Goal: Task Accomplishment & Management: Manage account settings

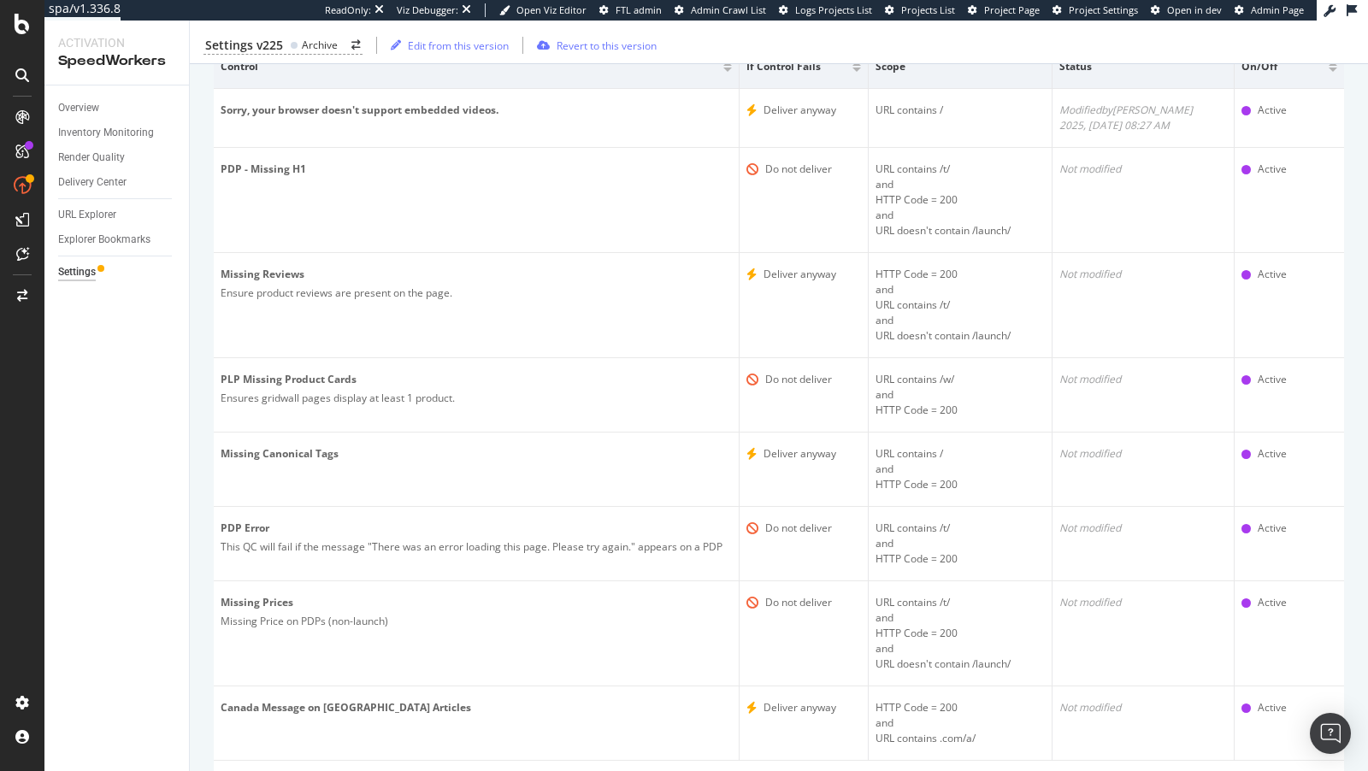
scroll to position [331, 0]
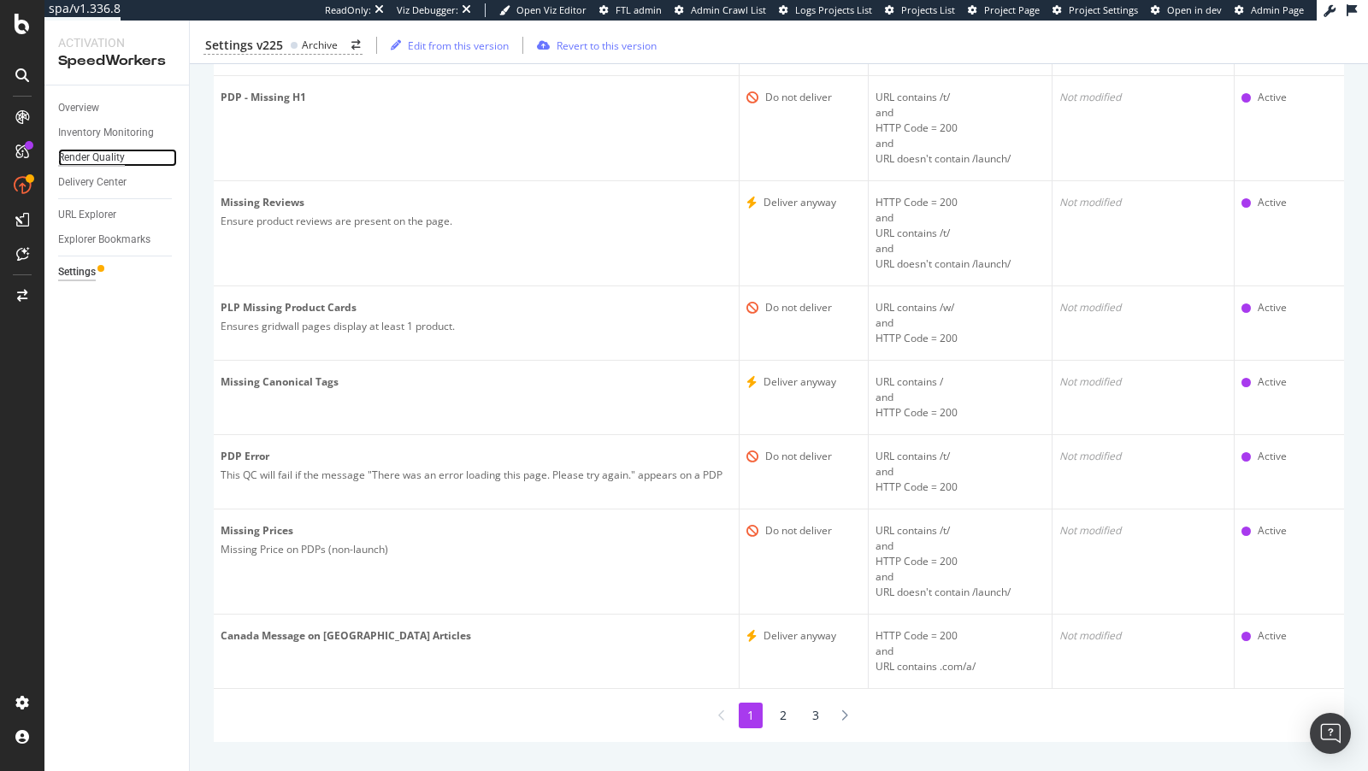
click at [81, 159] on div "Render Quality" at bounding box center [91, 158] width 67 height 18
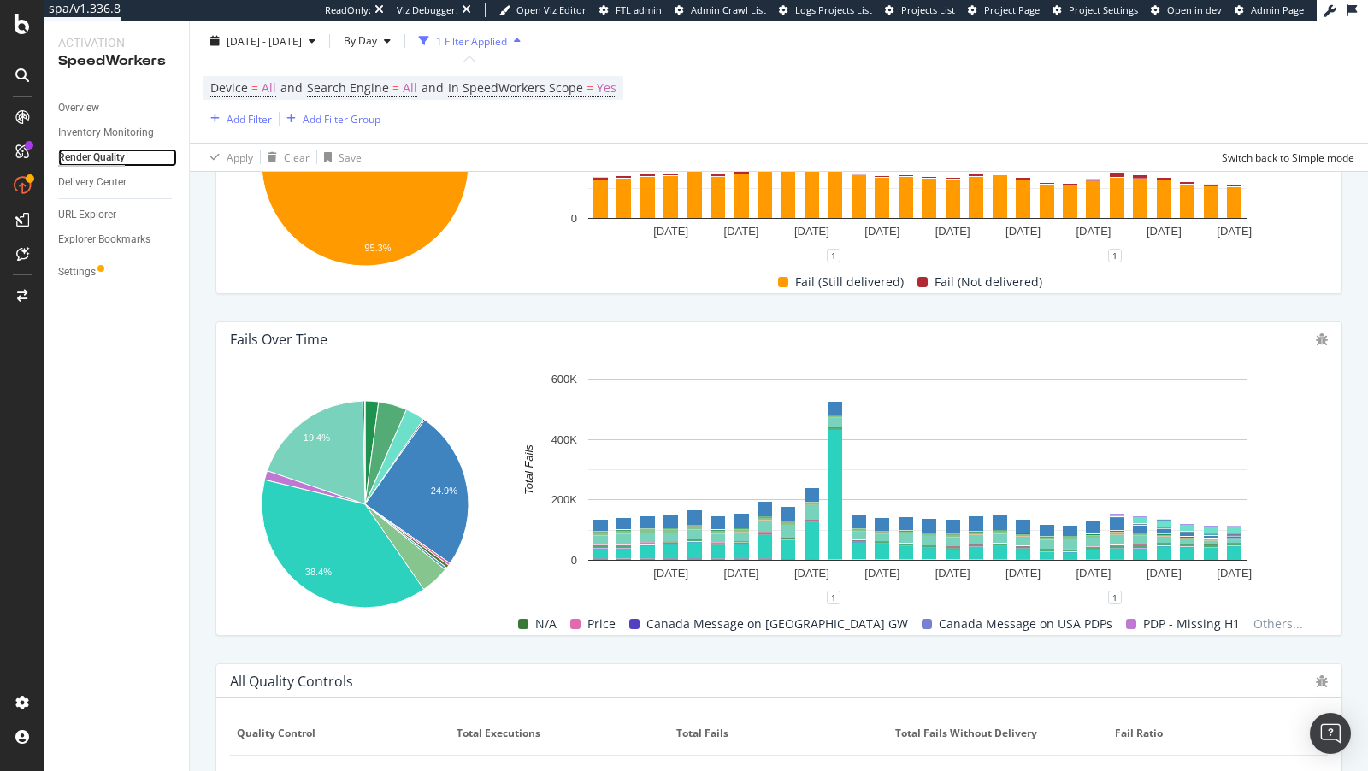
scroll to position [373, 0]
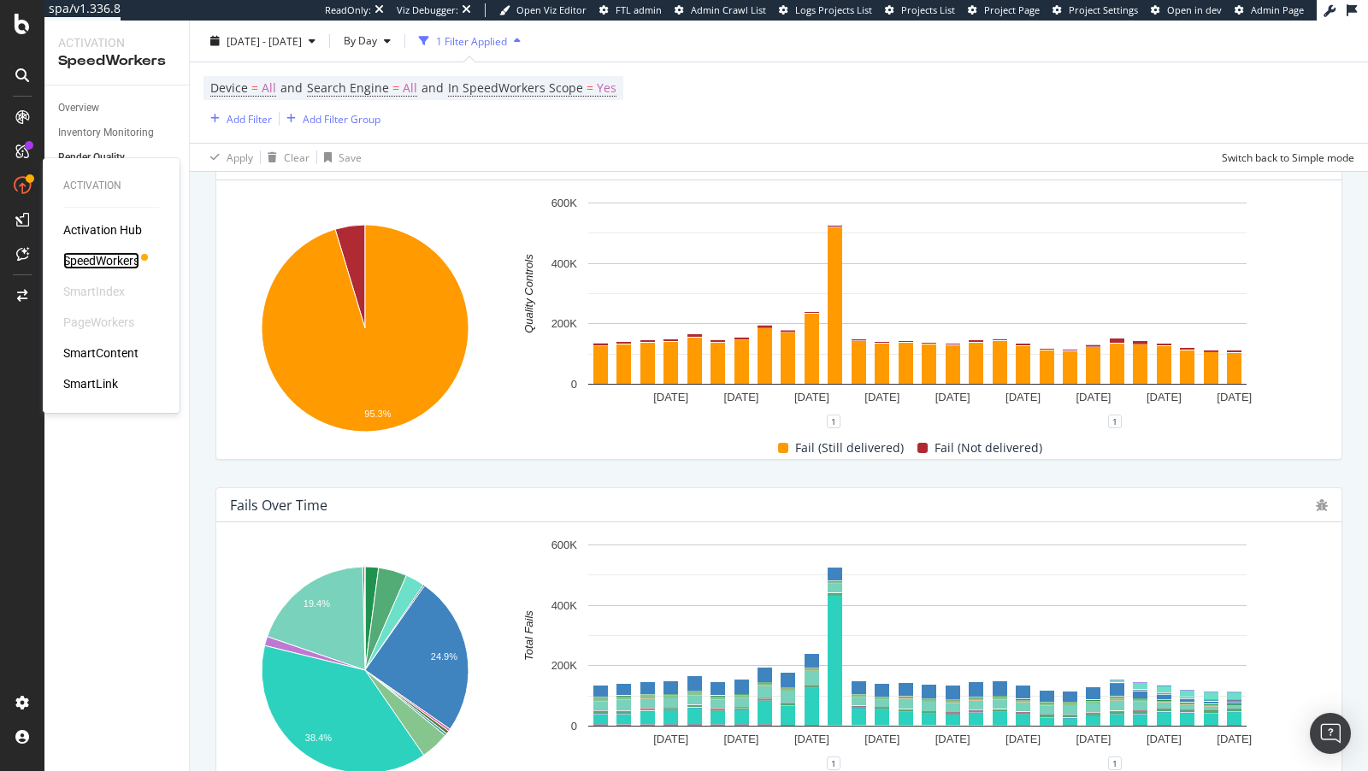
click at [103, 262] on div "SpeedWorkers" at bounding box center [101, 260] width 76 height 17
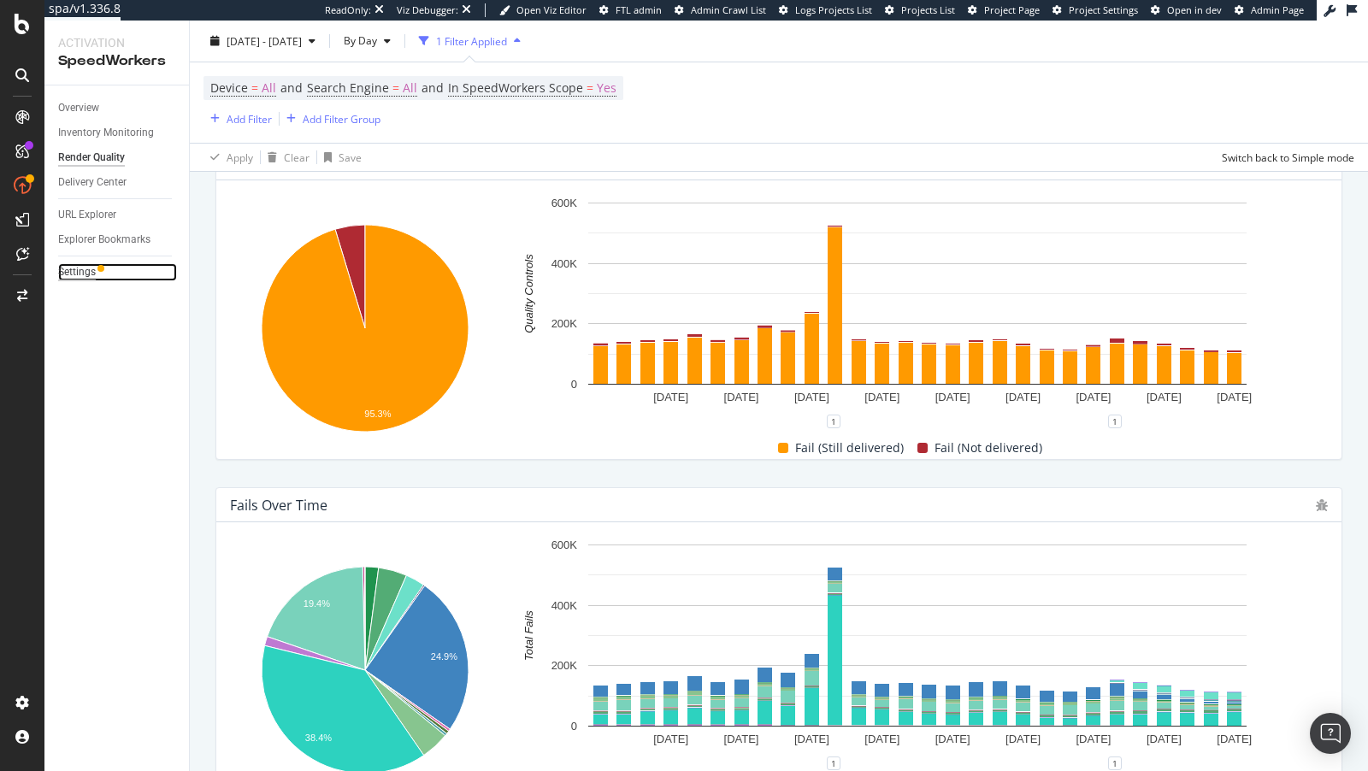
click at [81, 267] on div "Settings" at bounding box center [77, 272] width 38 height 18
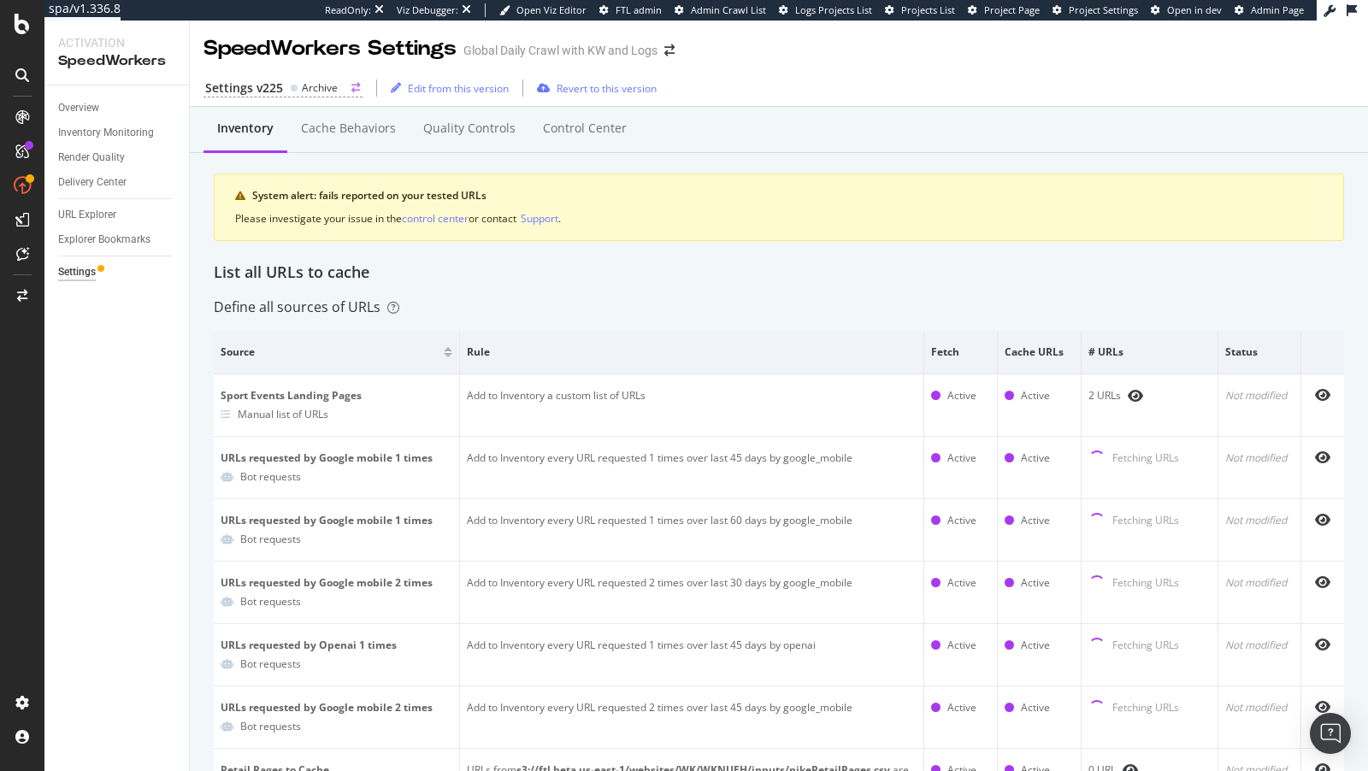
click at [303, 90] on div "Archive" at bounding box center [320, 87] width 36 height 15
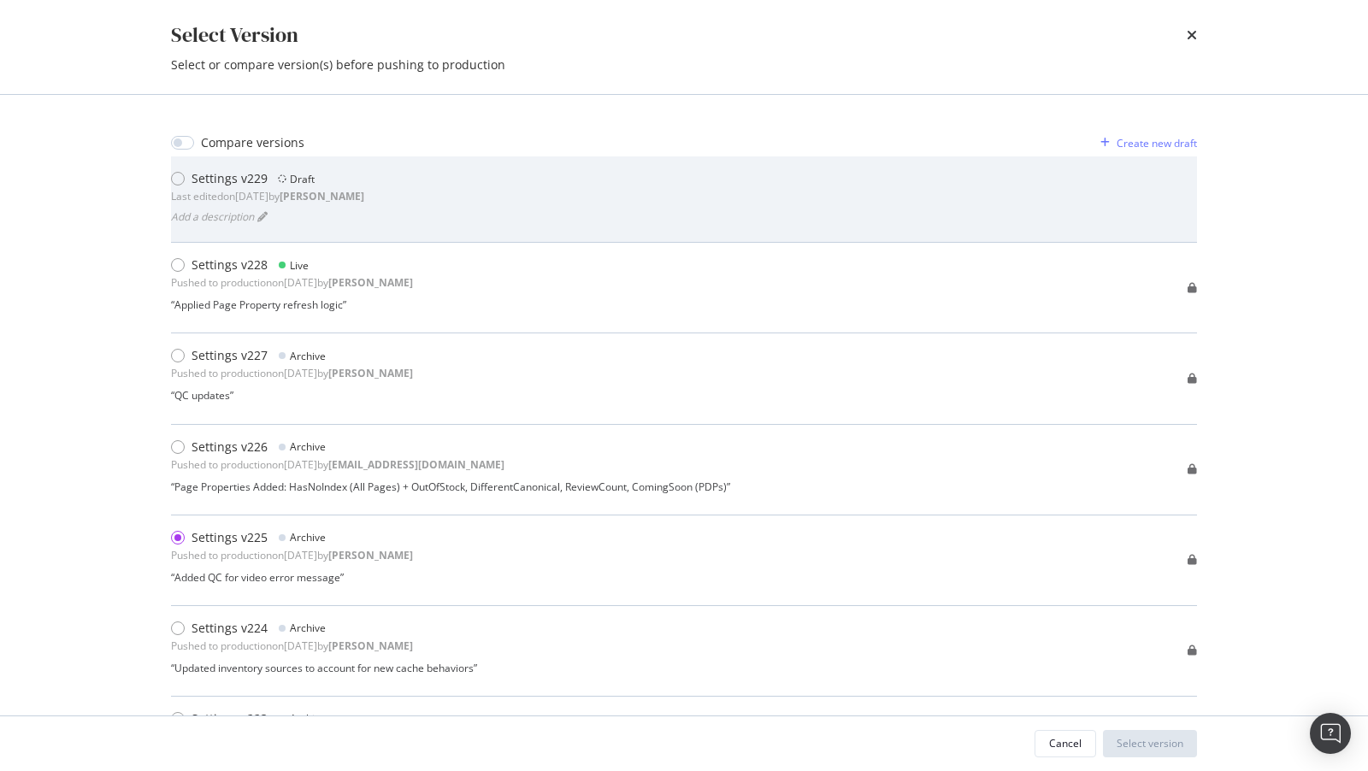
click at [357, 188] on div "Settings v229 Draft Last edited on 2025 Aug 18th by connor" at bounding box center [267, 187] width 193 height 34
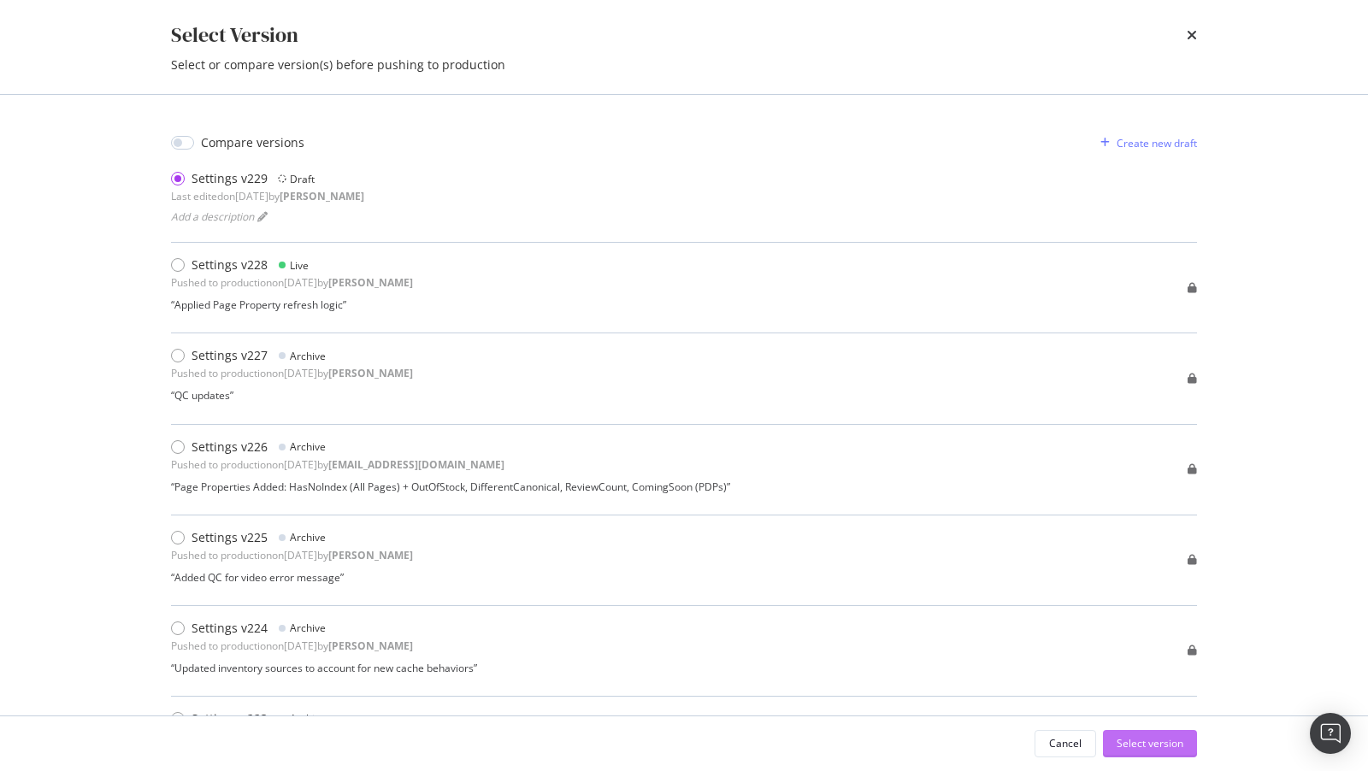
click at [1154, 755] on div "Select version" at bounding box center [1150, 744] width 67 height 26
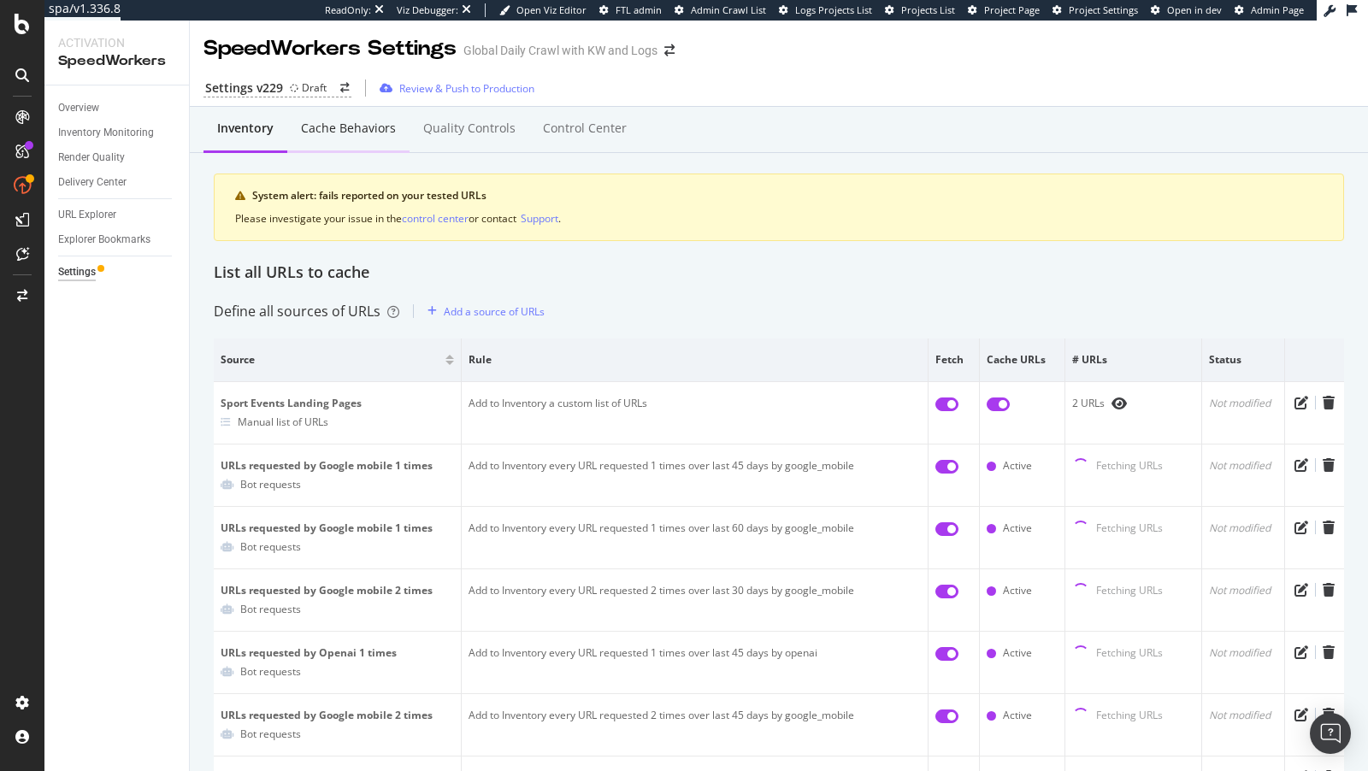
click at [378, 142] on div "Cache behaviors" at bounding box center [348, 129] width 122 height 47
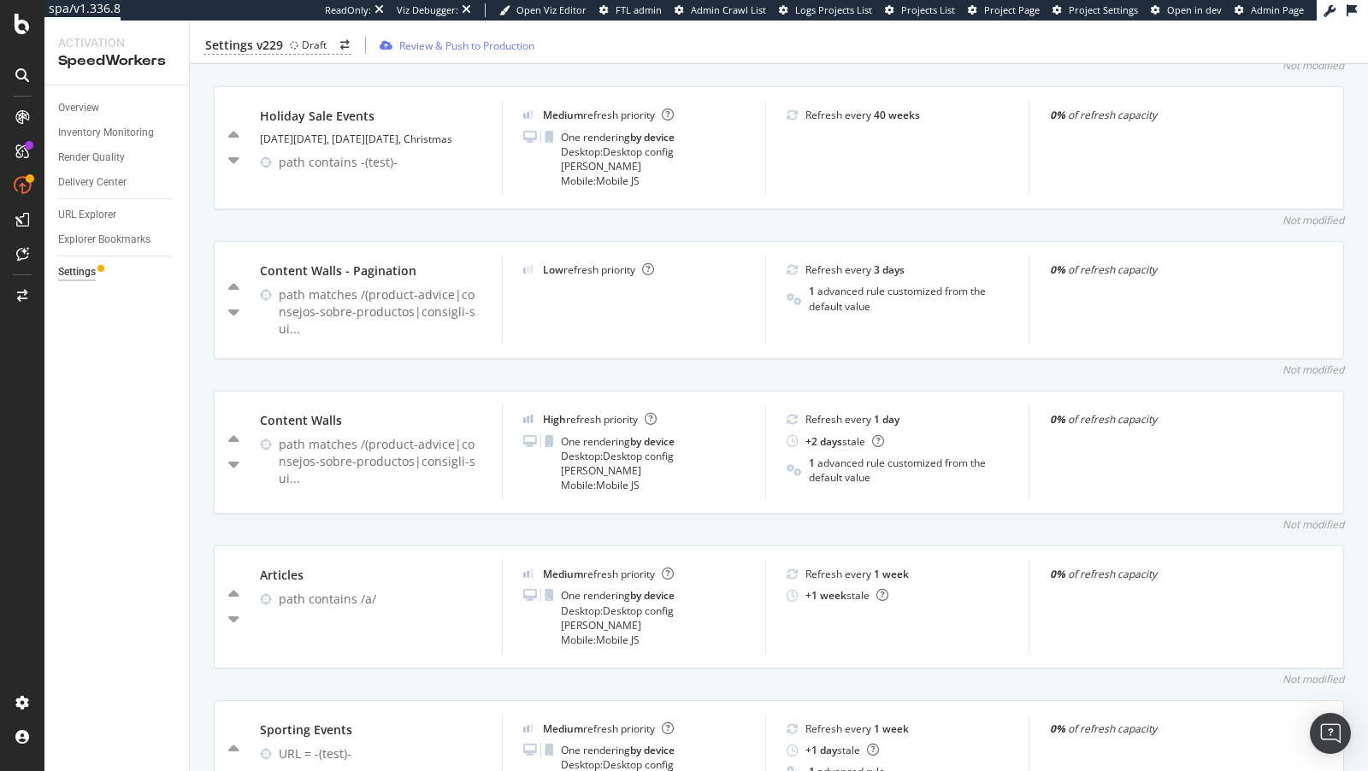
scroll to position [3328, 0]
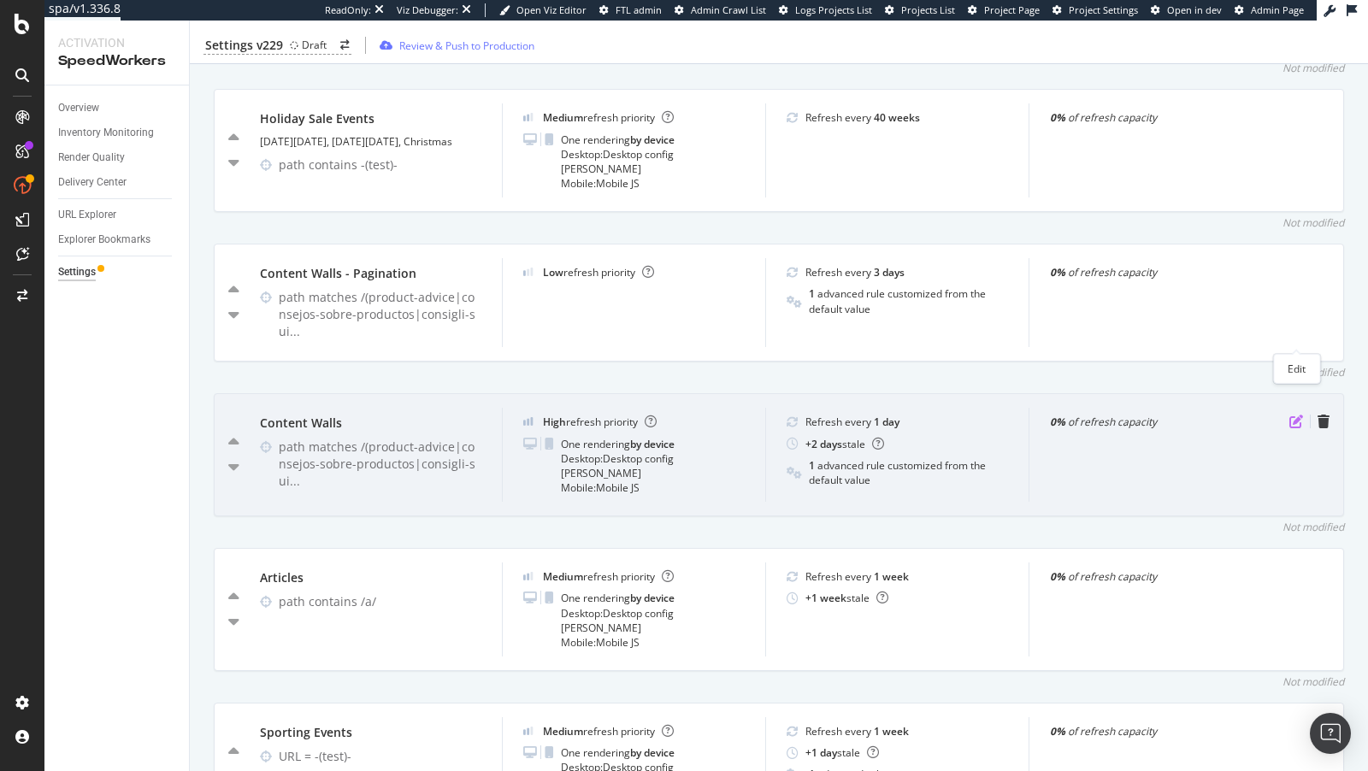
click at [1294, 415] on icon "pen-to-square" at bounding box center [1297, 422] width 14 height 14
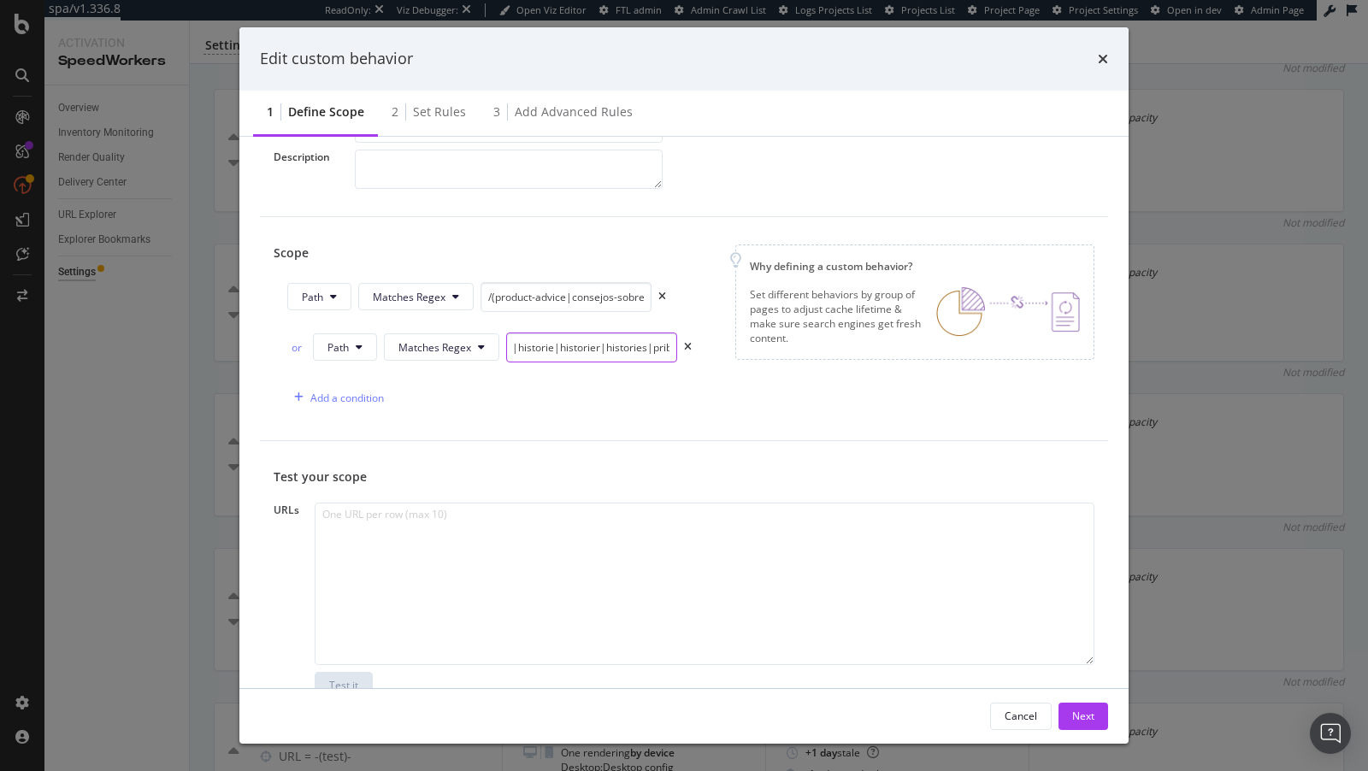
scroll to position [0, 411]
drag, startPoint x: 591, startPoint y: 351, endPoint x: 717, endPoint y: 355, distance: 125.8
click at [717, 355] on div "Scope Path Matches Regex /(product-advice|consejos-sobre-productos|consigli-sui…" at bounding box center [684, 329] width 821 height 168
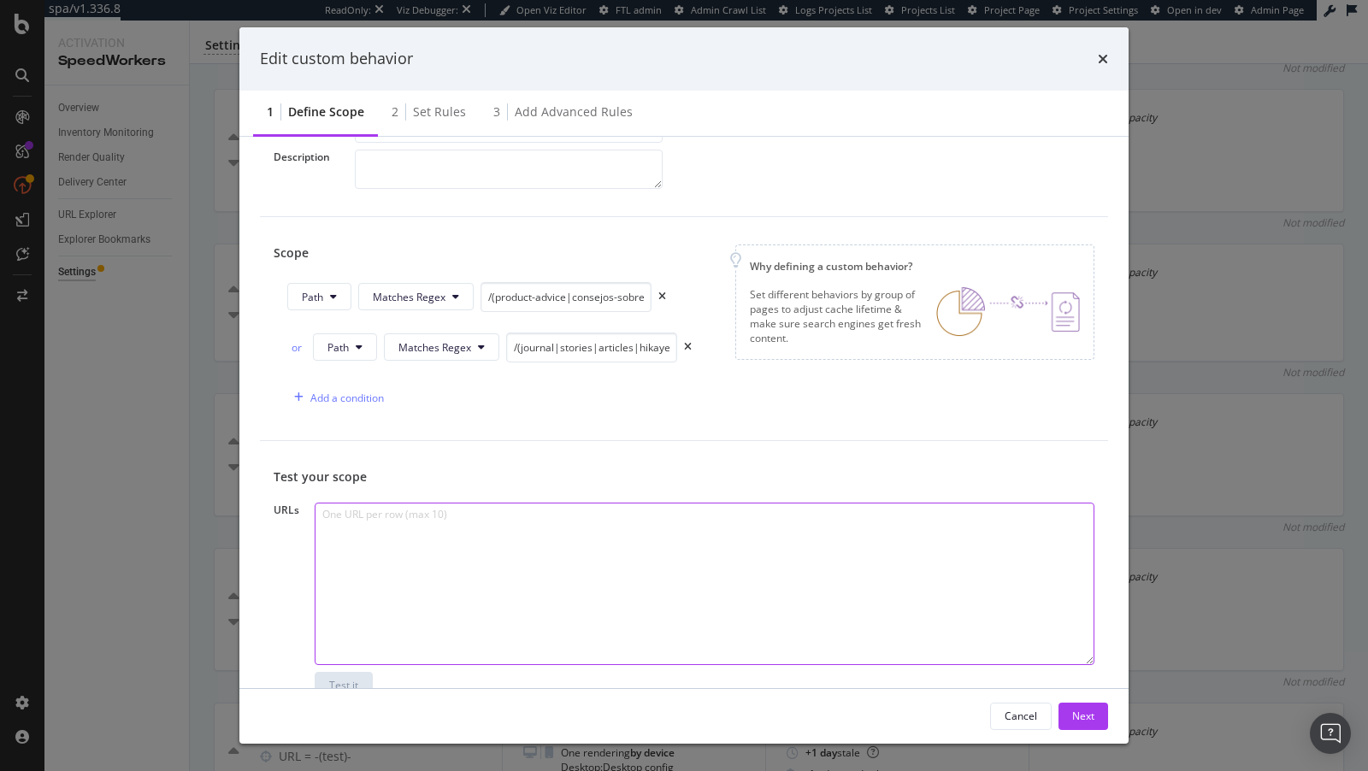
click at [564, 576] on textarea "modal" at bounding box center [705, 584] width 780 height 162
paste textarea "path */ntc-app* path */aplikacja-ntc* path */ntc-appen* path */efarmogi-ntc* #n…"
drag, startPoint x: 352, startPoint y: 637, endPoint x: 300, endPoint y: 635, distance: 52.2
click at [300, 635] on div "URLs path */ntc-app* path */aplikacja-ntc* path */ntc-appen* path */efarmogi-nt…" at bounding box center [684, 601] width 821 height 197
type textarea "path */ntc-app* path */aplikacja-ntc* path */ntc-appen* path */efarmogi-ntc* #n…"
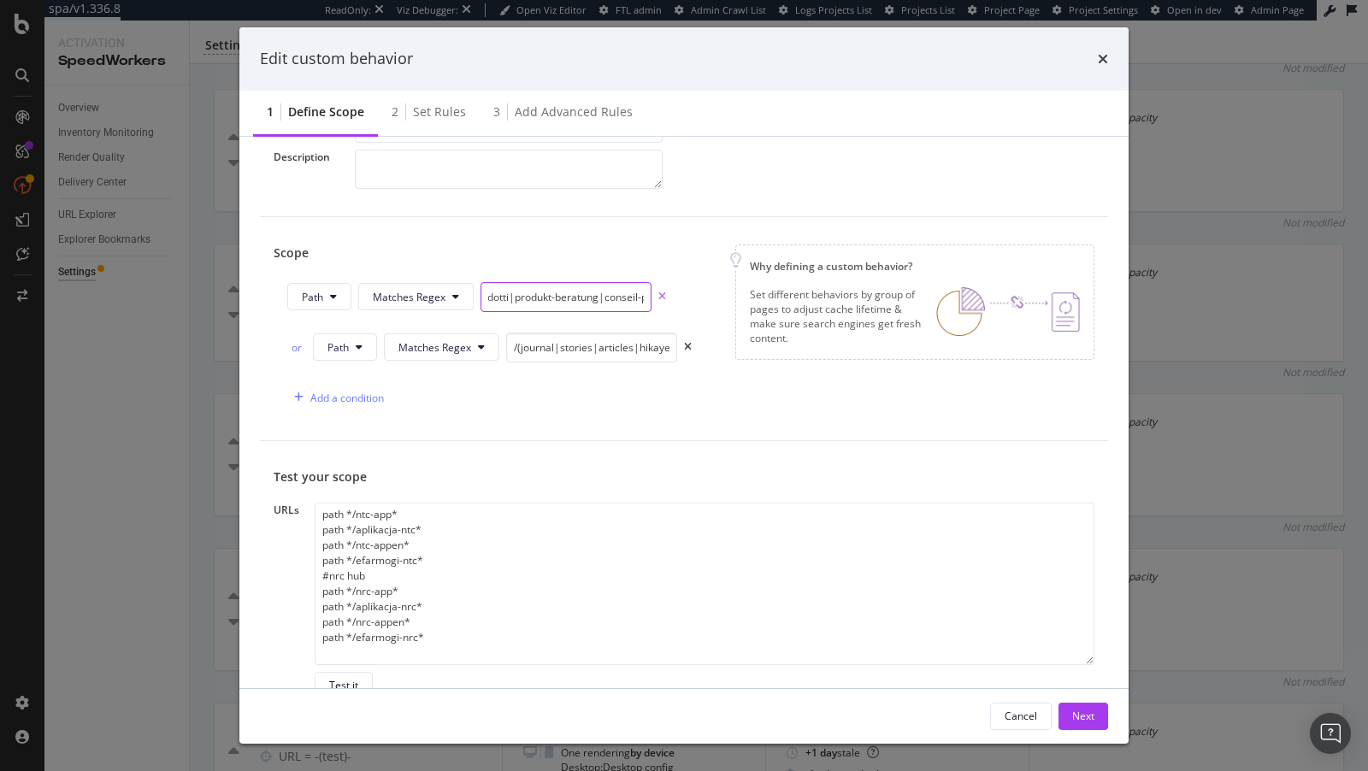
scroll to position [0, 497]
drag, startPoint x: 531, startPoint y: 295, endPoint x: 665, endPoint y: 292, distance: 134.3
click at [665, 292] on div "Path Matches Regex /(product-advice|consejos-sobre-productos|consigli-sui-prodo…" at bounding box center [489, 300] width 404 height 37
click at [366, 393] on div "Add a condition" at bounding box center [347, 398] width 74 height 15
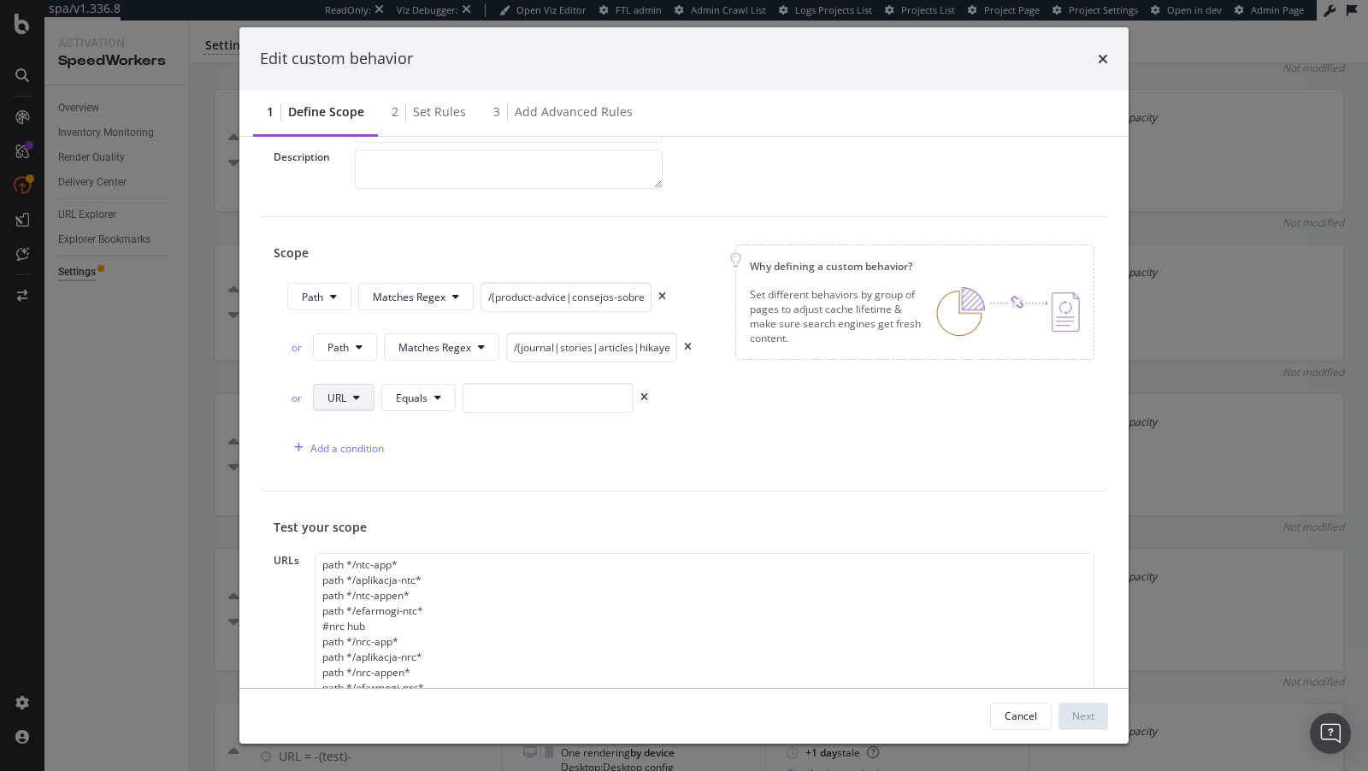
click at [344, 401] on button "URL" at bounding box center [344, 397] width 62 height 27
click at [348, 520] on span "Path" at bounding box center [358, 523] width 60 height 15
click at [404, 395] on span "Equals" at bounding box center [415, 398] width 32 height 15
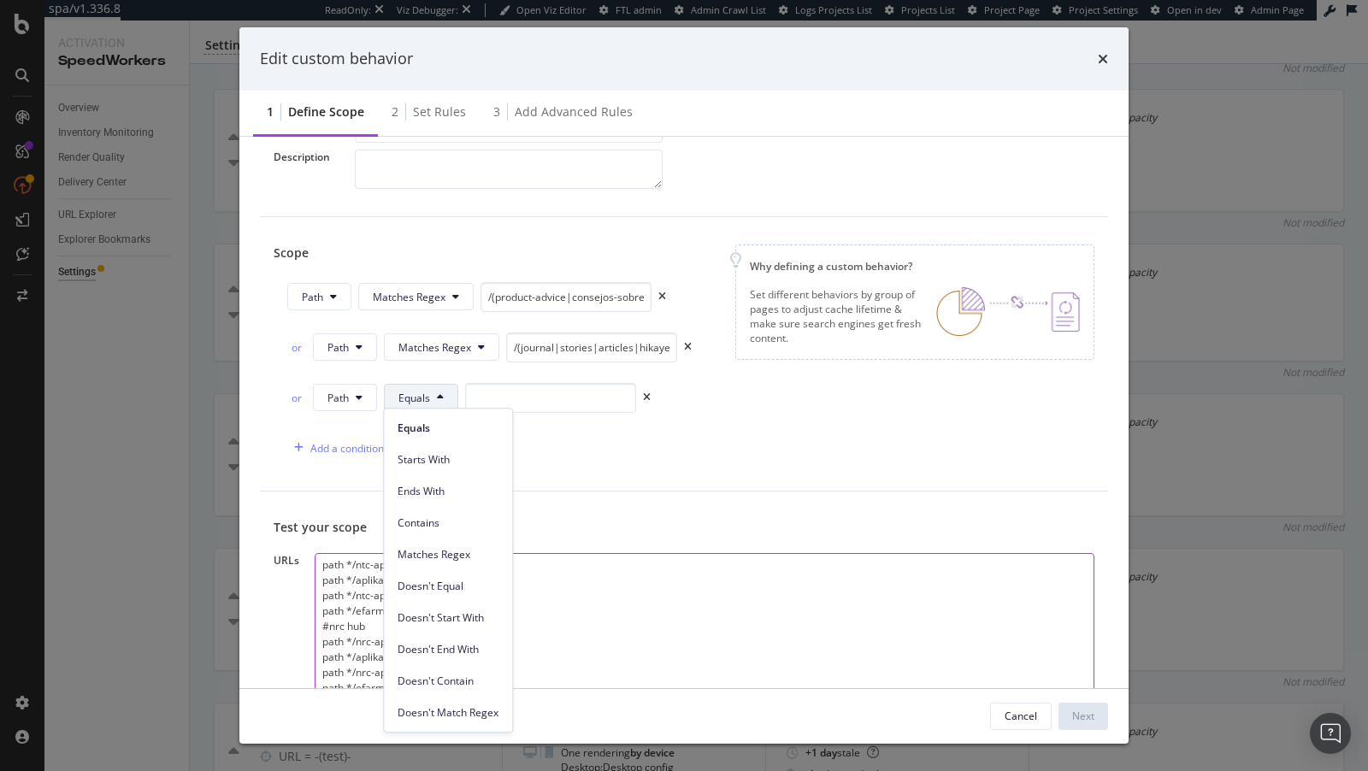
click at [602, 553] on textarea "path */ntc-app* path */aplikacja-ntc* path */ntc-appen* path */efarmogi-ntc* #n…" at bounding box center [705, 634] width 780 height 162
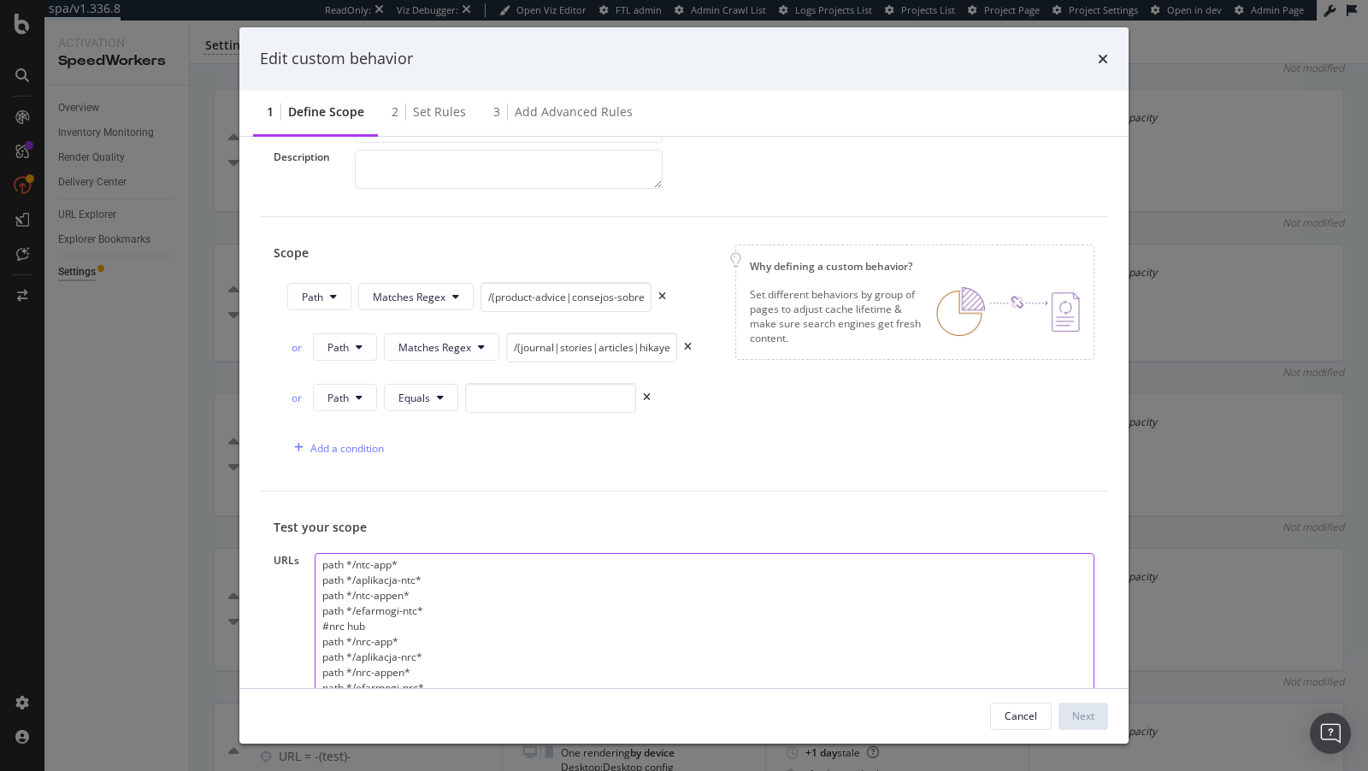
click at [366, 601] on textarea "path */ntc-app* path */aplikacja-ntc* path */ntc-appen* path */efarmogi-ntc* #n…" at bounding box center [705, 634] width 780 height 162
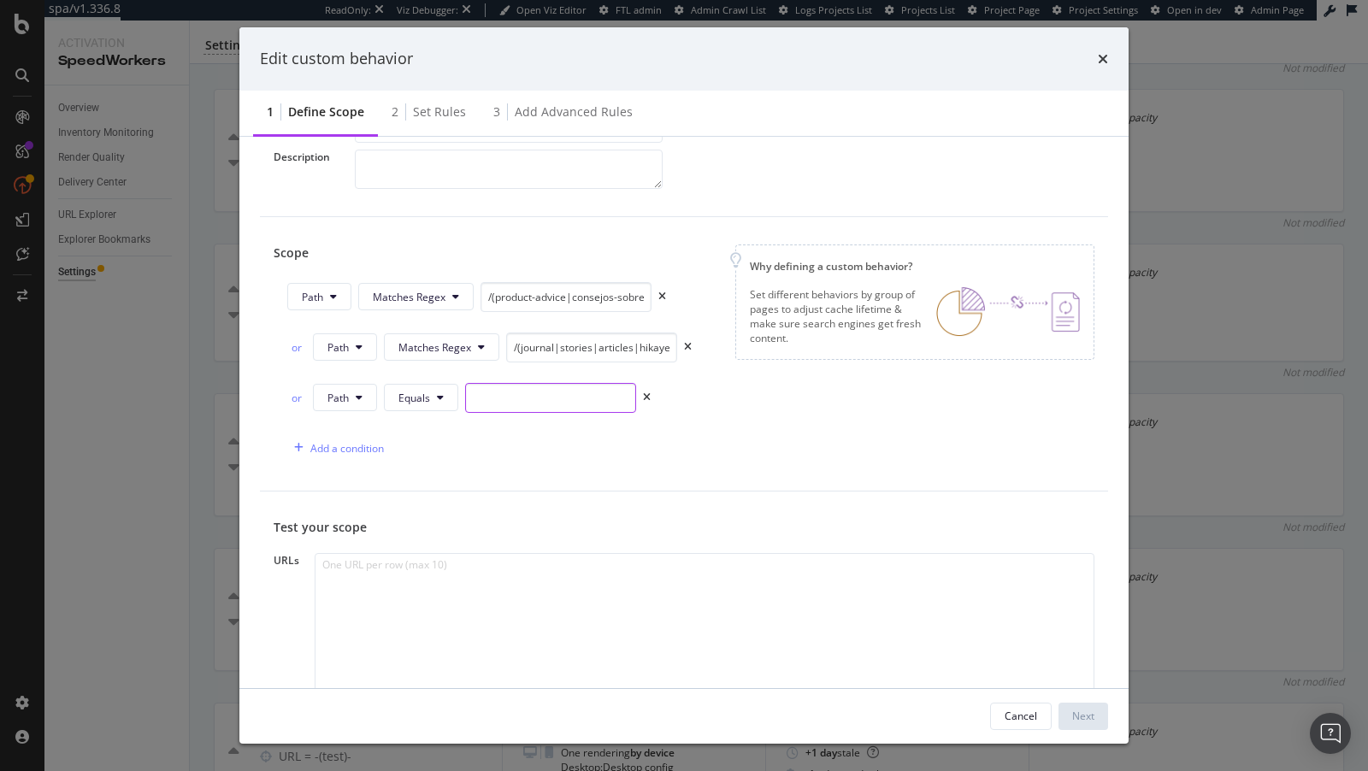
click at [487, 396] on input "modal" at bounding box center [550, 398] width 171 height 30
paste input "path */ntc-app* path */aplikacja-ntc* path */ntc-appen* path */efarmogi-ntc* #n…"
type input "path */ntc-app* path */aplikacja-ntc* path */ntc-appen* path */efarmogi-ntc* #n…"
click at [643, 393] on icon "times" at bounding box center [647, 398] width 8 height 10
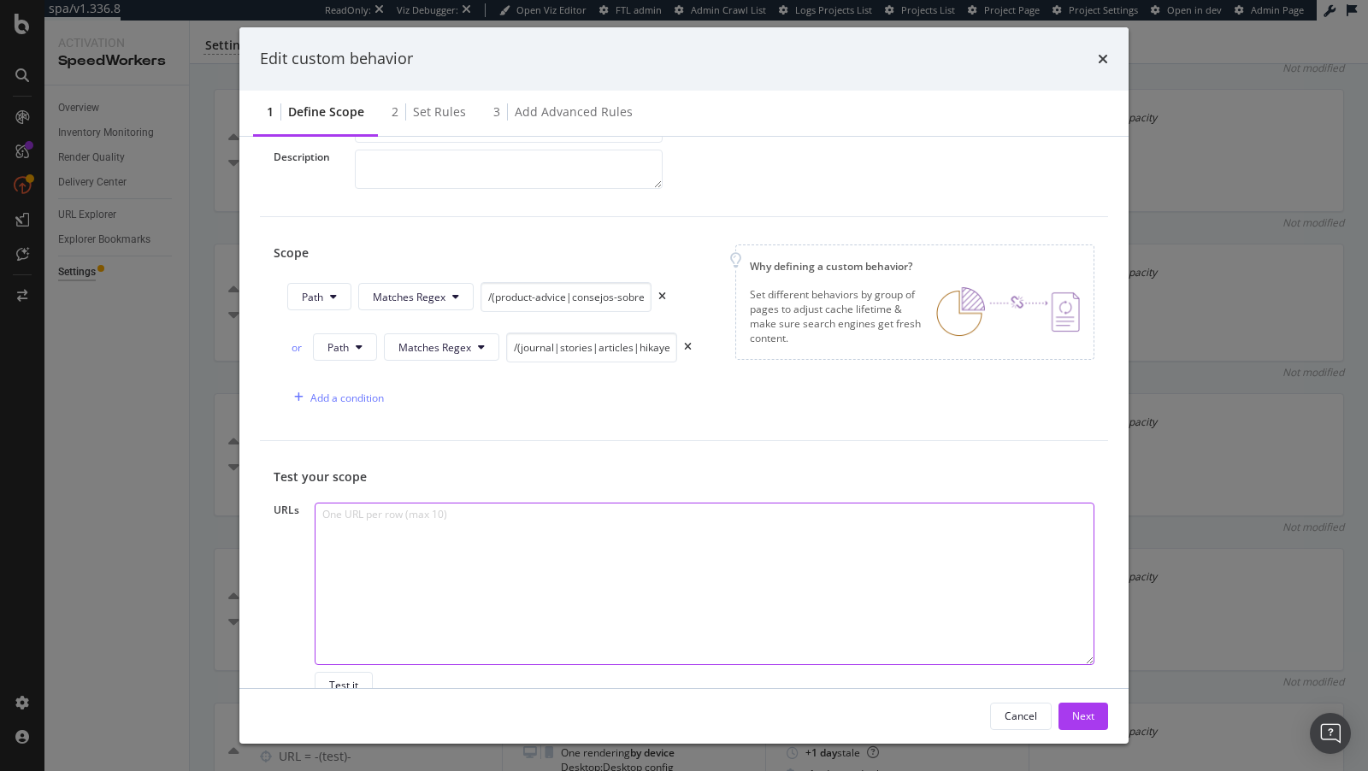
click at [410, 559] on textarea "modal" at bounding box center [705, 584] width 780 height 162
paste textarea "path */ntc-app* path */aplikacja-ntc* path */ntc-appen* path */efarmogi-ntc* #n…"
drag, startPoint x: 353, startPoint y: 630, endPoint x: 314, endPoint y: 636, distance: 39.8
click at [315, 636] on textarea "path */ntc-app* path */aplikacja-ntc* path */ntc-appen* path */efarmogi-ntc* #n…" at bounding box center [705, 584] width 780 height 162
click at [408, 620] on textarea "path */ntc-app* path */aplikacja-ntc* path */ntc-appen* path */efarmogi-ntc* #n…" at bounding box center [705, 584] width 780 height 162
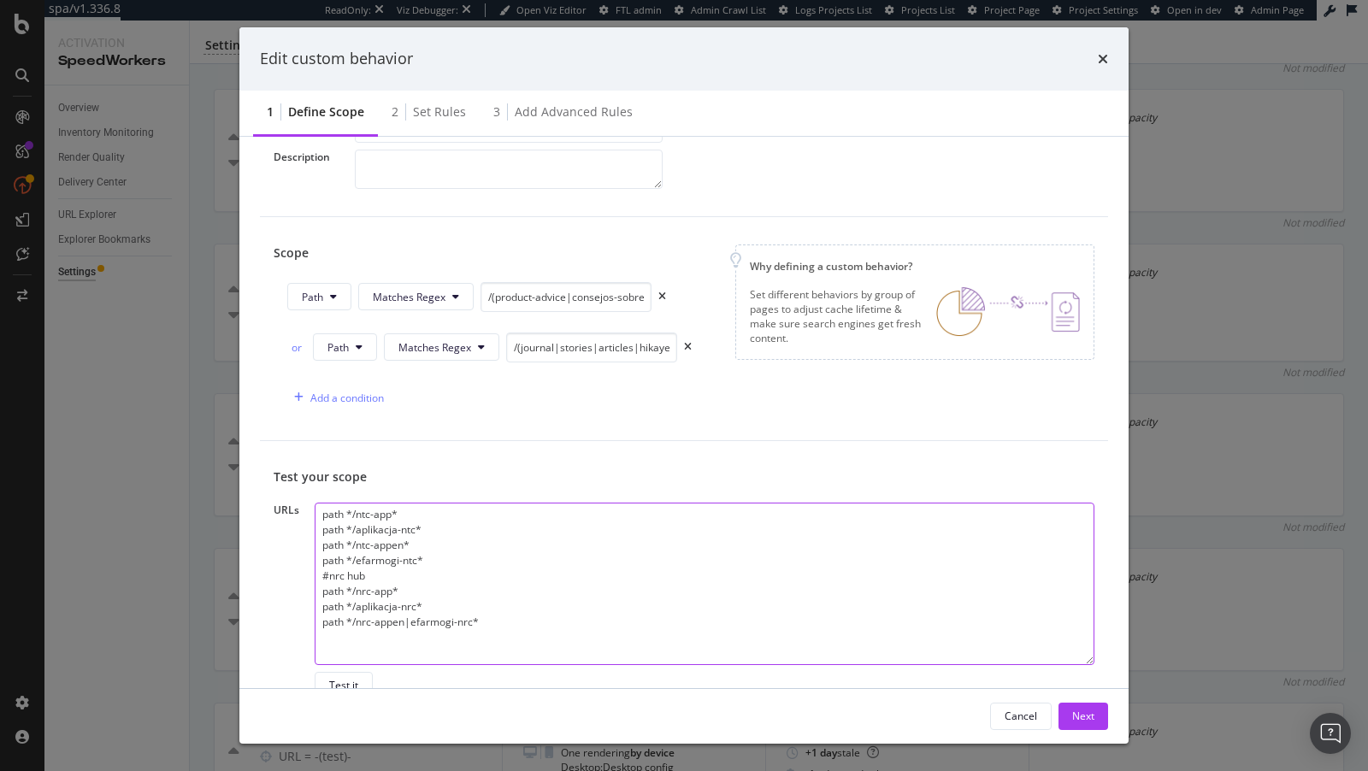
click at [487, 614] on textarea "path */ntc-app* path */aplikacja-ntc* path */ntc-appen* path */efarmogi-ntc* #n…" at bounding box center [705, 584] width 780 height 162
drag, startPoint x: 355, startPoint y: 624, endPoint x: 322, endPoint y: 624, distance: 32.5
click at [322, 624] on textarea "path */ntc-app* path */aplikacja-ntc* path */ntc-appen* path */efarmogi-ntc* #n…" at bounding box center [705, 584] width 780 height 162
click at [351, 608] on textarea "path */ntc-app* path */aplikacja-ntc* path */ntc-appen* path */efarmogi-ntc* #n…" at bounding box center [705, 584] width 780 height 162
drag, startPoint x: 356, startPoint y: 608, endPoint x: 305, endPoint y: 606, distance: 50.5
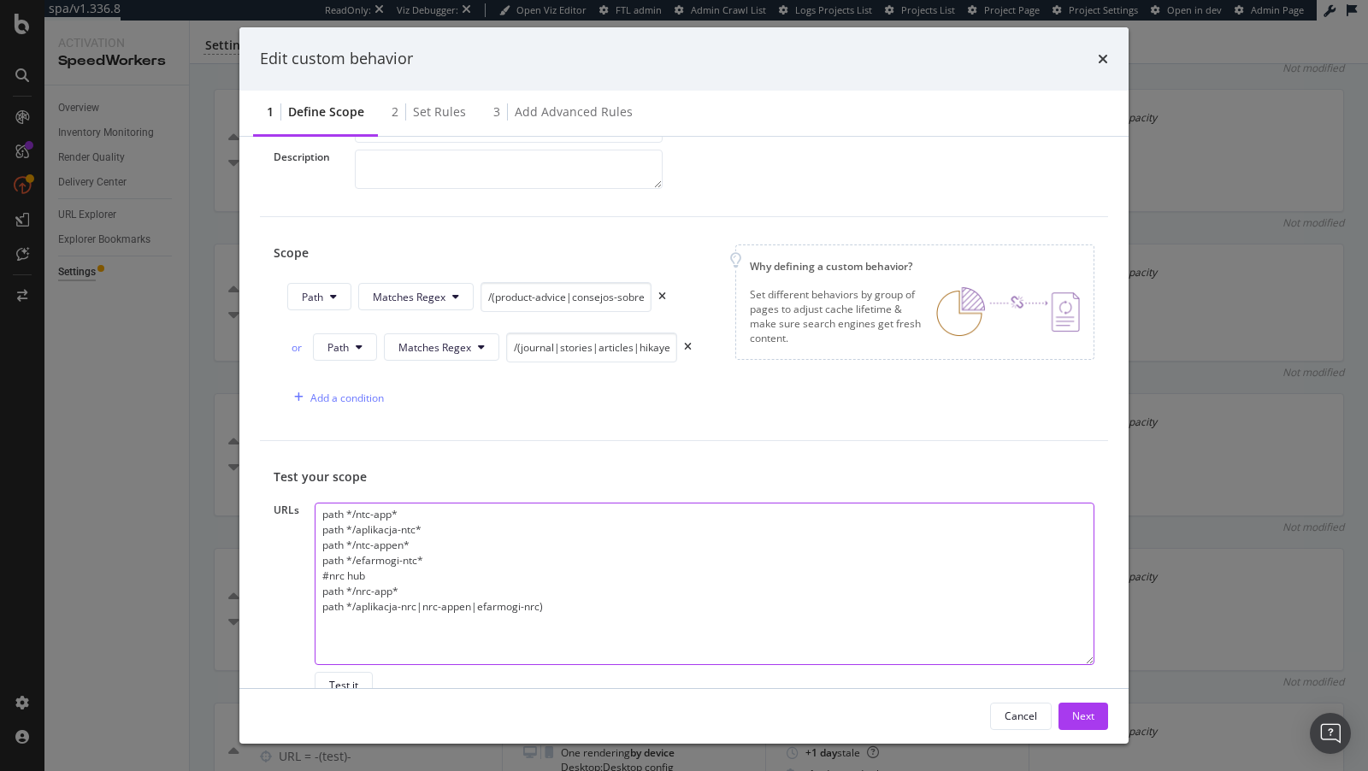
click at [305, 606] on div "URLs path */ntc-app* path */aplikacja-ntc* path */ntc-appen* path */efarmogi-nt…" at bounding box center [684, 601] width 821 height 197
drag, startPoint x: 352, startPoint y: 593, endPoint x: 317, endPoint y: 593, distance: 35.1
click at [317, 593] on textarea "path */ntc-app* path */aplikacja-ntc* path */ntc-appen* path */efarmogi-ntc* #n…" at bounding box center [705, 584] width 780 height 162
drag, startPoint x: 403, startPoint y: 576, endPoint x: 311, endPoint y: 574, distance: 91.5
click at [311, 574] on div "URLs path */ntc-app* path */aplikacja-ntc* path */ntc-appen* path */efarmogi-nt…" at bounding box center [684, 601] width 821 height 197
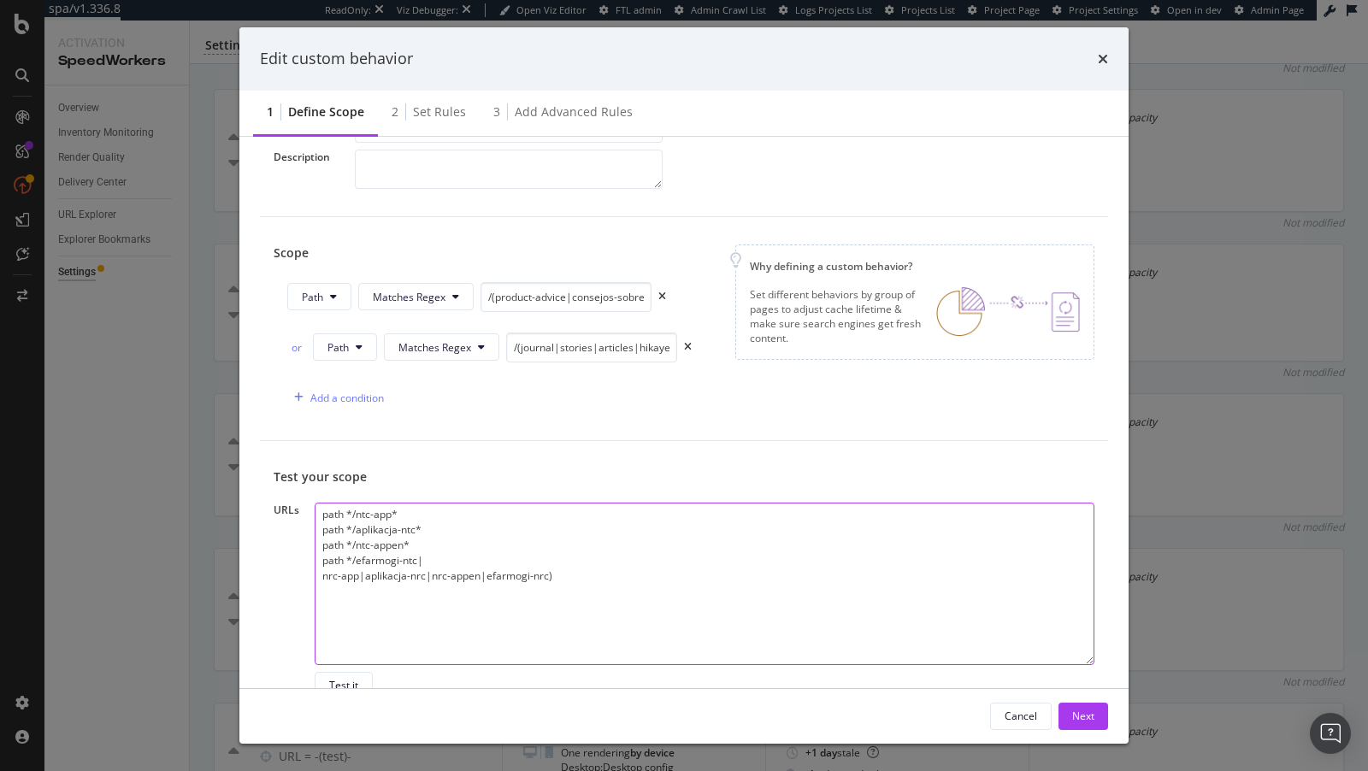
click at [323, 576] on textarea "path */ntc-app* path */aplikacja-ntc* path */ntc-appen* path */efarmogi-ntc| nr…" at bounding box center [705, 584] width 780 height 162
drag, startPoint x: 357, startPoint y: 553, endPoint x: 404, endPoint y: 539, distance: 49.2
click at [404, 539] on textarea "path */ntc-app* path */aplikacja-ntc* path */ntc-appen* path */efarmogi-ntc|nrc…" at bounding box center [705, 584] width 780 height 162
drag, startPoint x: 353, startPoint y: 545, endPoint x: 416, endPoint y: 525, distance: 66.3
click at [416, 525] on textarea "path */ntc-app* path */aplikacja-ntc* path */ntc-appen|efarmogi-ntc|nrc-app|apl…" at bounding box center [705, 584] width 780 height 162
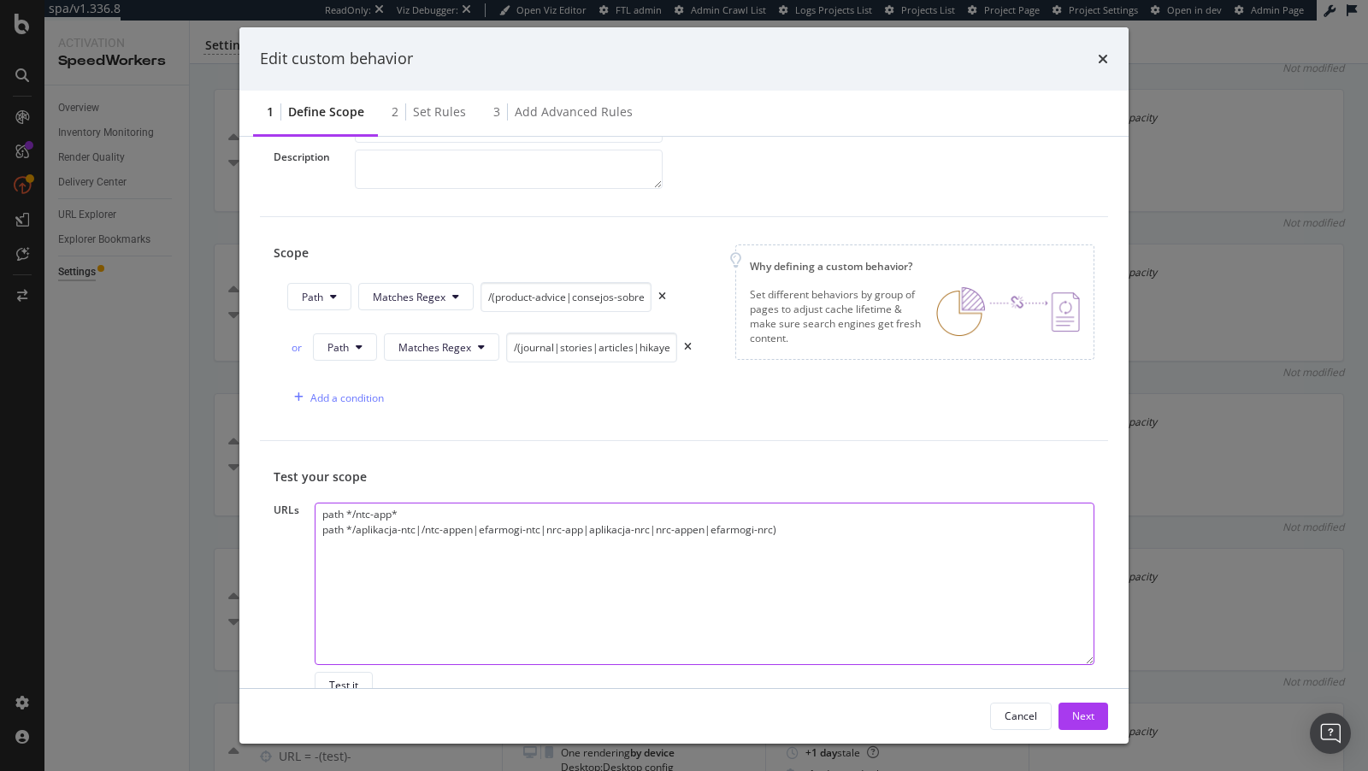
drag, startPoint x: 354, startPoint y: 523, endPoint x: 391, endPoint y: 508, distance: 39.5
click at [391, 508] on textarea "path */ntc-app* path */aplikacja-ntc|/ntc-appen|efarmogi-ntc|nrc-app|aplikacja-…" at bounding box center [705, 584] width 780 height 162
drag, startPoint x: 353, startPoint y: 513, endPoint x: 316, endPoint y: 508, distance: 38.0
click at [316, 509] on textarea "path */ntc-app|aplikacja-ntc|/ntc-appen|efarmogi-ntc|nrc-app|aplikacja-nrc|nrc-…" at bounding box center [705, 584] width 780 height 162
click at [891, 518] on textarea "/(ntc-app|aplikacja-ntc|/ntc-appen|efarmogi-ntc|nrc-app|aplikacja-nrc|nrc-appen…" at bounding box center [705, 584] width 780 height 162
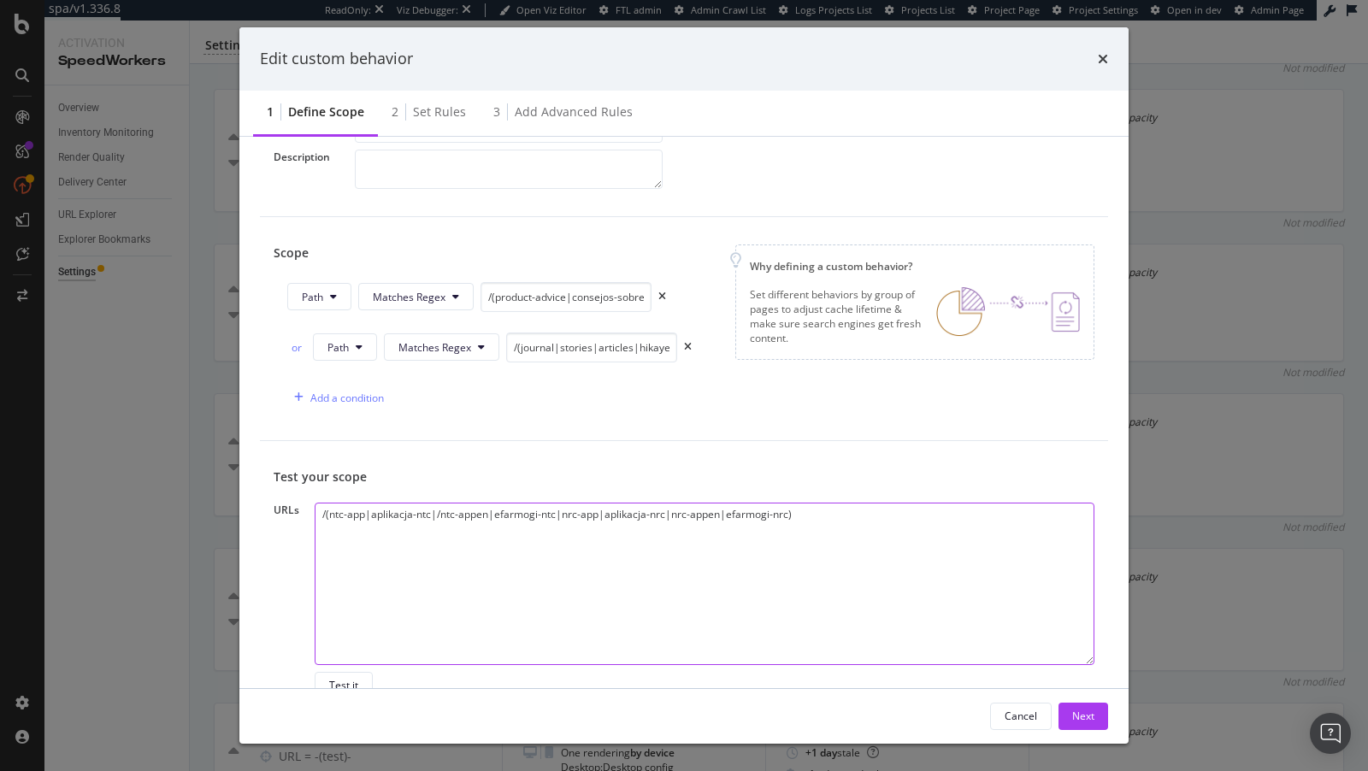
type textarea "/(ntc-app|aplikacja-ntc|/ntc-appen|efarmogi-ntc|nrc-app|aplikacja-nrc|nrc-appen…"
click at [664, 503] on textarea "/(ntc-app|aplikacja-ntc|/ntc-appen|efarmogi-ntc|nrc-app|aplikacja-nrc|nrc-appen…" at bounding box center [705, 584] width 780 height 162
click at [664, 511] on textarea "/(ntc-app|aplikacja-ntc|/ntc-appen|efarmogi-ntc|nrc-app|aplikacja-nrc|nrc-appen…" at bounding box center [705, 584] width 780 height 162
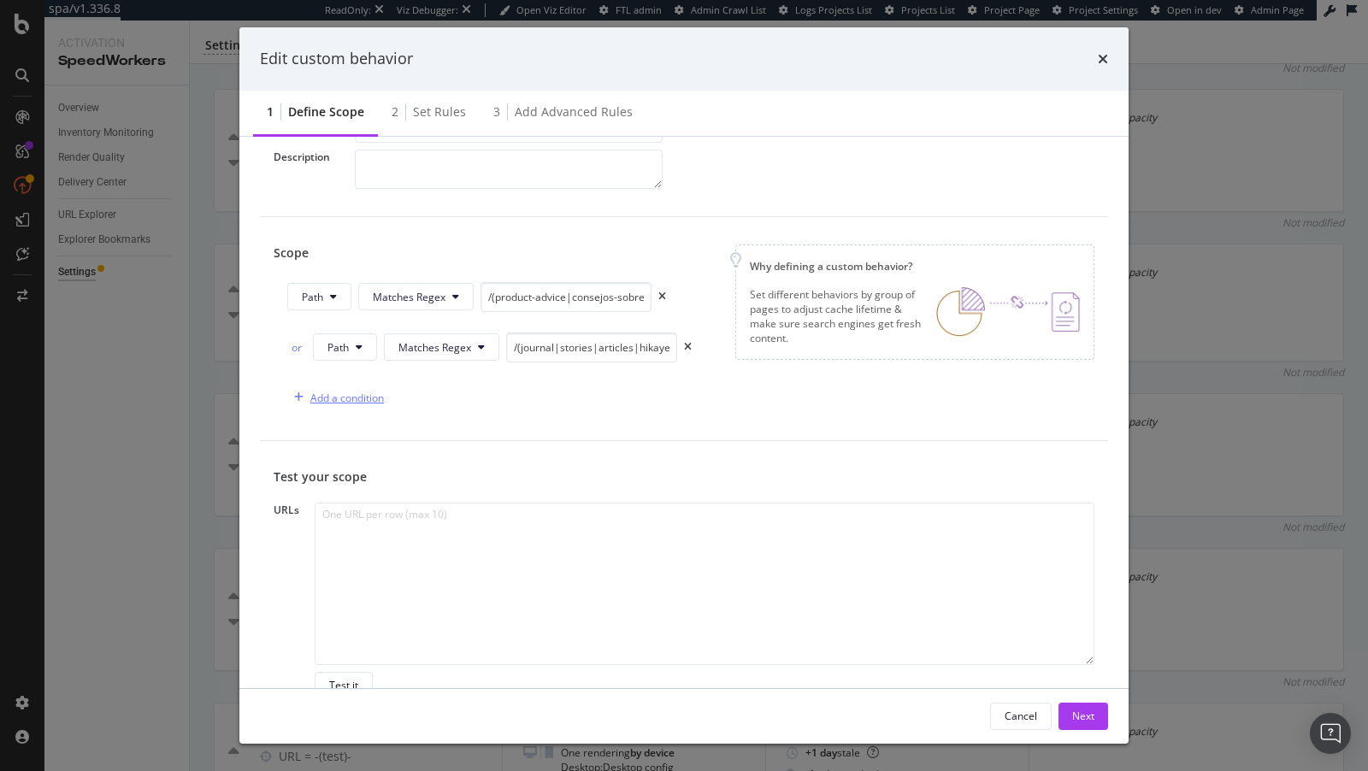
click at [317, 400] on div "Add a condition" at bounding box center [347, 398] width 74 height 15
click at [326, 406] on button "URL" at bounding box center [344, 397] width 62 height 27
click at [352, 523] on span "Path" at bounding box center [358, 523] width 60 height 15
click at [457, 402] on div "or Path Equals" at bounding box center [468, 398] width 363 height 30
click at [443, 399] on button "Equals" at bounding box center [421, 397] width 74 height 27
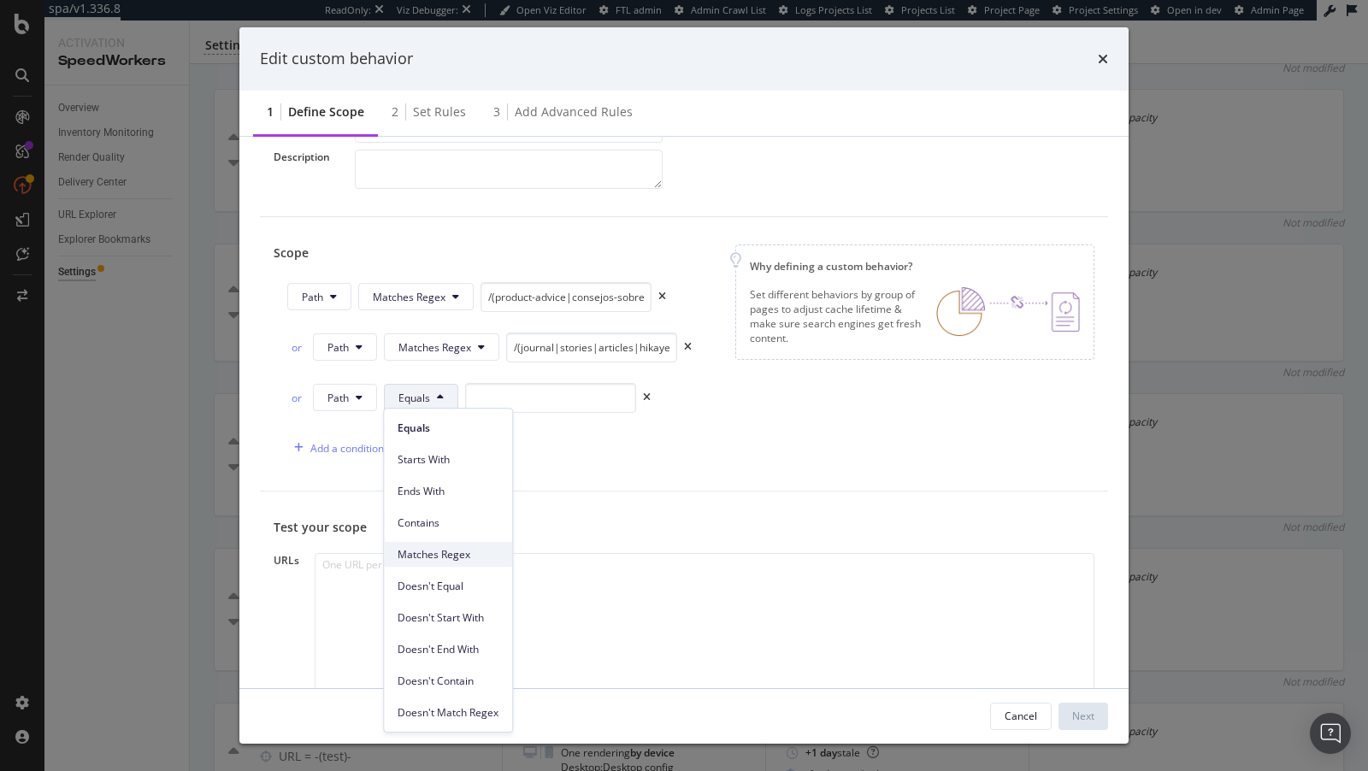
click at [451, 554] on span "Matches Regex" at bounding box center [448, 554] width 101 height 15
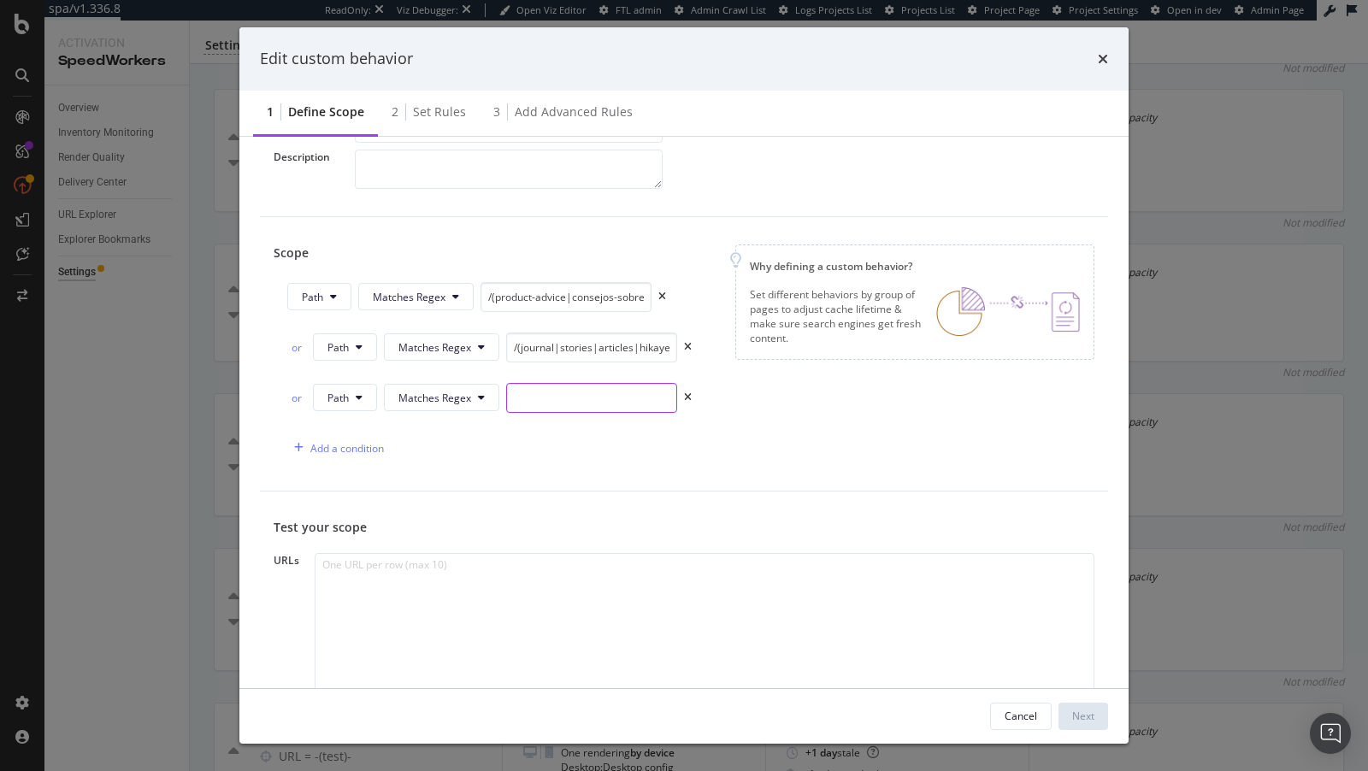
click at [561, 386] on input "modal" at bounding box center [591, 398] width 171 height 30
paste input "/(ntc-app|aplikacja-ntc|/ntc-appen|efarmogi-ntc|nrc-app|aplikacja-nrc|nrc-appen…"
type input "/(ntc-app|aplikacja-ntc|/ntc-appen|efarmogi-ntc|nrc-app|aplikacja-nrc|nrc-appen…"
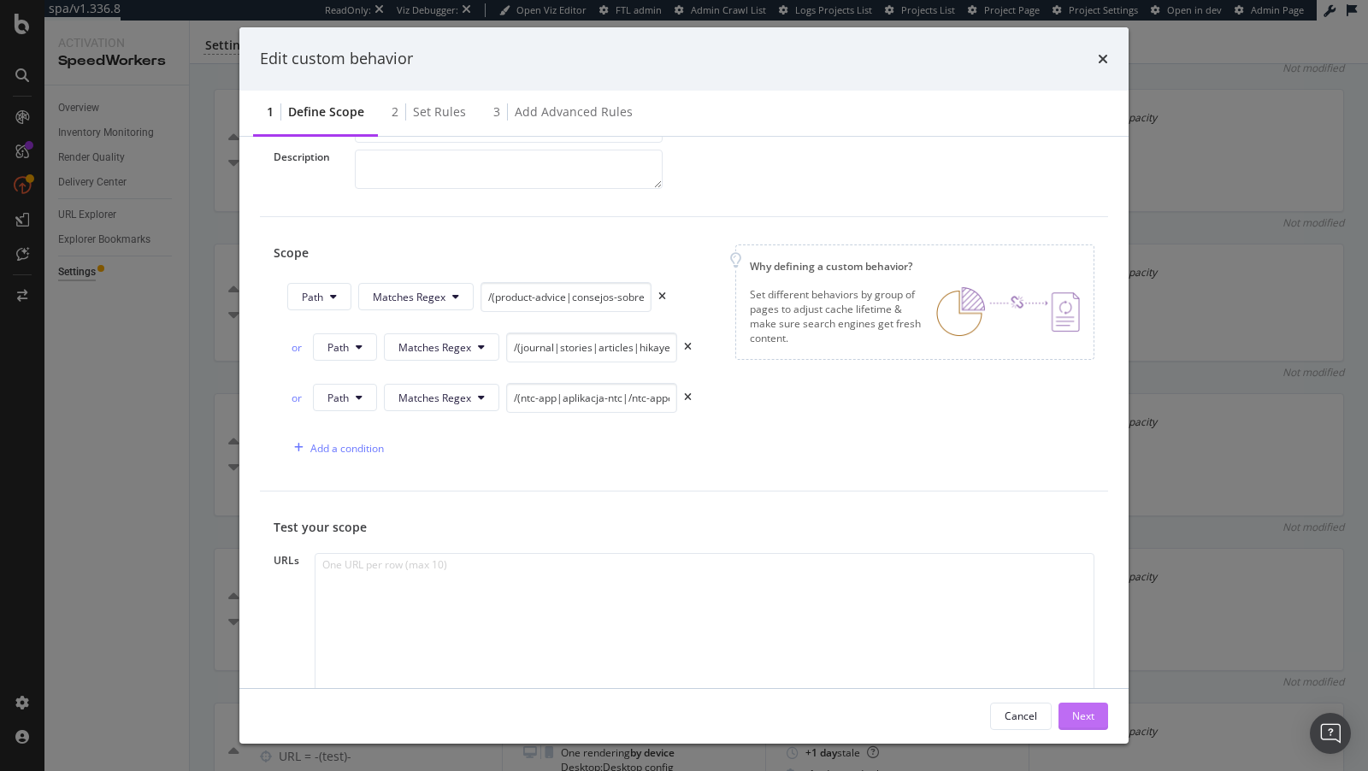
click at [1078, 719] on div "Next" at bounding box center [1083, 716] width 22 height 15
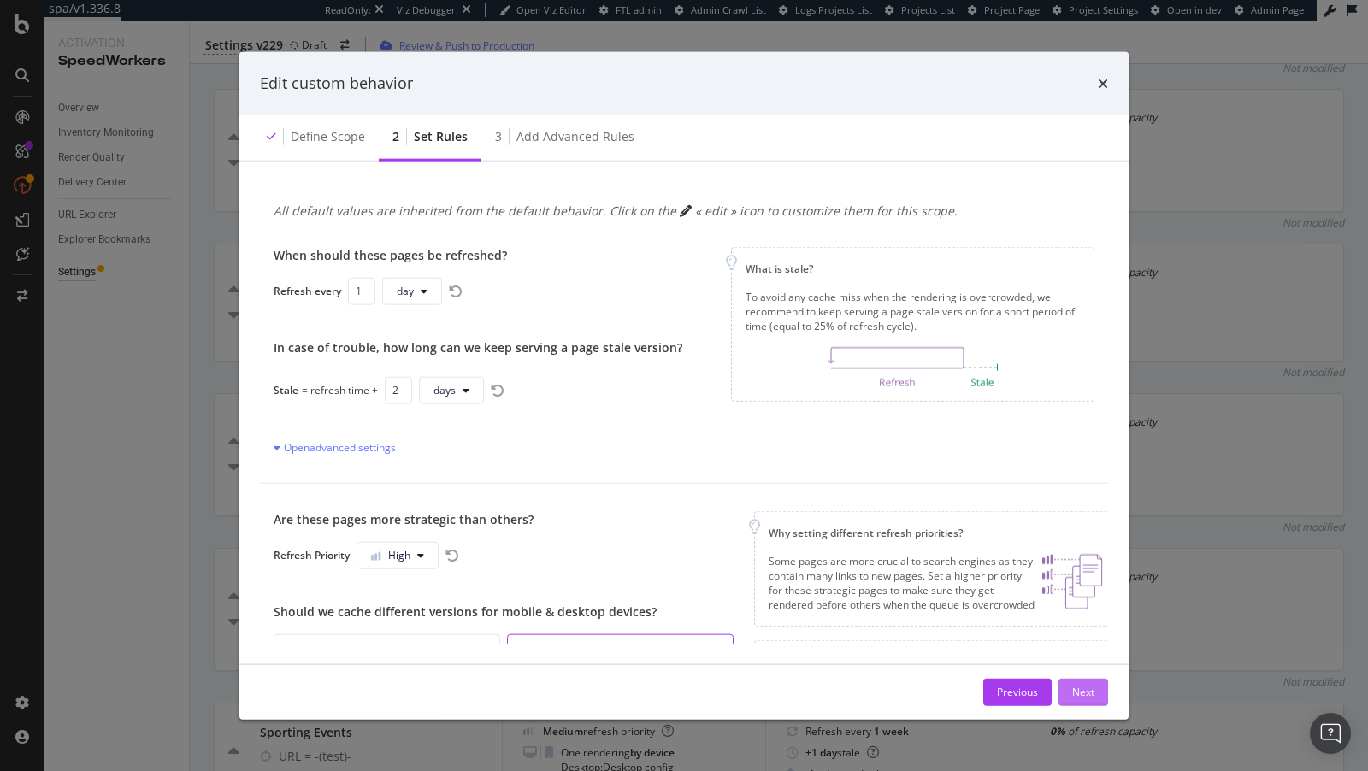
click at [1082, 688] on div "Next" at bounding box center [1083, 692] width 22 height 15
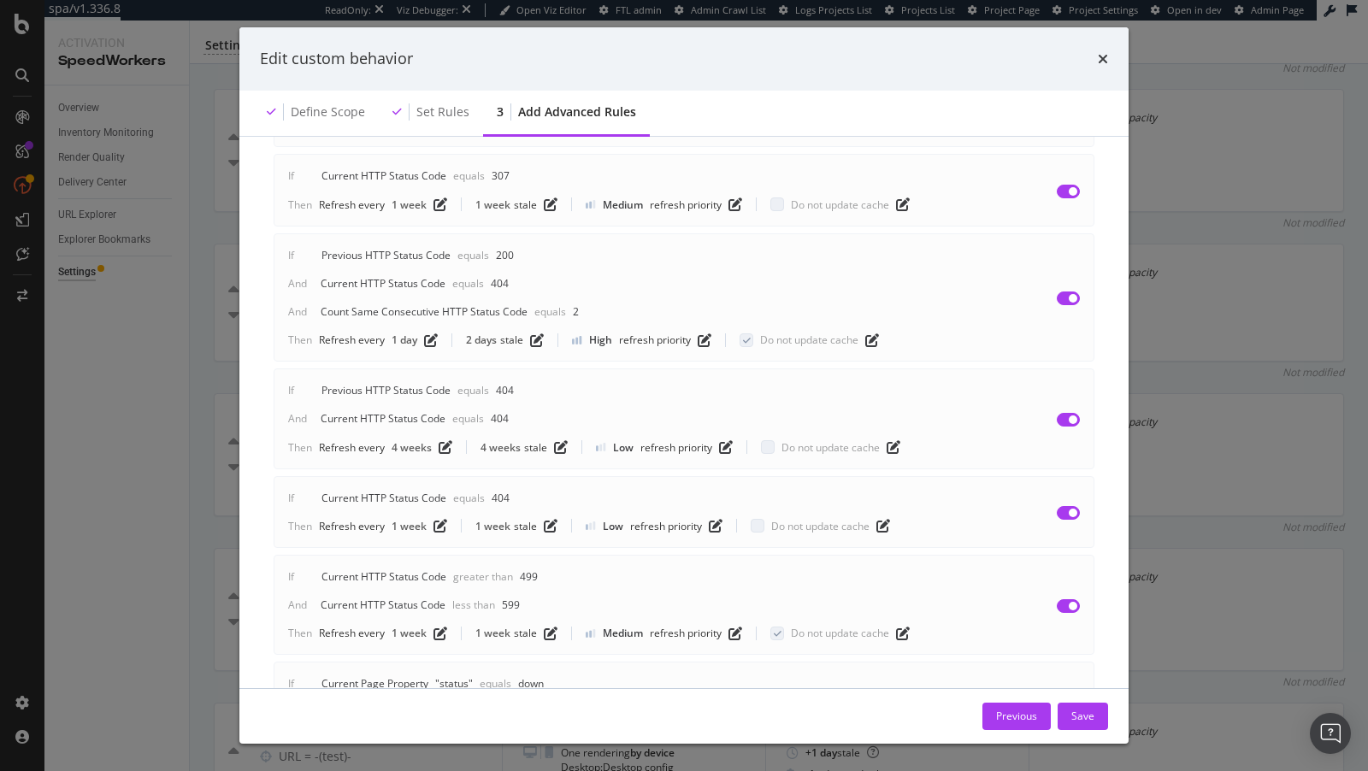
scroll to position [871, 0]
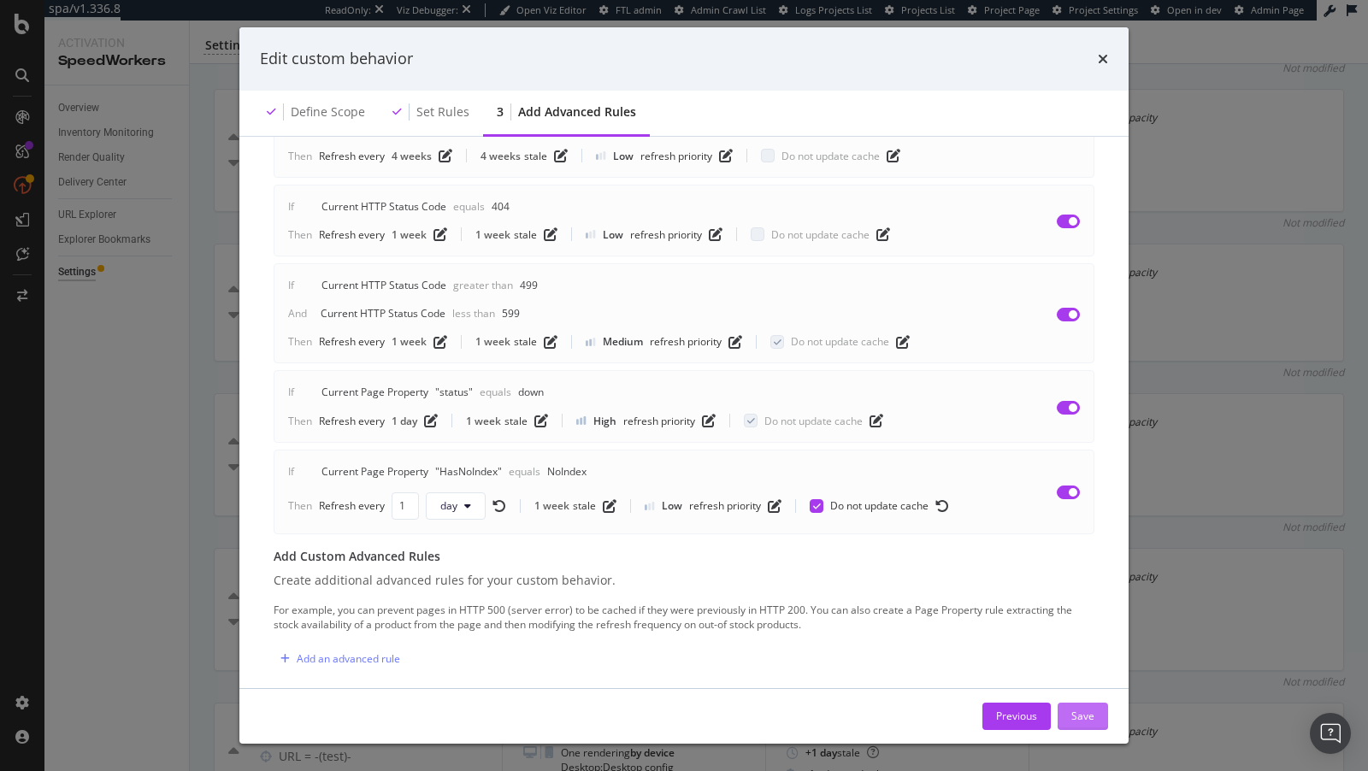
click at [1095, 724] on button "Save" at bounding box center [1083, 716] width 50 height 27
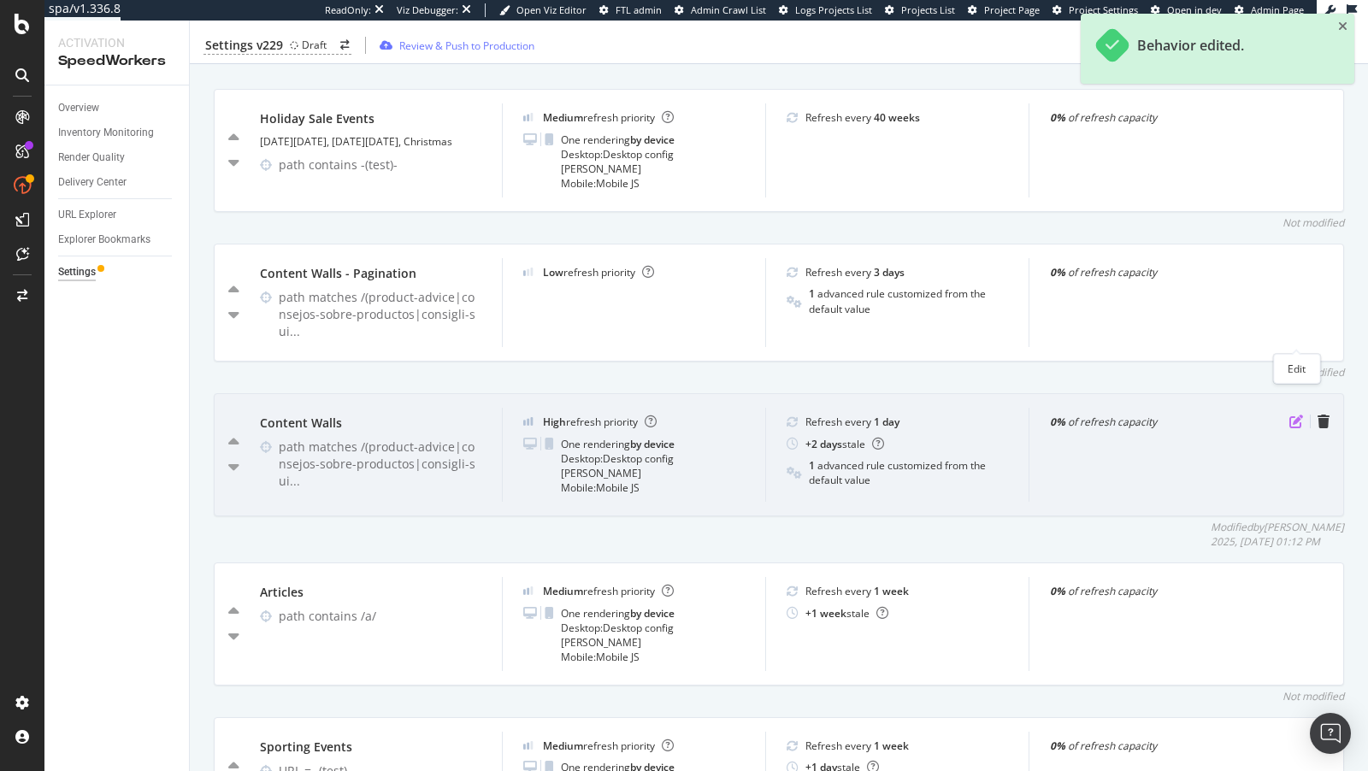
click at [1296, 415] on icon "pen-to-square" at bounding box center [1297, 422] width 14 height 14
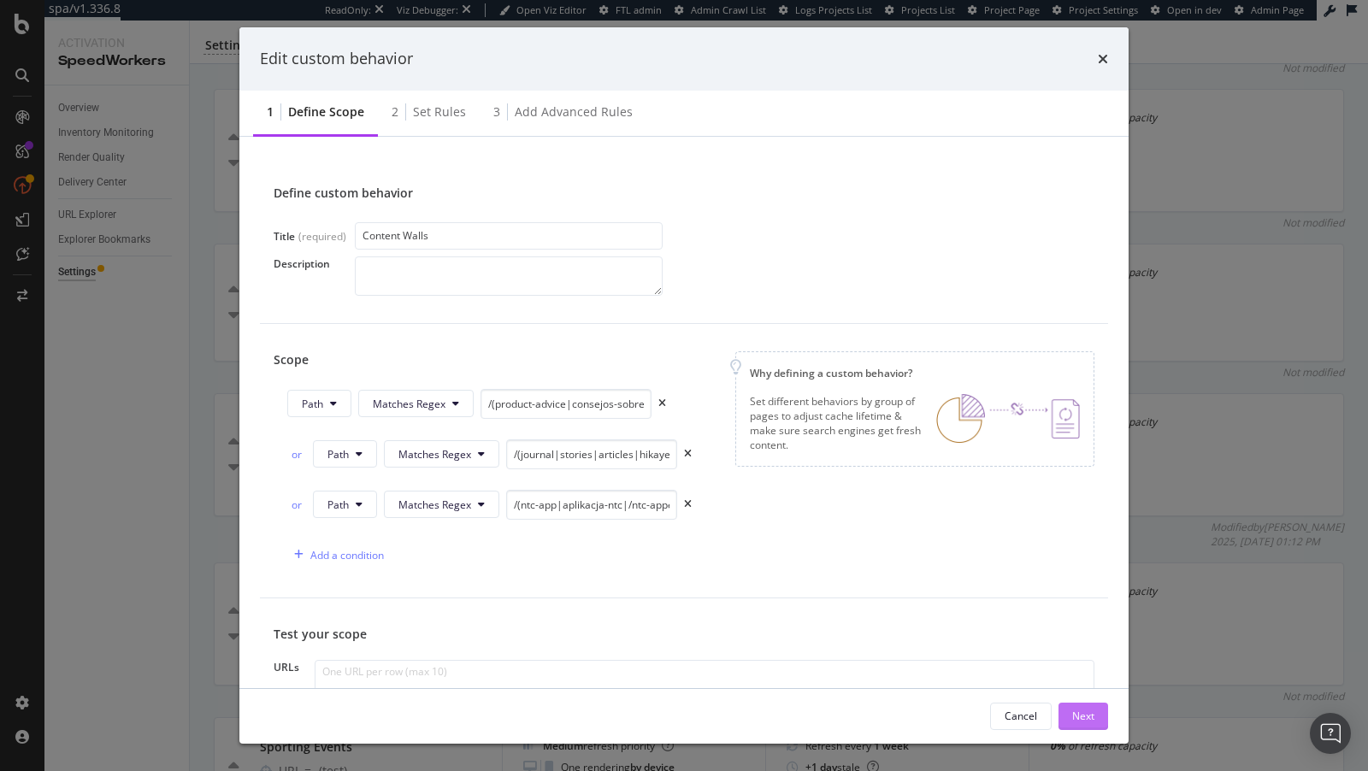
click at [1084, 720] on div "Next" at bounding box center [1083, 716] width 22 height 15
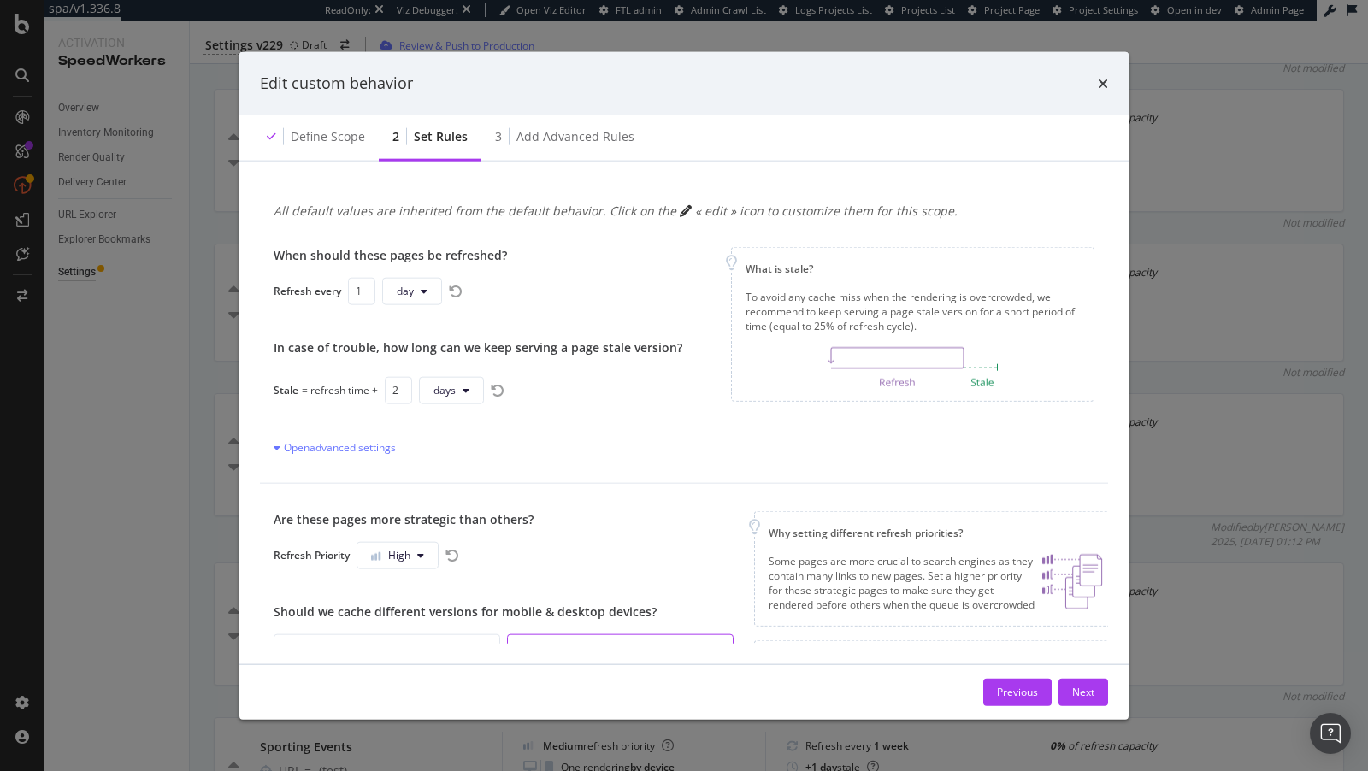
click at [1054, 687] on div "Previous Next" at bounding box center [1045, 691] width 125 height 27
click at [1069, 688] on button "Next" at bounding box center [1084, 691] width 50 height 27
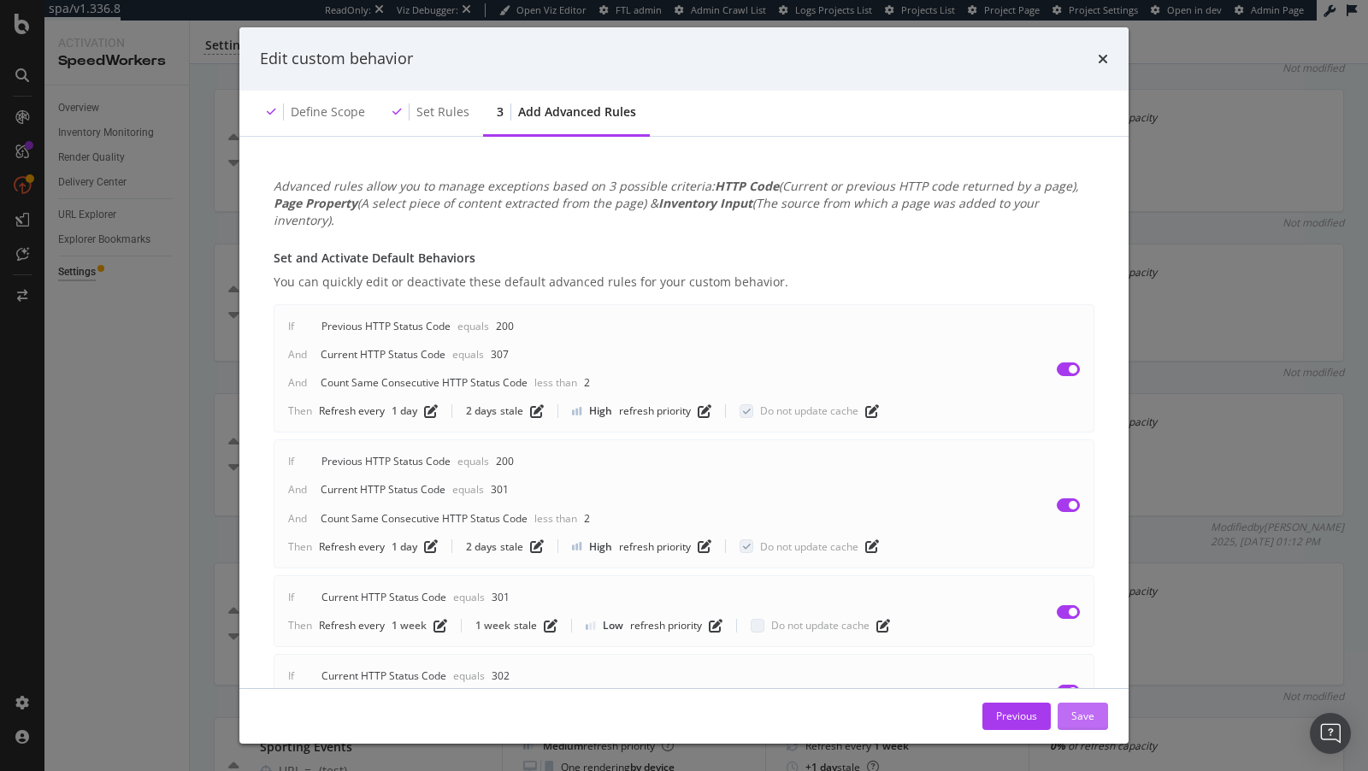
click at [1076, 719] on div "Save" at bounding box center [1083, 716] width 23 height 15
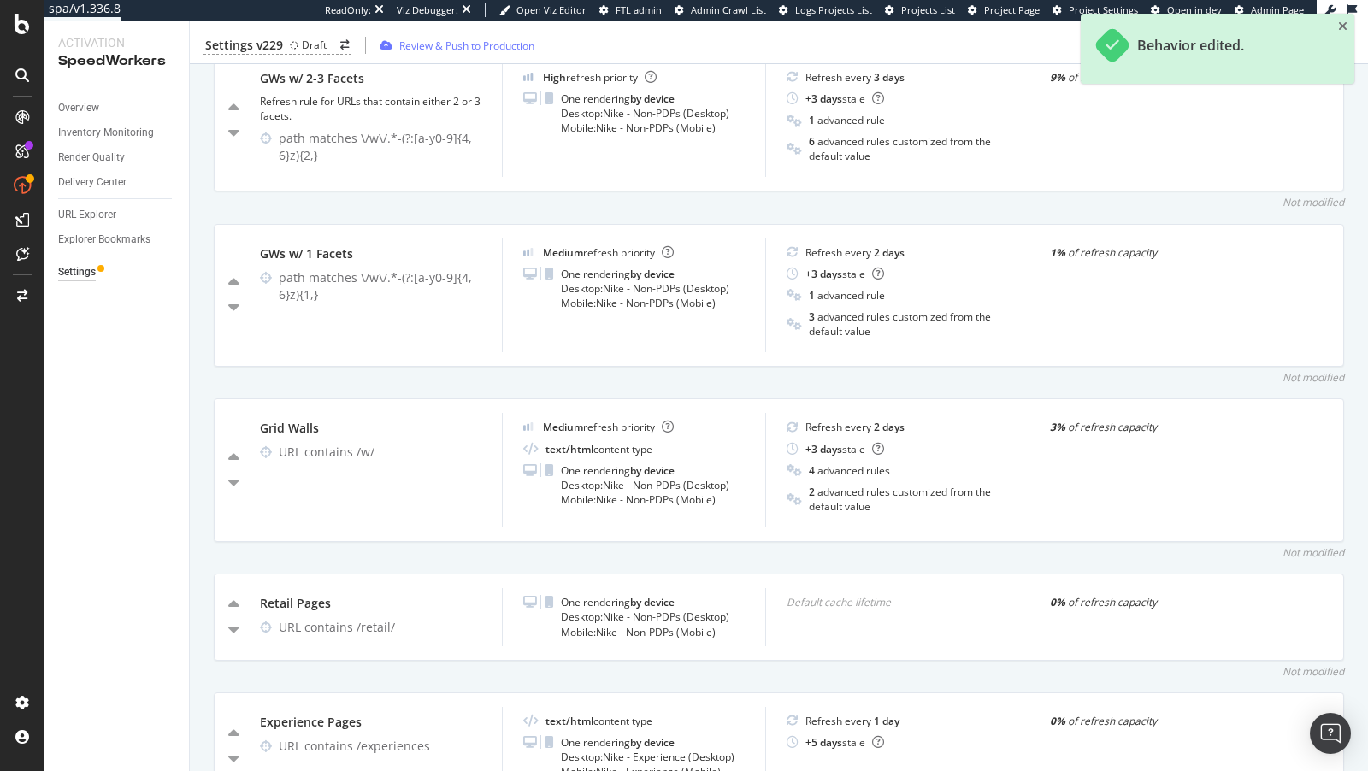
scroll to position [2222, 0]
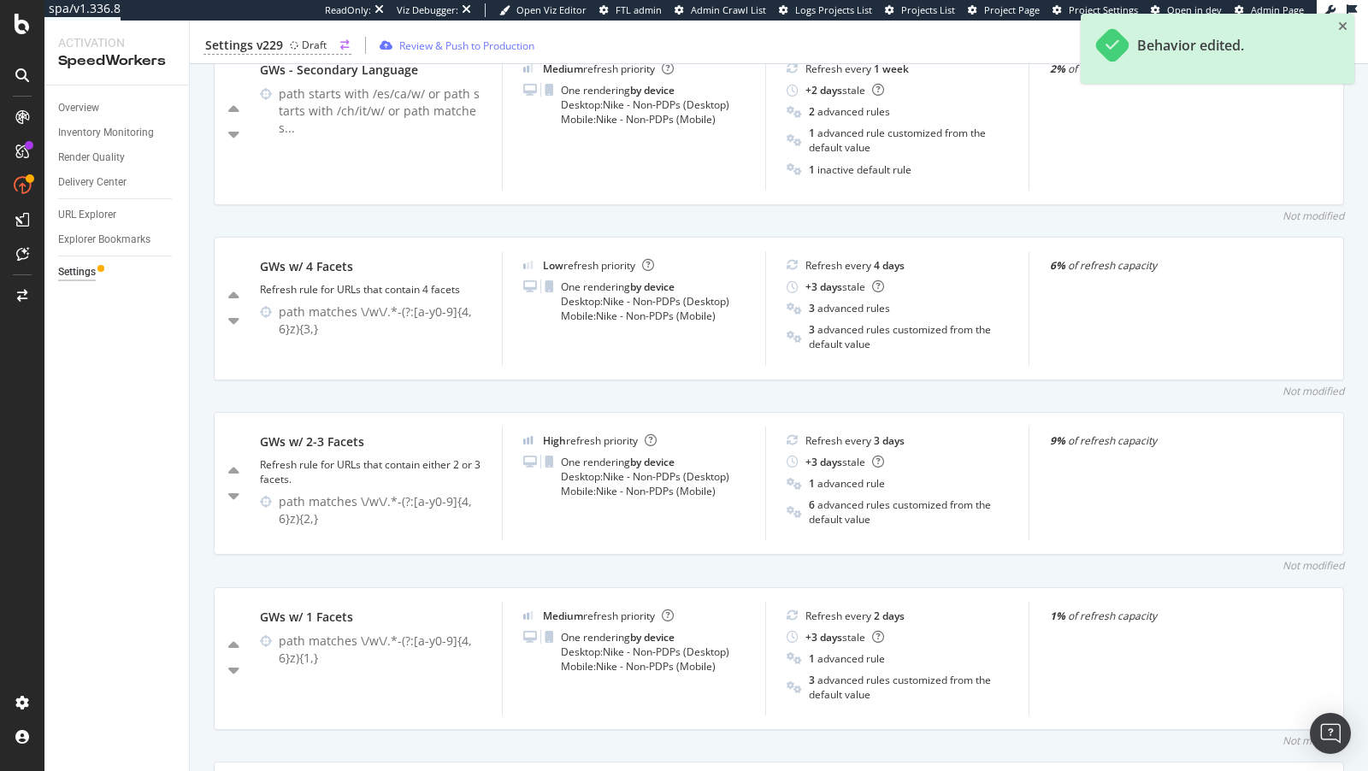
click at [296, 45] on circle at bounding box center [294, 44] width 7 height 7
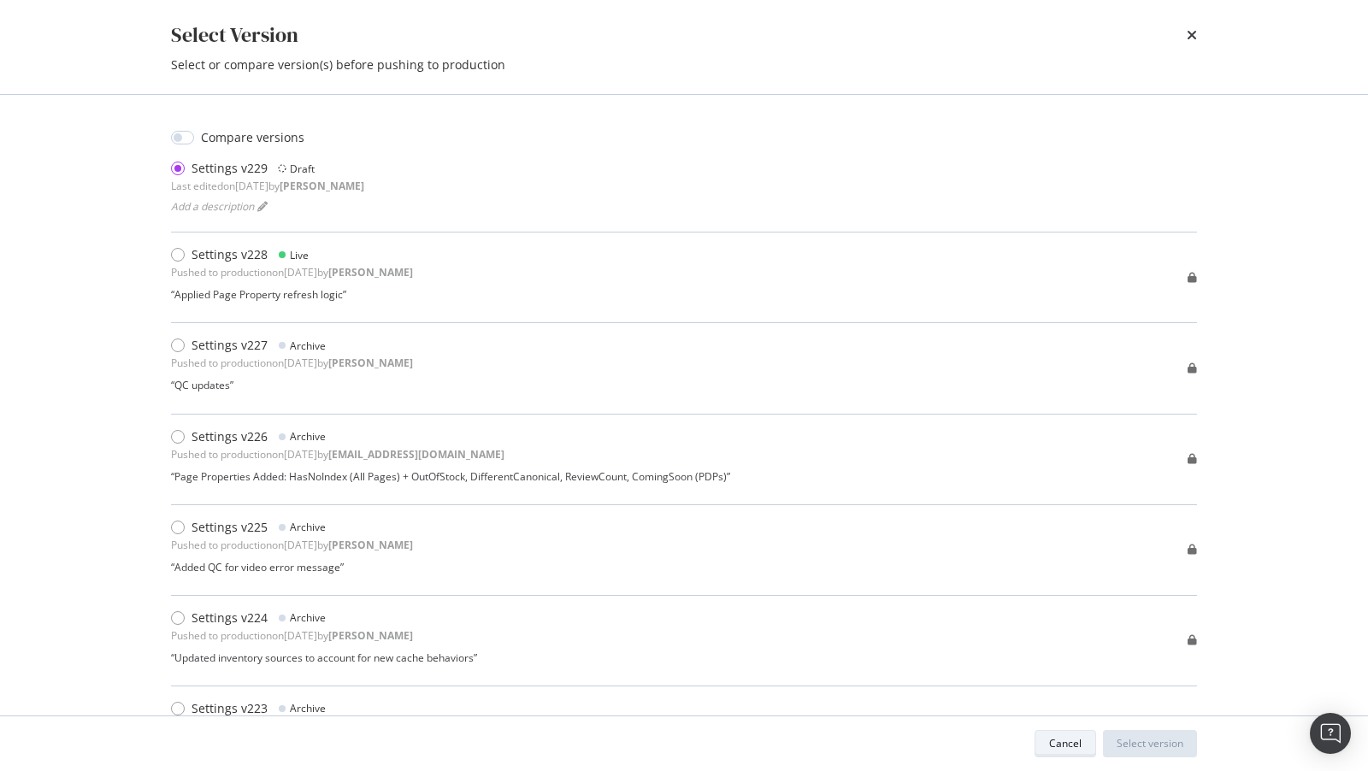
click at [1061, 742] on div "Cancel" at bounding box center [1065, 743] width 32 height 15
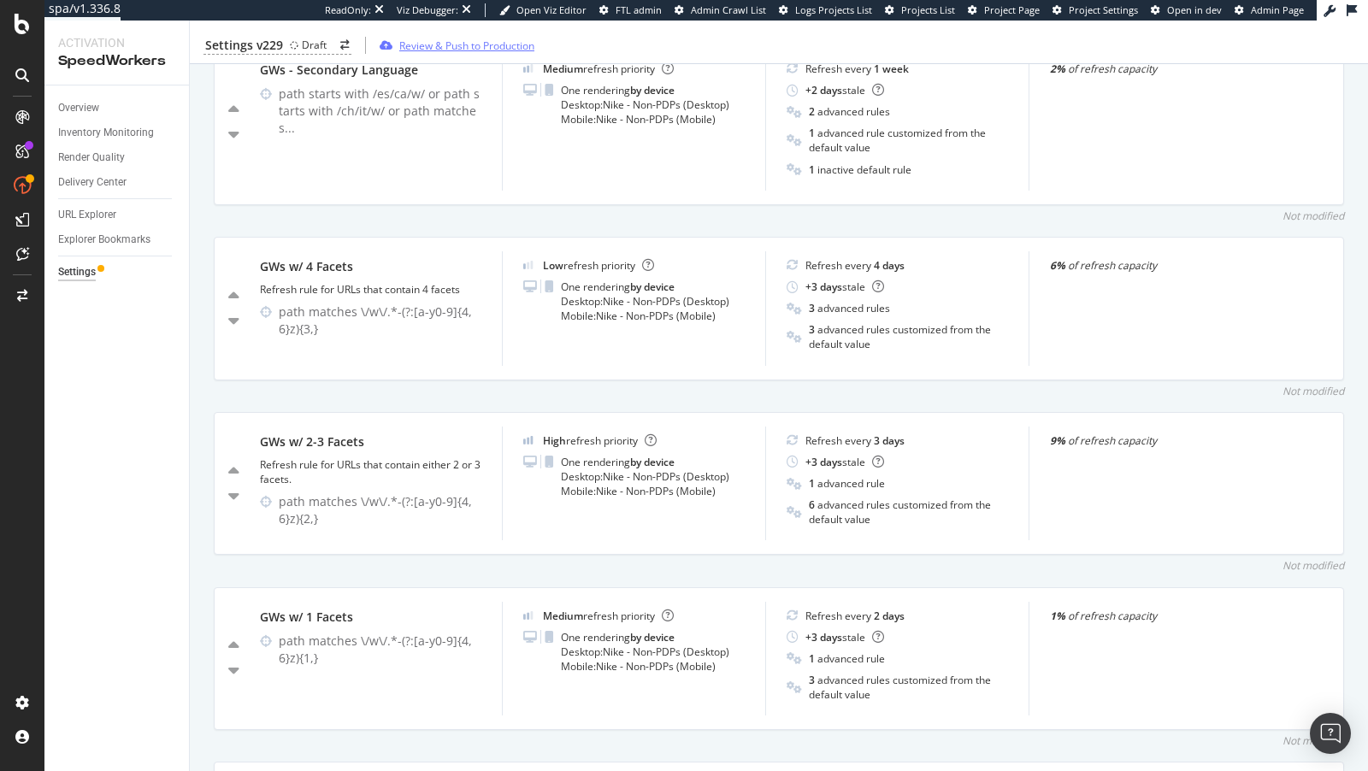
click at [482, 48] on div "Review & Push to Production" at bounding box center [466, 45] width 135 height 15
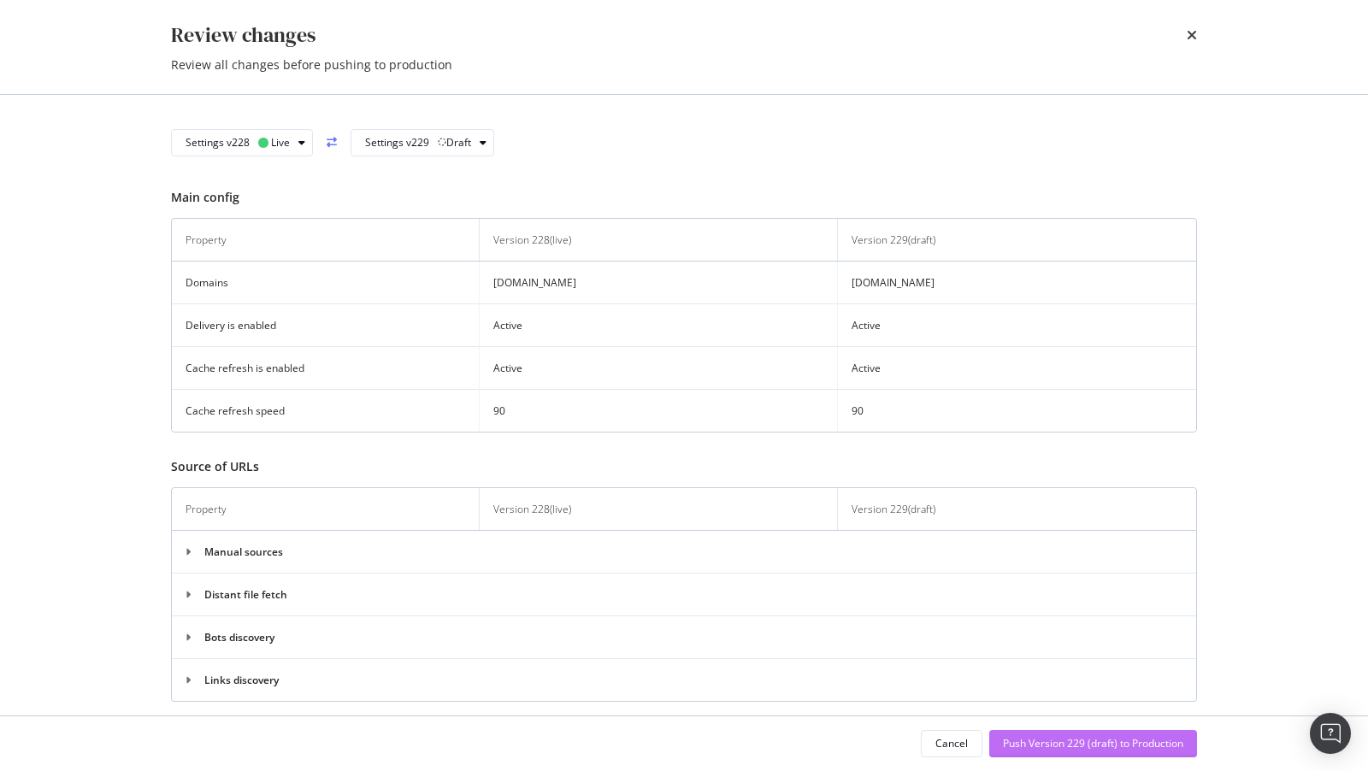
click at [1029, 739] on div "Push Version 229 (draft) to Production" at bounding box center [1093, 743] width 180 height 15
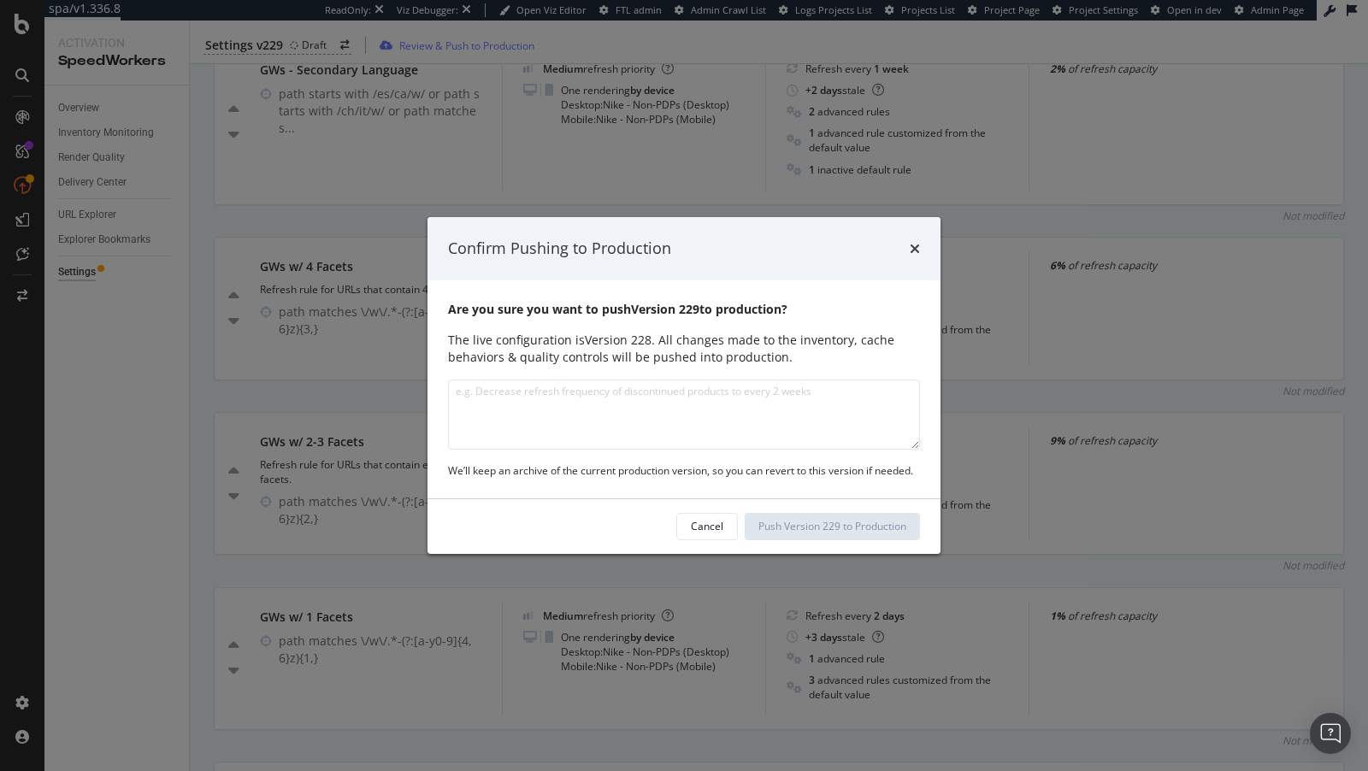
click at [633, 424] on textarea "modal" at bounding box center [684, 415] width 472 height 70
type textarea "Added Activity Content Walls to Behavior"
click at [864, 519] on div "Push Version 229 to Production" at bounding box center [833, 526] width 148 height 15
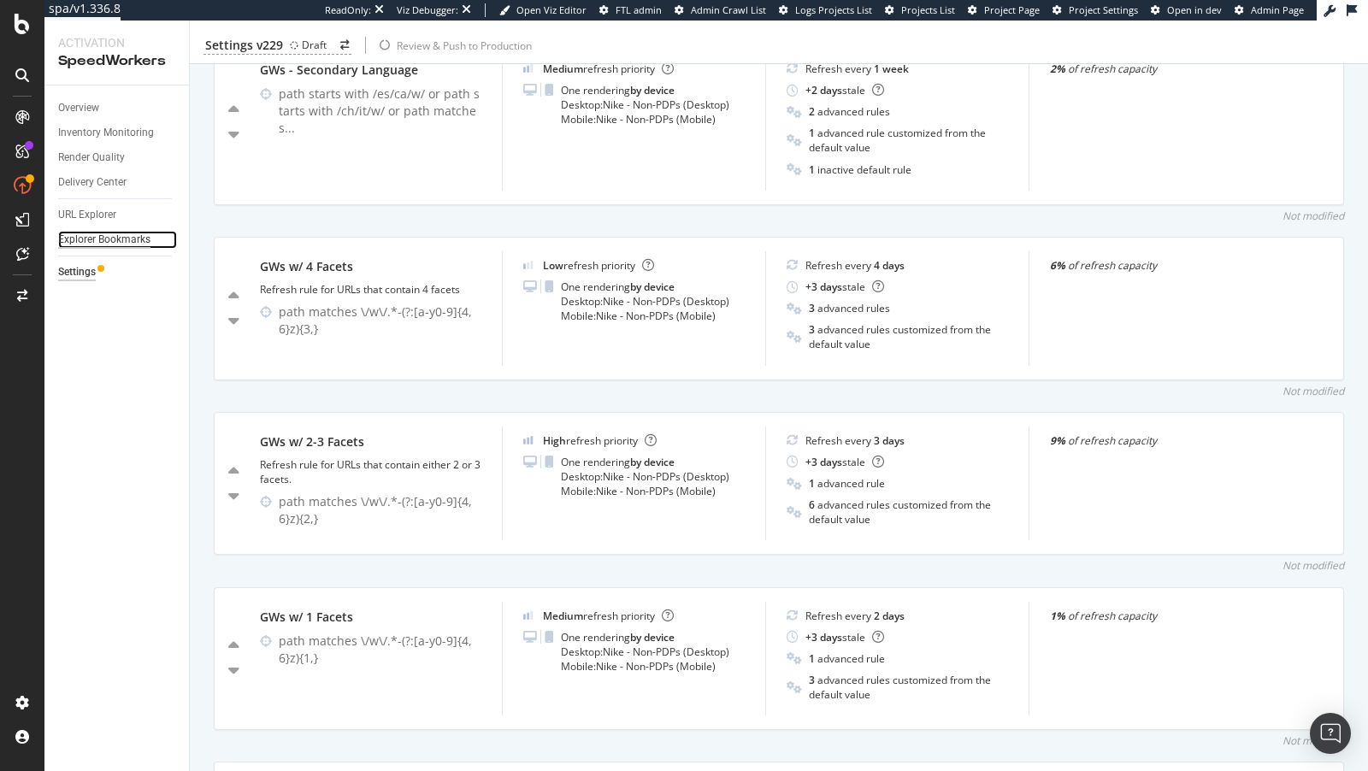
click at [115, 239] on div "Explorer Bookmarks" at bounding box center [104, 240] width 92 height 18
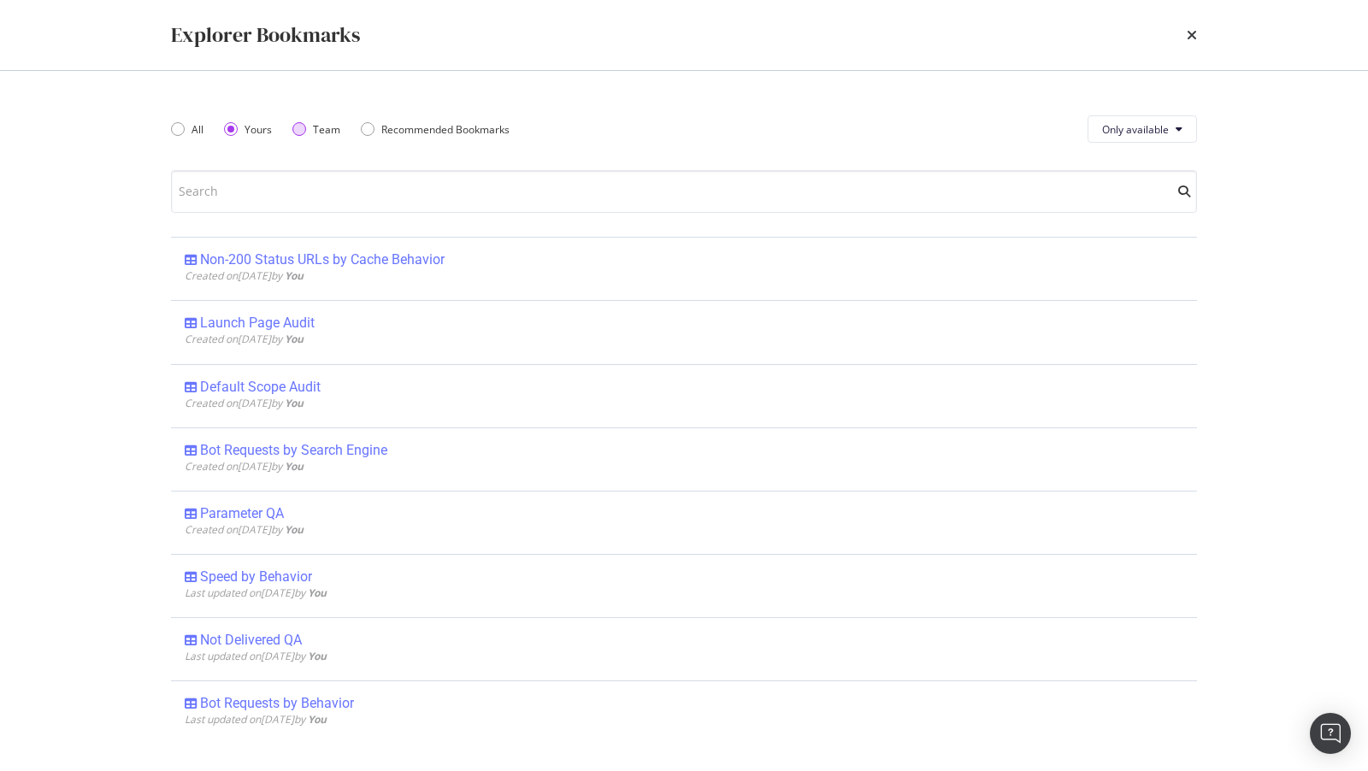
click at [308, 130] on div "Team" at bounding box center [316, 129] width 48 height 15
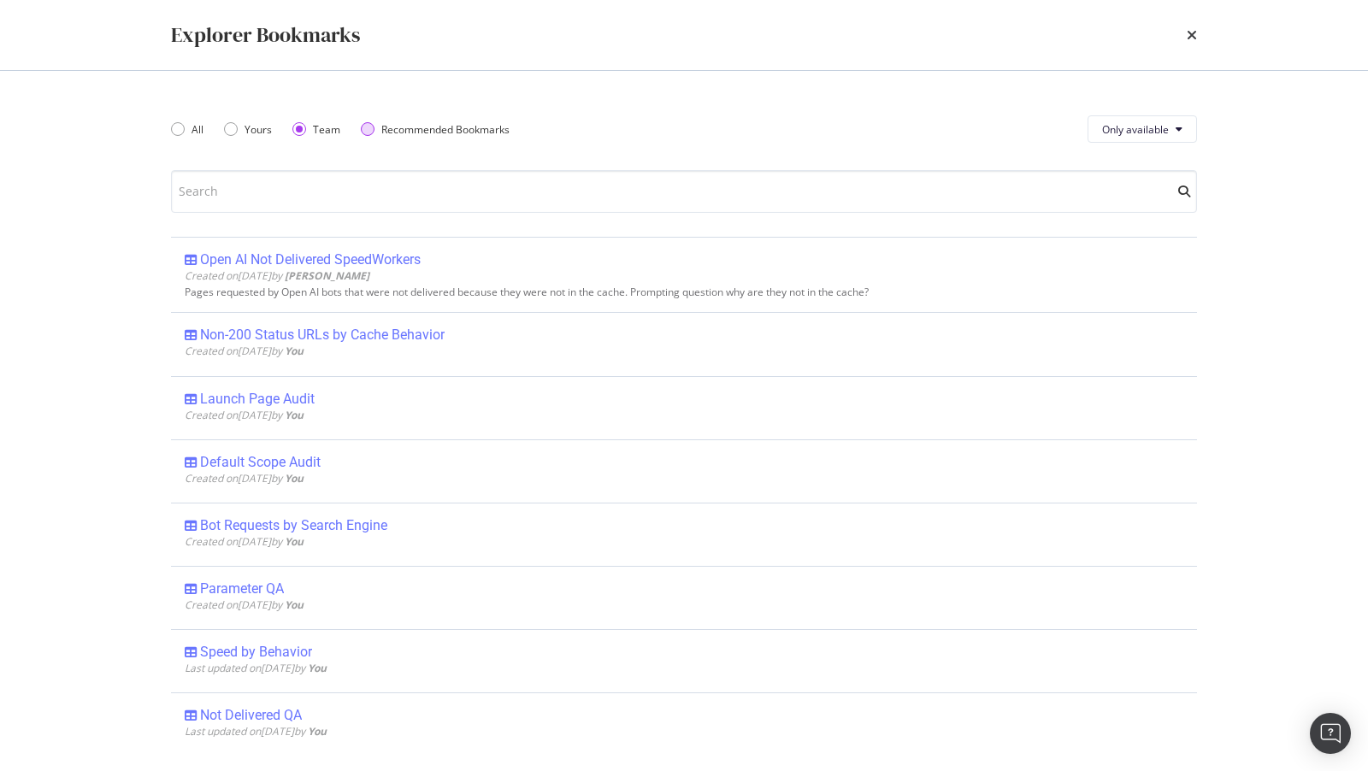
click at [364, 130] on div "Recommended Bookmarks" at bounding box center [368, 129] width 14 height 14
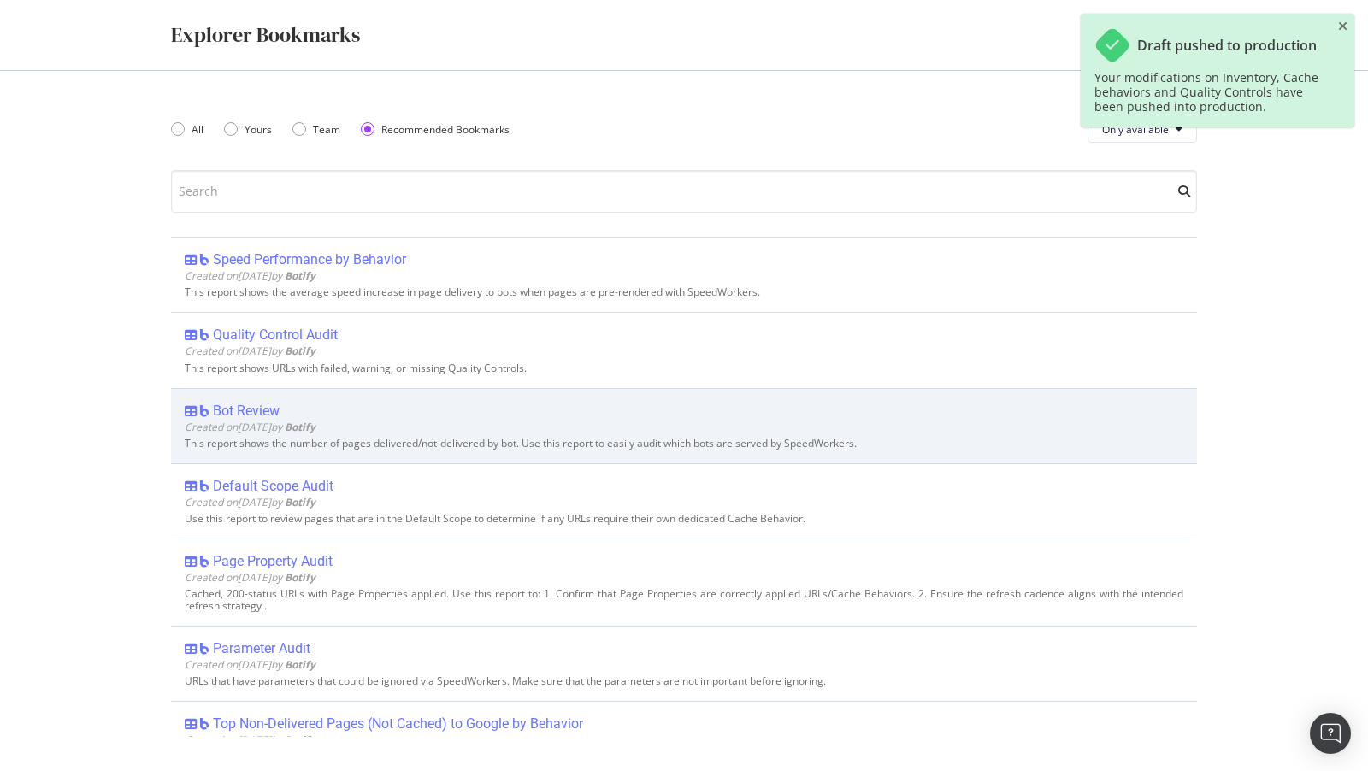
scroll to position [39, 0]
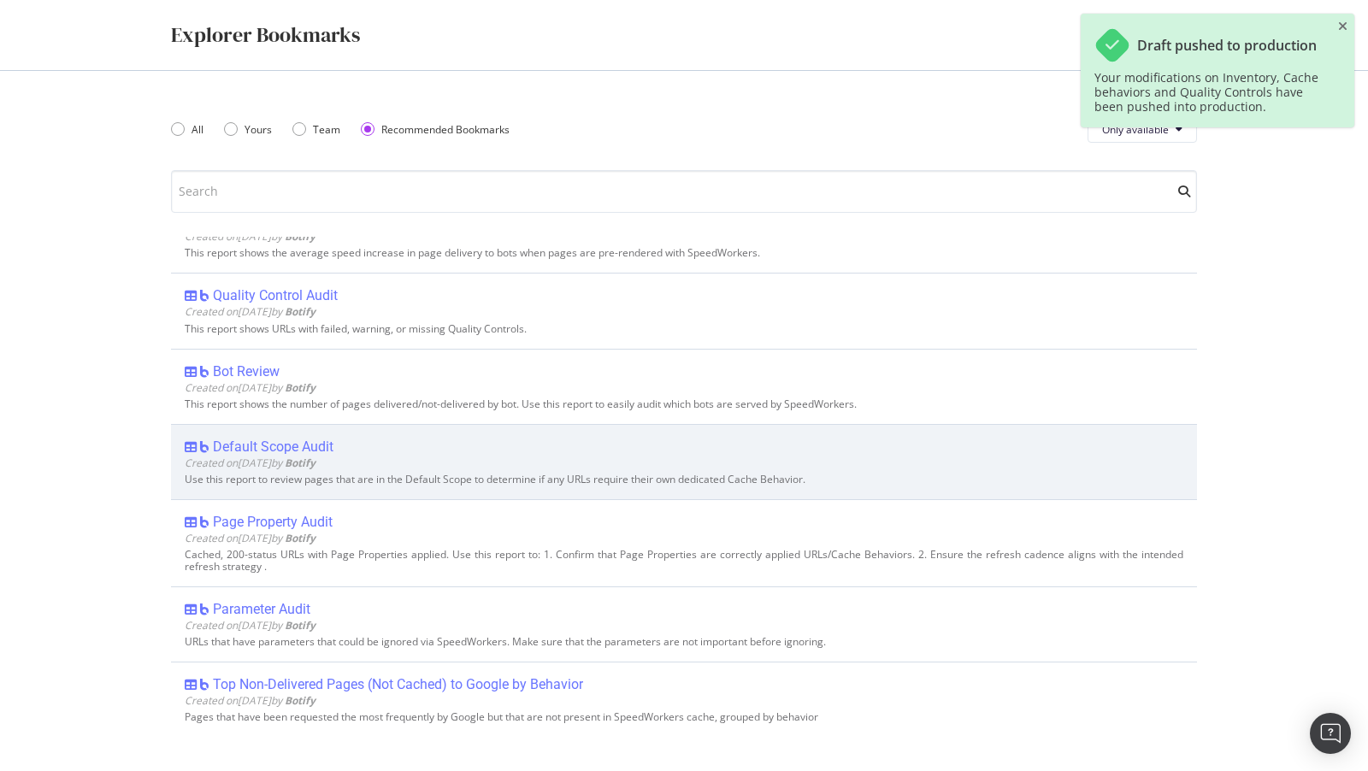
click at [335, 451] on div "Default Scope Audit" at bounding box center [684, 447] width 999 height 17
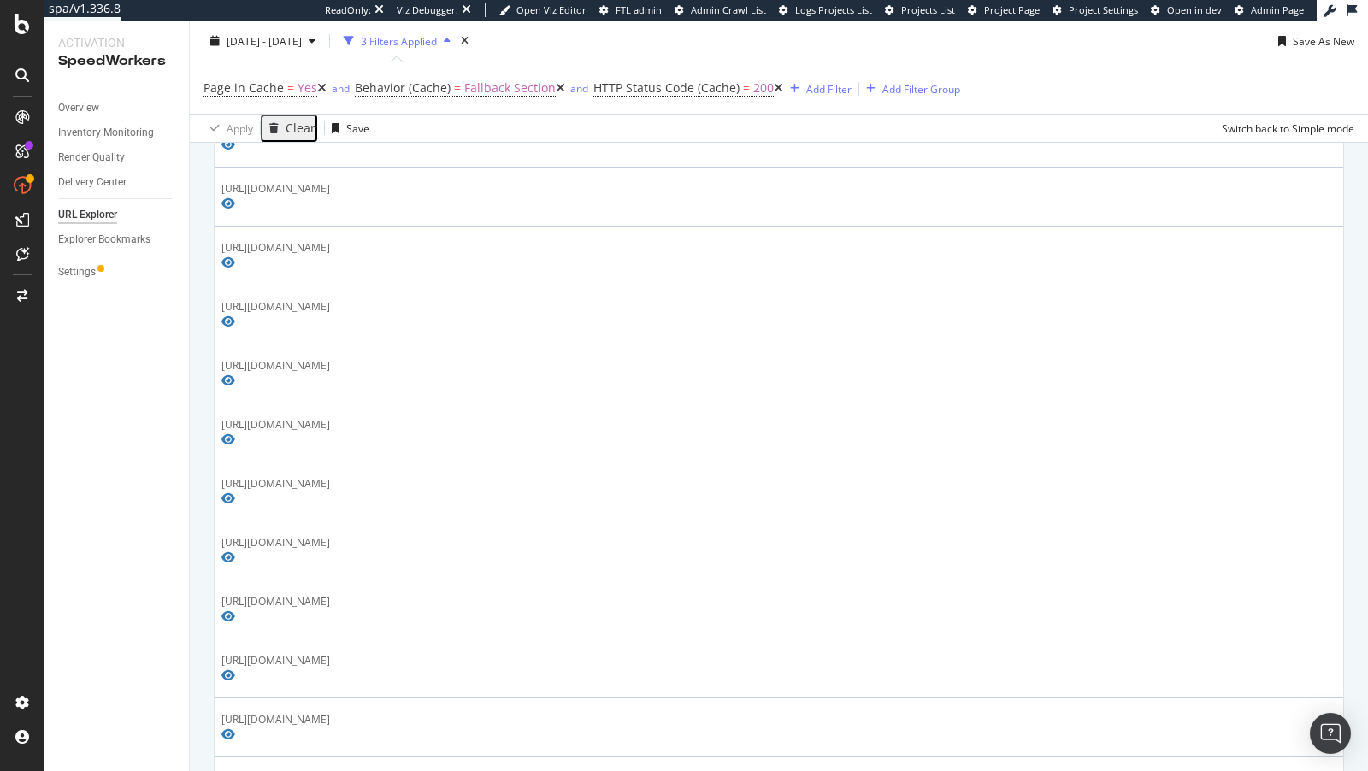
scroll to position [1971, 0]
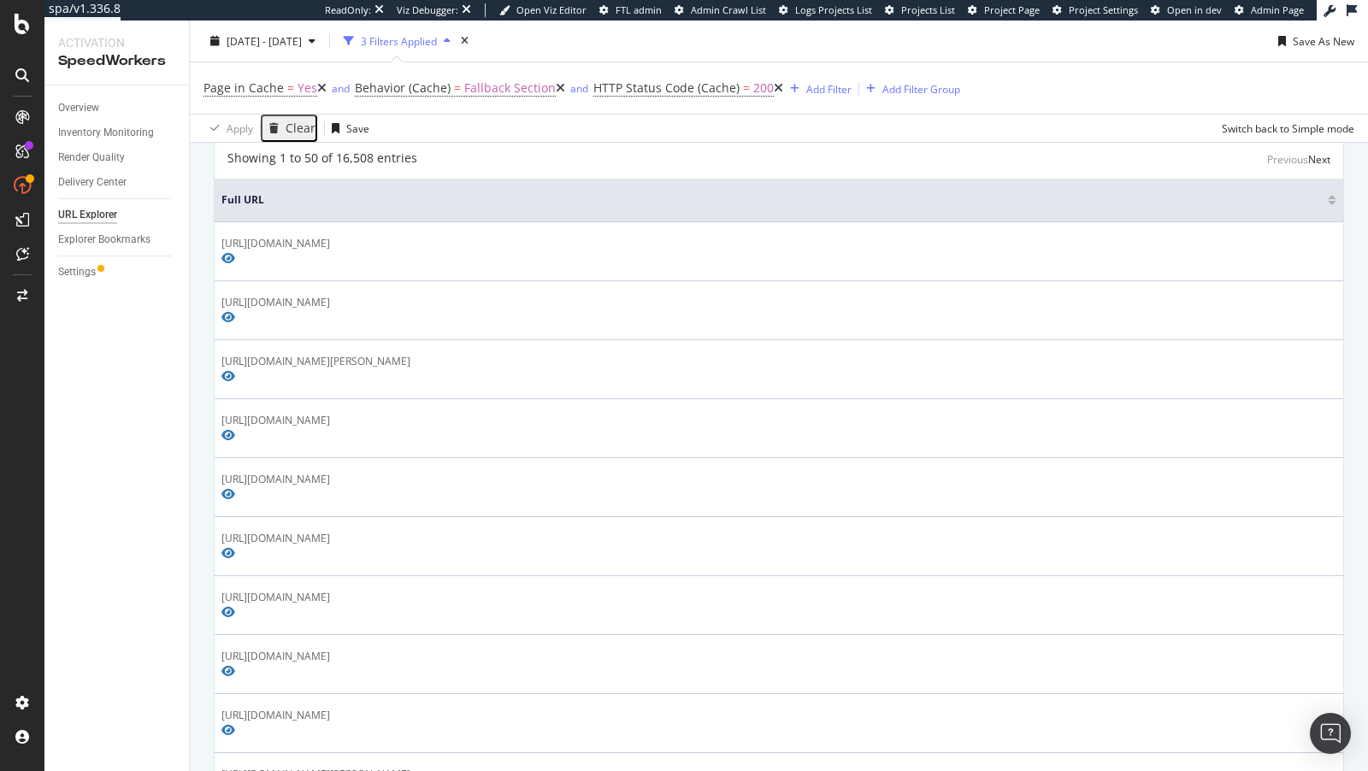
scroll to position [225, 0]
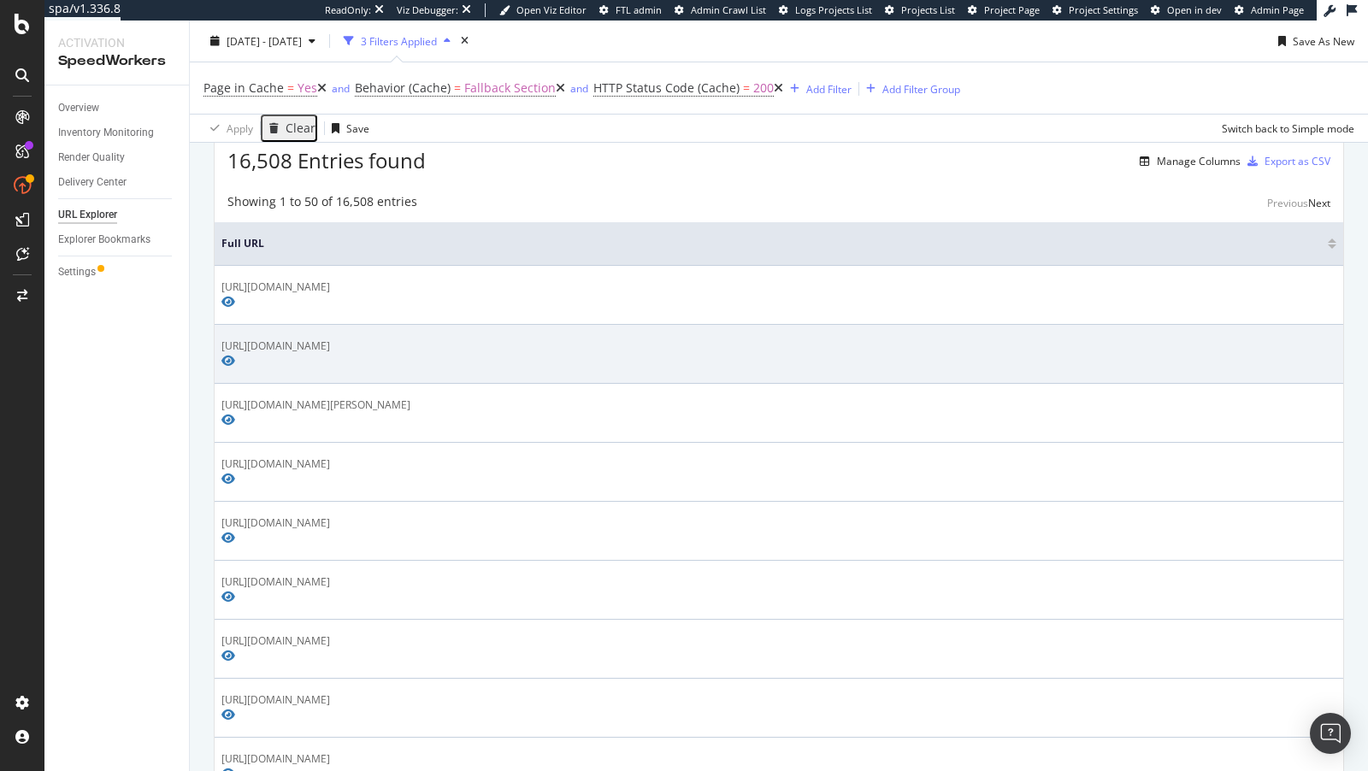
click at [403, 339] on div "https://www.nike.com/hr/product-advice/buying-guides" at bounding box center [778, 346] width 1115 height 15
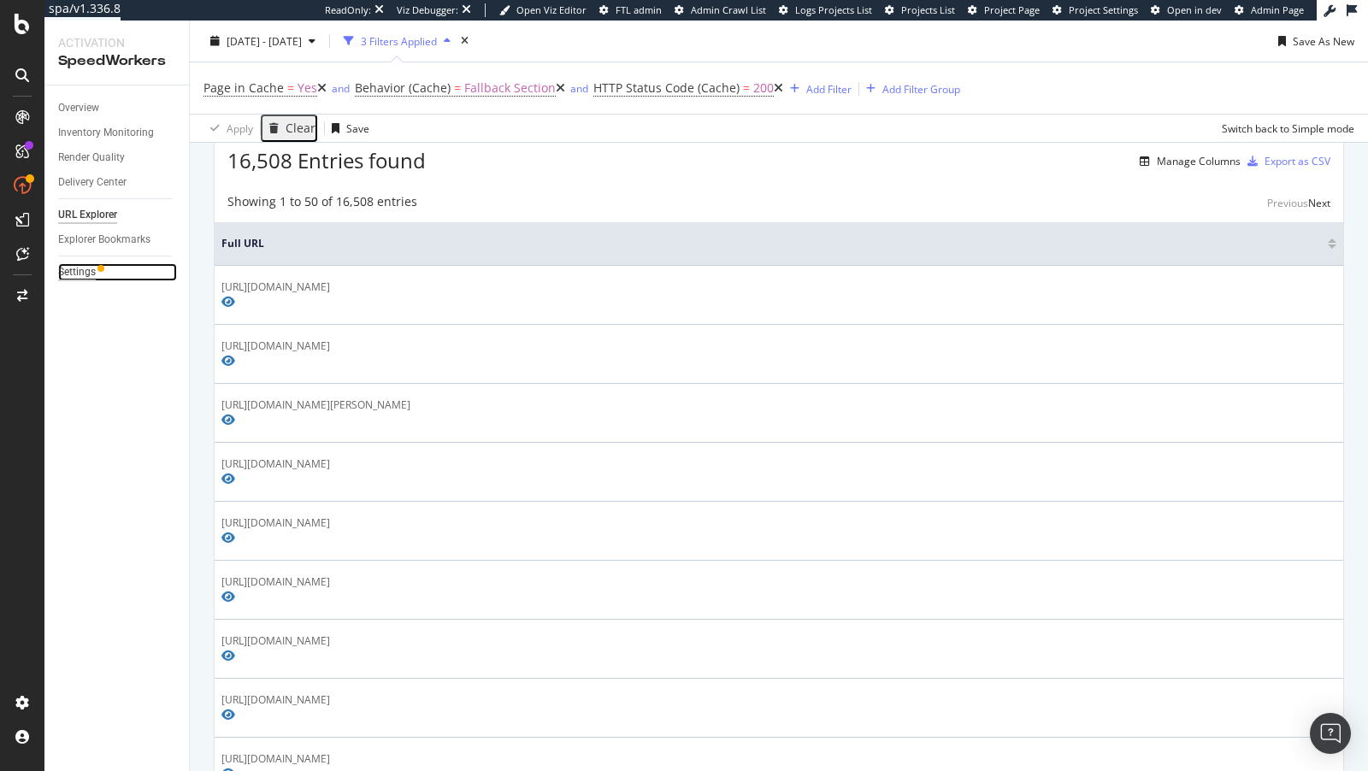
click at [84, 273] on div "Settings" at bounding box center [77, 272] width 38 height 18
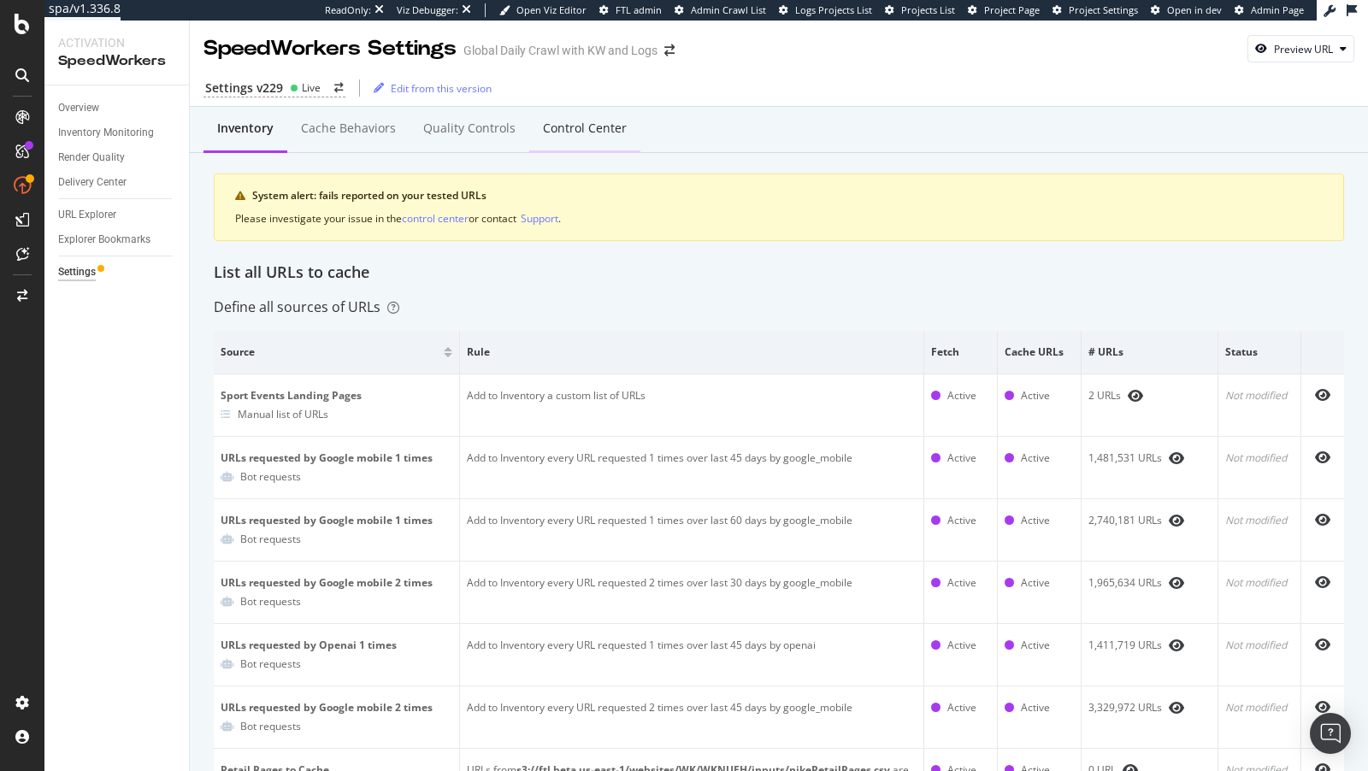
click at [576, 130] on div "Control Center" at bounding box center [585, 128] width 84 height 17
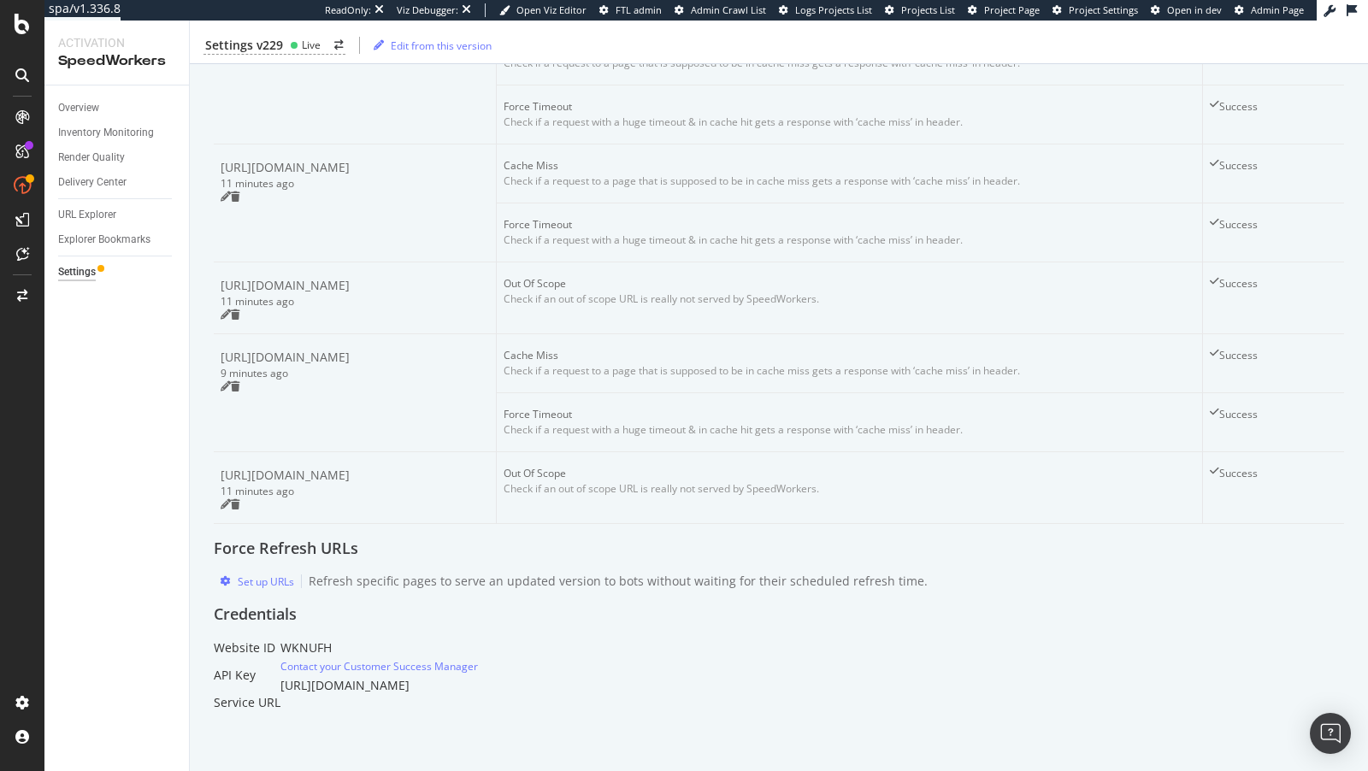
scroll to position [1772, 0]
click at [298, 573] on div "Set up URLs Refresh specific pages to serve an updated version to bots without …" at bounding box center [571, 581] width 714 height 17
click at [285, 575] on div "Set up URLs" at bounding box center [266, 582] width 56 height 15
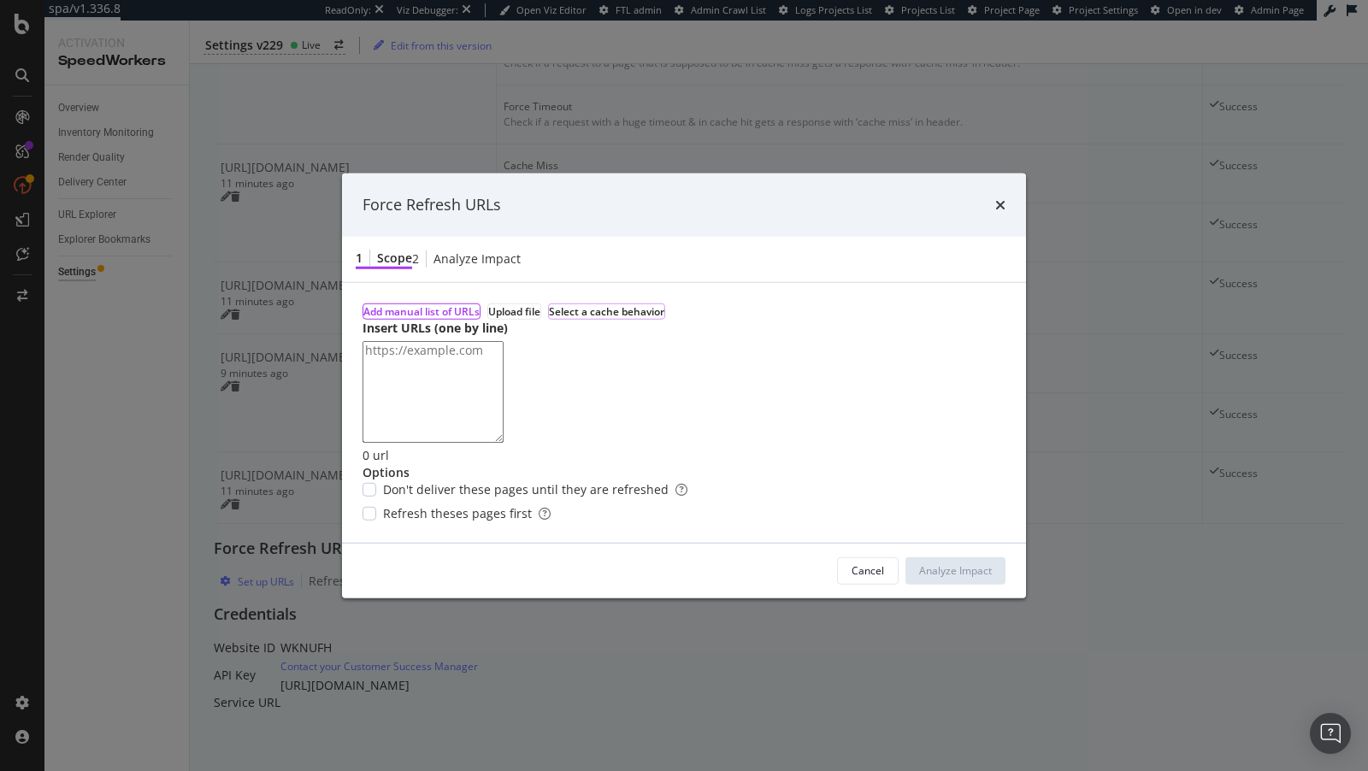
click at [625, 304] on div "Select a cache behavior" at bounding box center [606, 311] width 115 height 15
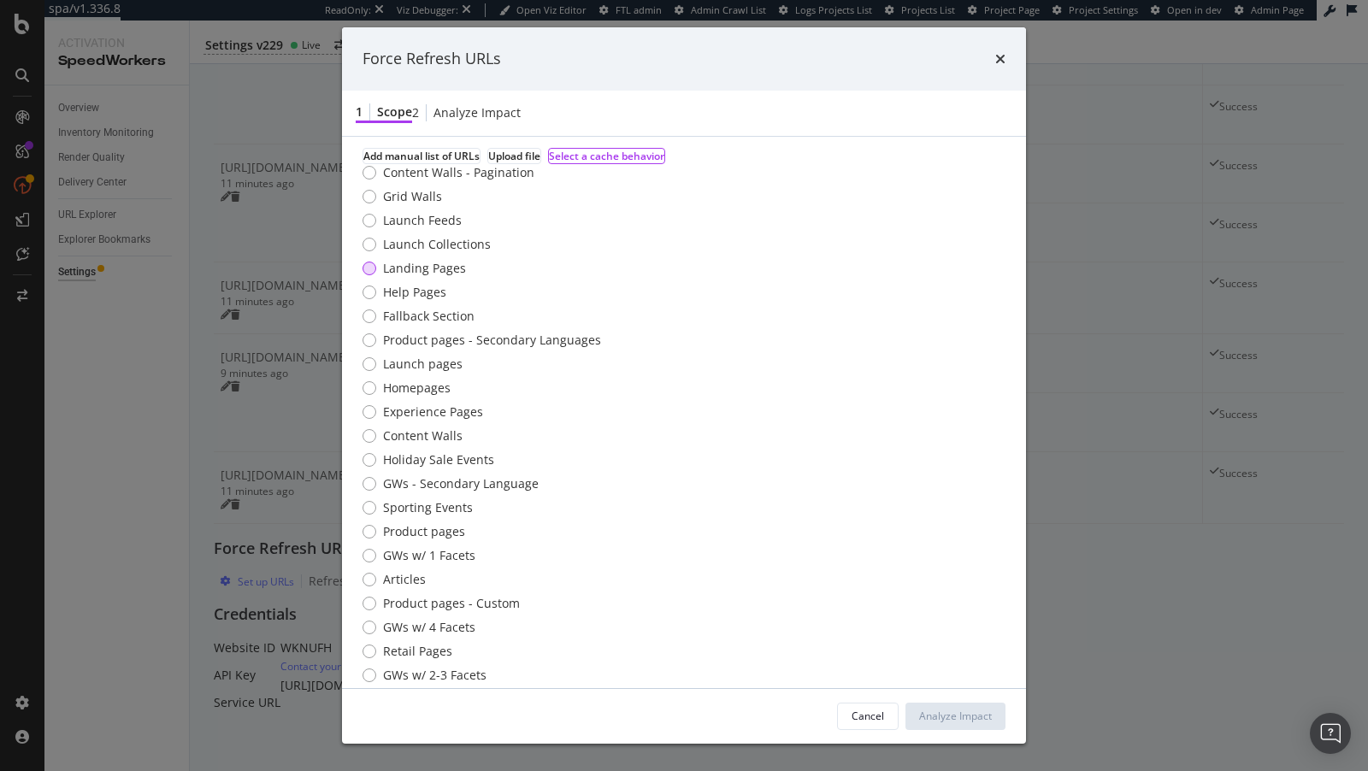
scroll to position [7, 0]
click at [410, 328] on div "Fallback Section" at bounding box center [429, 318] width 92 height 17
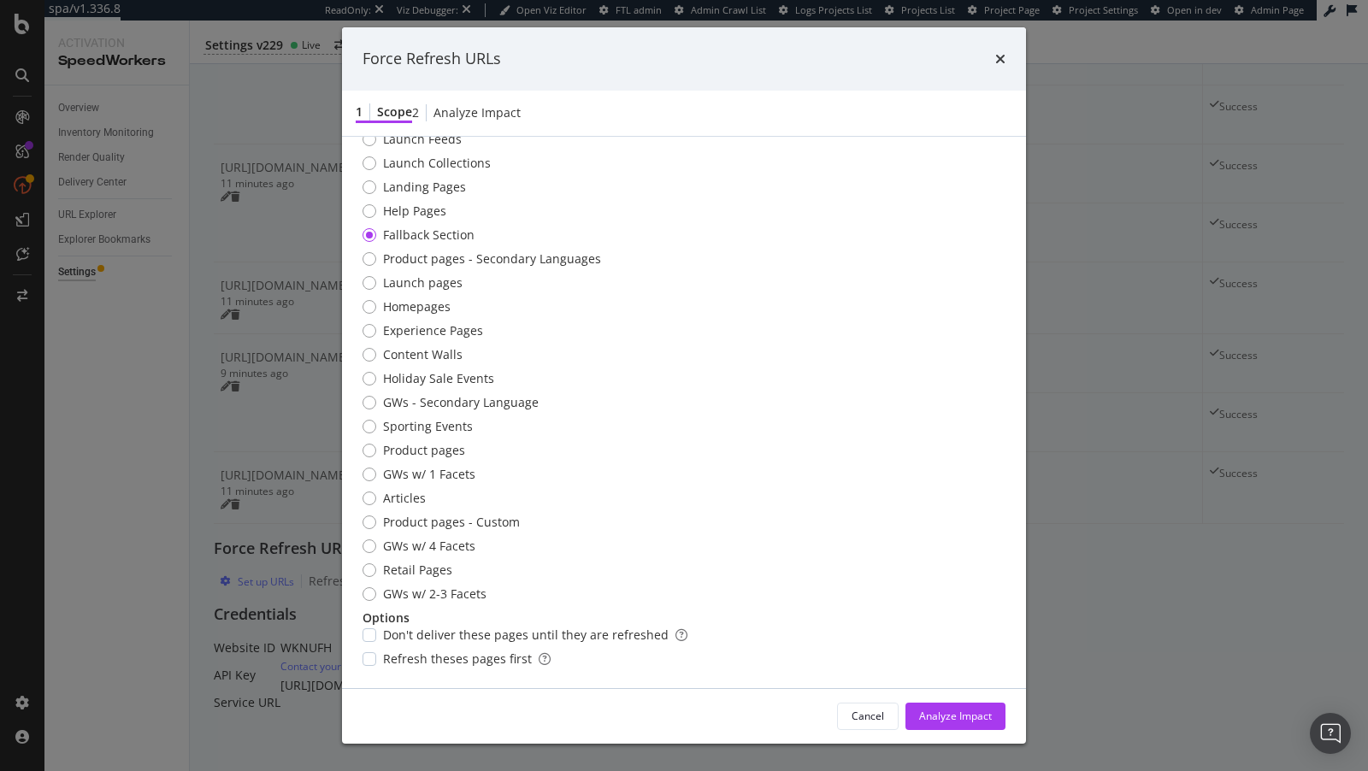
click at [404, 642] on div "Add manual list of URLs Upload file Select a cache behavior Content Walls - Pag…" at bounding box center [684, 367] width 643 height 601
click at [399, 651] on span "Refresh theses pages first" at bounding box center [467, 659] width 168 height 17
click at [396, 581] on div "Add manual list of URLs Upload file Select a cache behavior Content Walls - Pag…" at bounding box center [684, 367] width 643 height 601
click at [393, 627] on span "Don't deliver these pages until they are refreshed" at bounding box center [535, 635] width 304 height 17
click at [973, 725] on div "Analyze Impact" at bounding box center [955, 717] width 73 height 26
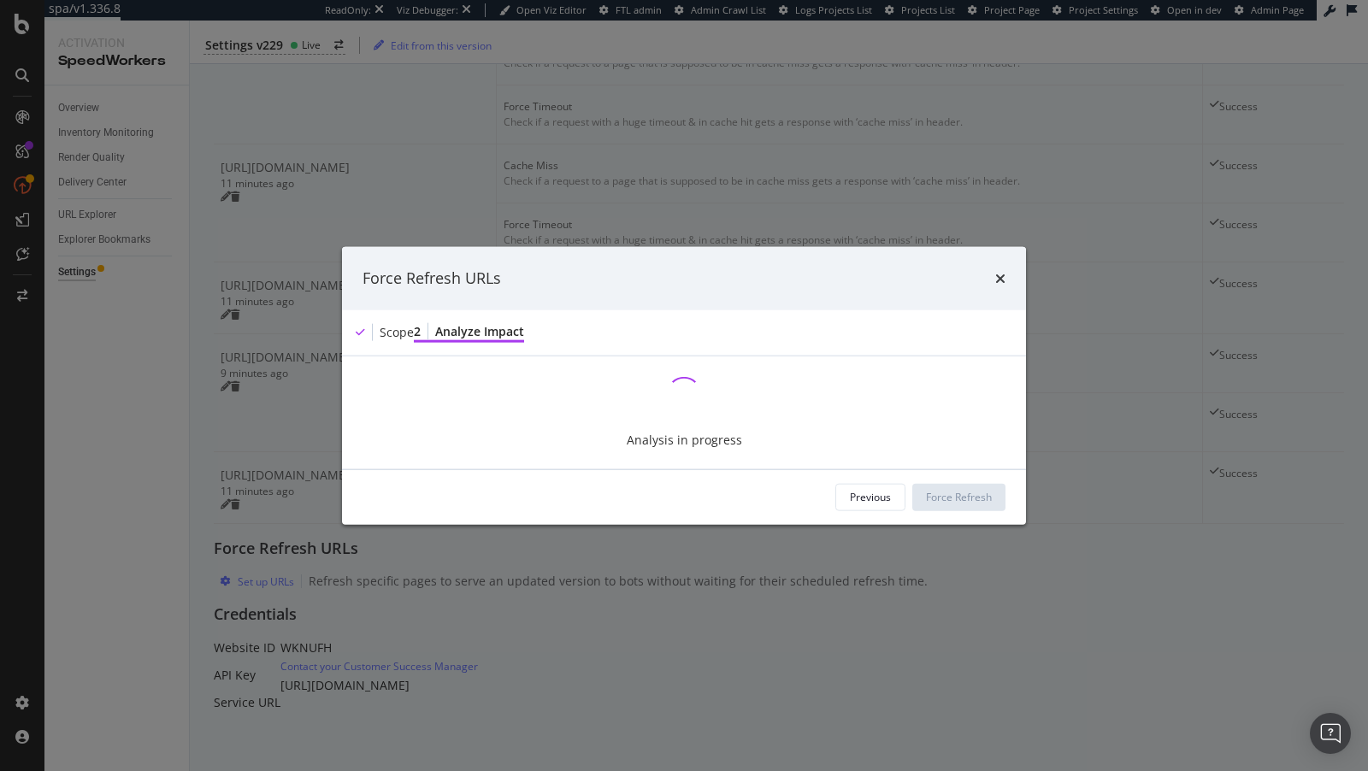
scroll to position [0, 0]
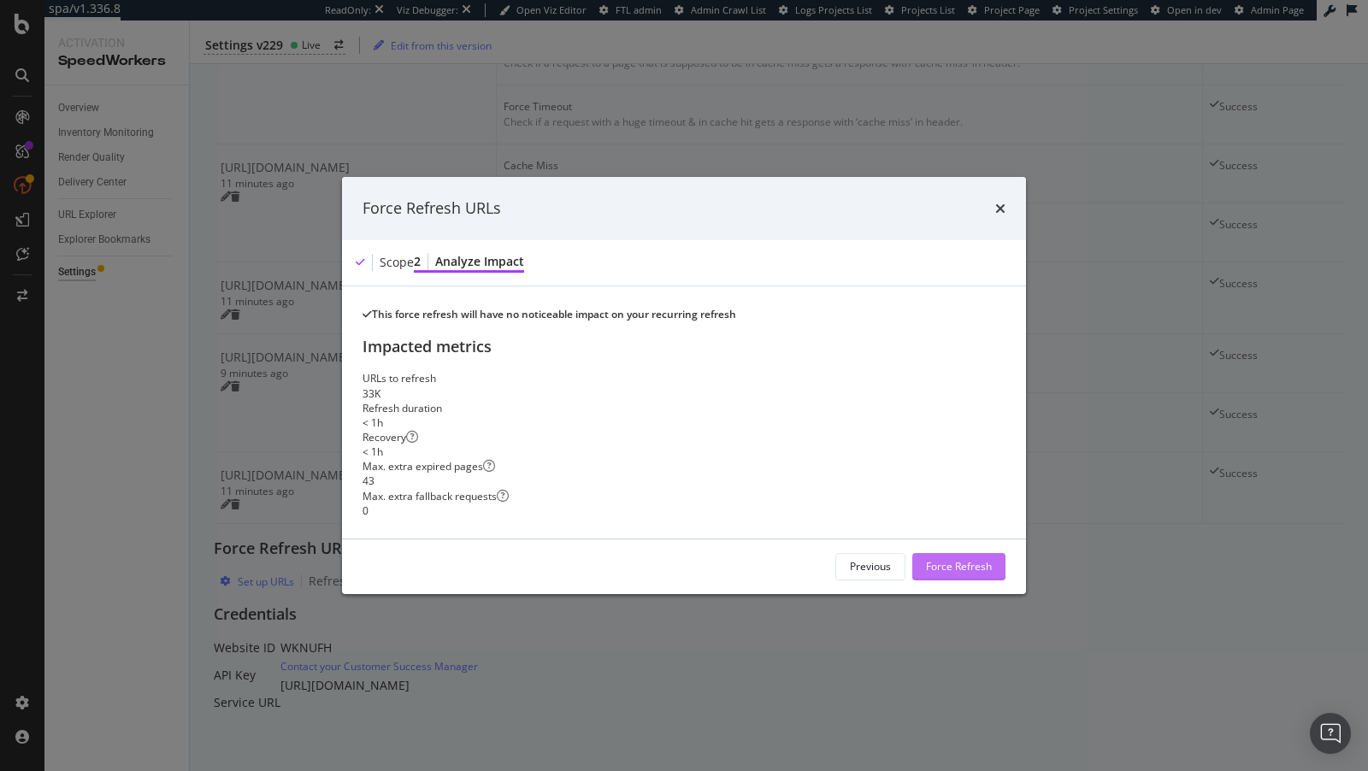
click at [968, 576] on div "Force Refresh" at bounding box center [959, 567] width 66 height 26
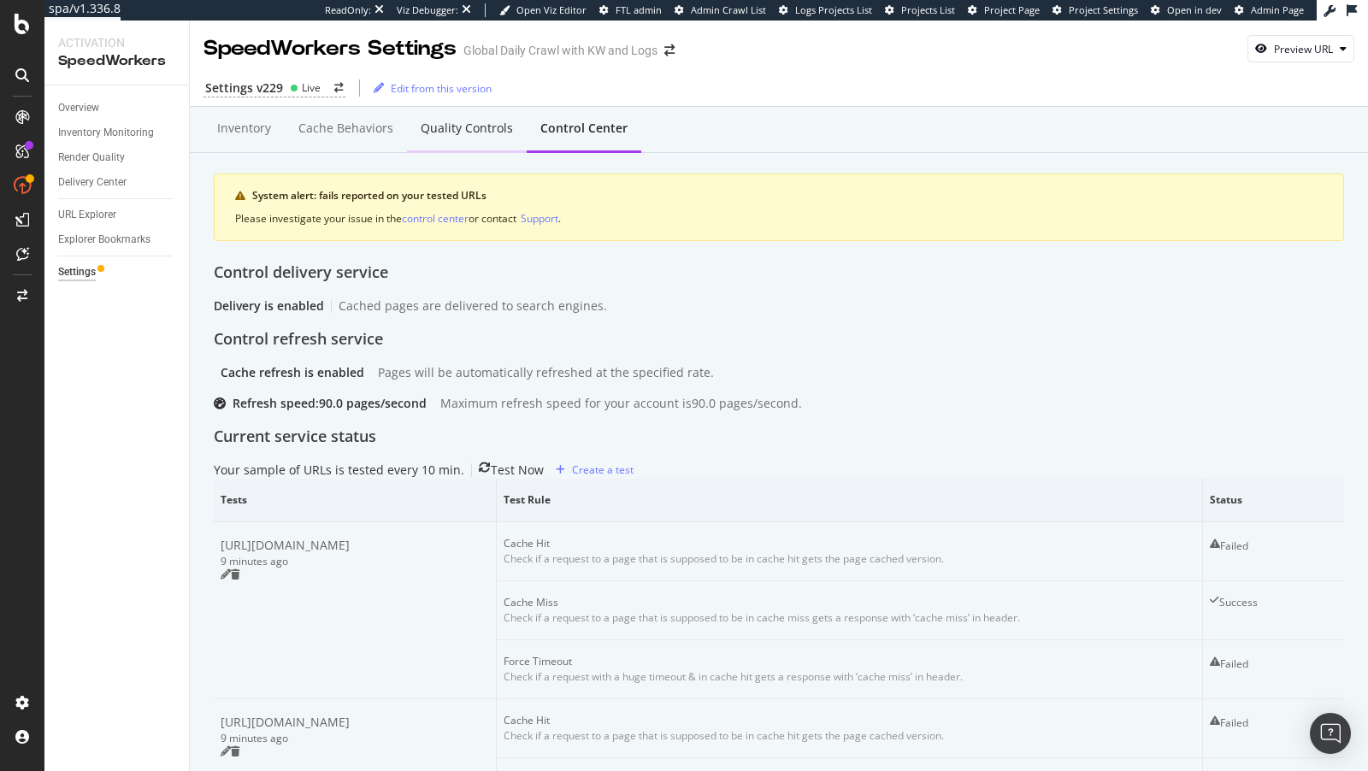
click at [468, 131] on div "Quality Controls" at bounding box center [467, 128] width 92 height 17
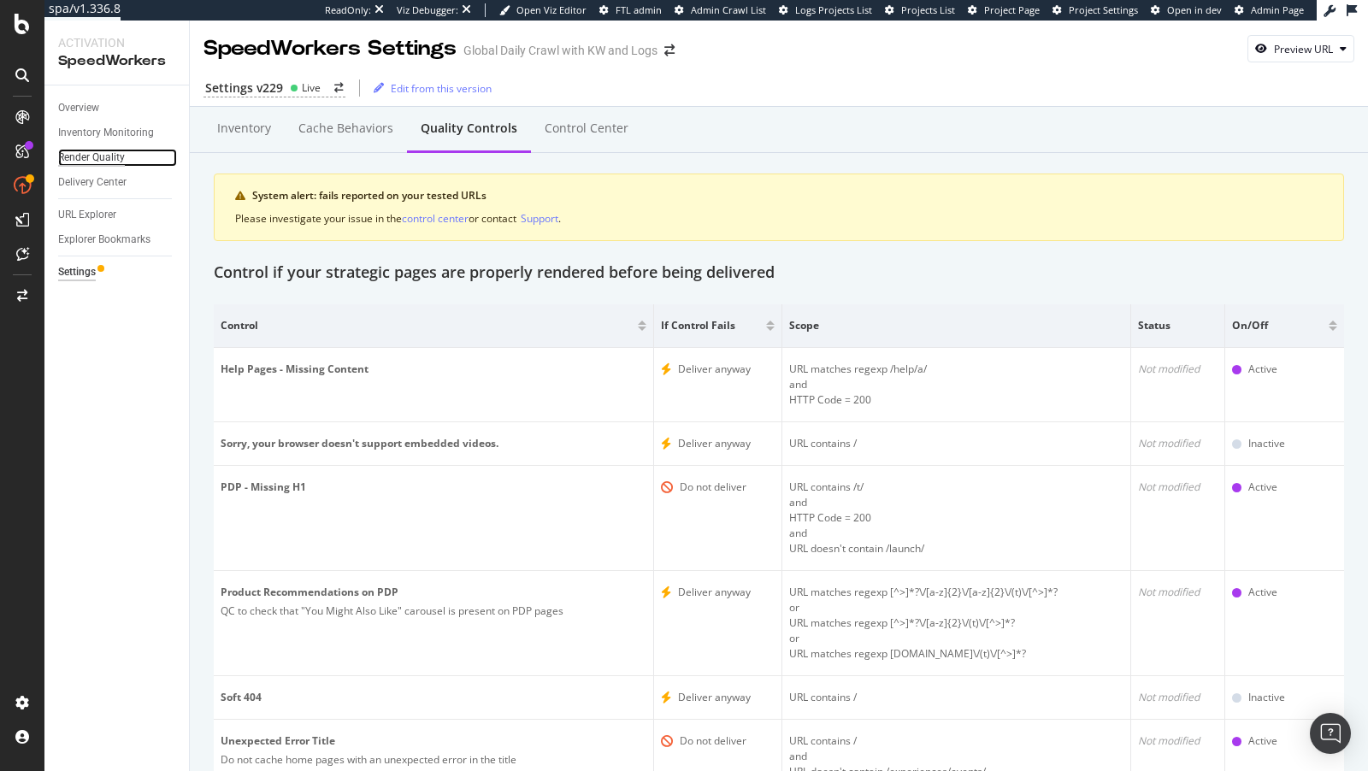
click at [93, 155] on div "Render Quality" at bounding box center [91, 158] width 67 height 18
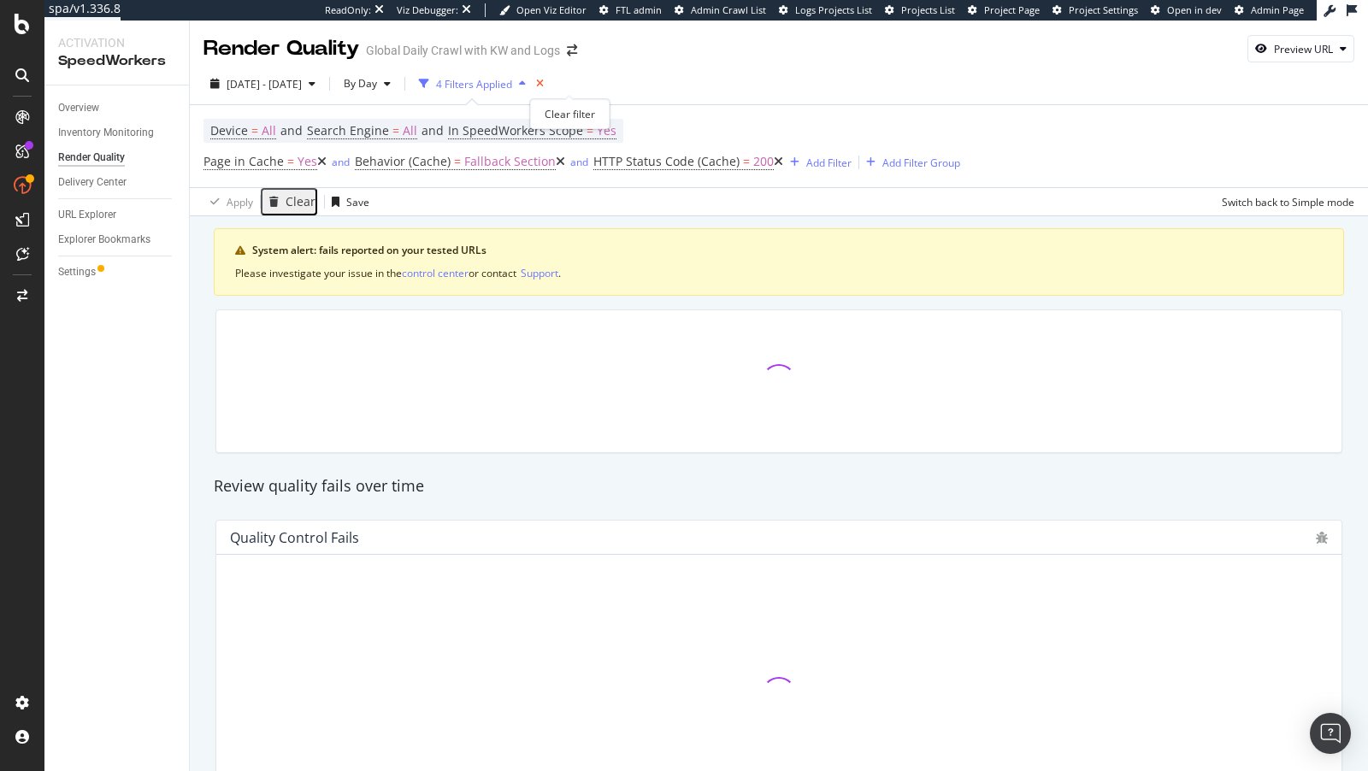
click at [544, 80] on icon "times" at bounding box center [540, 84] width 8 height 10
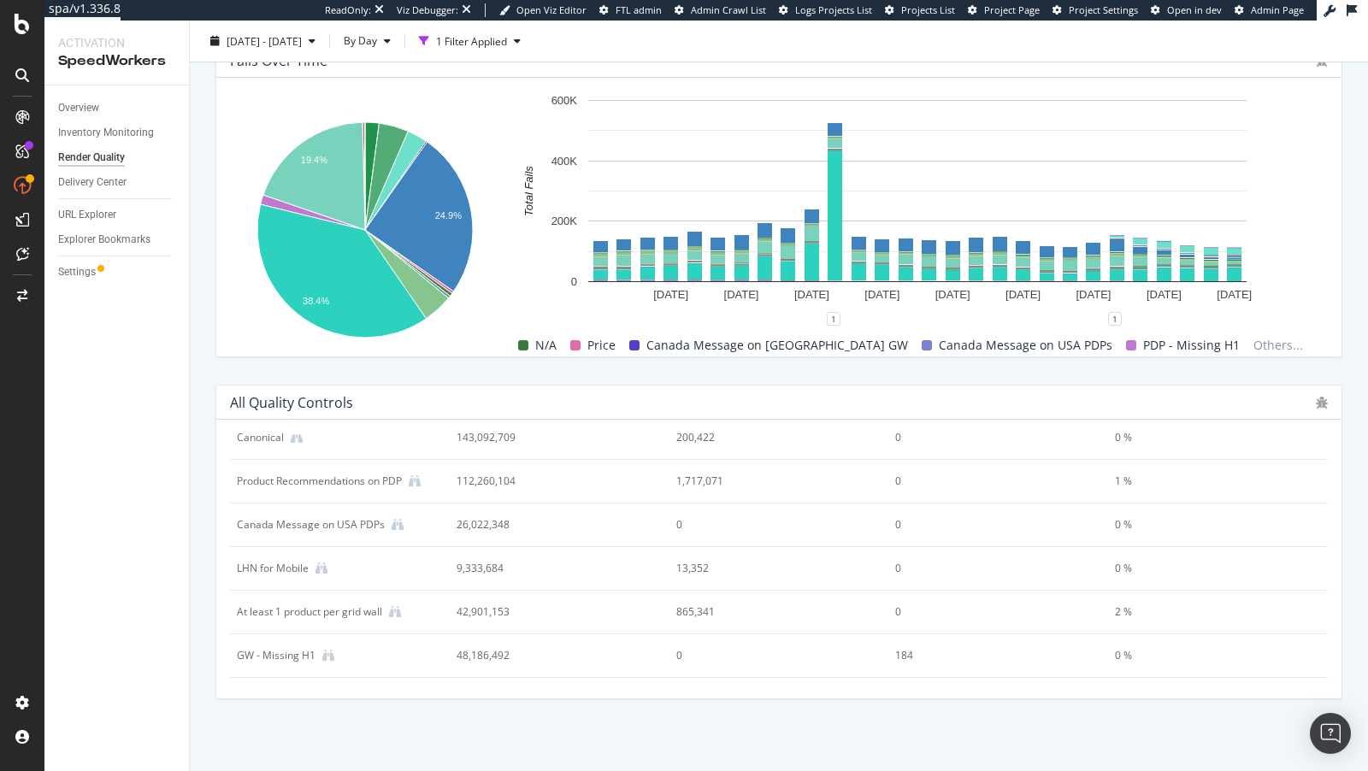
scroll to position [450, 0]
click at [109, 214] on div "URL Explorer" at bounding box center [87, 215] width 58 height 18
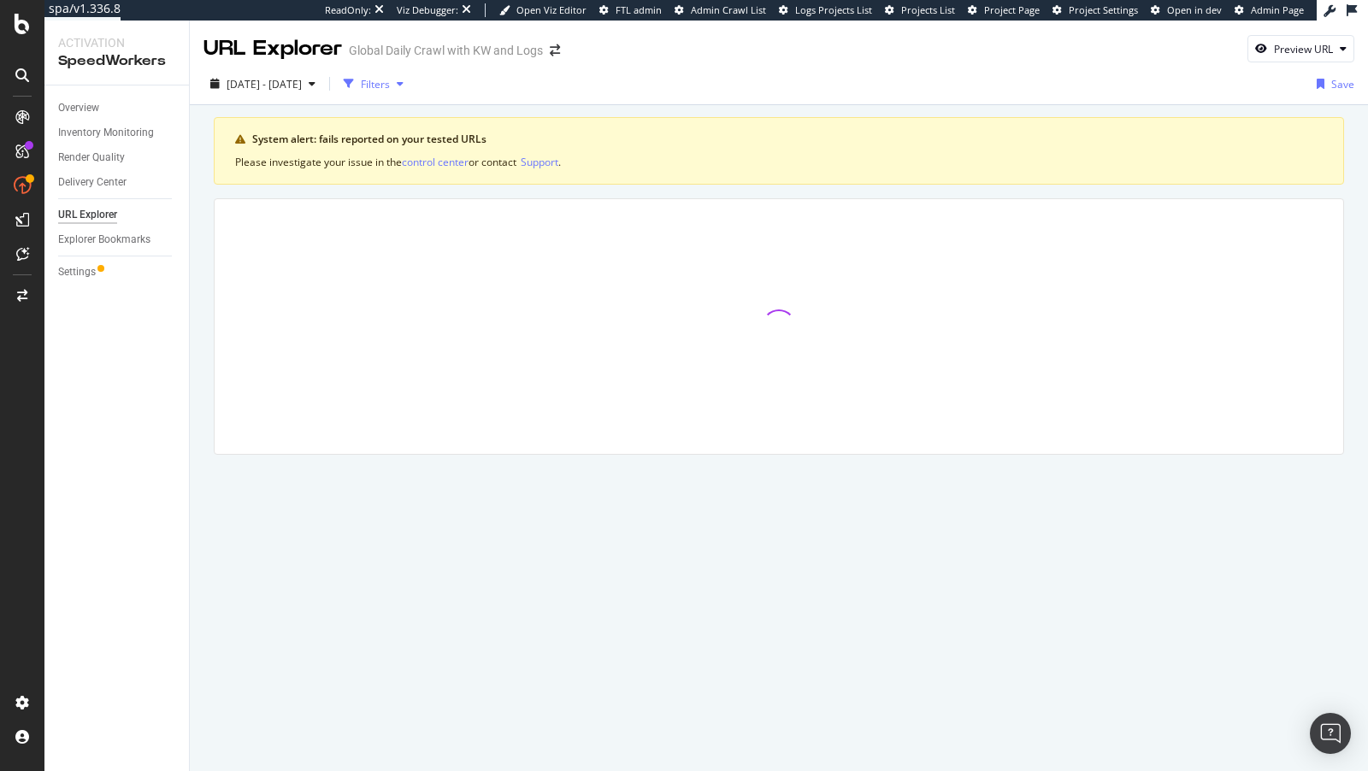
click at [390, 83] on div "Filters" at bounding box center [375, 84] width 29 height 15
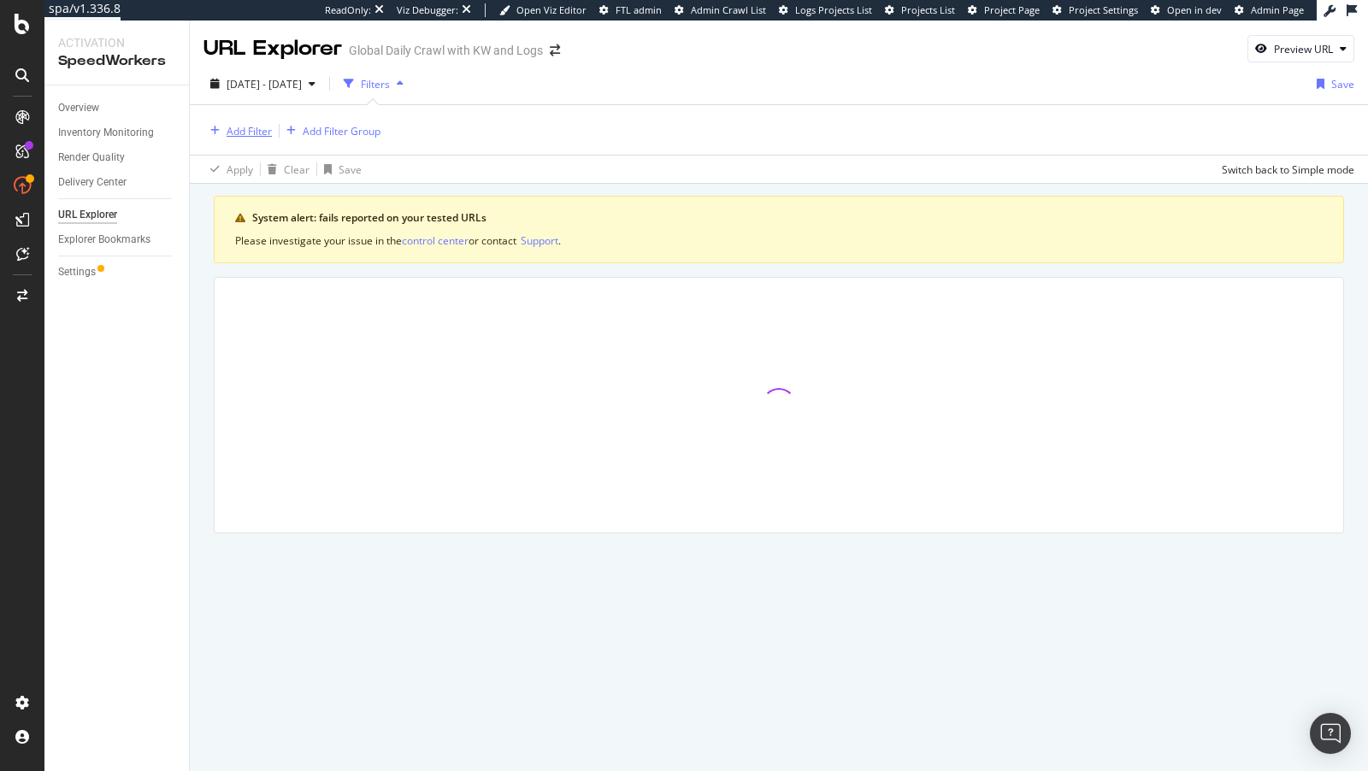
click at [227, 137] on div "Add Filter" at bounding box center [249, 131] width 45 height 15
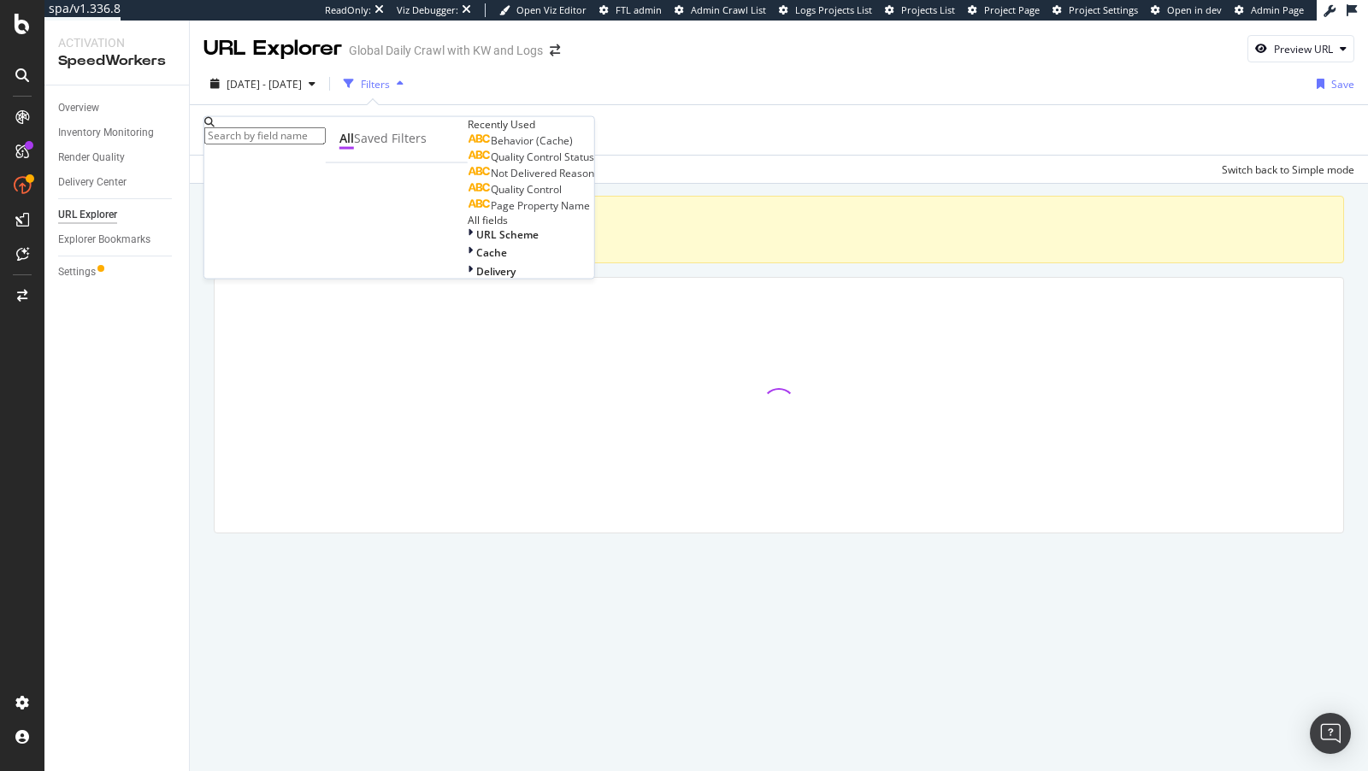
click at [491, 164] on span "Quality Control Status" at bounding box center [542, 157] width 103 height 15
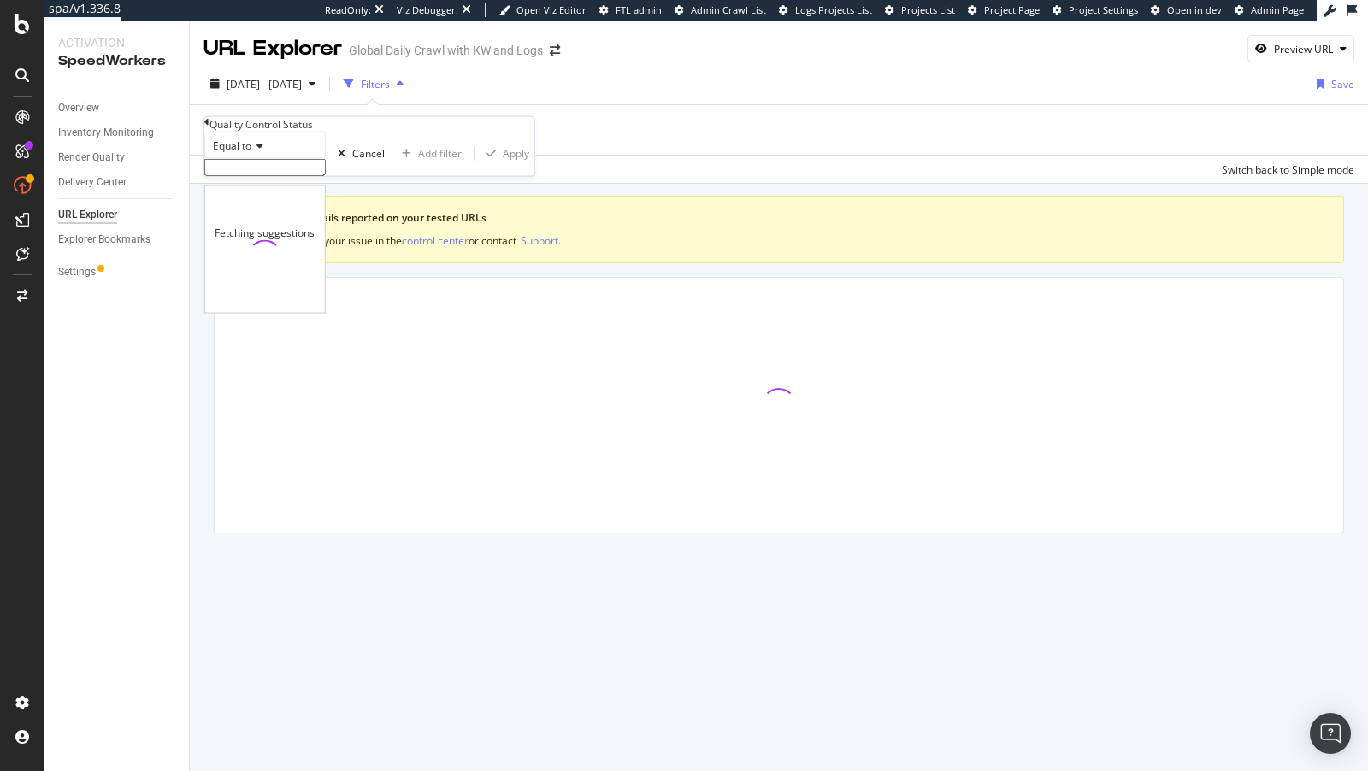
click at [271, 176] on input "text" at bounding box center [264, 167] width 121 height 17
click at [216, 132] on div "Quality Control Status" at bounding box center [369, 124] width 330 height 15
click at [210, 127] on icon at bounding box center [206, 122] width 5 height 10
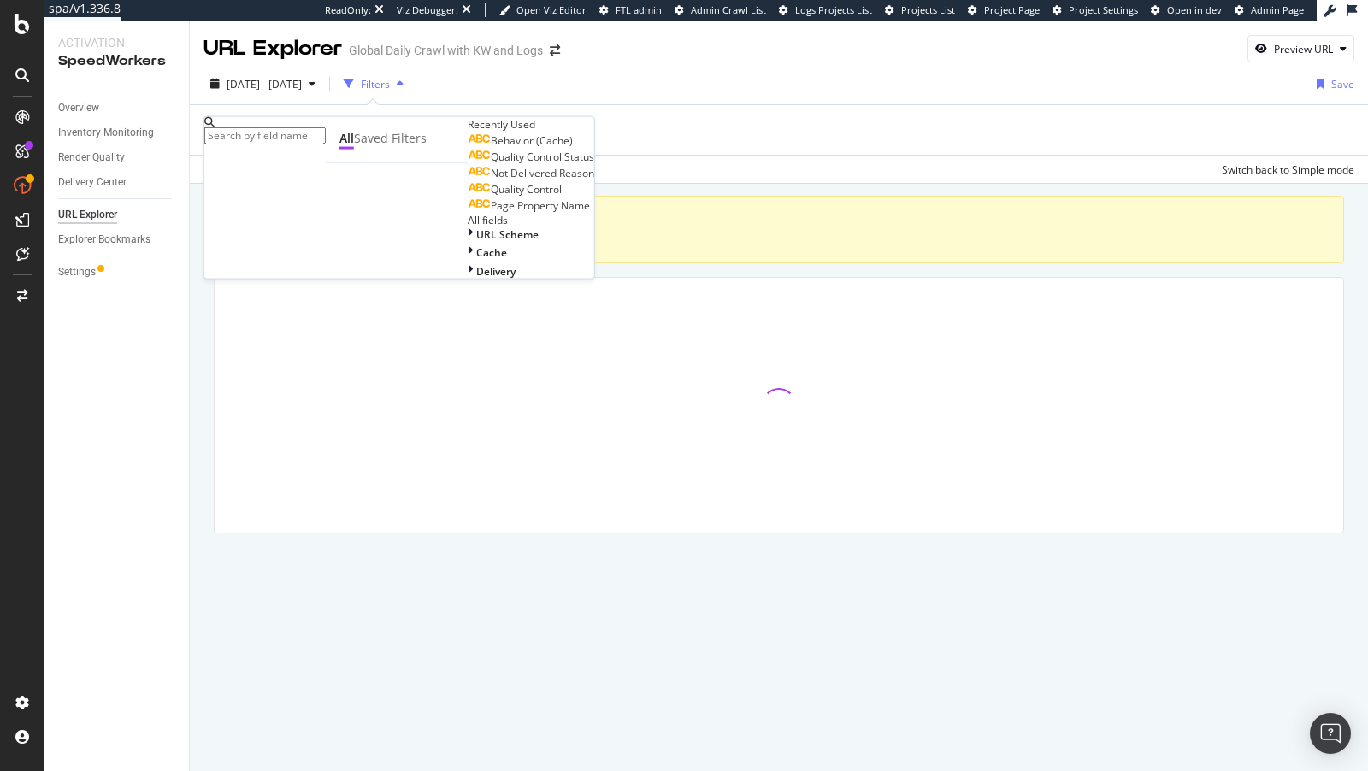
click at [491, 197] on span "Quality Control" at bounding box center [526, 189] width 71 height 15
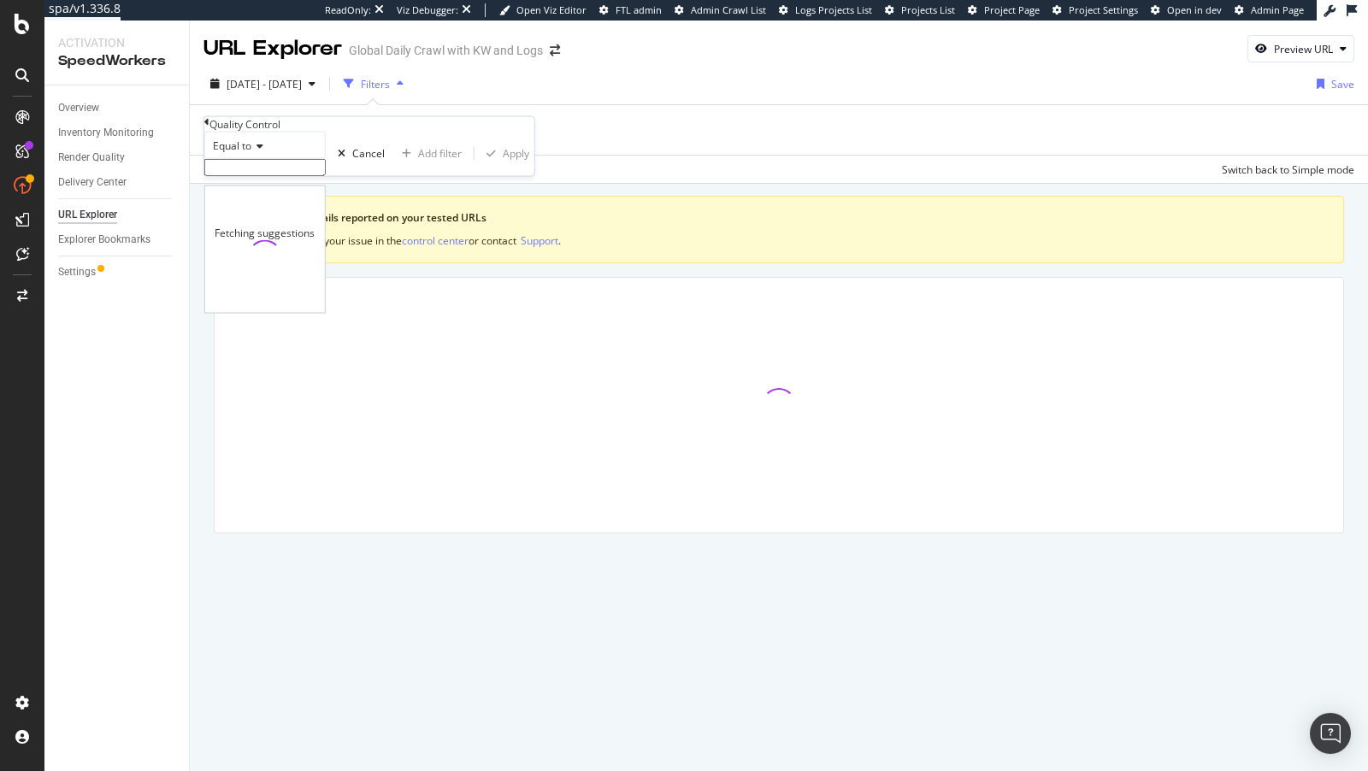
click at [263, 176] on input "text" at bounding box center [264, 167] width 121 height 17
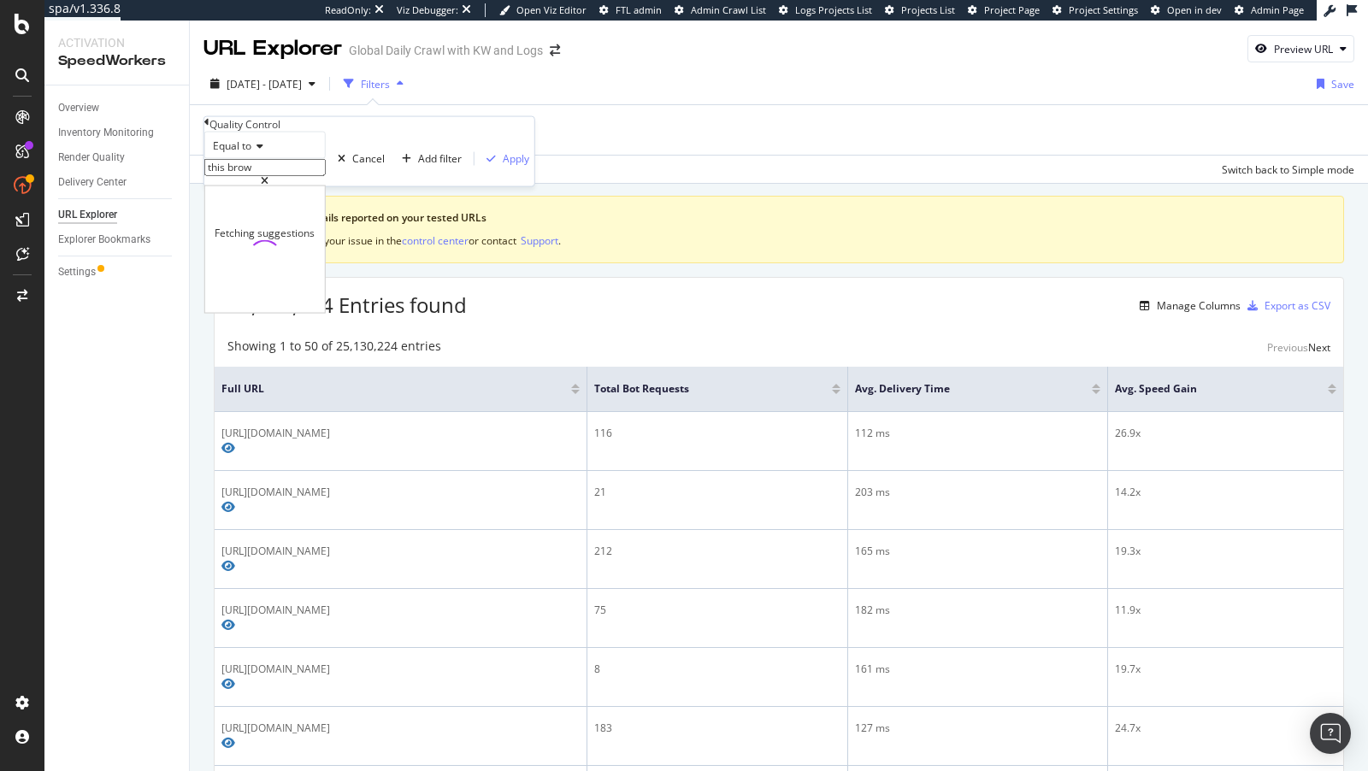
type input "this brow"
click at [210, 127] on icon at bounding box center [206, 122] width 5 height 10
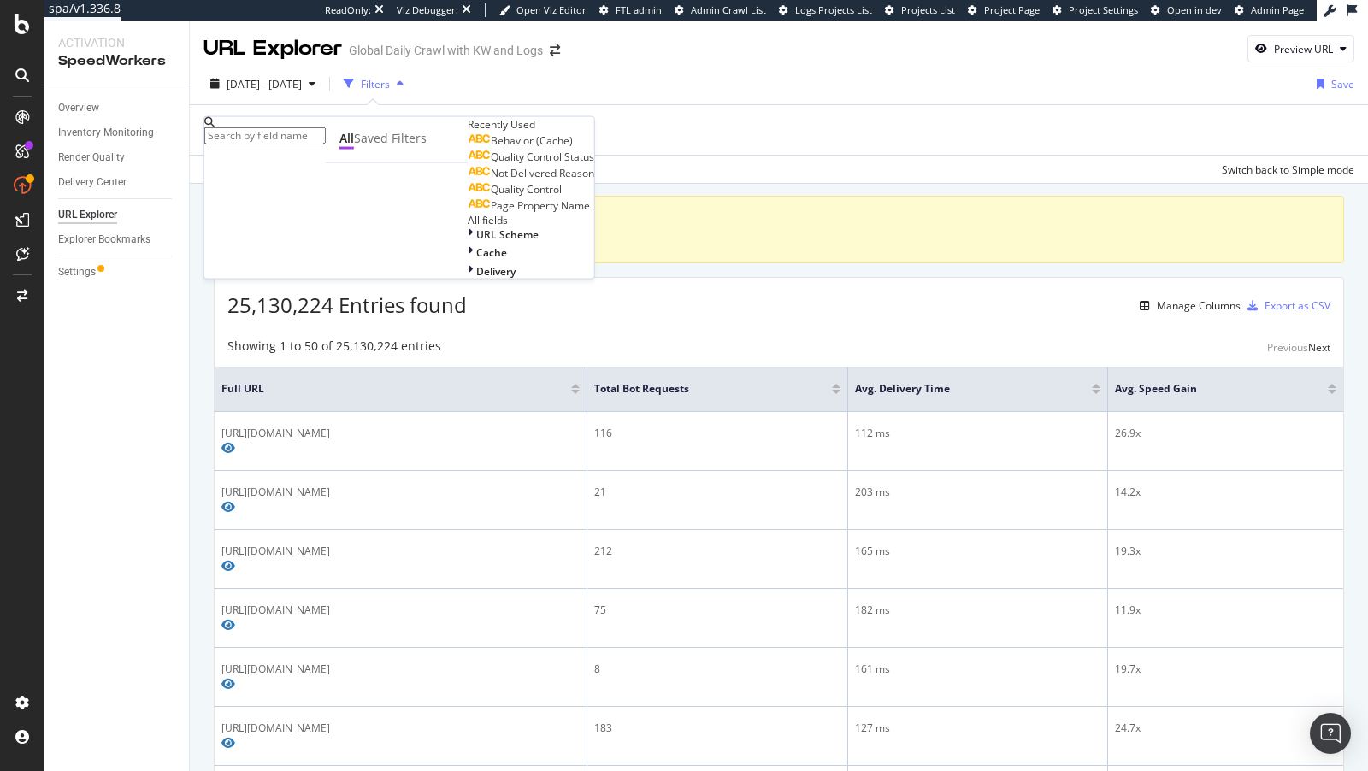
click at [468, 197] on div "Quality Control" at bounding box center [515, 190] width 94 height 14
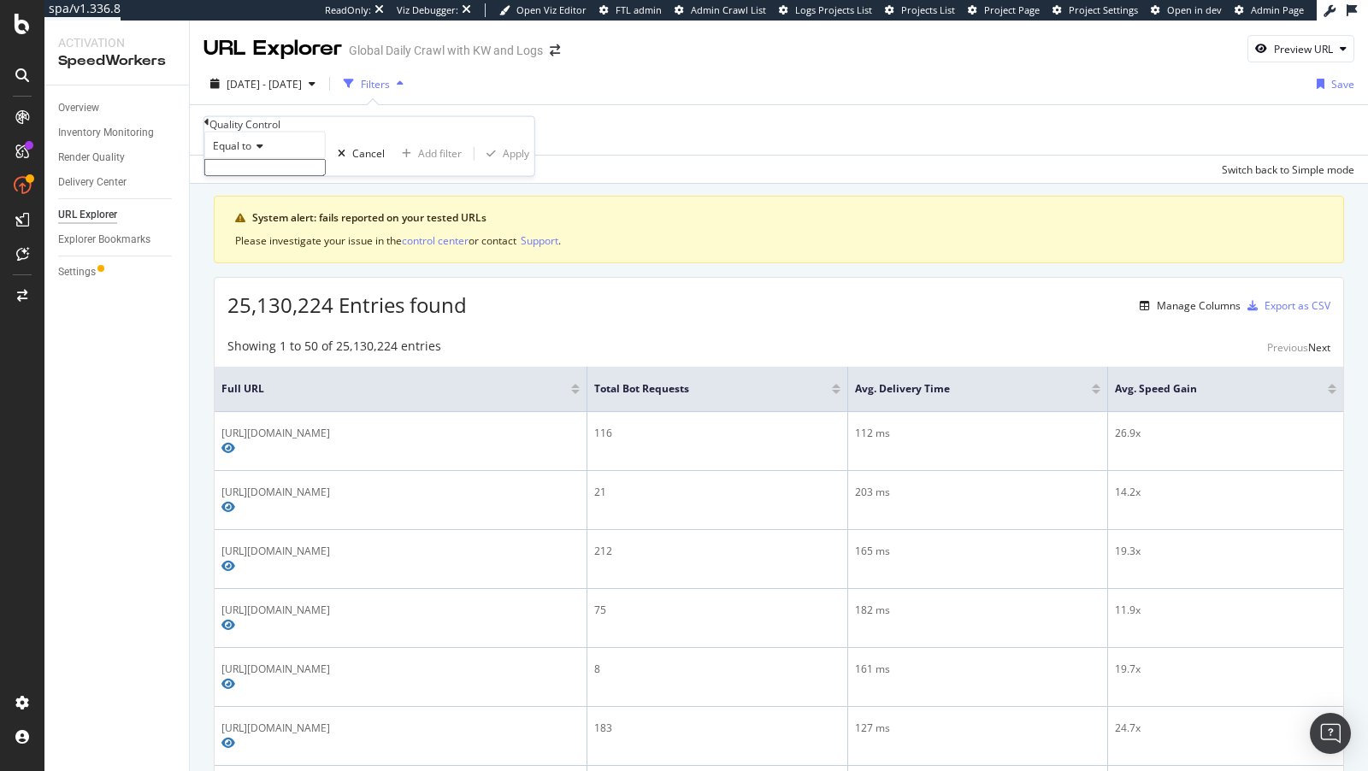
click at [309, 176] on input "text" at bounding box center [264, 167] width 121 height 17
click at [257, 151] on icon at bounding box center [257, 146] width 12 height 10
click at [326, 159] on div "Equal to" at bounding box center [264, 145] width 121 height 27
click at [312, 176] on input "text" at bounding box center [264, 167] width 121 height 17
click at [238, 153] on span "Equal to" at bounding box center [232, 146] width 38 height 15
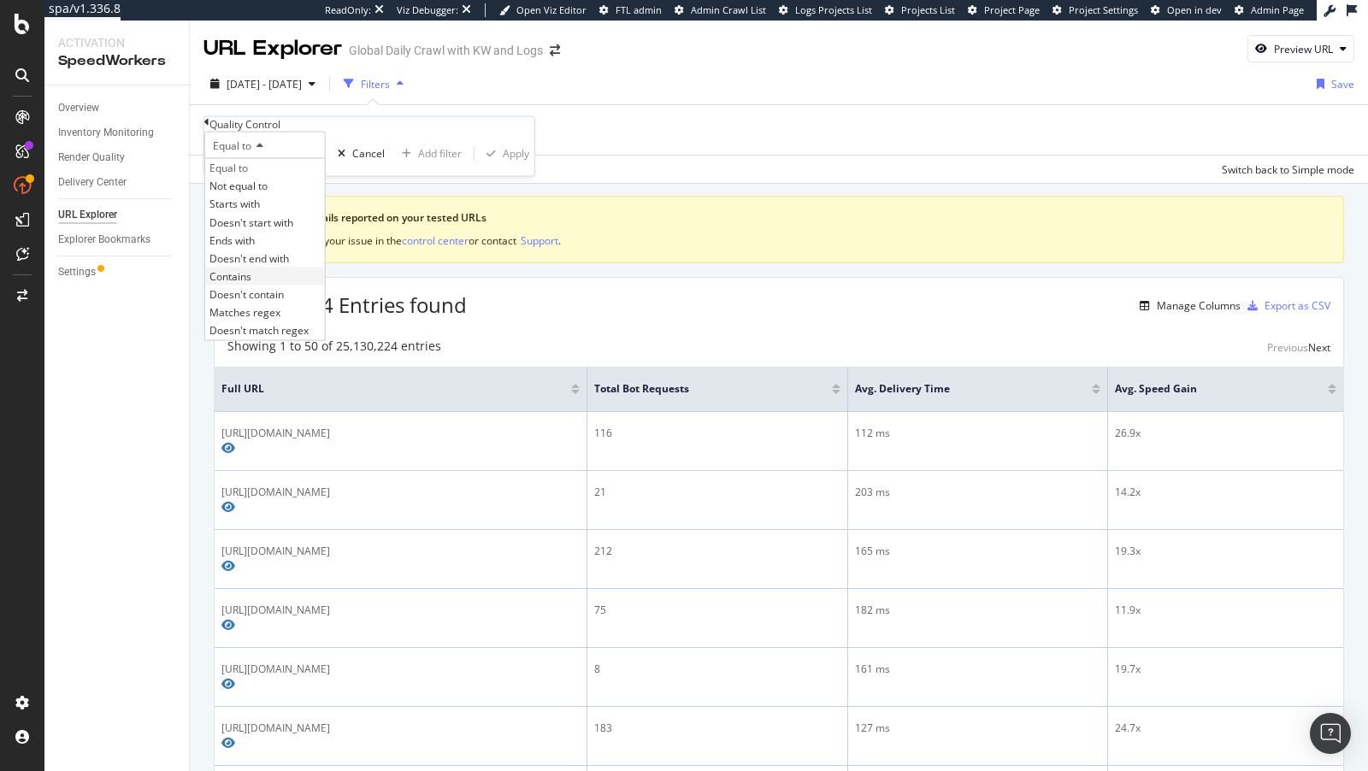
click at [251, 284] on span "Contains" at bounding box center [231, 276] width 42 height 15
click at [274, 176] on input "text" at bounding box center [264, 167] width 121 height 17
paste input "this browser does not support videos"
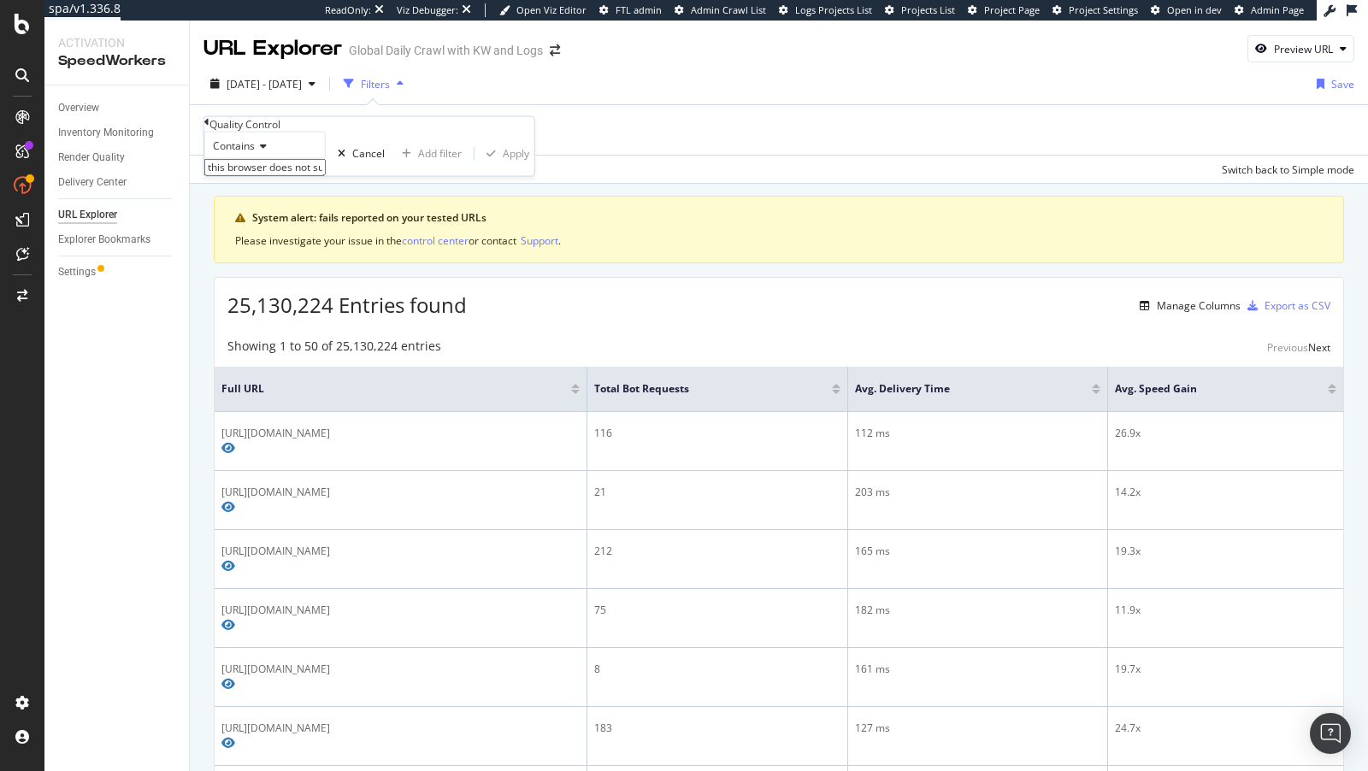
scroll to position [0, 27]
type input "this browser does not support videos"
click at [503, 166] on div "Apply" at bounding box center [516, 158] width 27 height 15
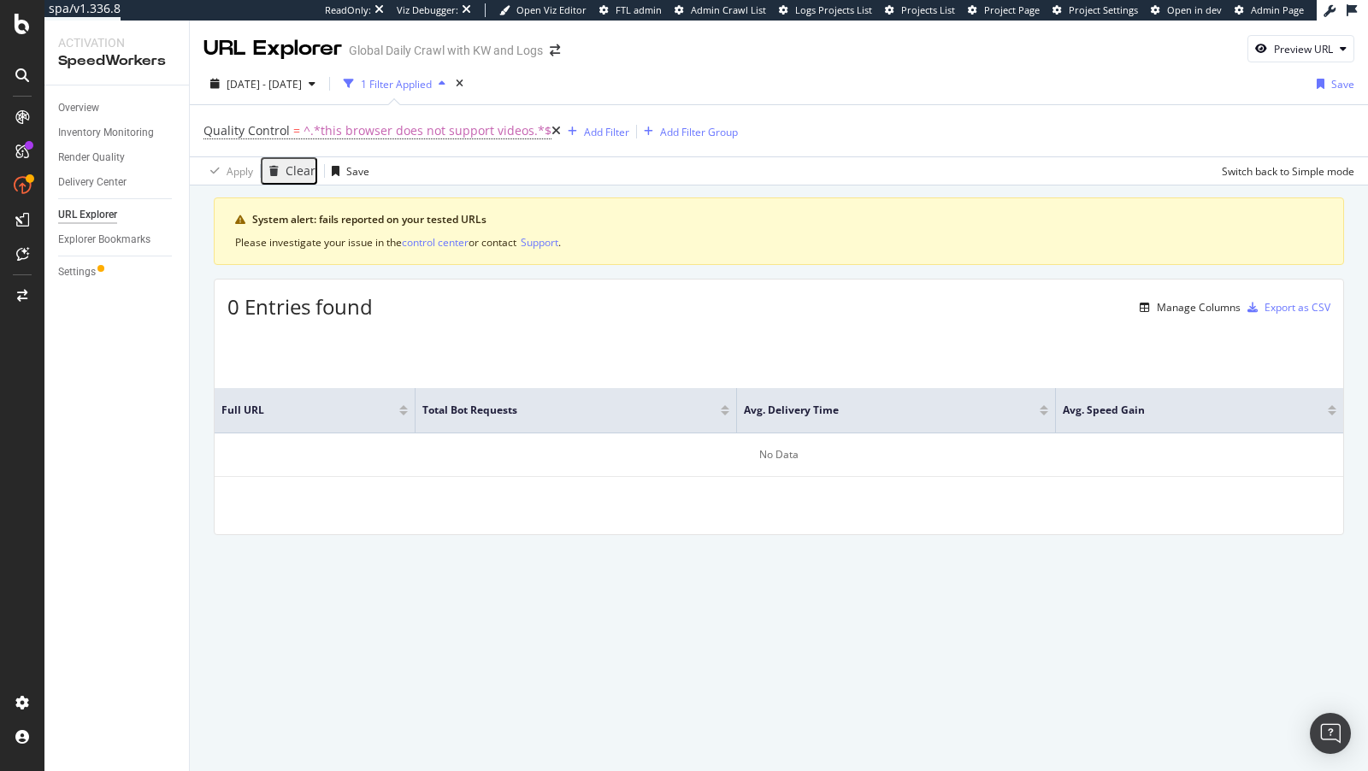
click at [552, 129] on icon at bounding box center [556, 131] width 9 height 12
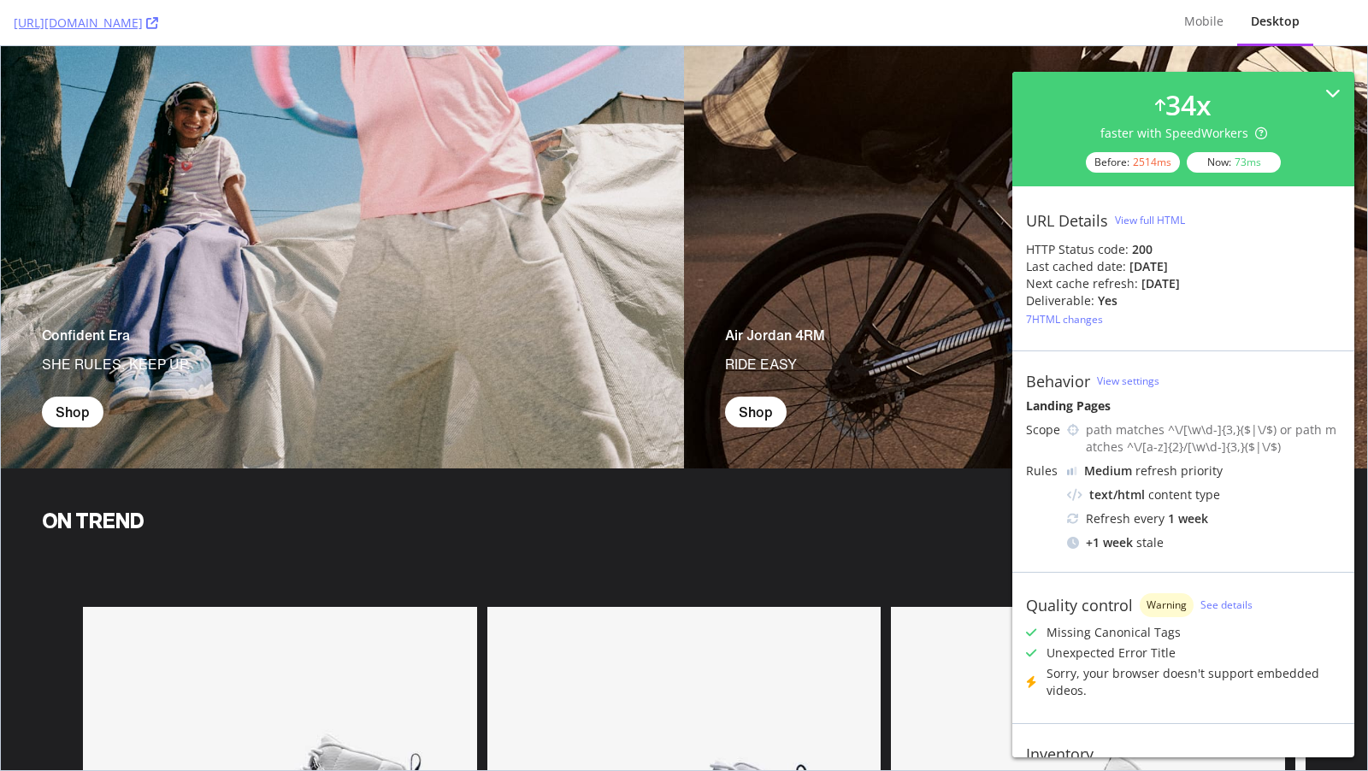
scroll to position [3097, 0]
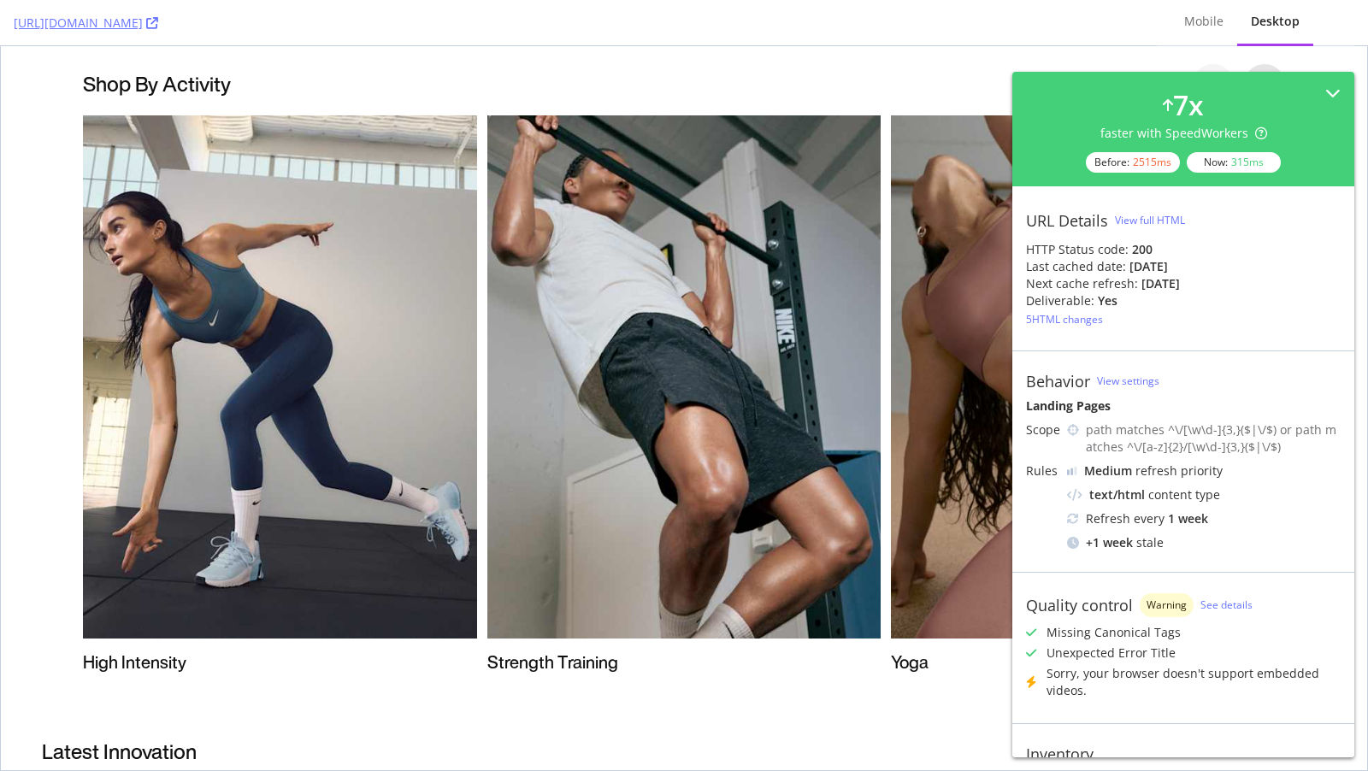
scroll to position [1046, 0]
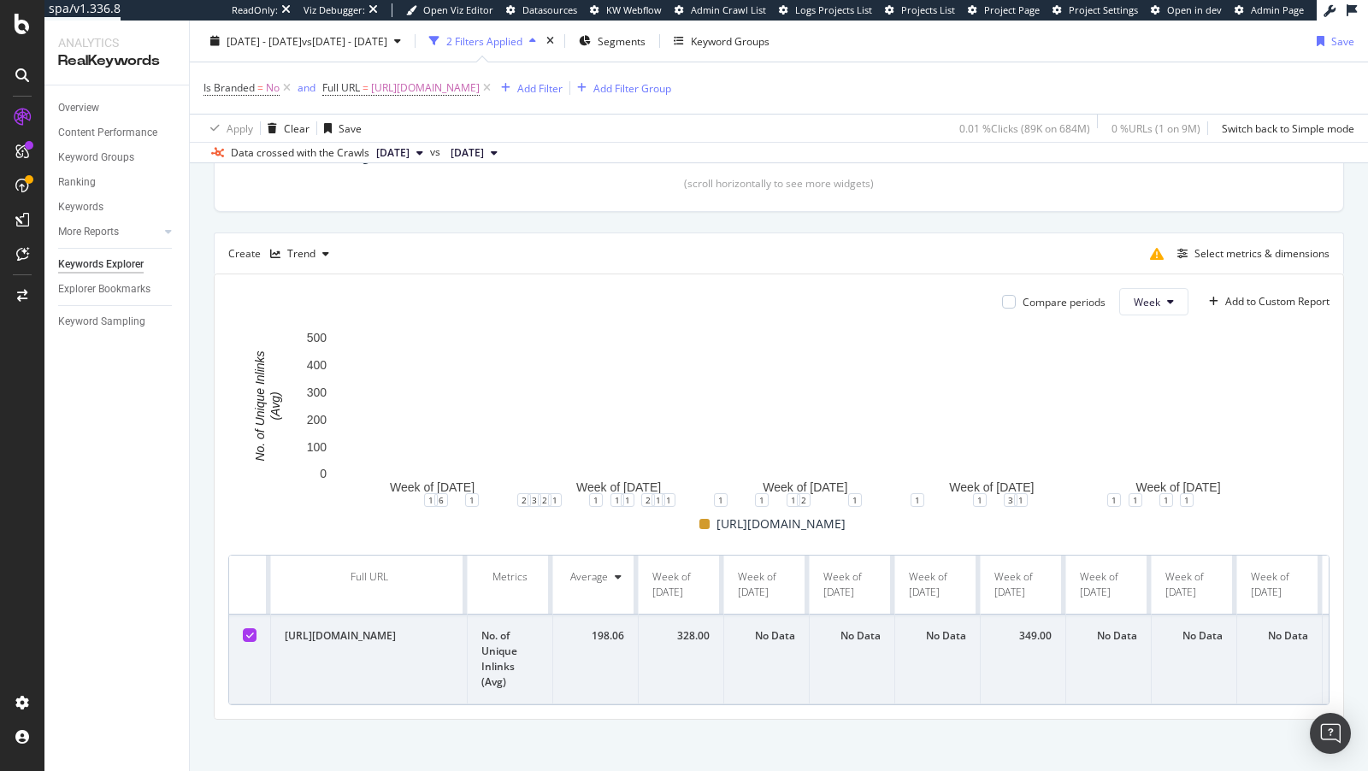
scroll to position [399, 0]
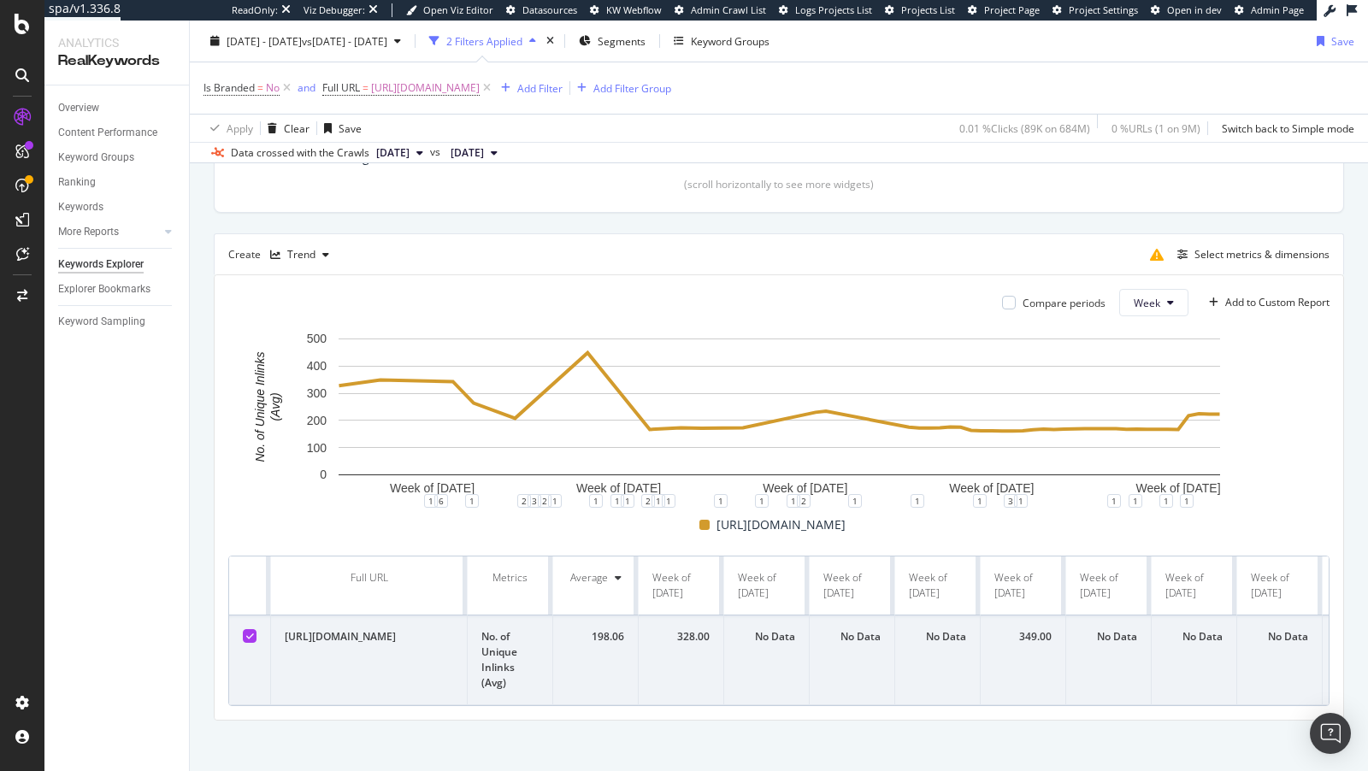
click at [1250, 263] on div "Select metrics & dimensions" at bounding box center [1236, 254] width 186 height 27
click at [1231, 247] on div "Select metrics & dimensions" at bounding box center [1262, 254] width 135 height 15
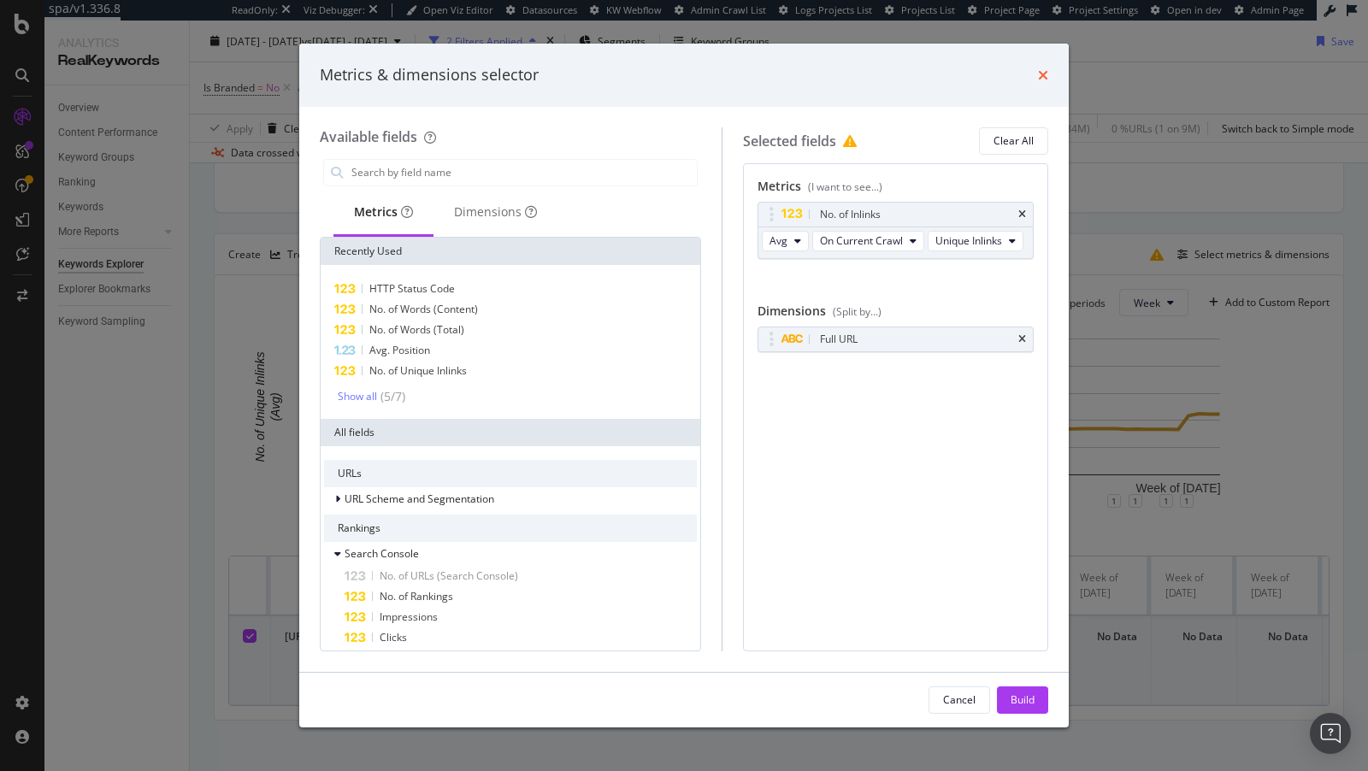
click at [1040, 78] on icon "times" at bounding box center [1043, 75] width 10 height 14
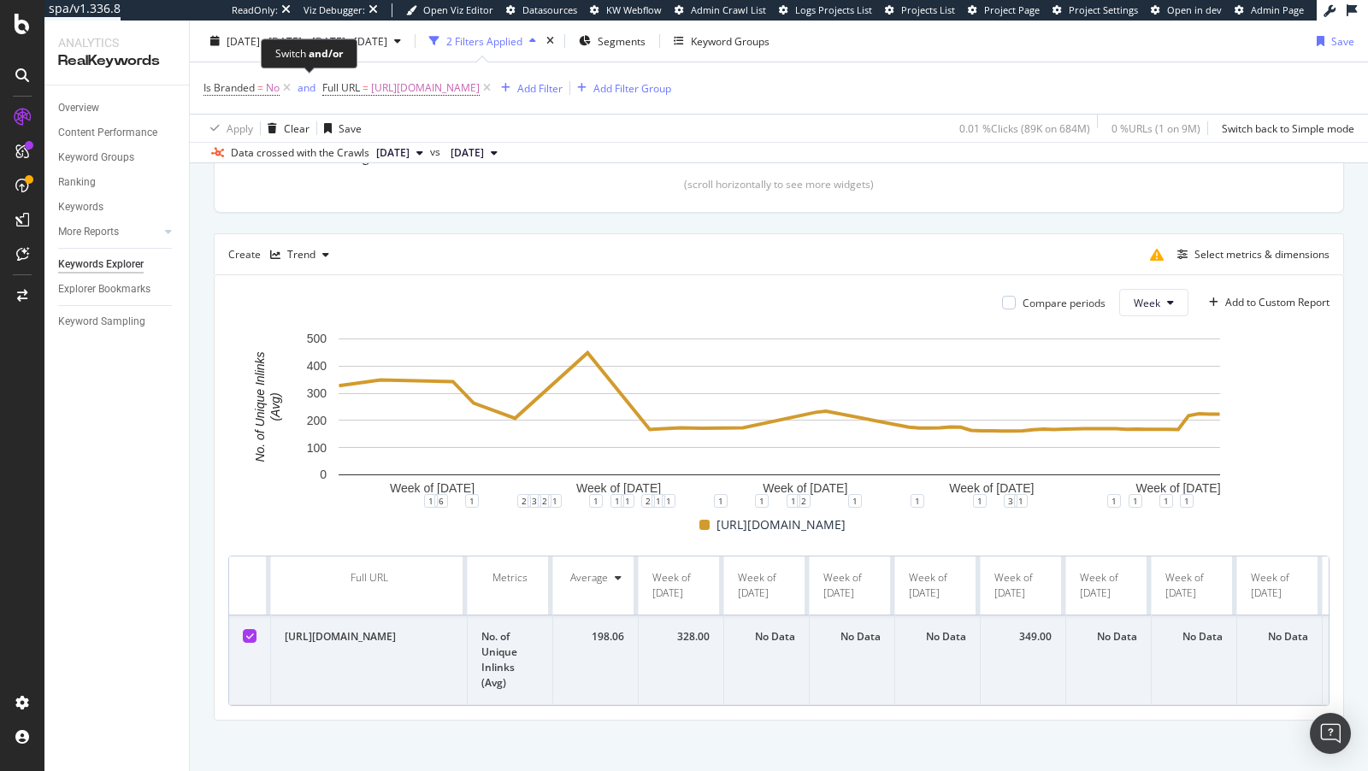
click at [269, 39] on div "Switch and/or" at bounding box center [309, 53] width 97 height 30
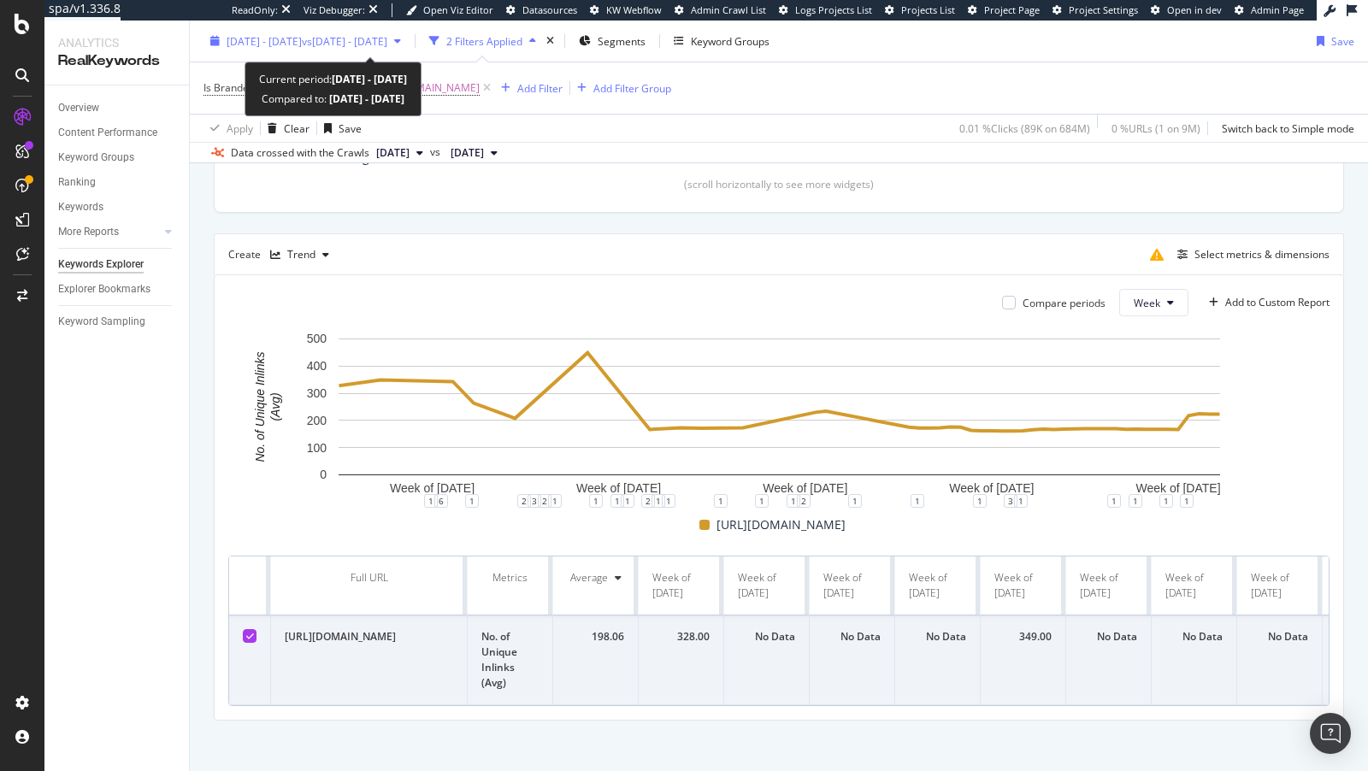
click at [236, 42] on span "2024 Jan. 1st - 2025 Aug. 18th" at bounding box center [264, 40] width 75 height 15
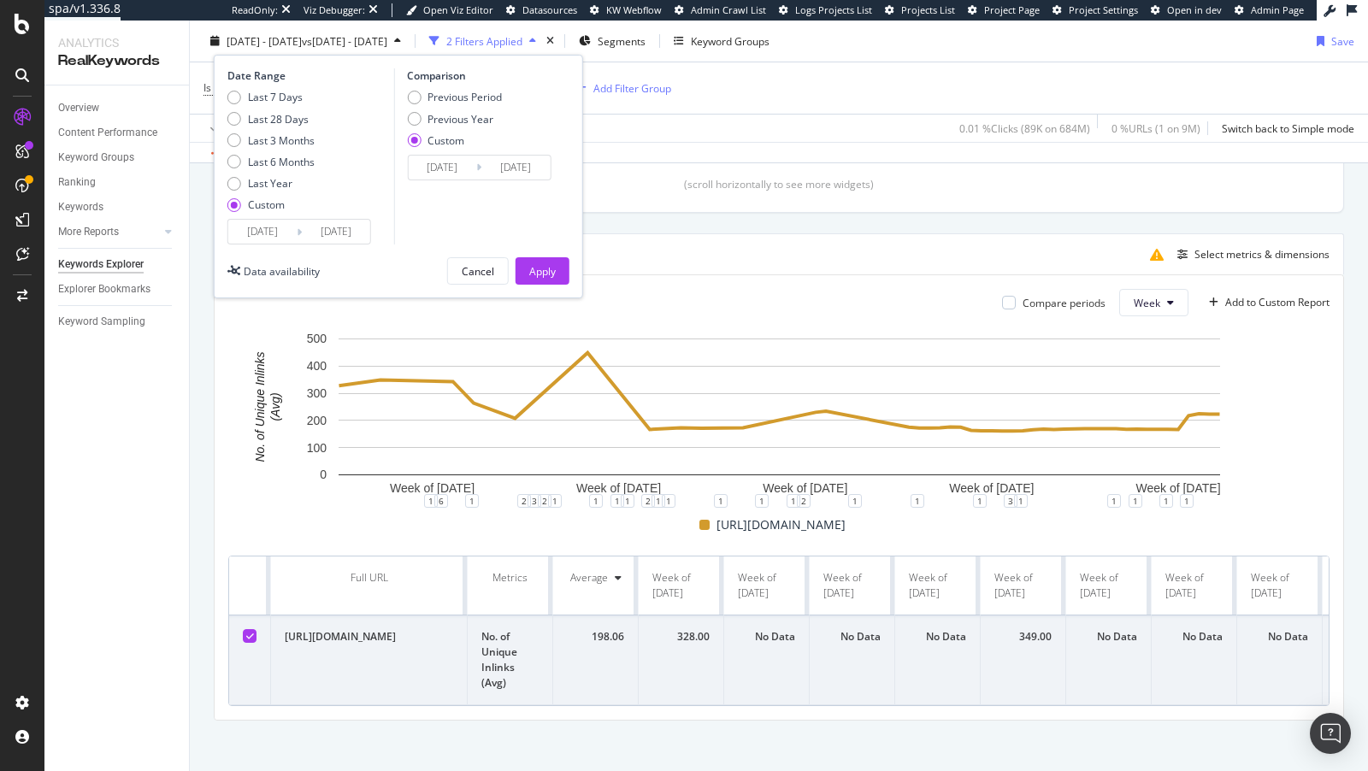
click at [269, 245] on div "Date Range Last 7 Days Last 28 Days Last 3 Months Last 6 Months Last Year Custo…" at bounding box center [398, 177] width 369 height 244
click at [259, 236] on input "2024/01/01" at bounding box center [262, 232] width 68 height 24
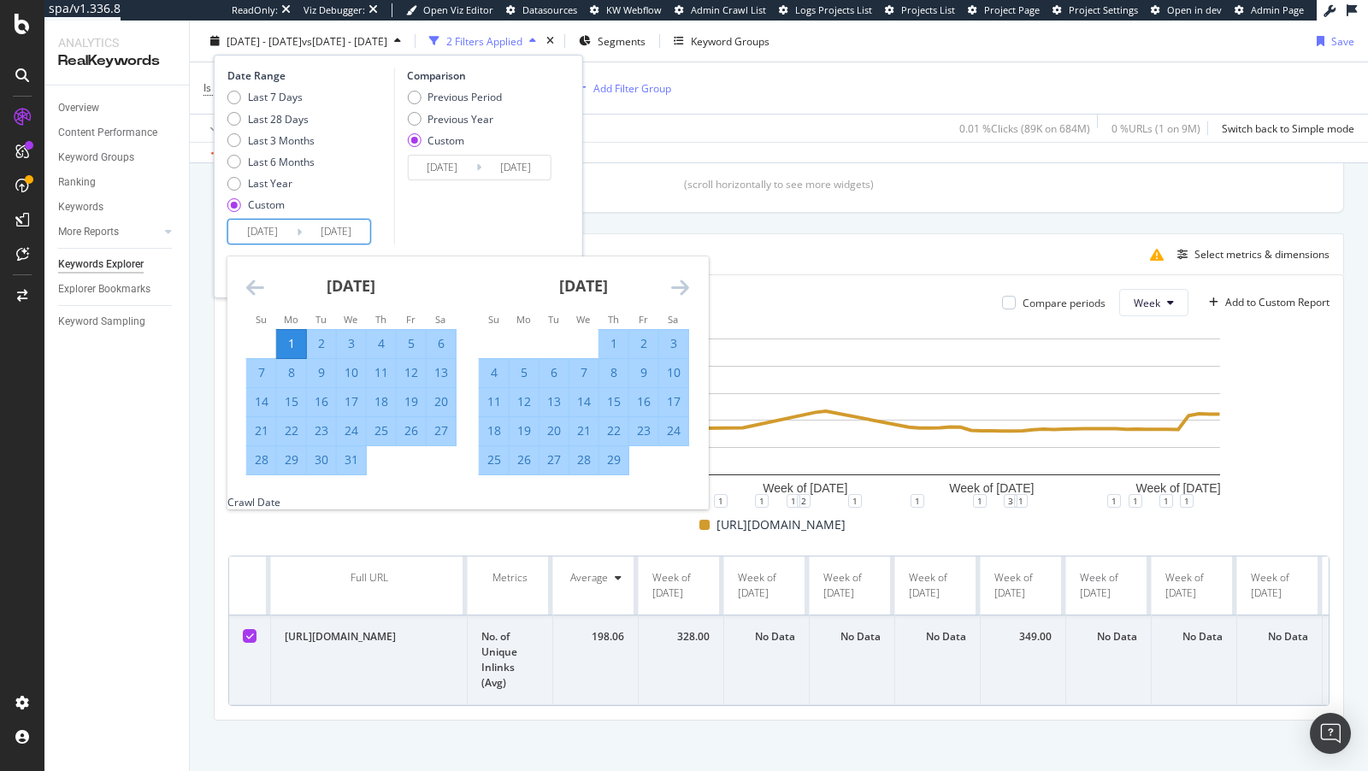
click at [242, 274] on div "January 2024 1 2 3 4 5 6 7 8 9 10 11 12 13 14 15 16 17 18 19 20 21 22 23 24 25 …" at bounding box center [351, 366] width 233 height 219
click at [251, 281] on icon "Move backward to switch to the previous month." at bounding box center [255, 287] width 18 height 21
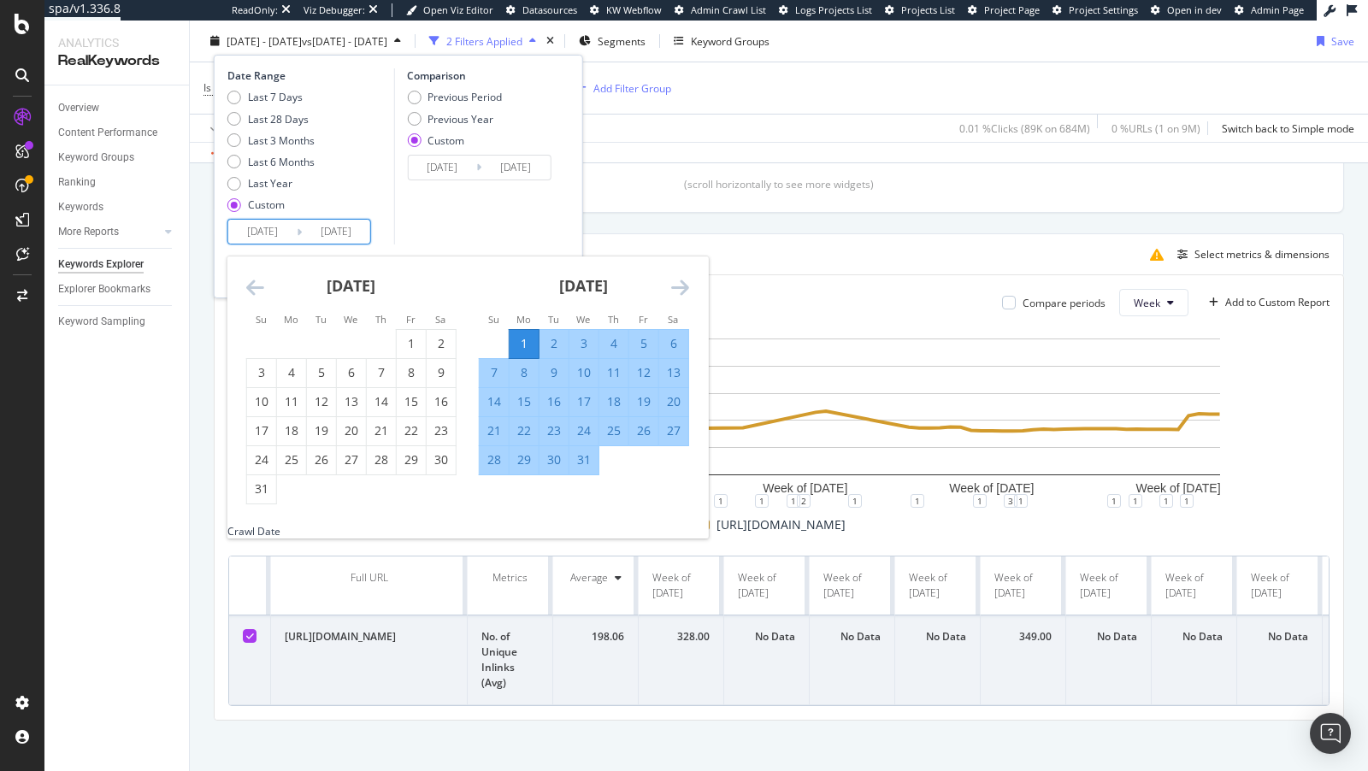
click at [251, 281] on icon "Move backward to switch to the previous month." at bounding box center [255, 287] width 18 height 21
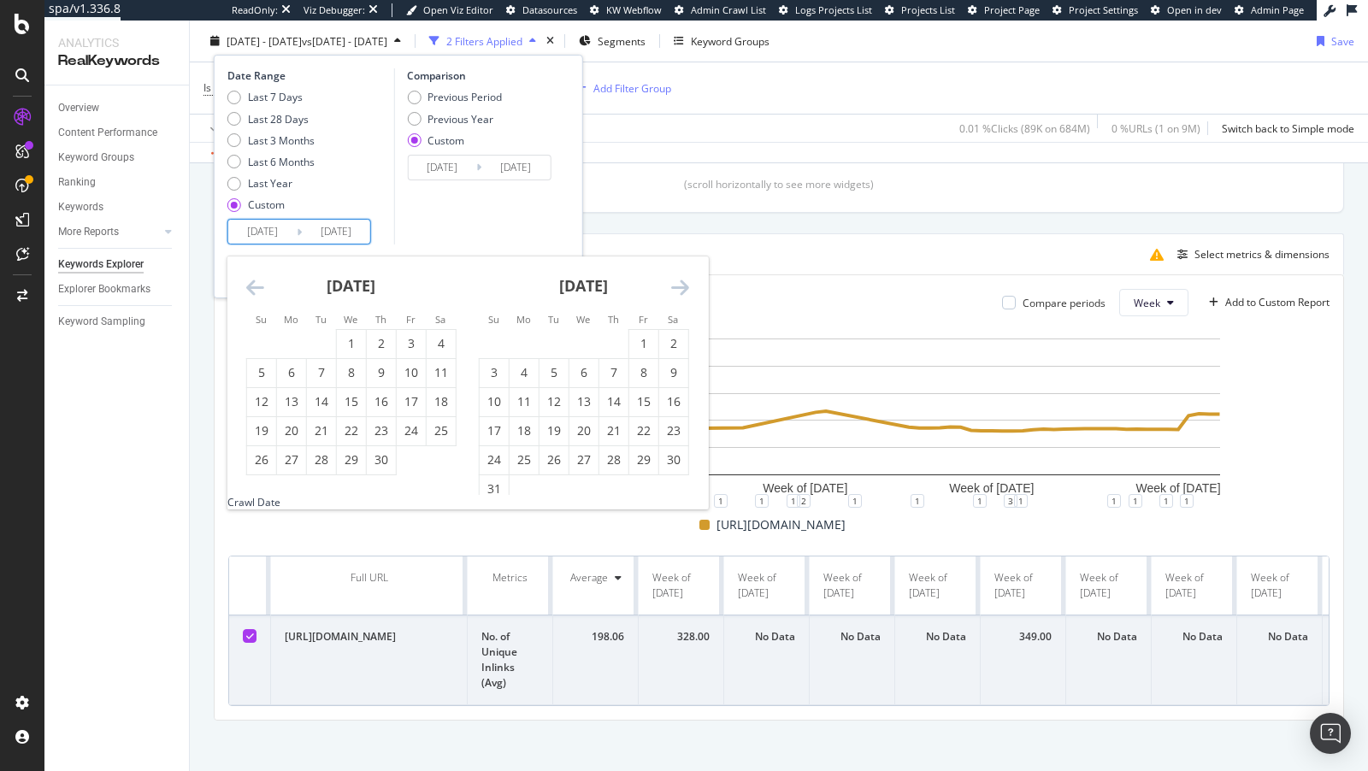
click at [251, 281] on icon "Move backward to switch to the previous month." at bounding box center [255, 287] width 18 height 21
click at [254, 280] on icon "Move backward to switch to the previous month." at bounding box center [255, 287] width 18 height 21
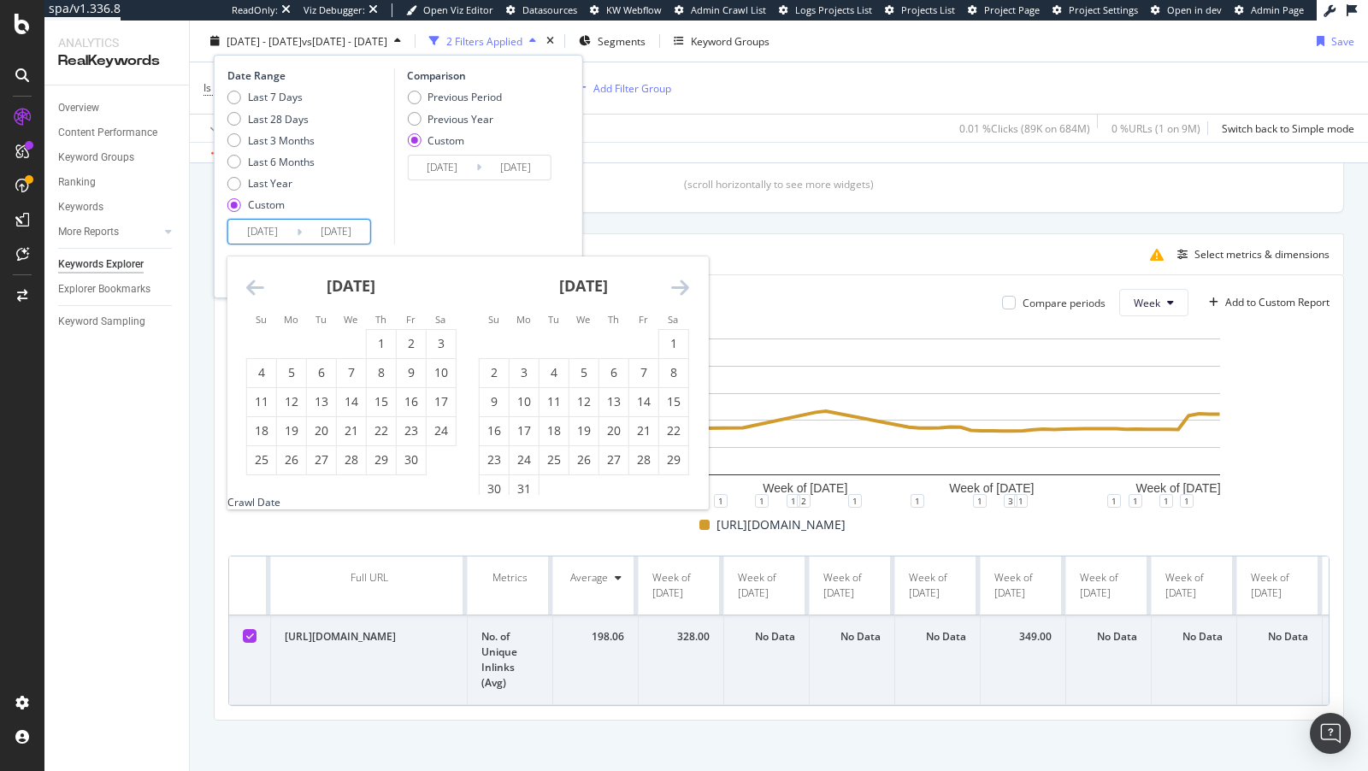
click at [254, 280] on icon "Move backward to switch to the previous month." at bounding box center [255, 287] width 18 height 21
click at [433, 338] on div "1" at bounding box center [441, 343] width 29 height 17
type input "2023/04/01"
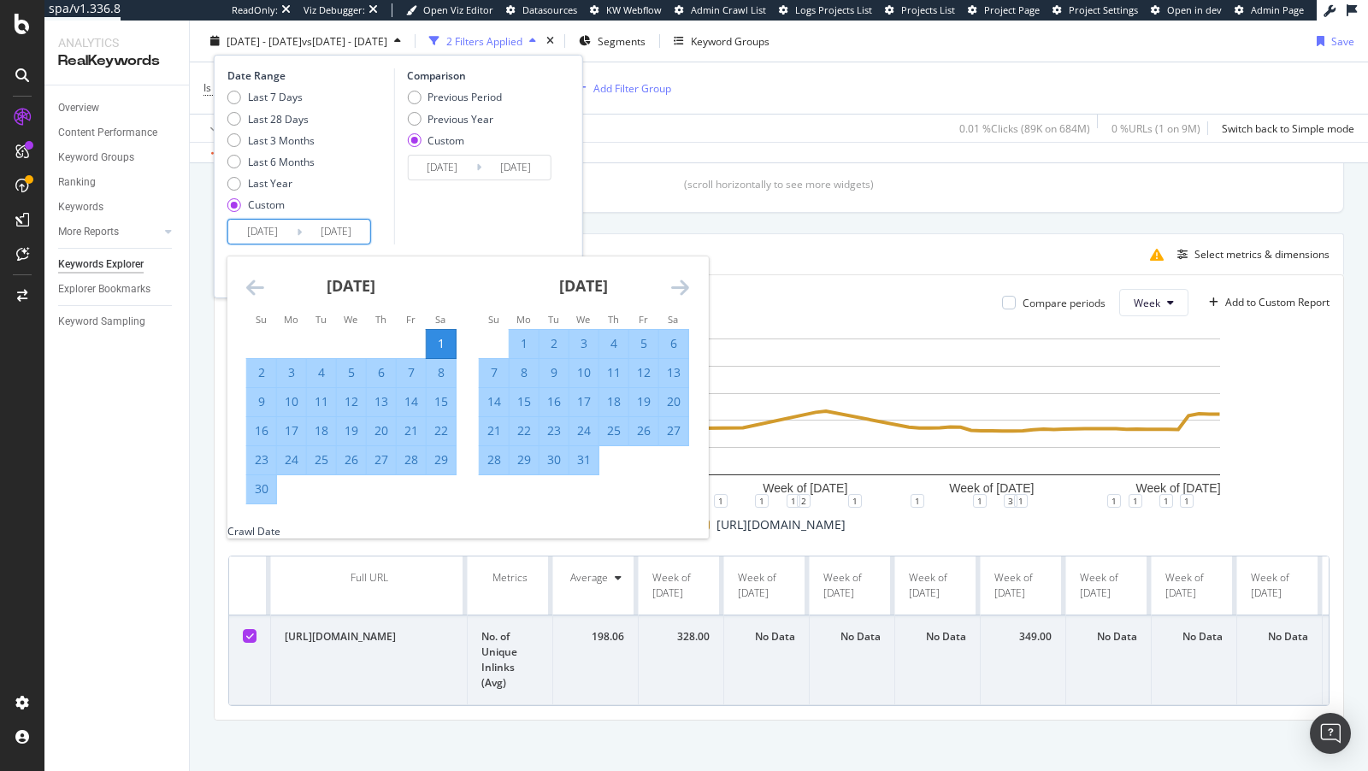
click at [451, 204] on div "Comparison Previous Period Previous Year Custom 2024/08/21 Navigate forward to …" at bounding box center [474, 156] width 162 height 176
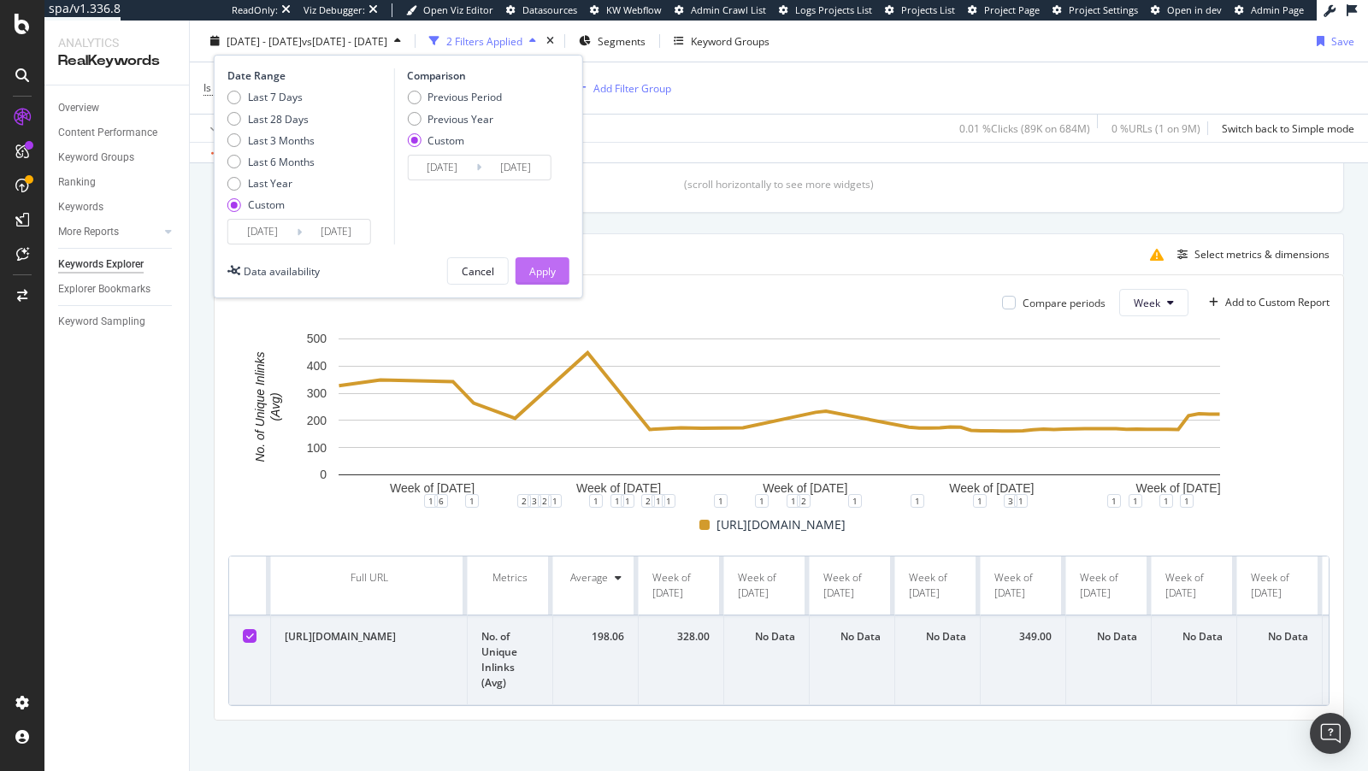
click at [529, 267] on div "Apply" at bounding box center [542, 270] width 27 height 15
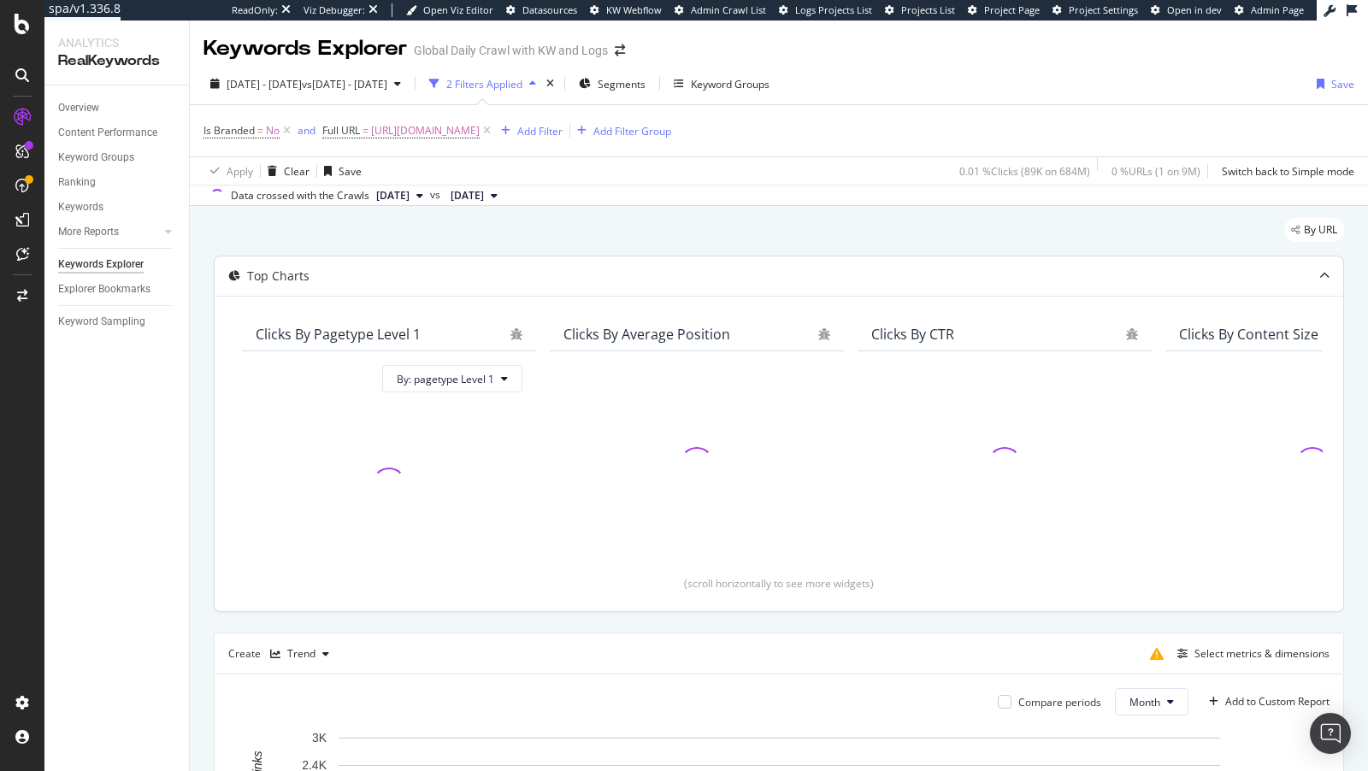
scroll to position [392, 0]
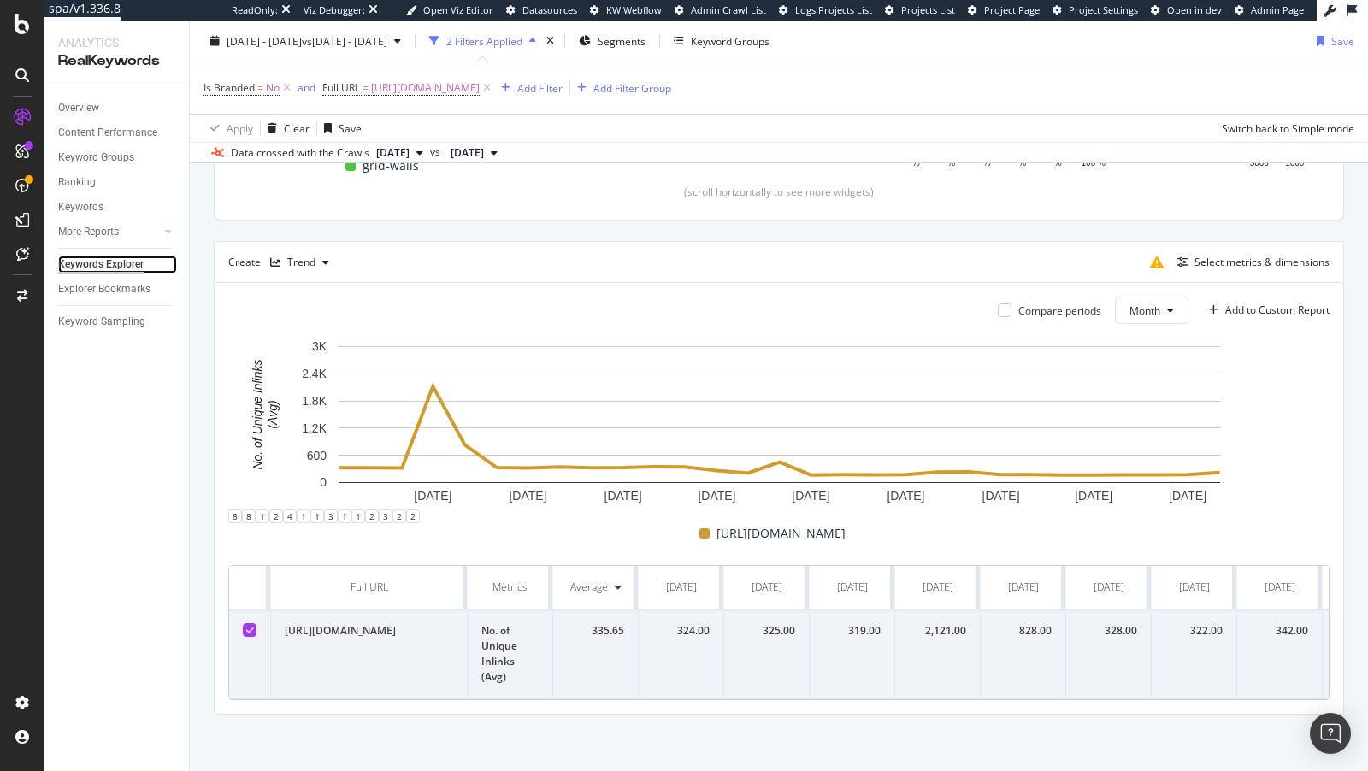
click at [94, 267] on div "Keywords Explorer" at bounding box center [101, 265] width 86 height 18
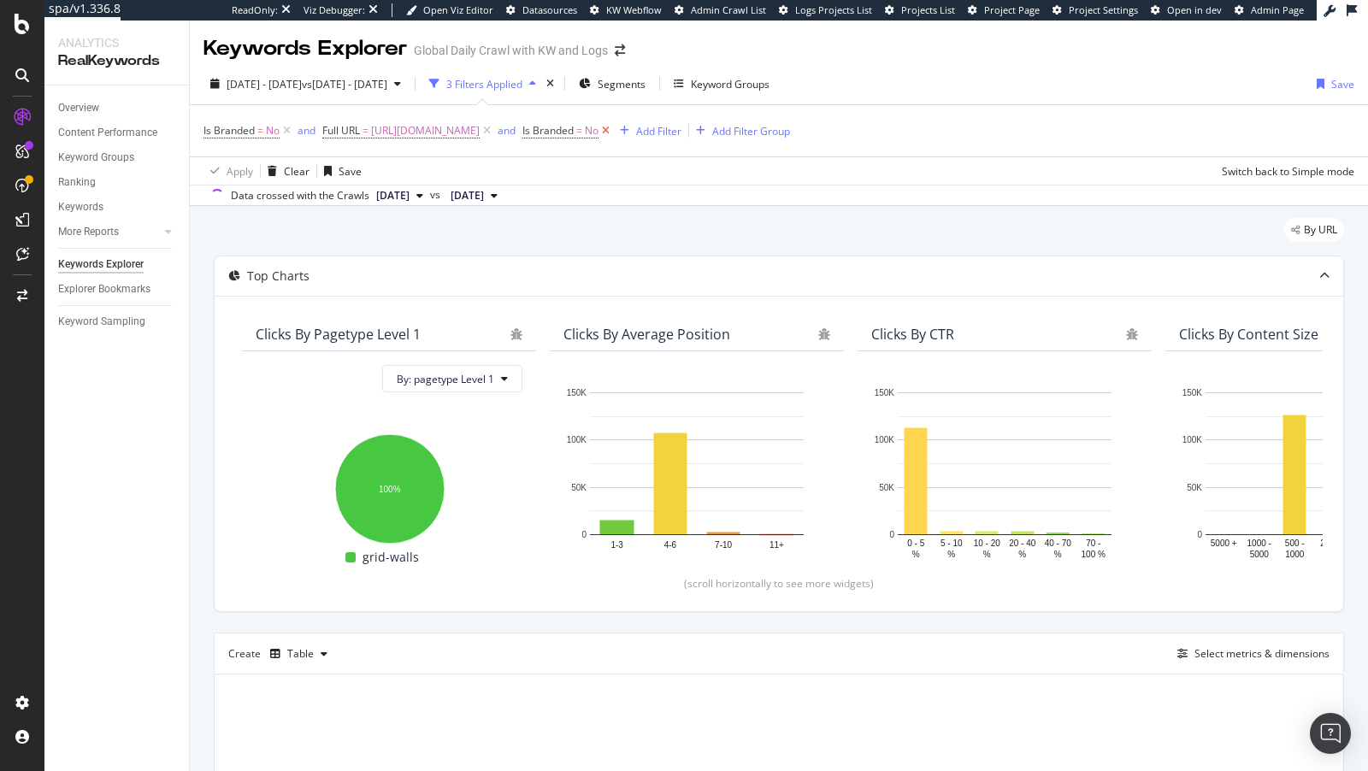
click at [613, 128] on icon at bounding box center [606, 130] width 15 height 17
click at [288, 135] on icon at bounding box center [287, 130] width 15 height 17
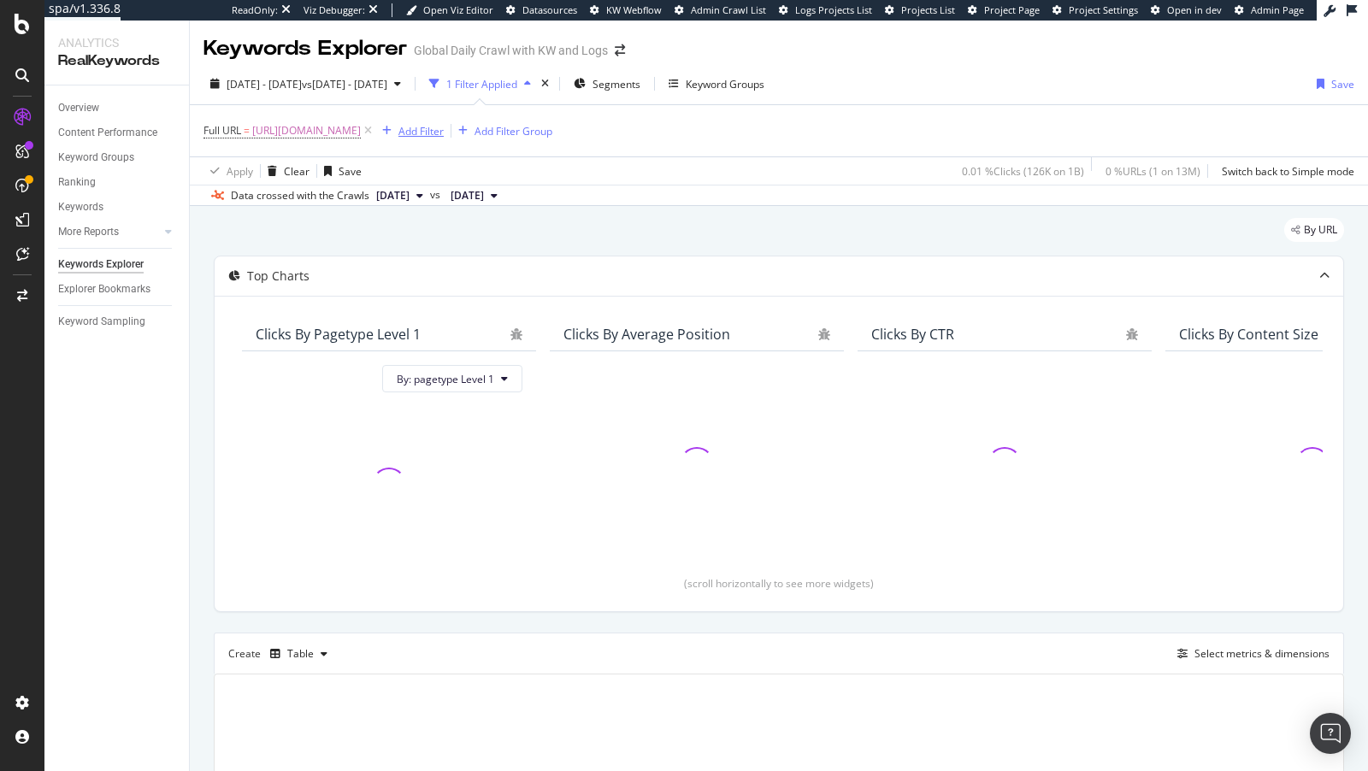
click at [444, 136] on div "Add Filter" at bounding box center [421, 131] width 45 height 15
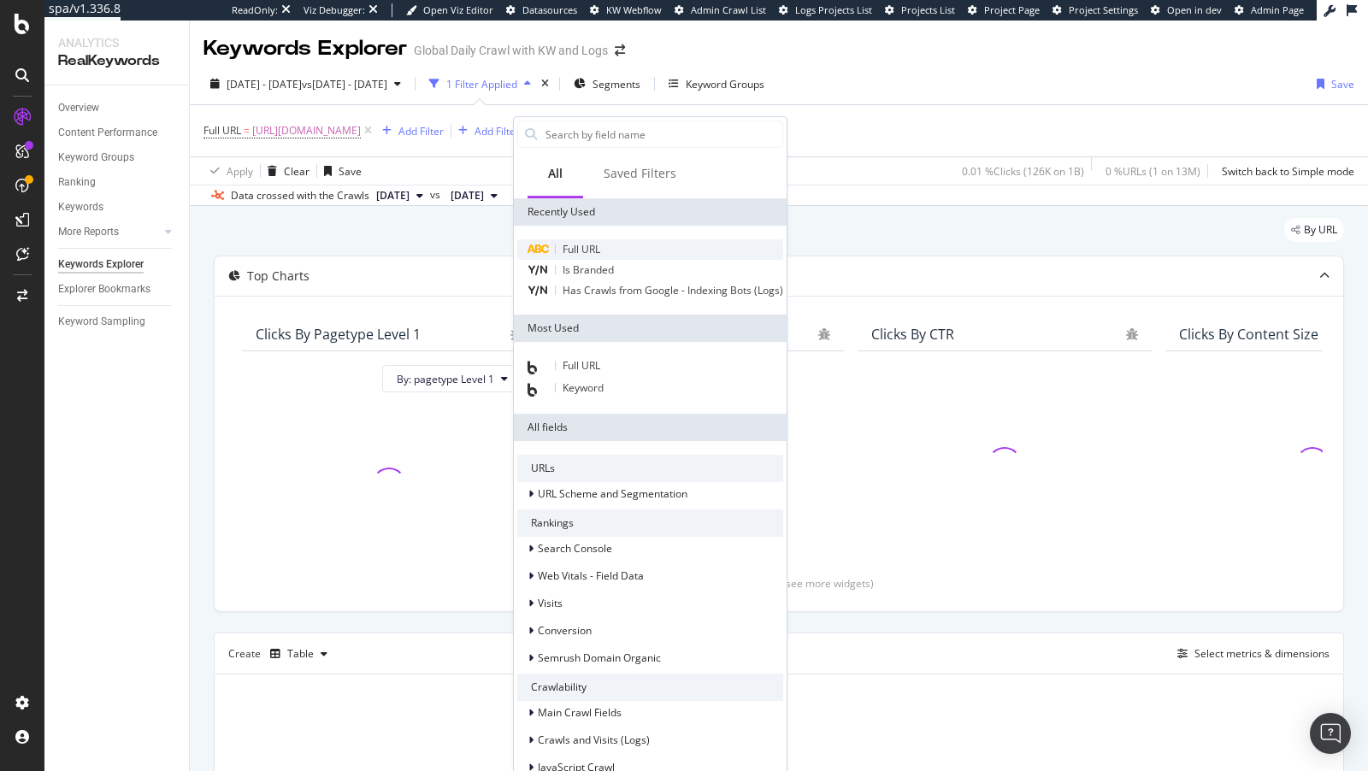
click at [613, 250] on div "Full URL" at bounding box center [650, 249] width 266 height 21
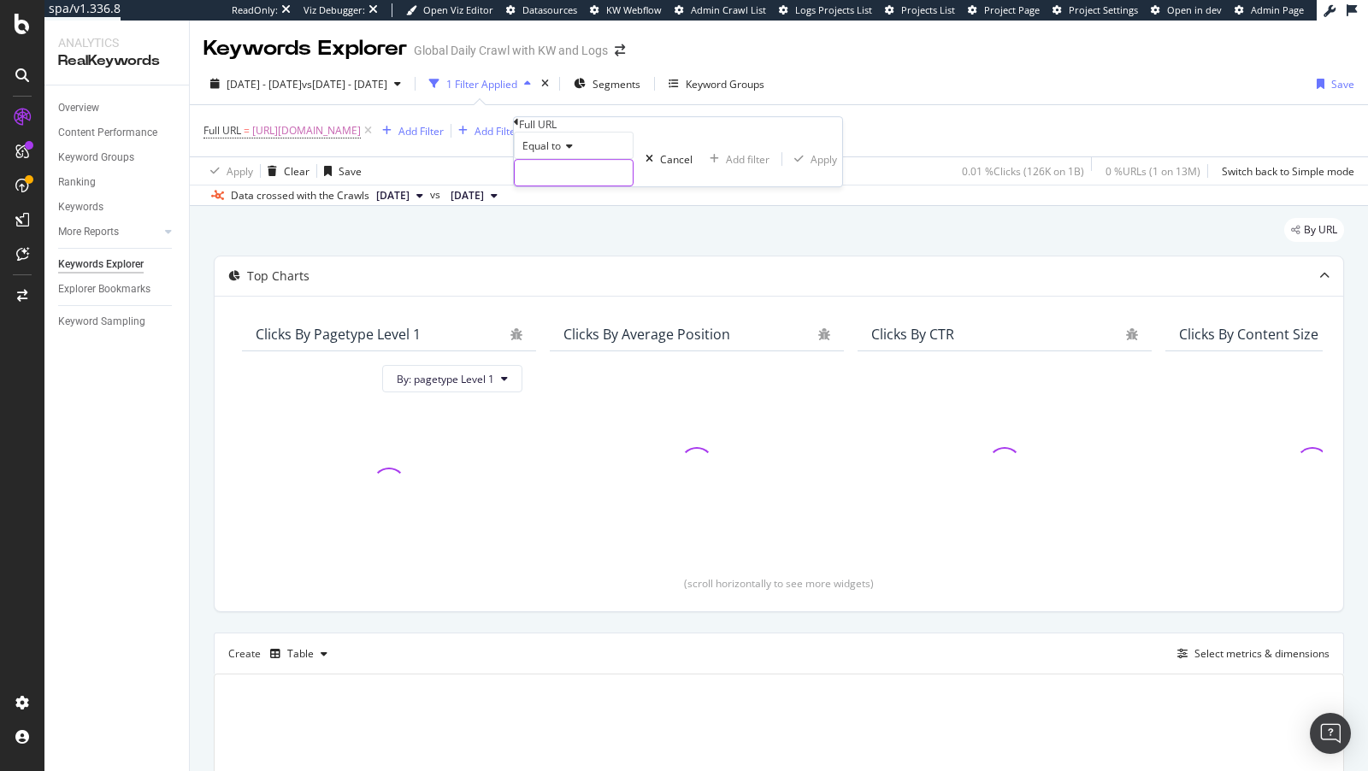
click at [569, 186] on input "text" at bounding box center [574, 173] width 118 height 26
paste input "https://www.nike.com/w/best-running-shoes-37v7jz76m50zy7ok"
type input "https://www.nike.com/w/best-running-shoes-37v7jz76m50zy7ok"
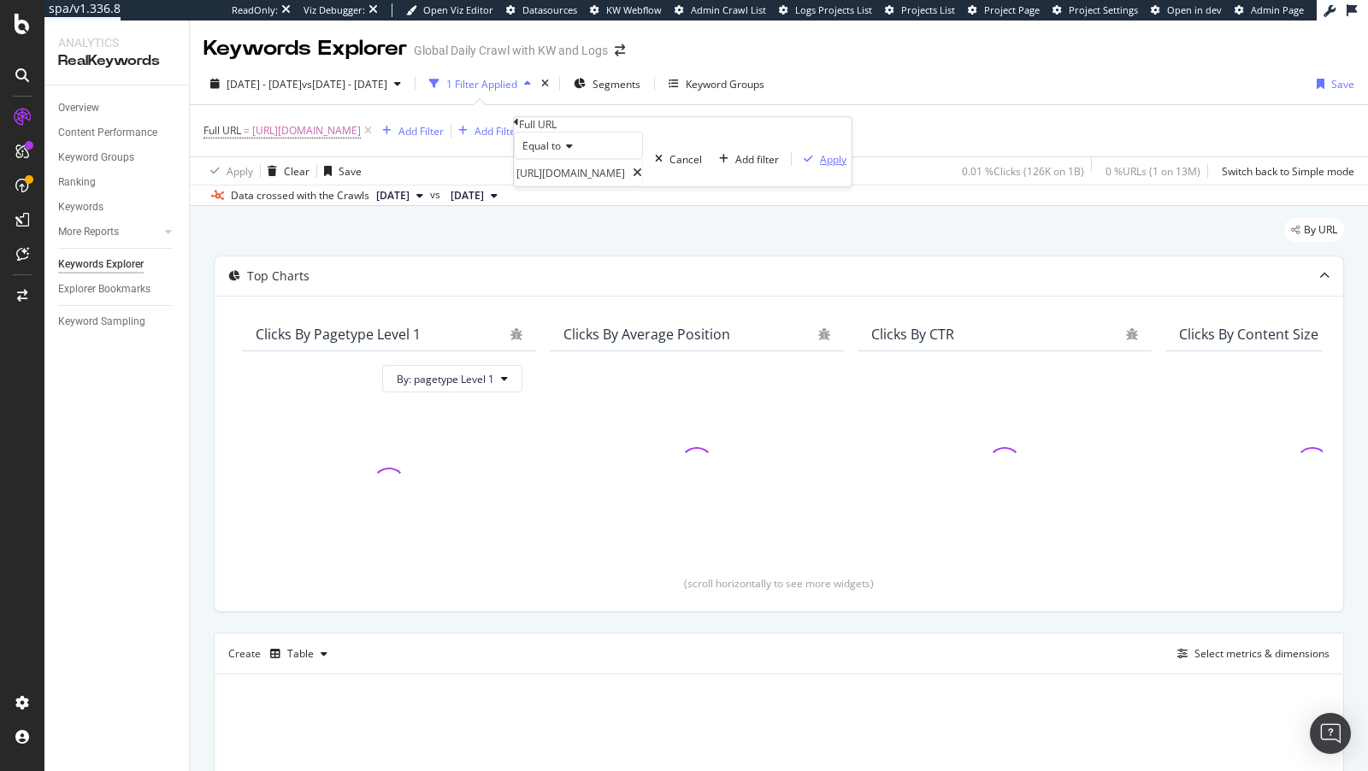
click at [820, 167] on div "Apply" at bounding box center [833, 159] width 27 height 15
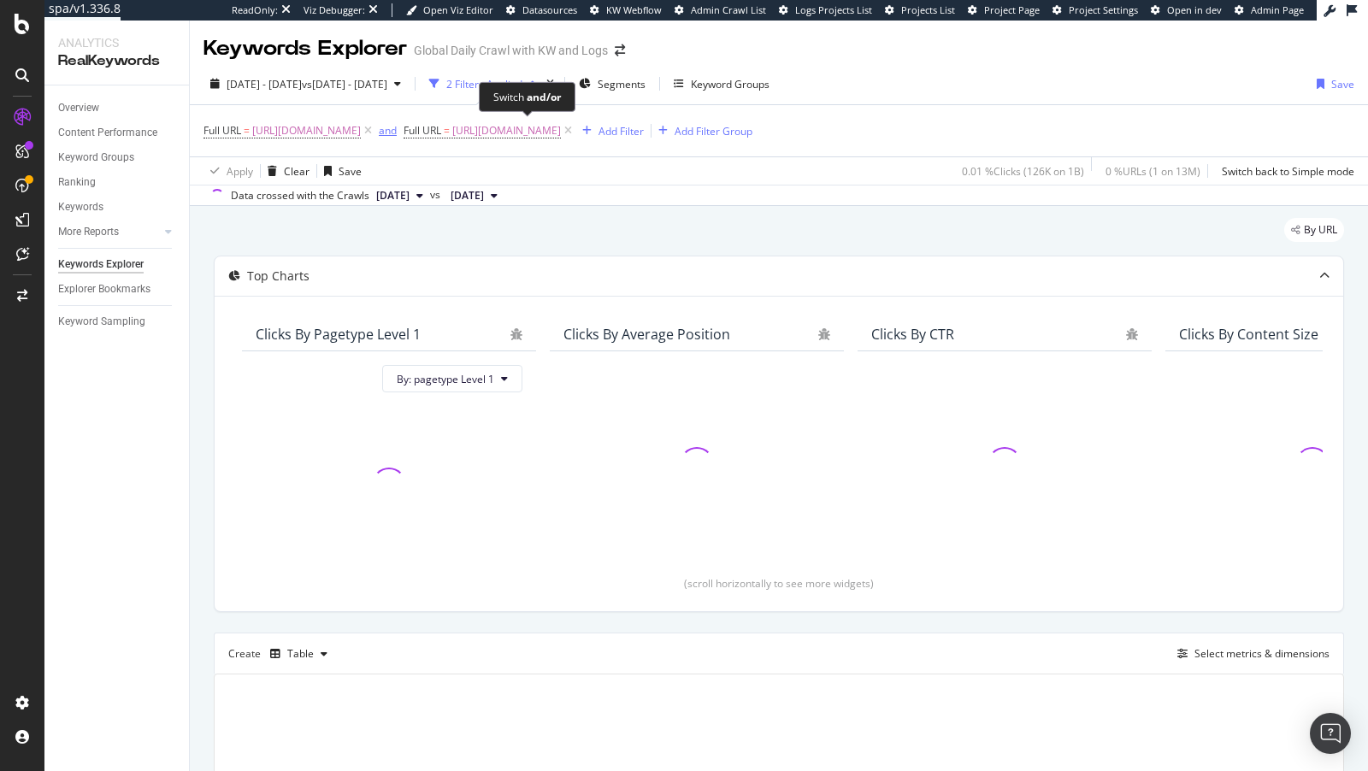
click at [397, 136] on div "and" at bounding box center [388, 130] width 18 height 15
click at [1277, 654] on div "Select metrics & dimensions" at bounding box center [1262, 654] width 135 height 15
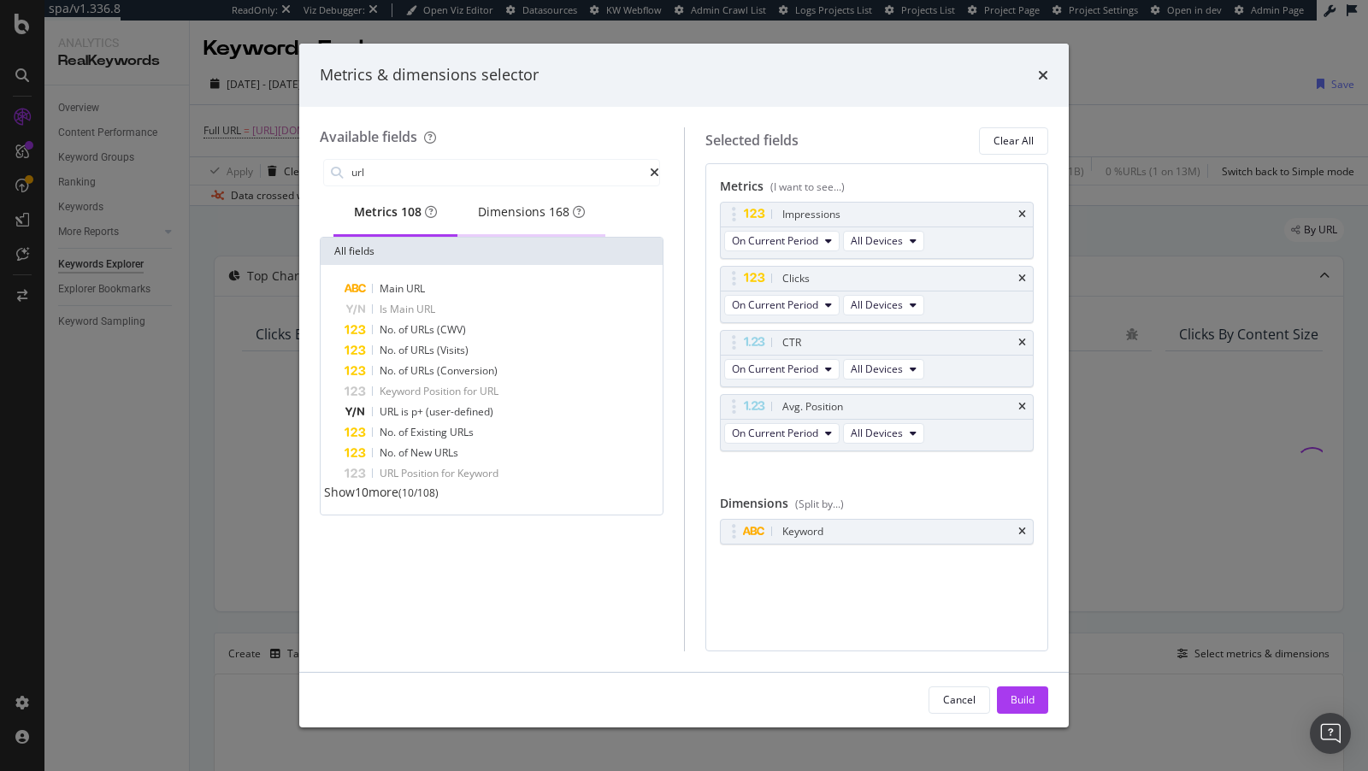
type input "url"
click at [515, 210] on div "Dimensions 168" at bounding box center [531, 212] width 107 height 17
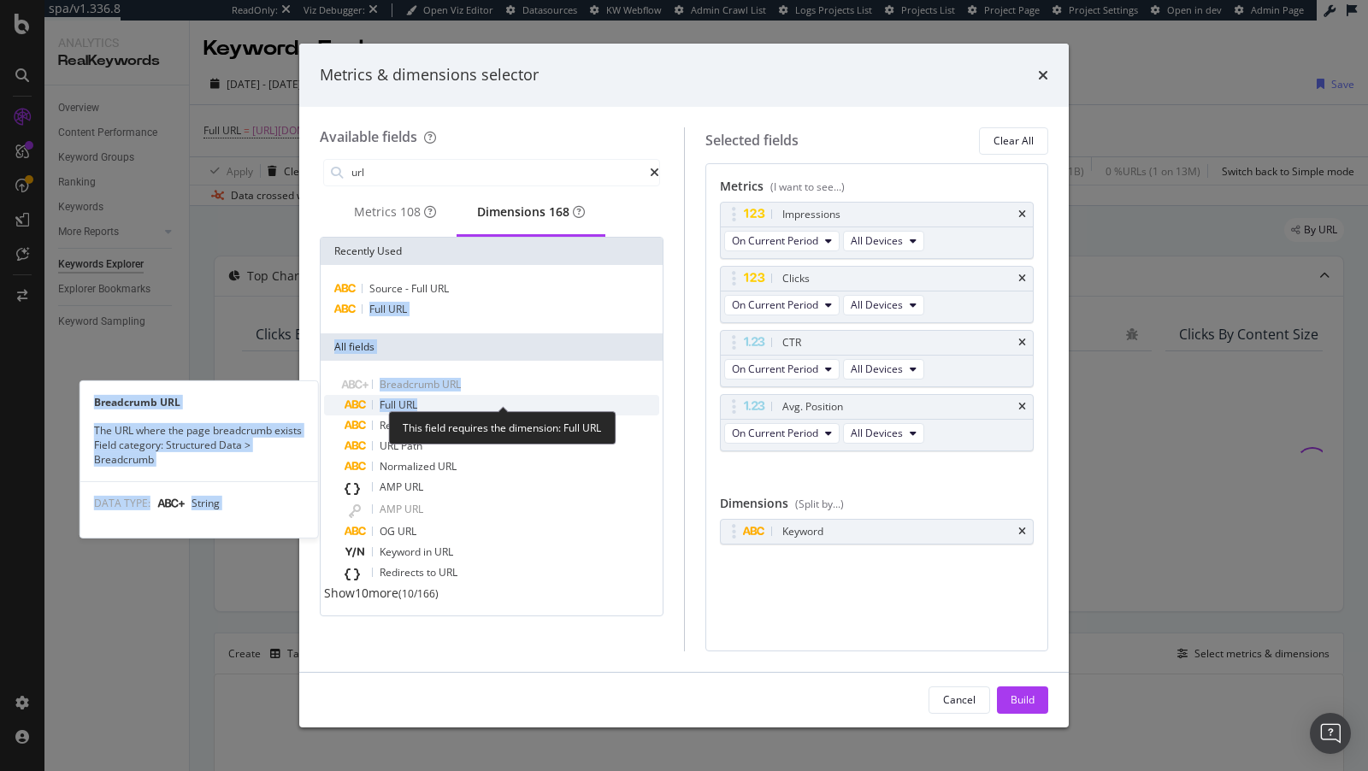
drag, startPoint x: 447, startPoint y: 304, endPoint x: 458, endPoint y: 408, distance: 104.1
click at [458, 408] on div "Recently Used Source - Full URL Full URL All fields Breadcrumb URL Breadcrumb U…" at bounding box center [492, 427] width 342 height 378
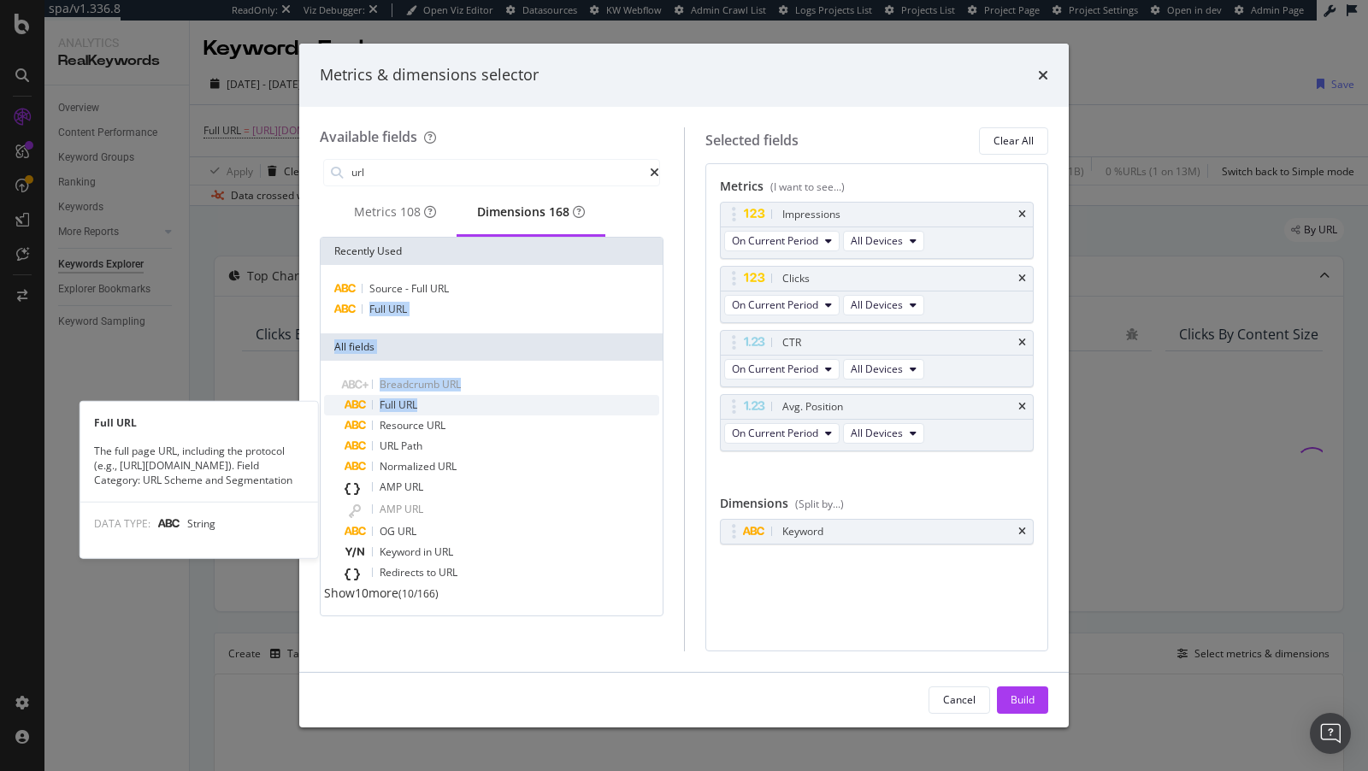
click at [458, 408] on div "Full URL" at bounding box center [502, 405] width 315 height 21
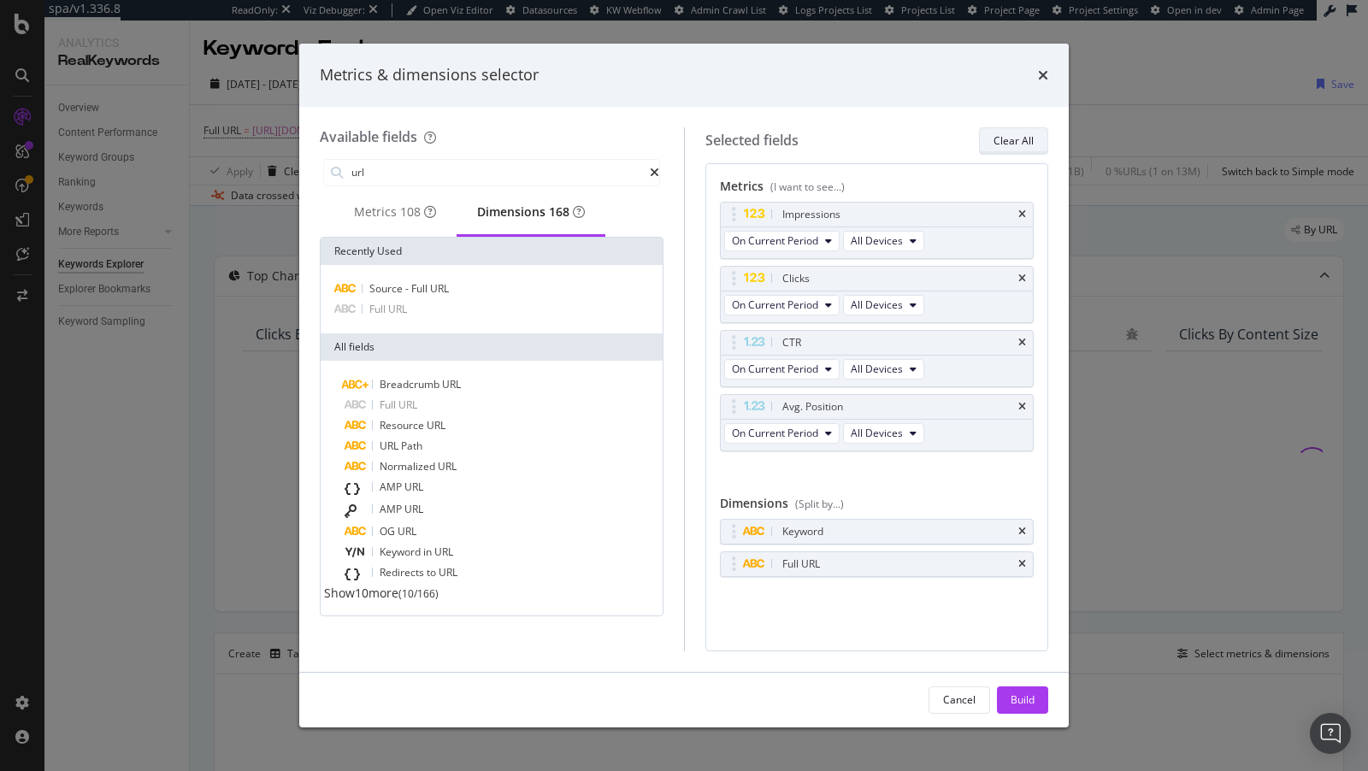
click at [1023, 140] on div "Clear All" at bounding box center [1014, 140] width 40 height 15
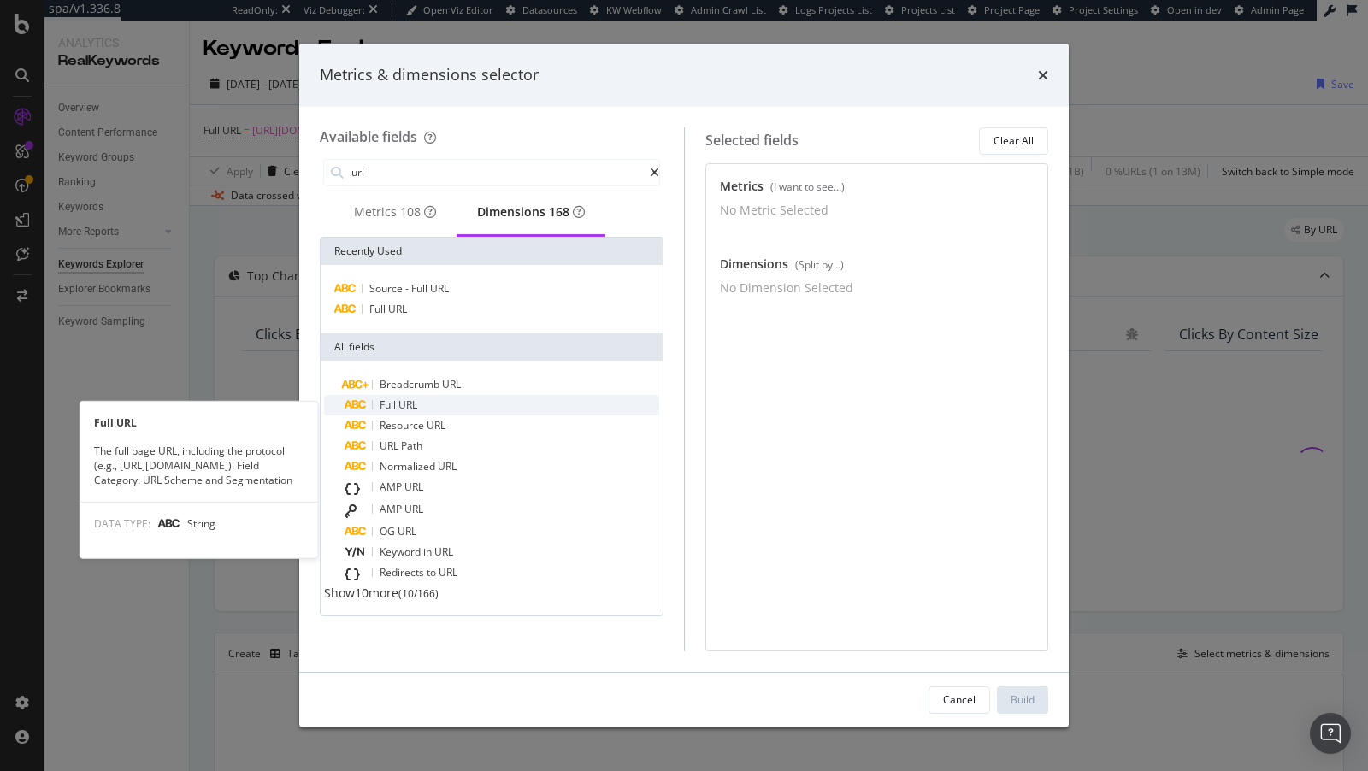
click at [452, 410] on div "Full URL" at bounding box center [502, 405] width 315 height 21
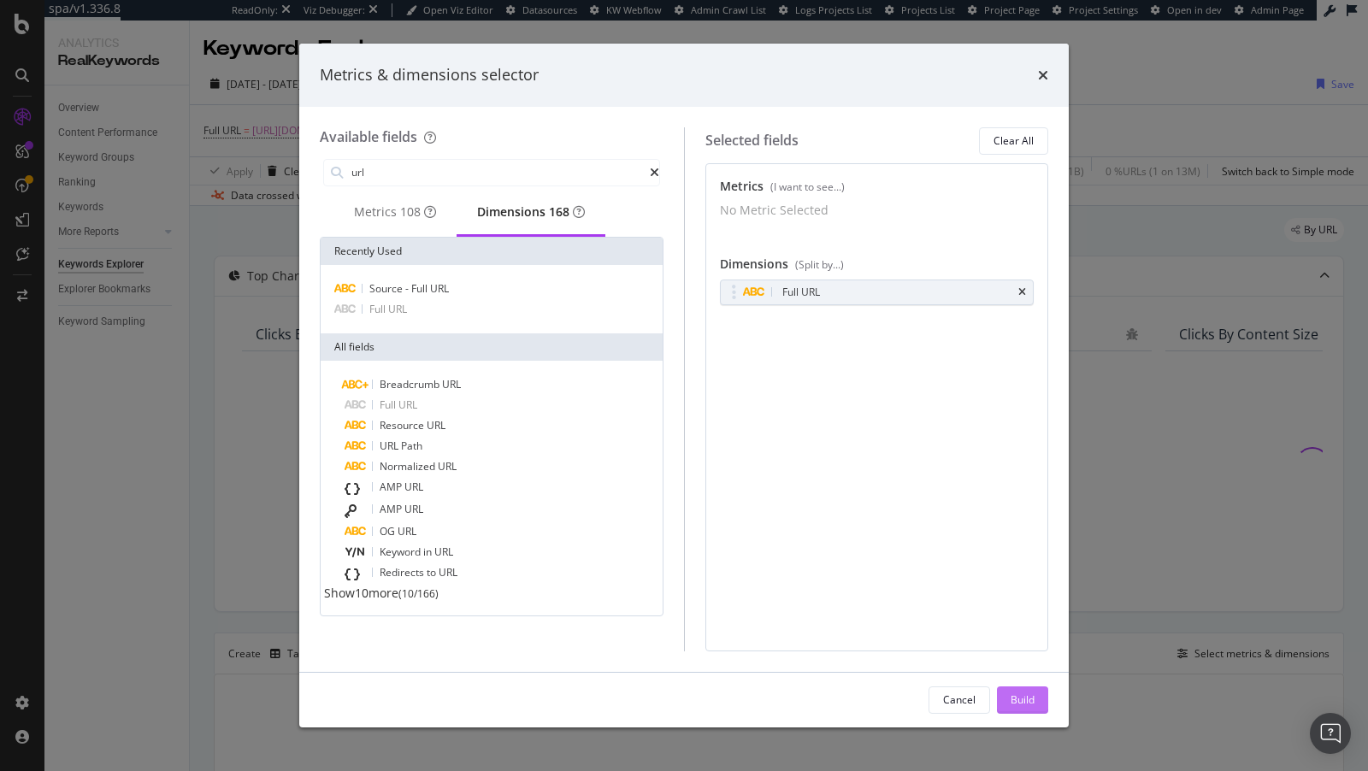
click at [1024, 695] on div "Build" at bounding box center [1023, 700] width 24 height 15
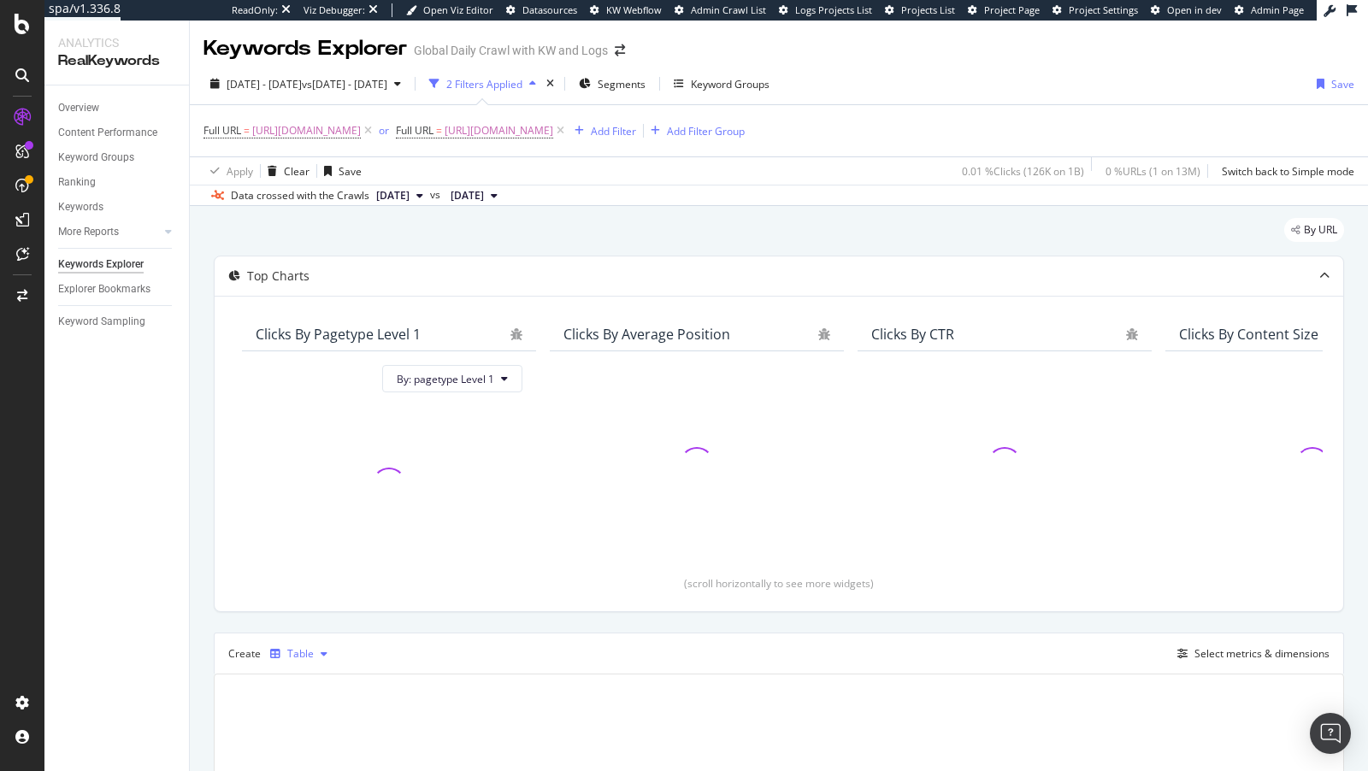
click at [328, 644] on div "Table" at bounding box center [298, 654] width 71 height 26
click at [336, 484] on div "Trend" at bounding box center [322, 480] width 105 height 21
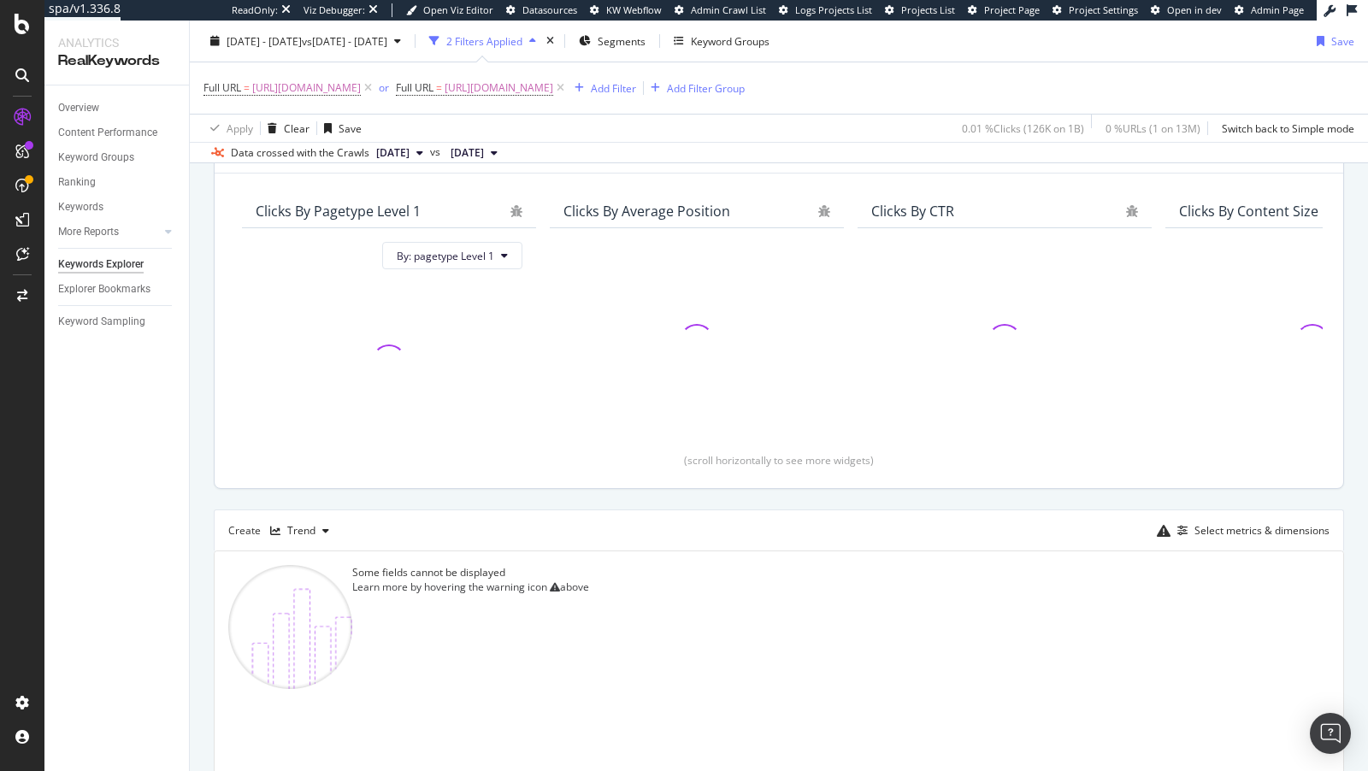
scroll to position [127, 0]
click at [1214, 518] on div "Select metrics & dimensions" at bounding box center [1250, 527] width 159 height 19
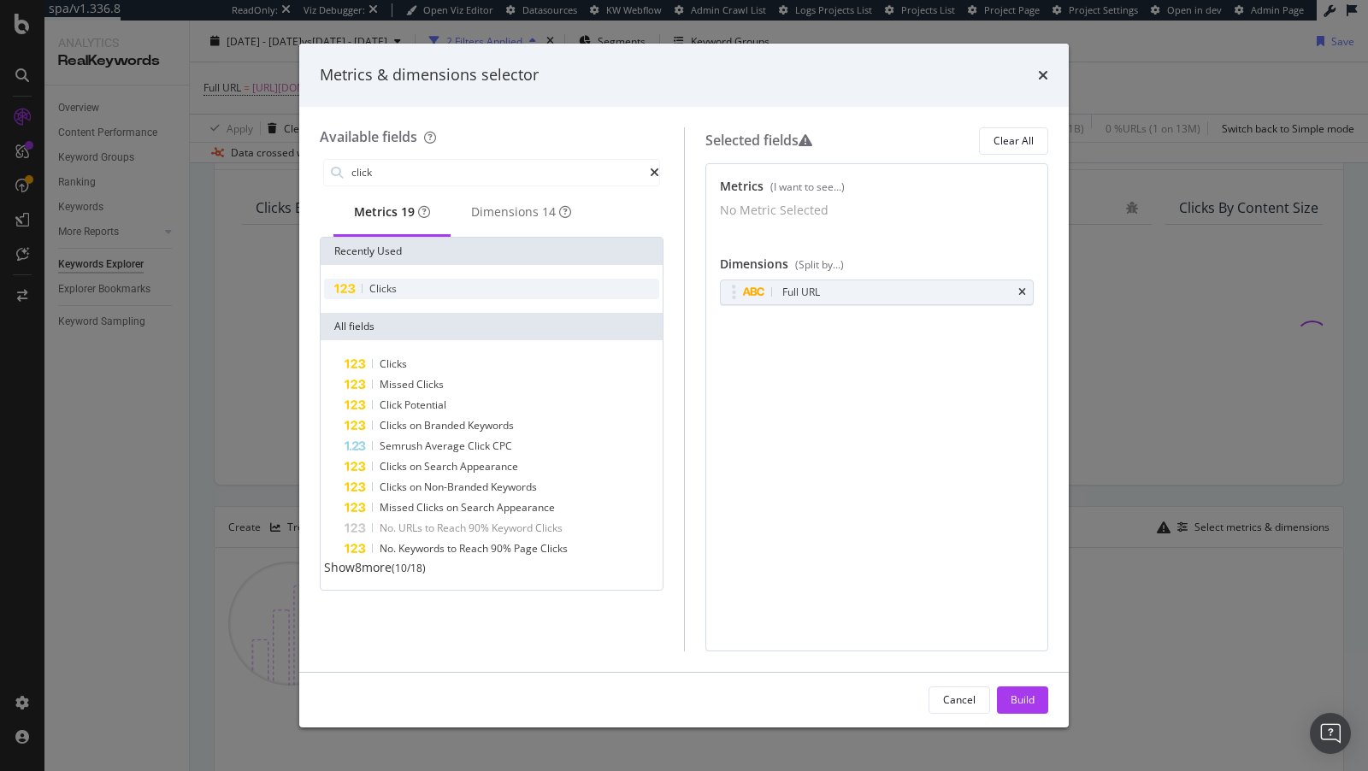
type input "click"
click at [416, 298] on div "Clicks" at bounding box center [491, 289] width 335 height 21
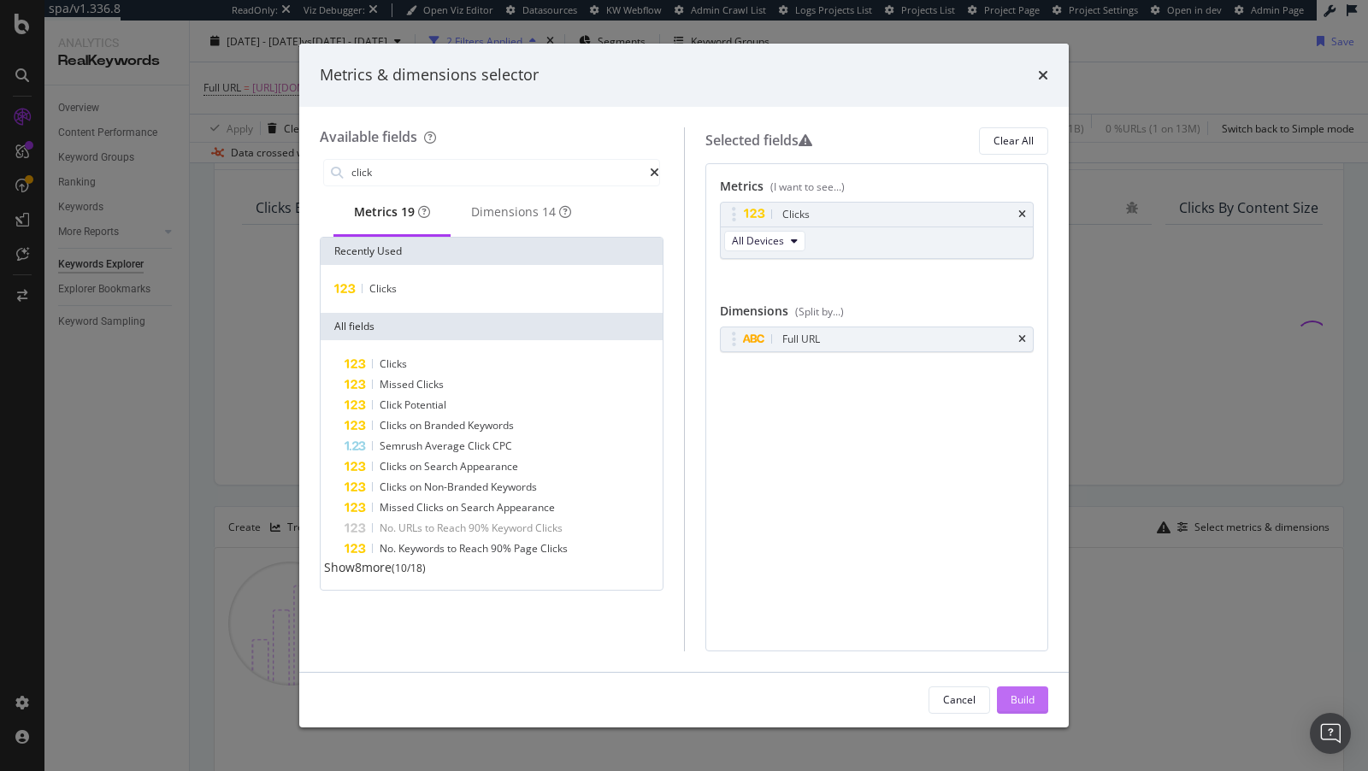
click at [1015, 700] on div "Build" at bounding box center [1023, 700] width 24 height 15
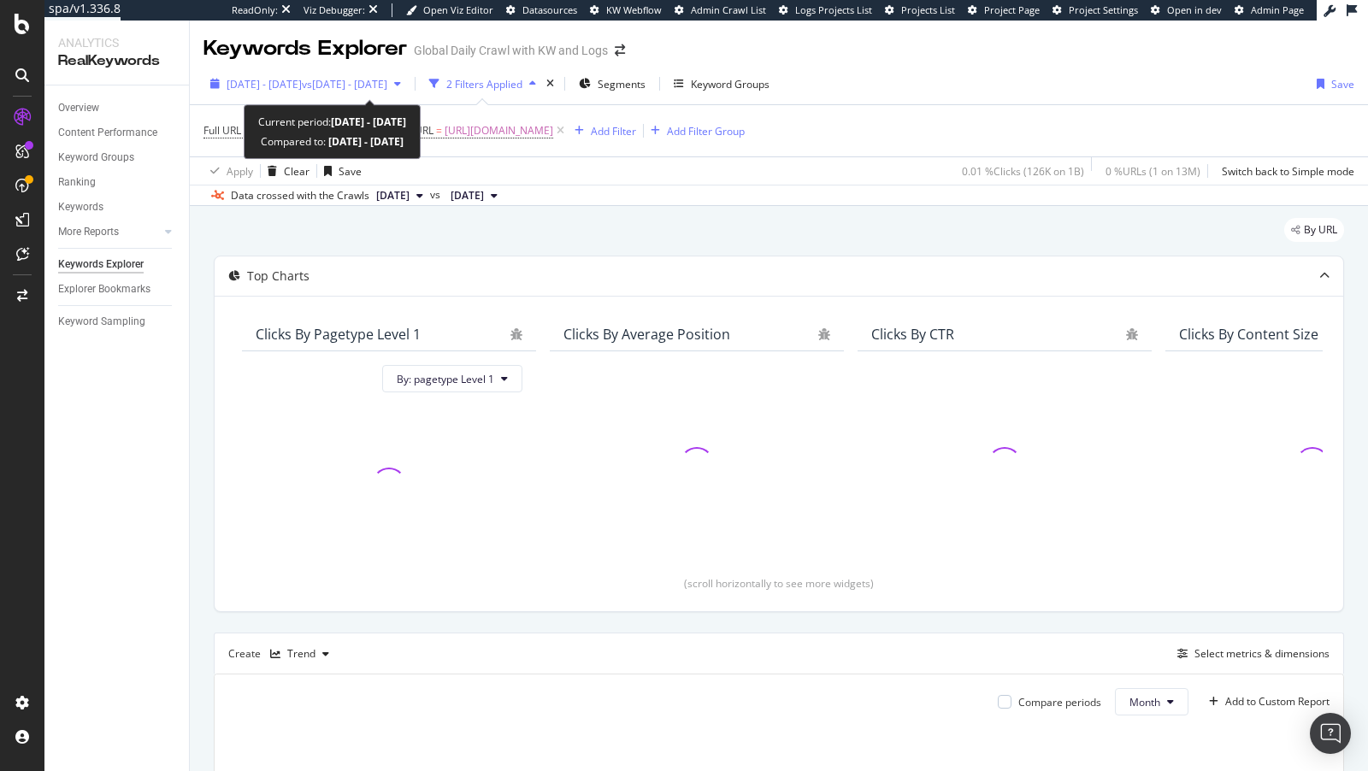
click at [302, 87] on span "2023 Apr. 1st - 2025 Aug. 18th" at bounding box center [264, 84] width 75 height 15
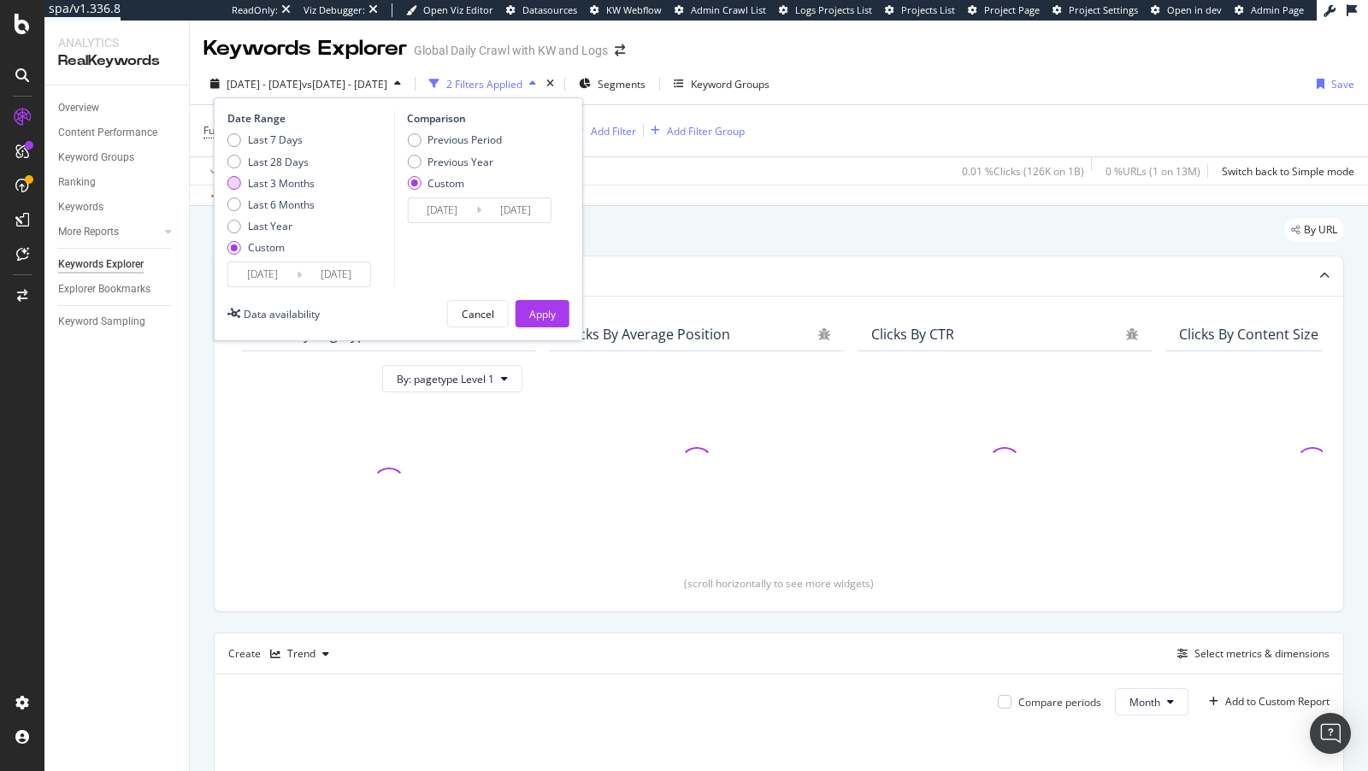
click at [284, 180] on div "Last 3 Months" at bounding box center [281, 183] width 67 height 15
type input "2025/05/19"
click at [531, 315] on div "Apply" at bounding box center [542, 314] width 27 height 15
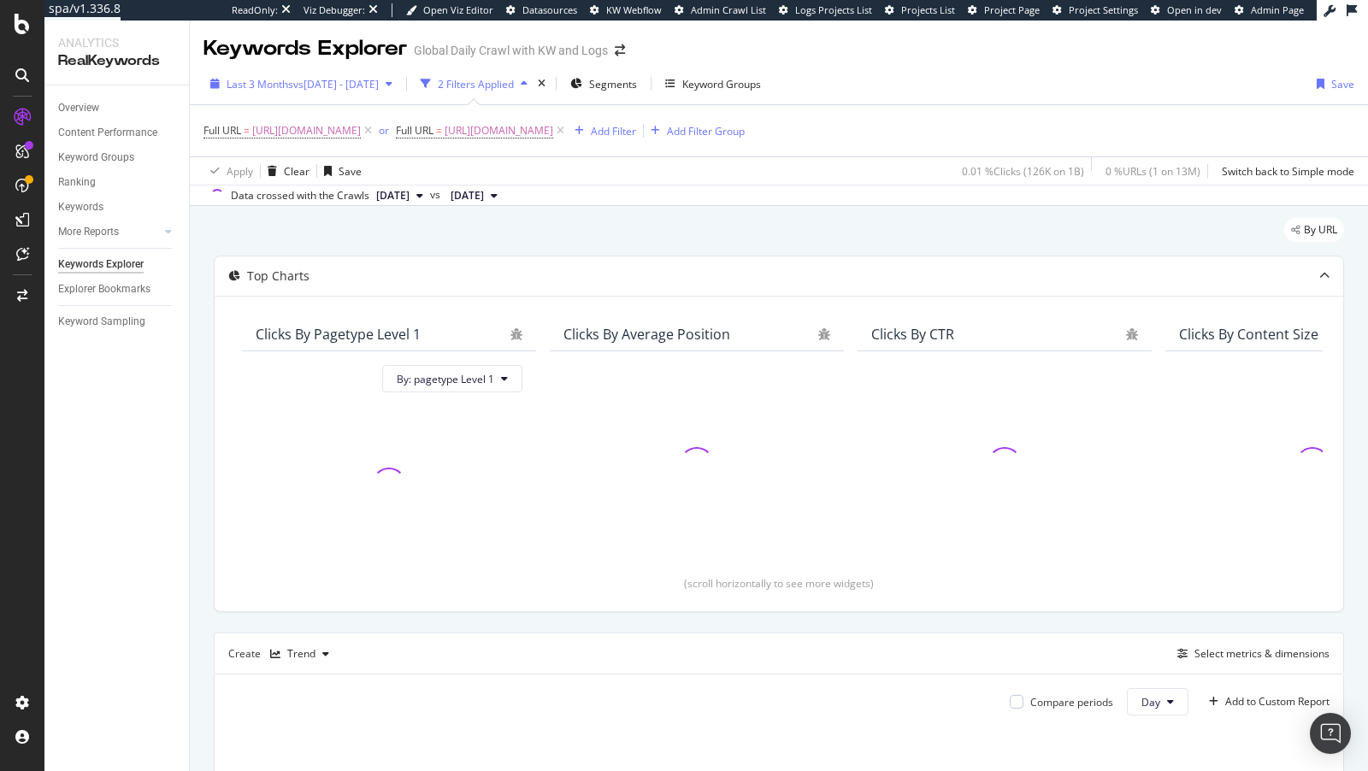
click at [294, 94] on div "Last 3 Months vs 2024 Aug. 21st - 2025 Feb. 18th" at bounding box center [302, 84] width 196 height 26
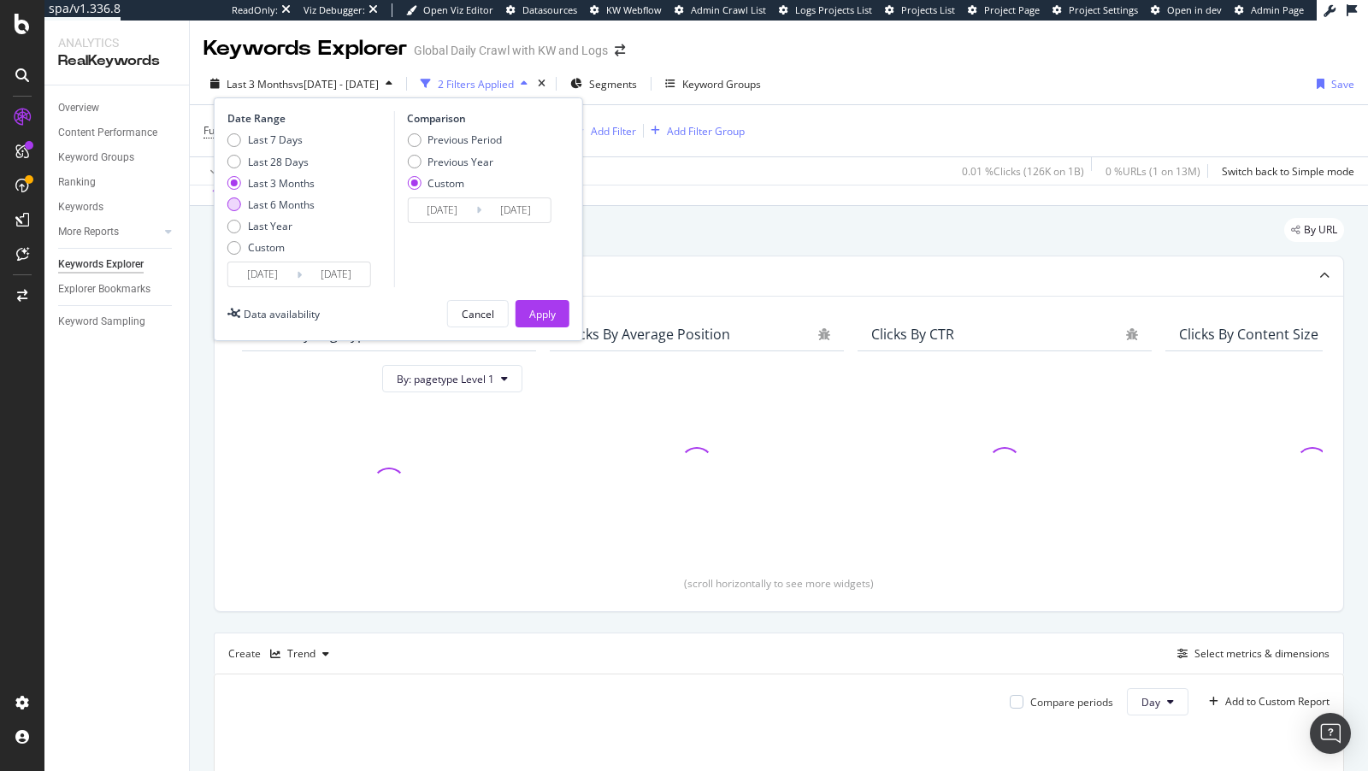
click at [281, 204] on div "Last 6 Months" at bounding box center [281, 205] width 67 height 15
type input "2025/02/19"
click at [538, 317] on div "Apply" at bounding box center [542, 314] width 27 height 15
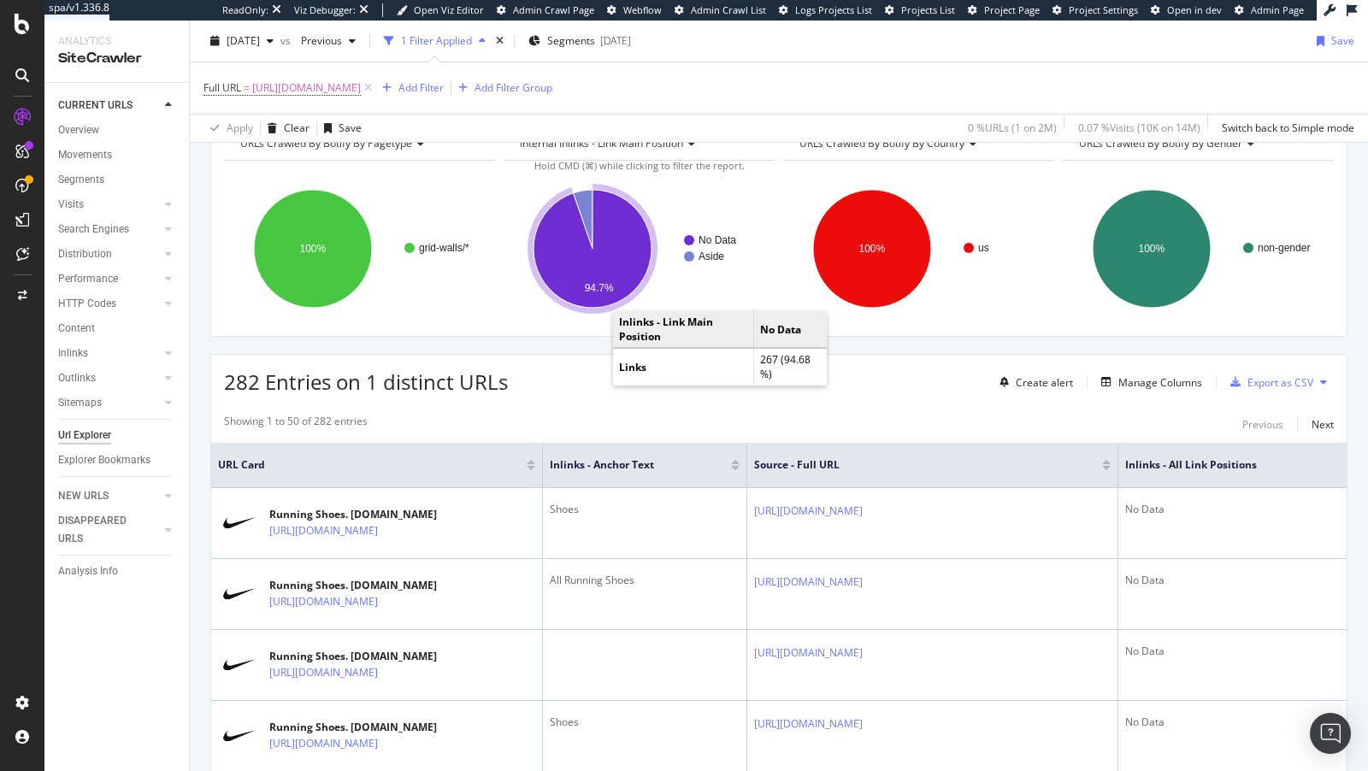
scroll to position [259, 0]
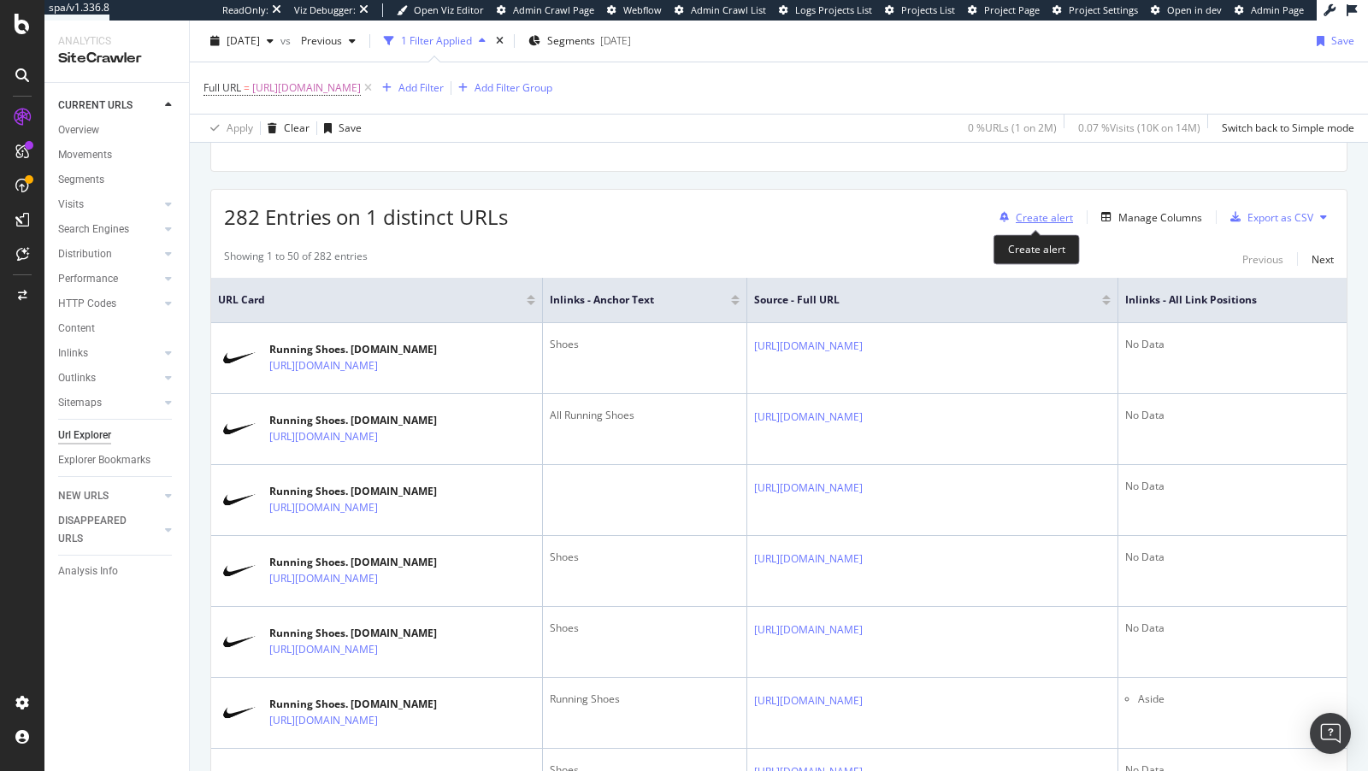
click at [1053, 214] on div "Create alert" at bounding box center [1044, 217] width 57 height 15
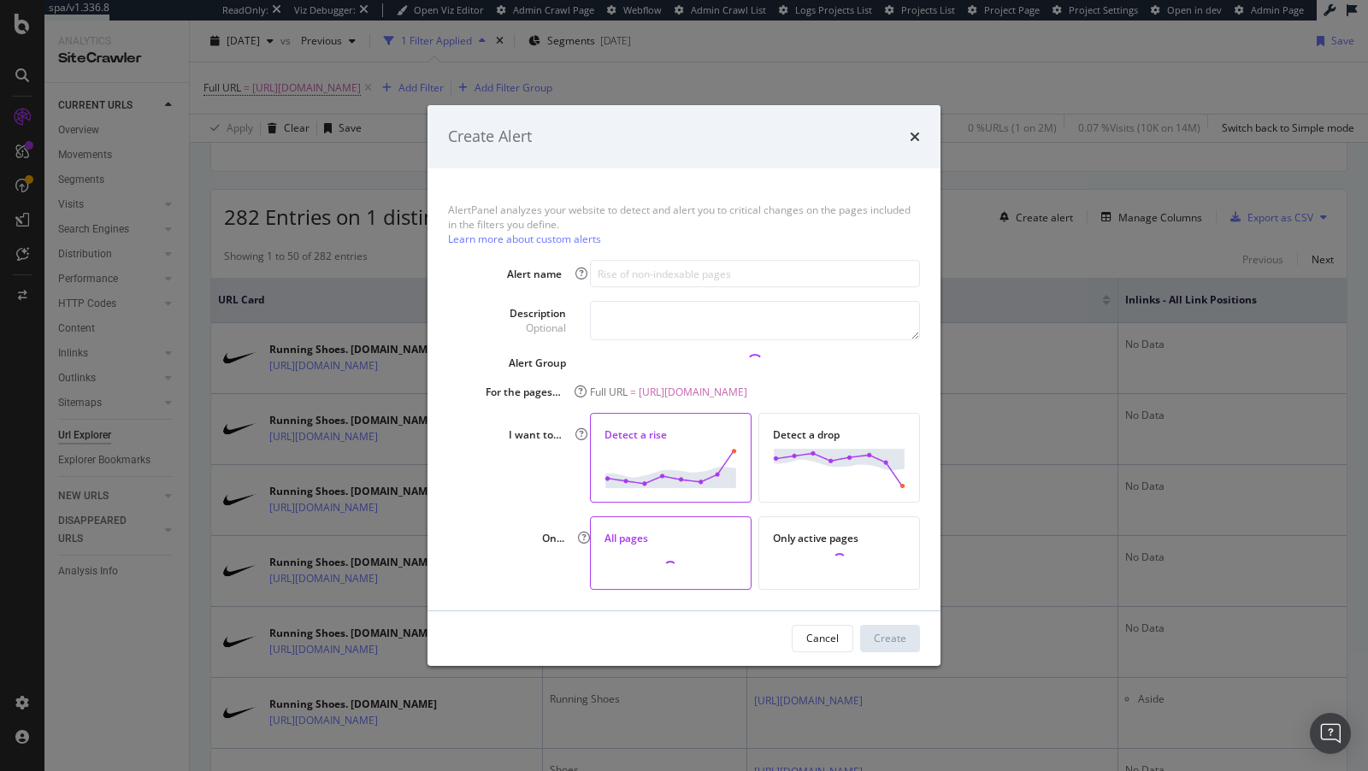
click at [1177, 277] on div "Create Alert AlertPanel analyzes your website to detect and alert you to critic…" at bounding box center [684, 385] width 1368 height 771
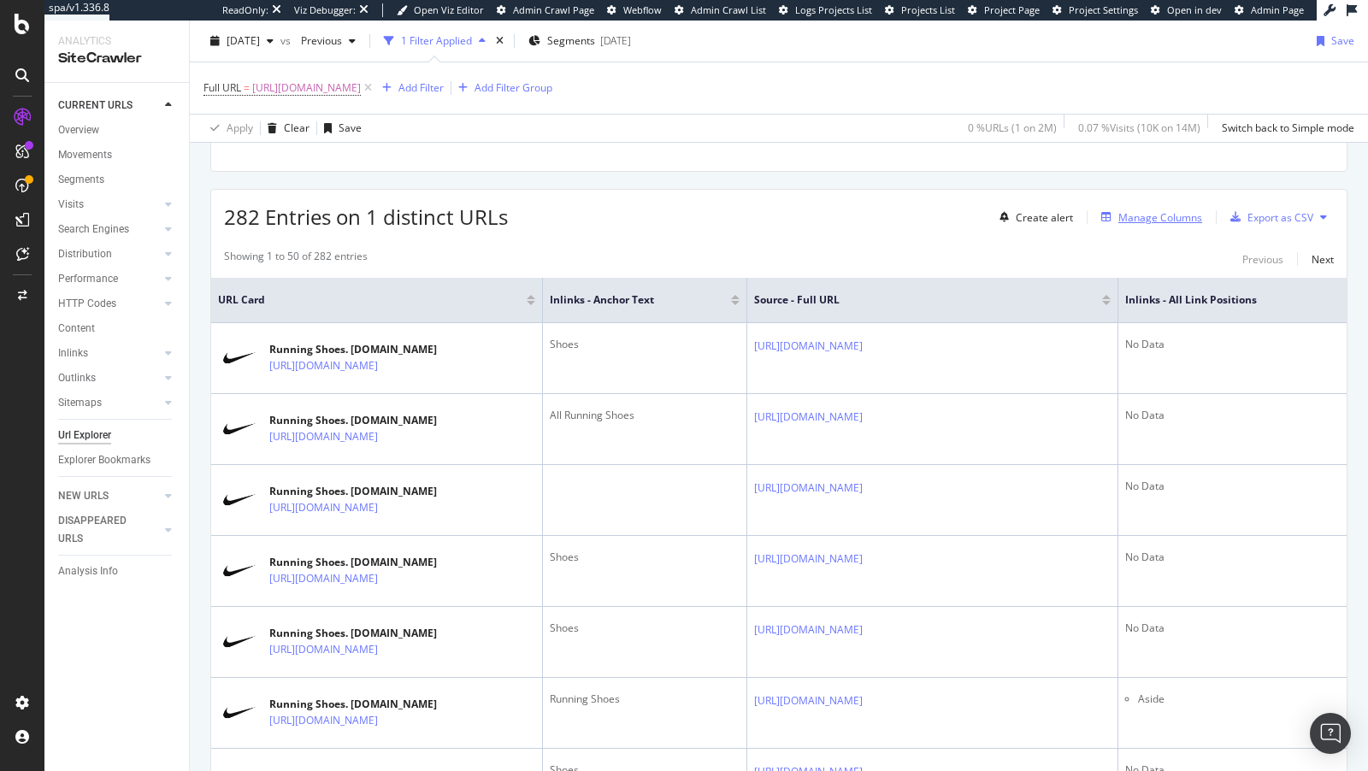
click at [1178, 215] on div "Manage Columns" at bounding box center [1161, 217] width 84 height 15
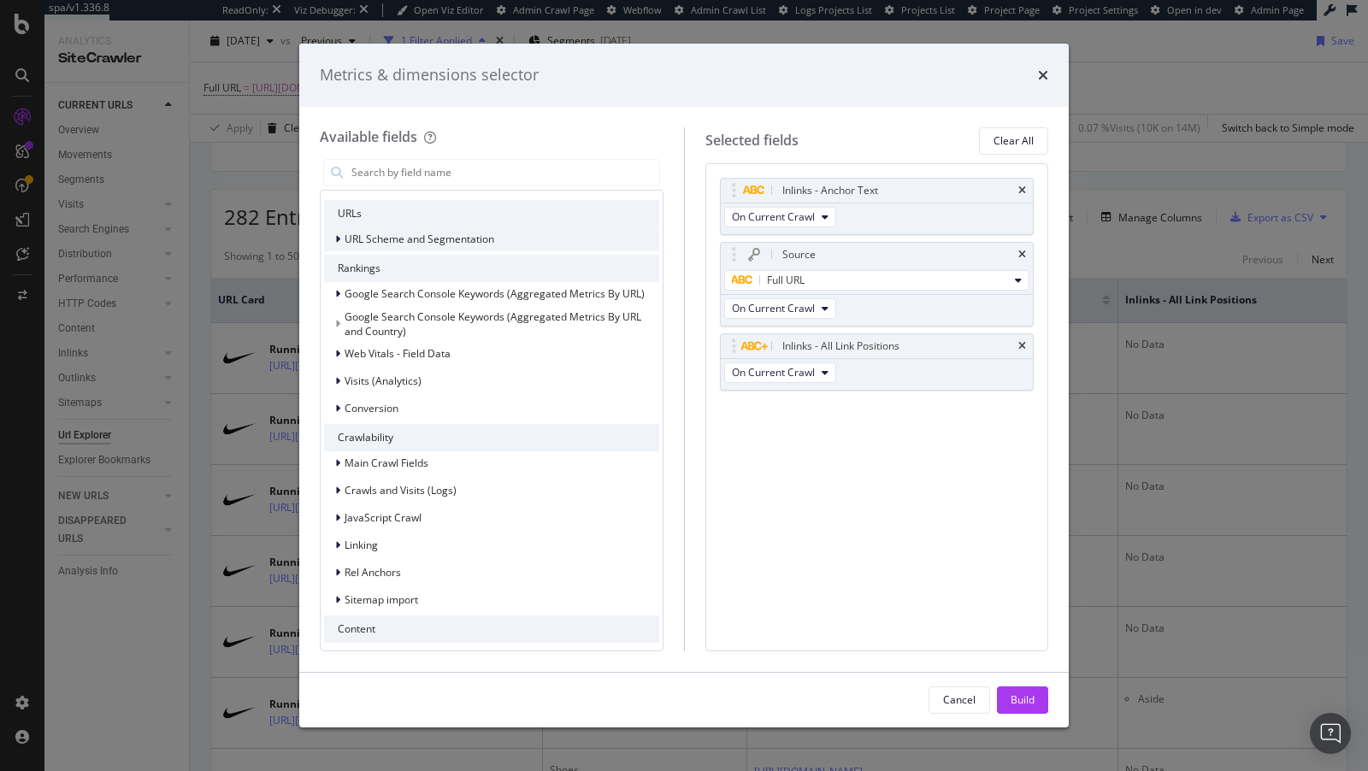
scroll to position [340, 0]
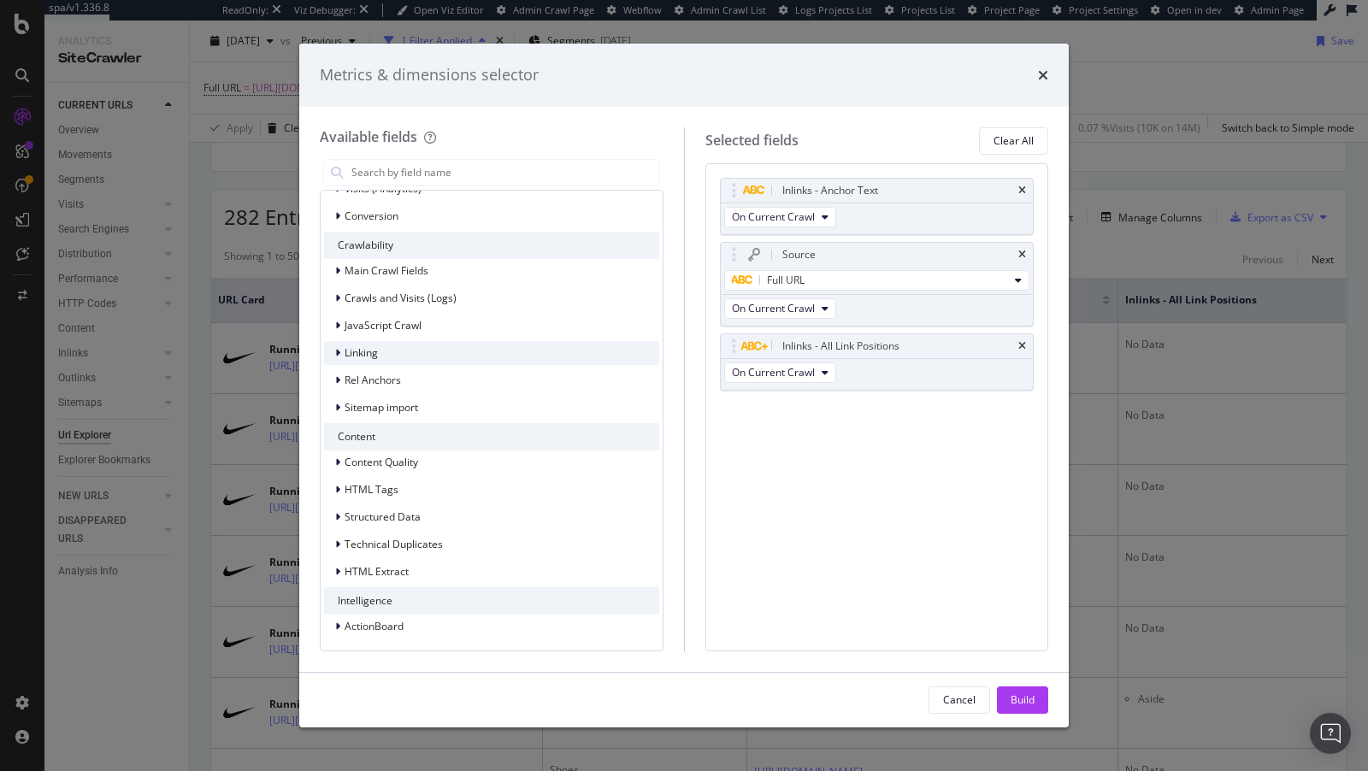
click at [366, 352] on span "Linking" at bounding box center [361, 352] width 33 height 15
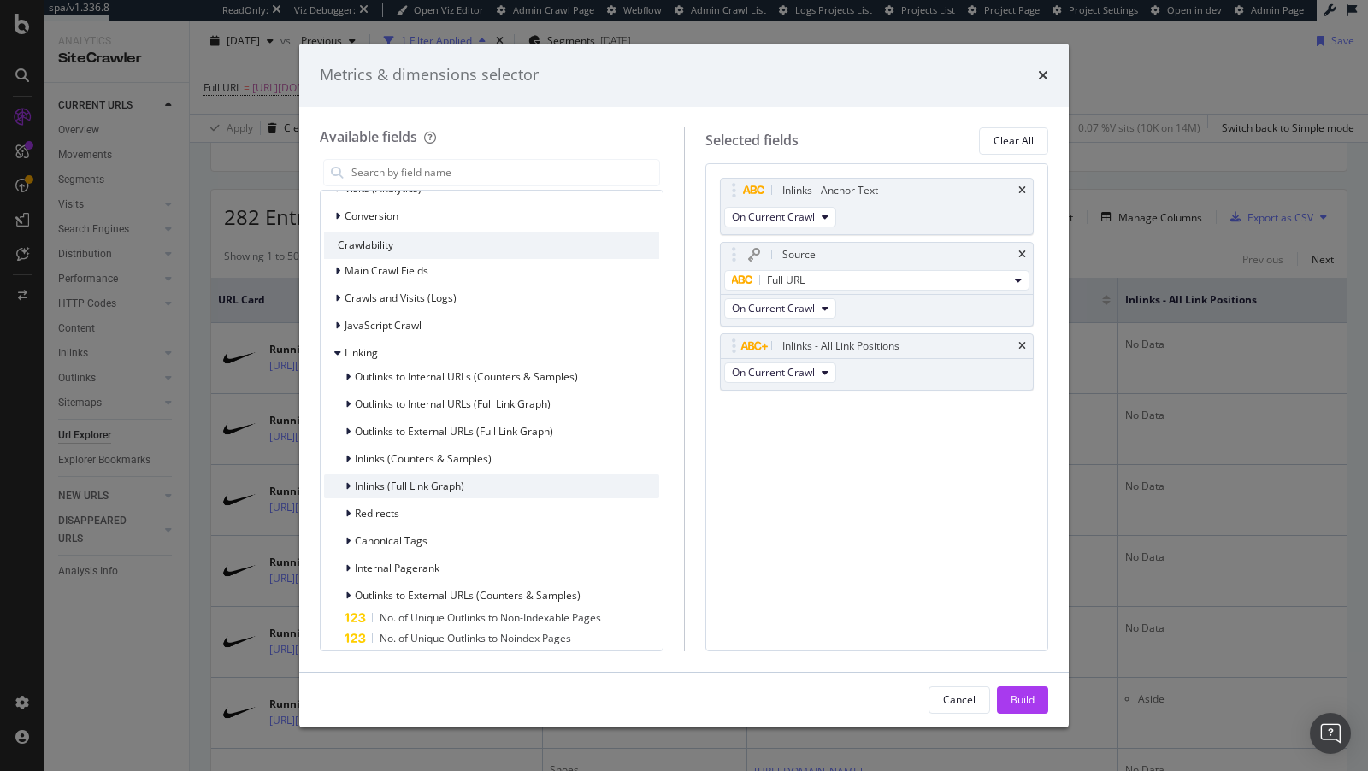
click at [425, 486] on span "Inlinks (Full Link Graph)" at bounding box center [409, 486] width 109 height 15
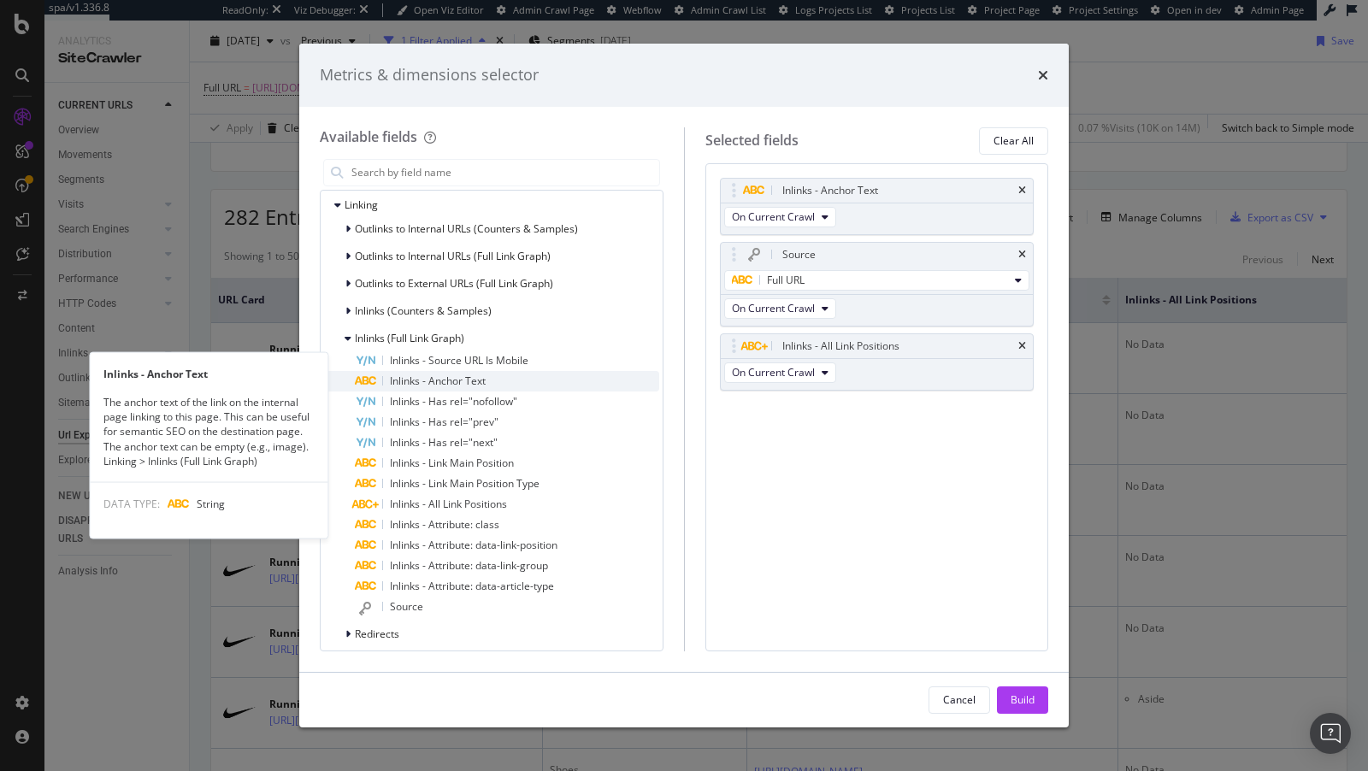
scroll to position [509, 0]
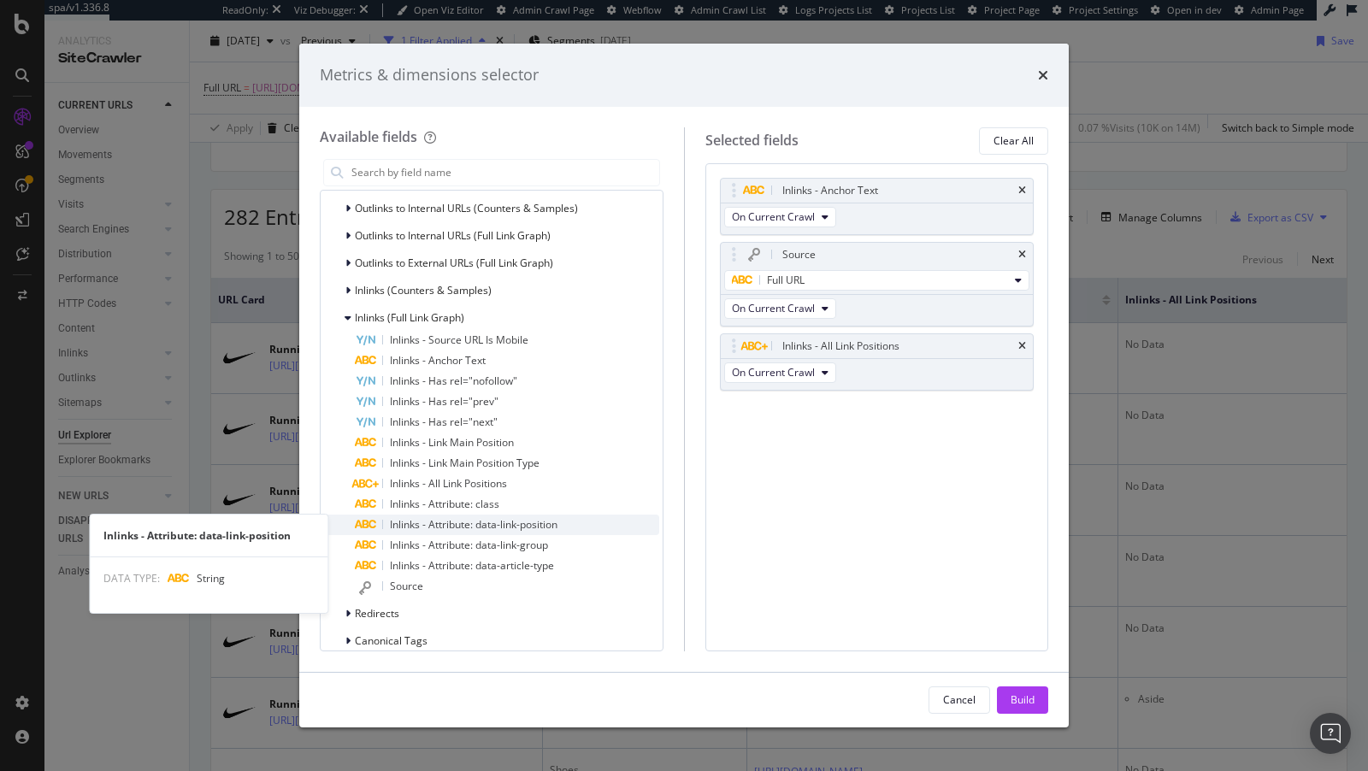
click at [508, 524] on span "Inlinks - Attribute: data-link-position" at bounding box center [474, 524] width 168 height 15
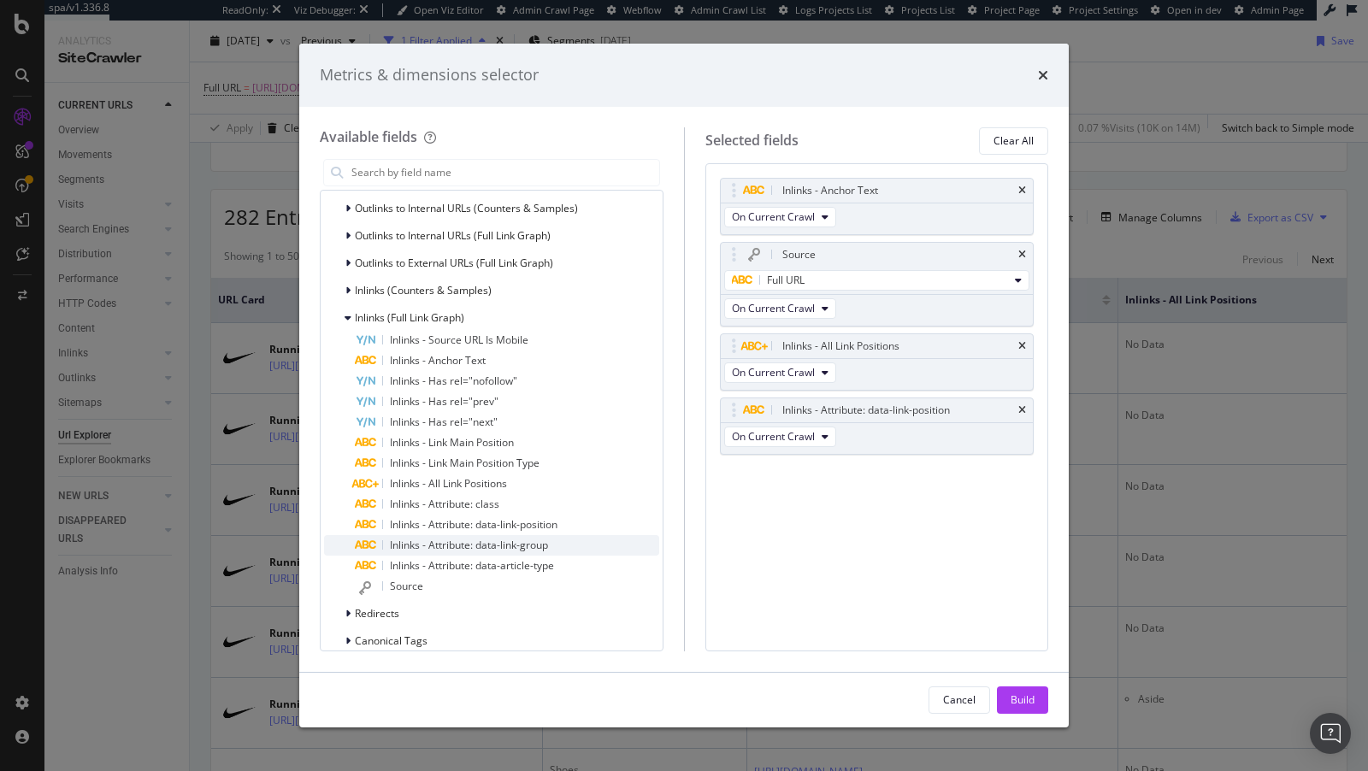
click at [505, 544] on span "Inlinks - Attribute: data-link-group" at bounding box center [469, 545] width 158 height 15
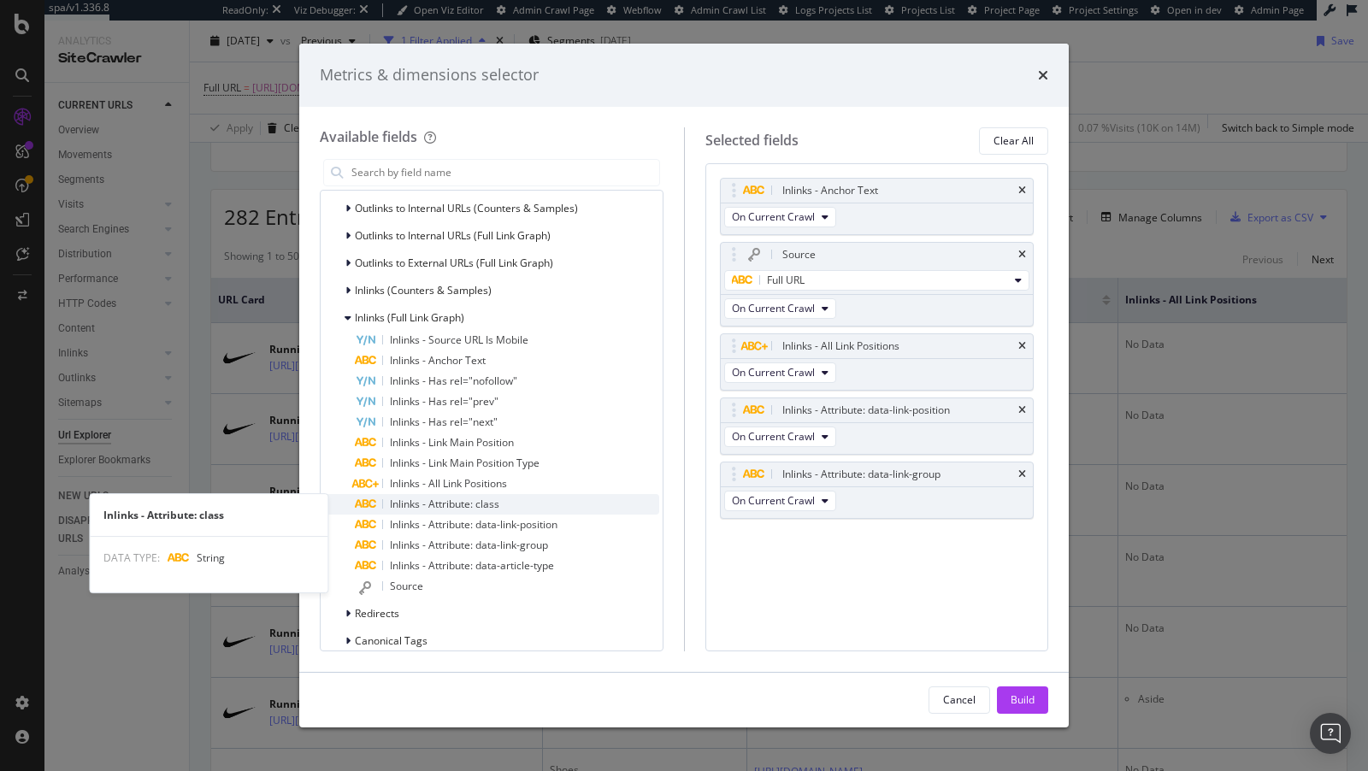
click at [506, 503] on div "Inlinks - Attribute: class" at bounding box center [507, 504] width 304 height 21
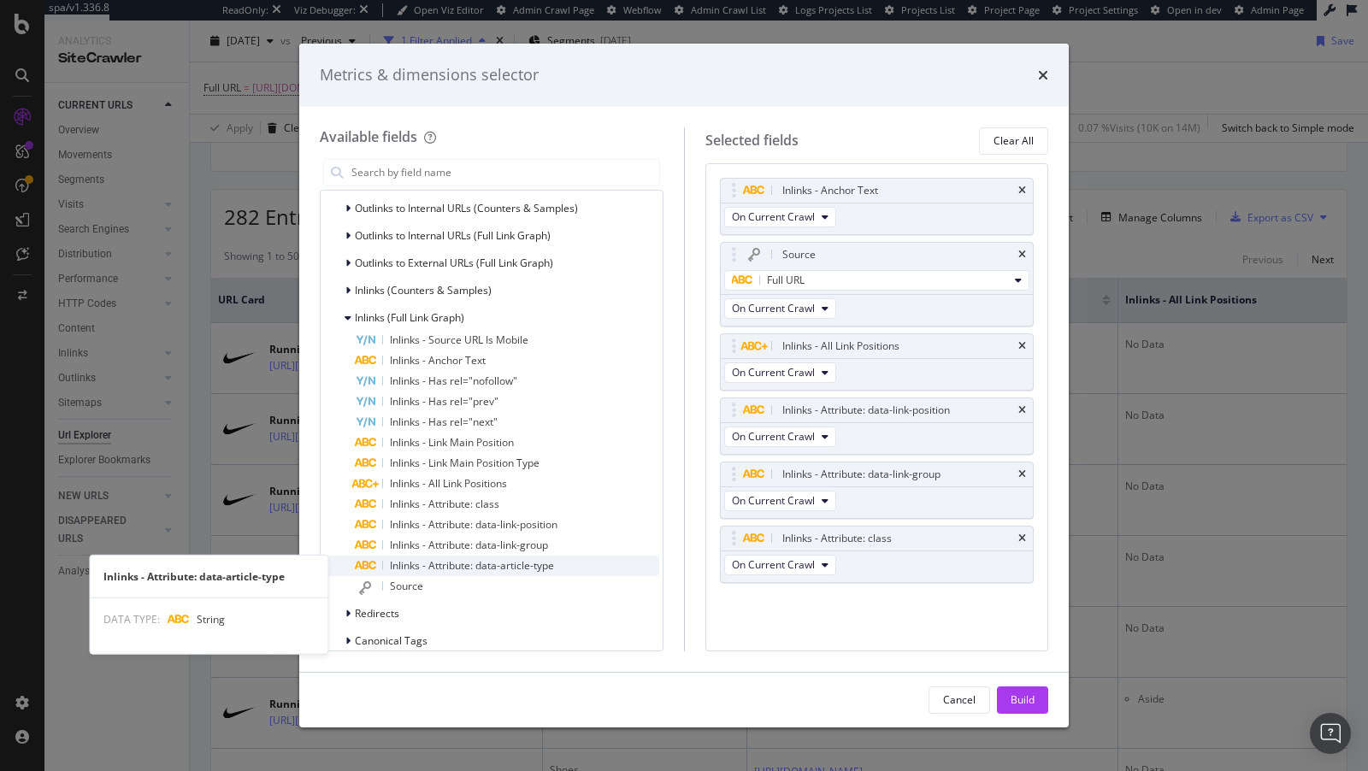
click at [511, 565] on span "Inlinks - Attribute: data-article-type" at bounding box center [472, 565] width 164 height 15
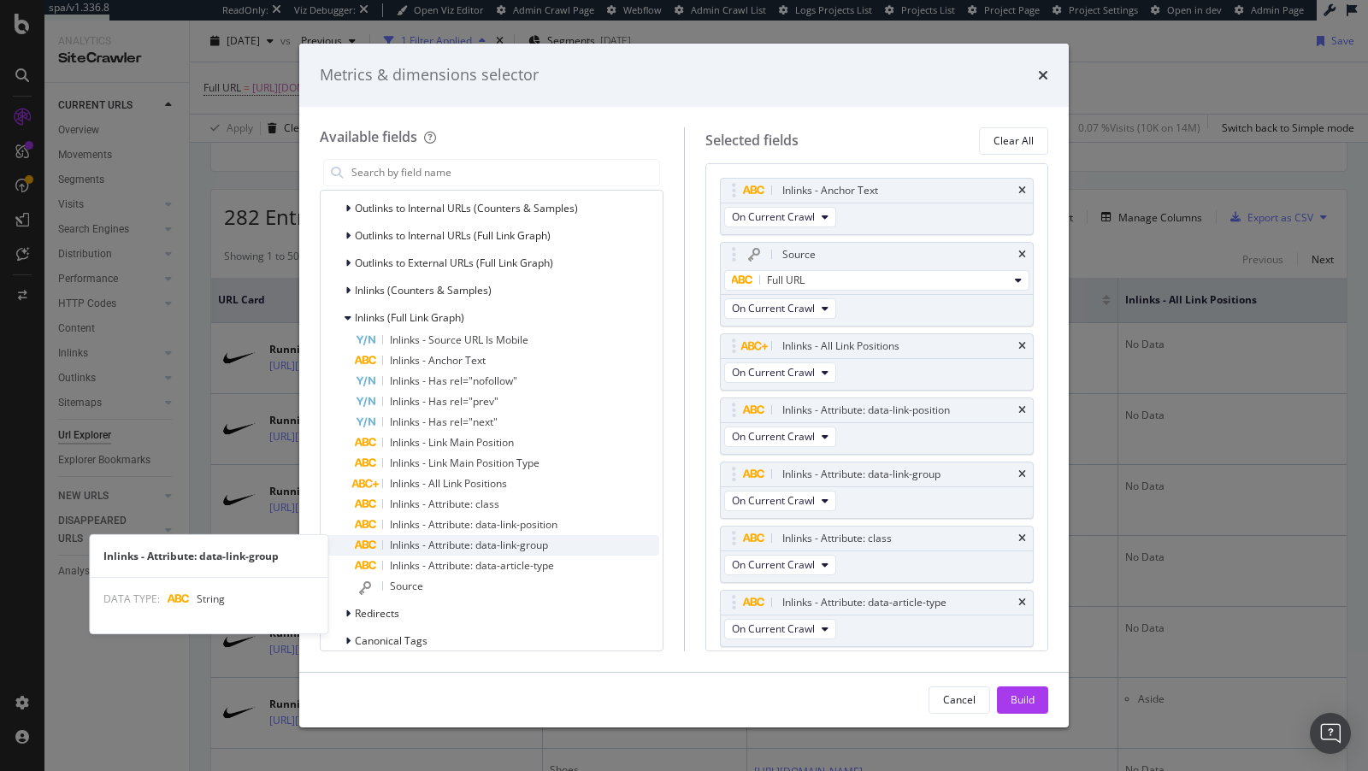
click at [546, 548] on span "Inlinks - Attribute: data-link-group" at bounding box center [469, 545] width 158 height 15
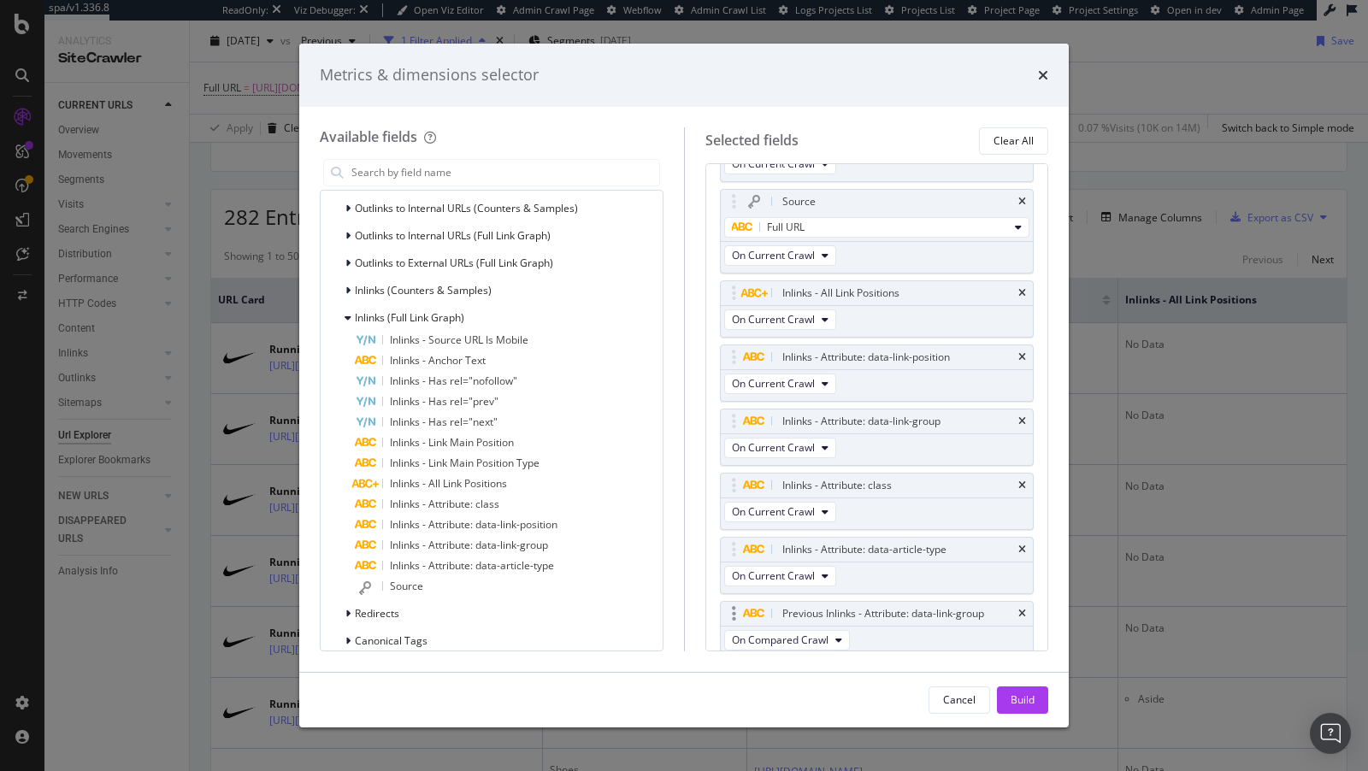
click at [1014, 605] on div "Previous Inlinks - Attribute: data-link-group" at bounding box center [897, 613] width 237 height 17
click at [1030, 697] on div "Build" at bounding box center [1023, 700] width 24 height 15
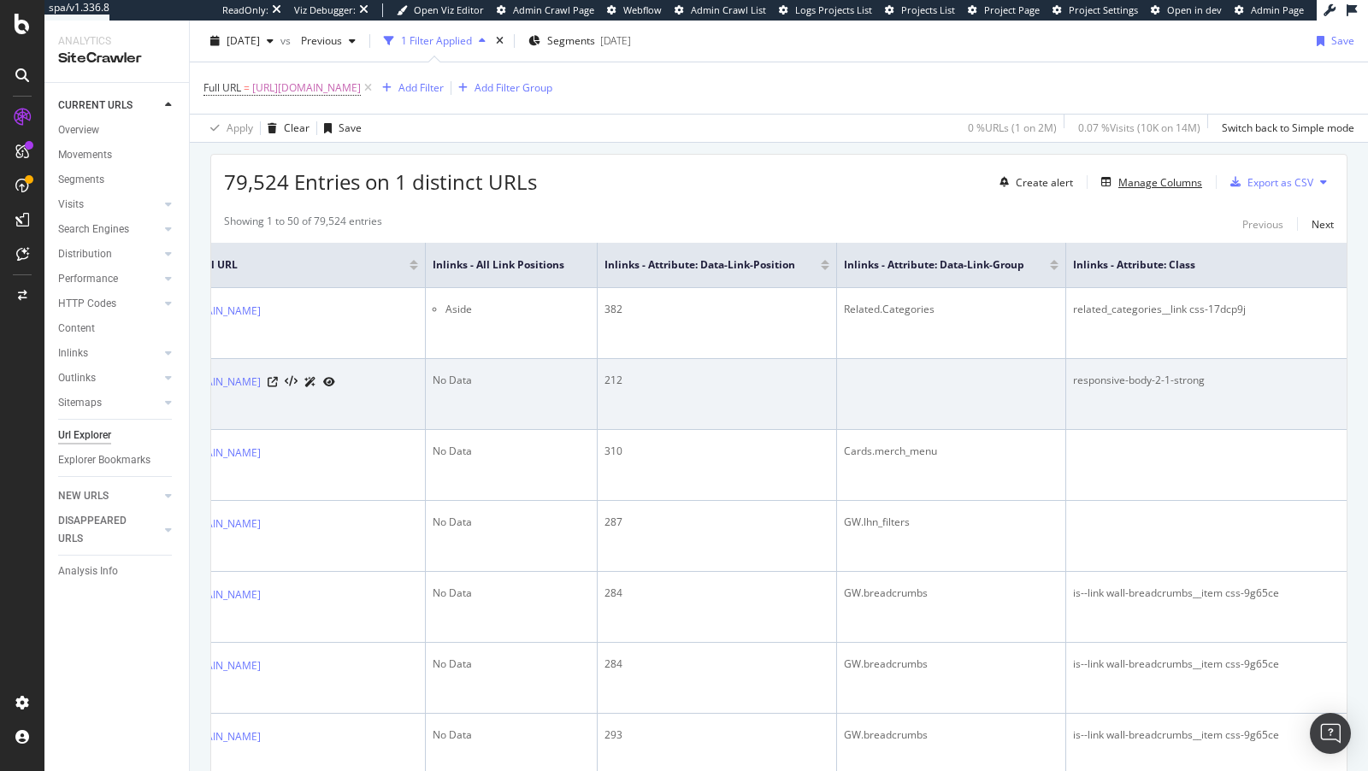
scroll to position [0, 440]
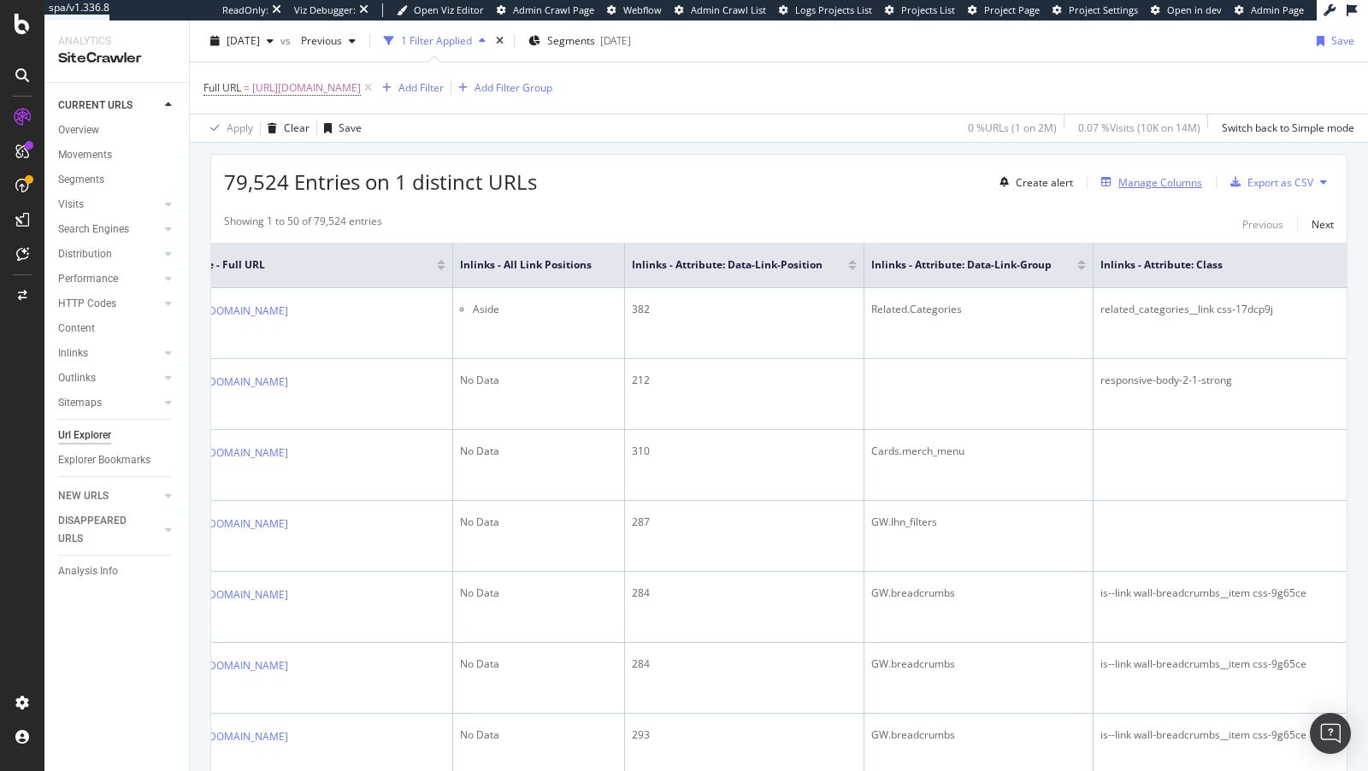
click at [1155, 179] on div "Manage Columns" at bounding box center [1161, 182] width 84 height 15
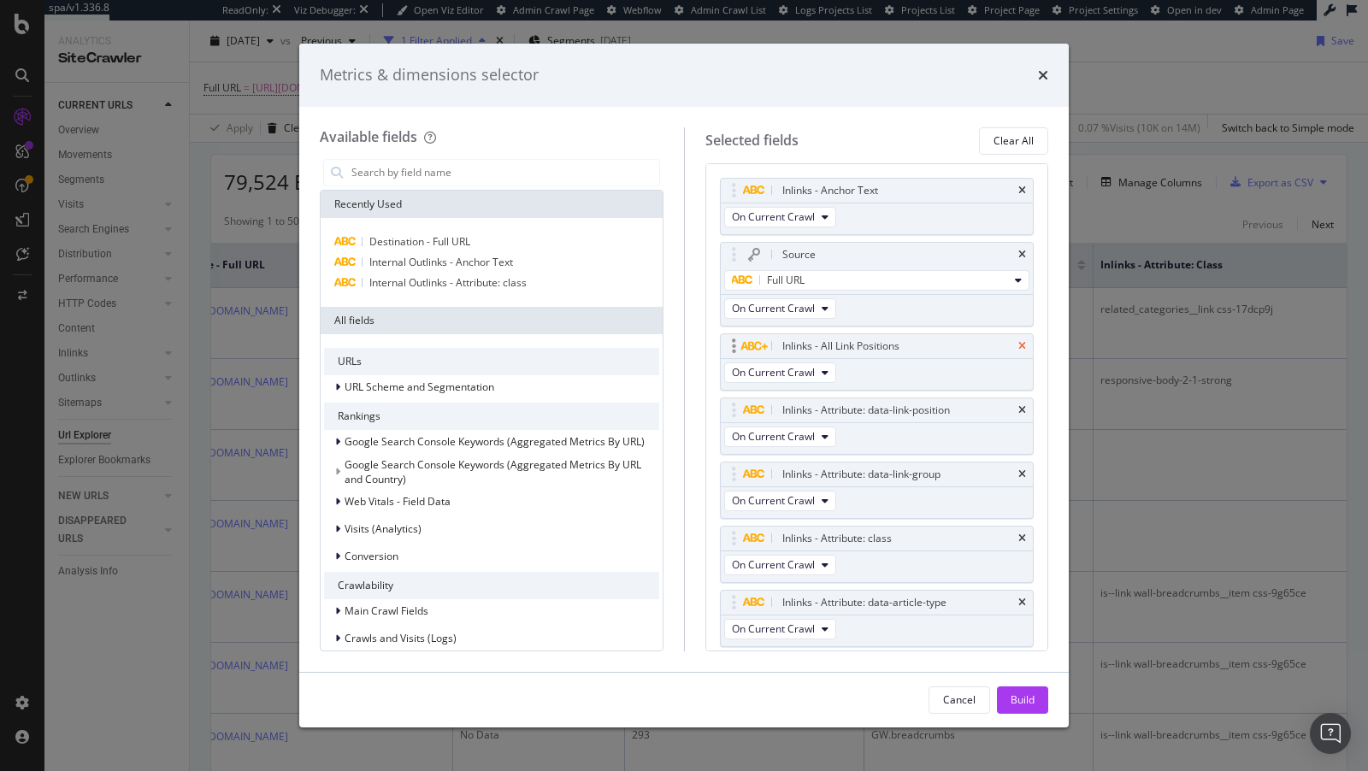
click at [1024, 348] on icon "times" at bounding box center [1023, 346] width 8 height 10
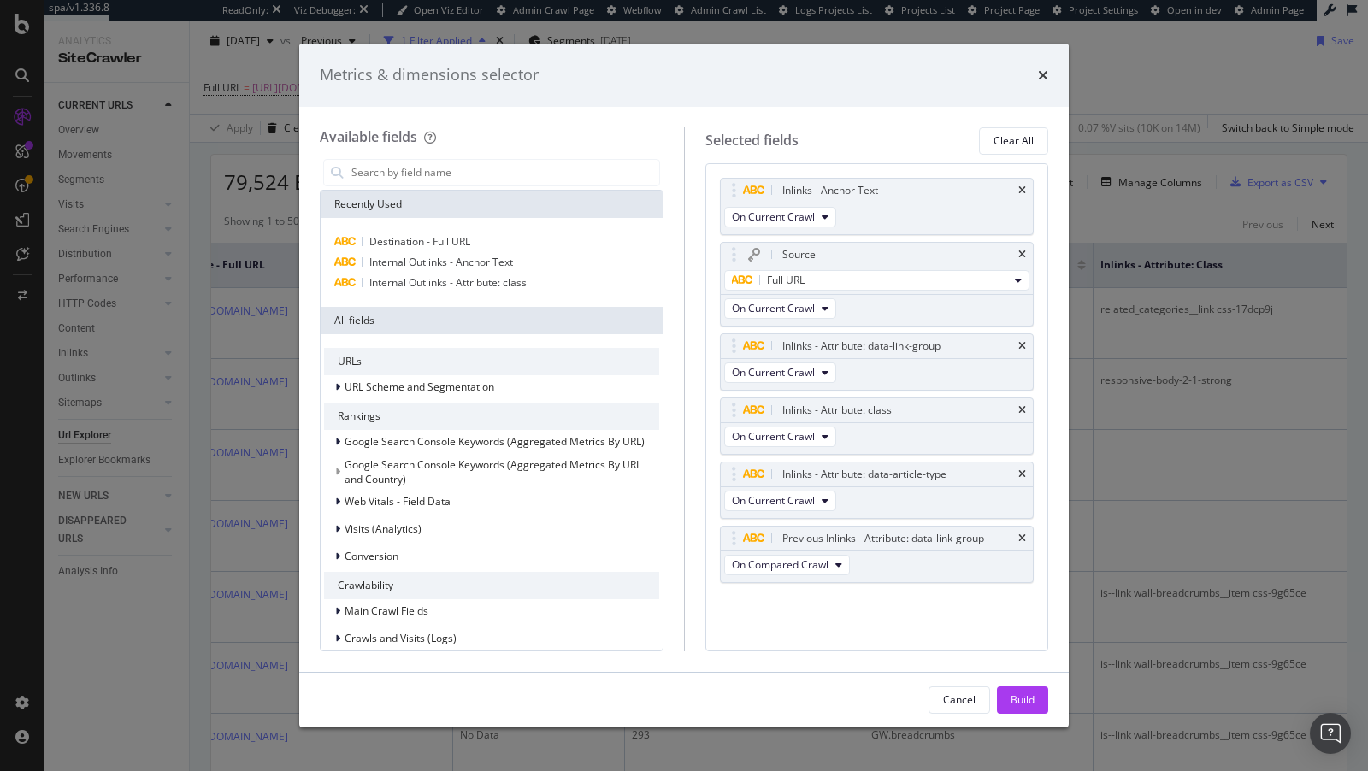
click at [1024, 348] on icon "times" at bounding box center [1023, 346] width 8 height 10
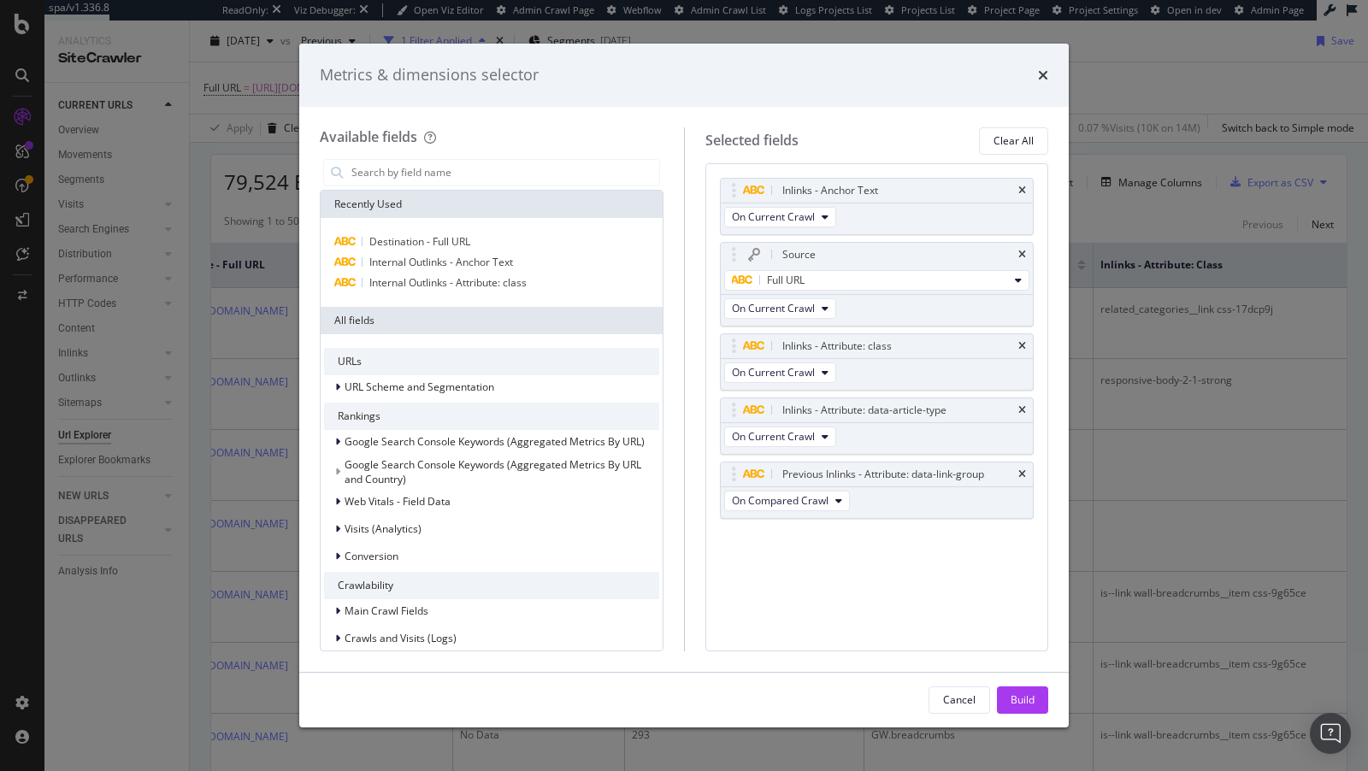
click at [1024, 348] on icon "times" at bounding box center [1023, 346] width 8 height 10
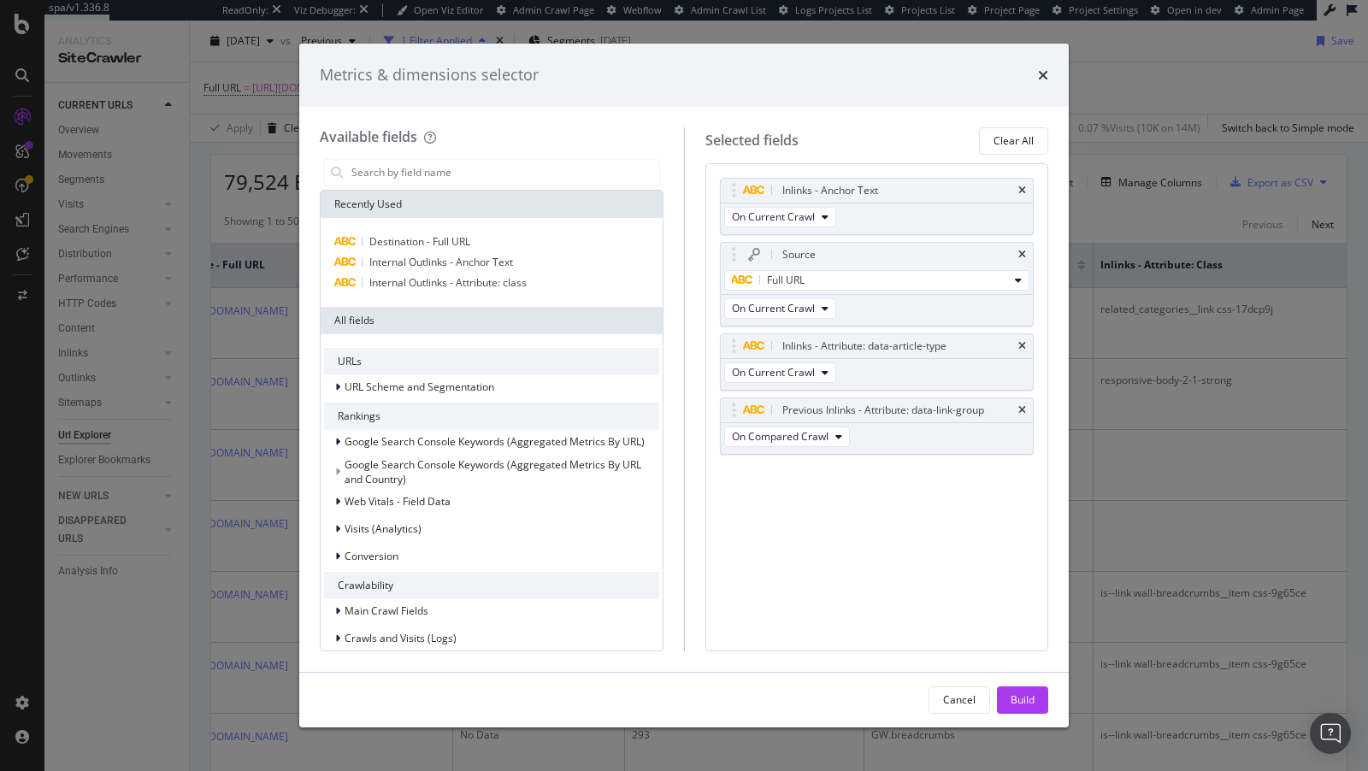
click at [1024, 348] on icon "times" at bounding box center [1023, 346] width 8 height 10
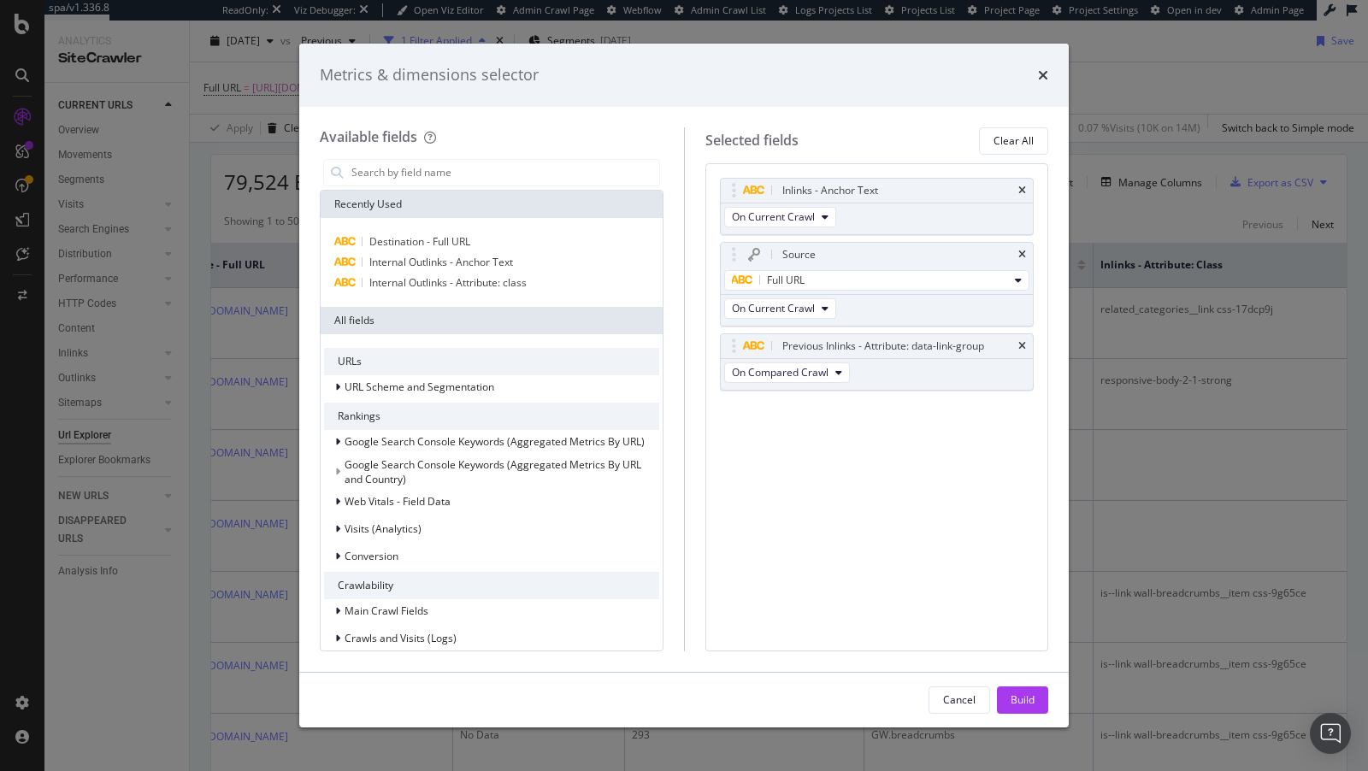
click at [1024, 348] on icon "times" at bounding box center [1023, 346] width 8 height 10
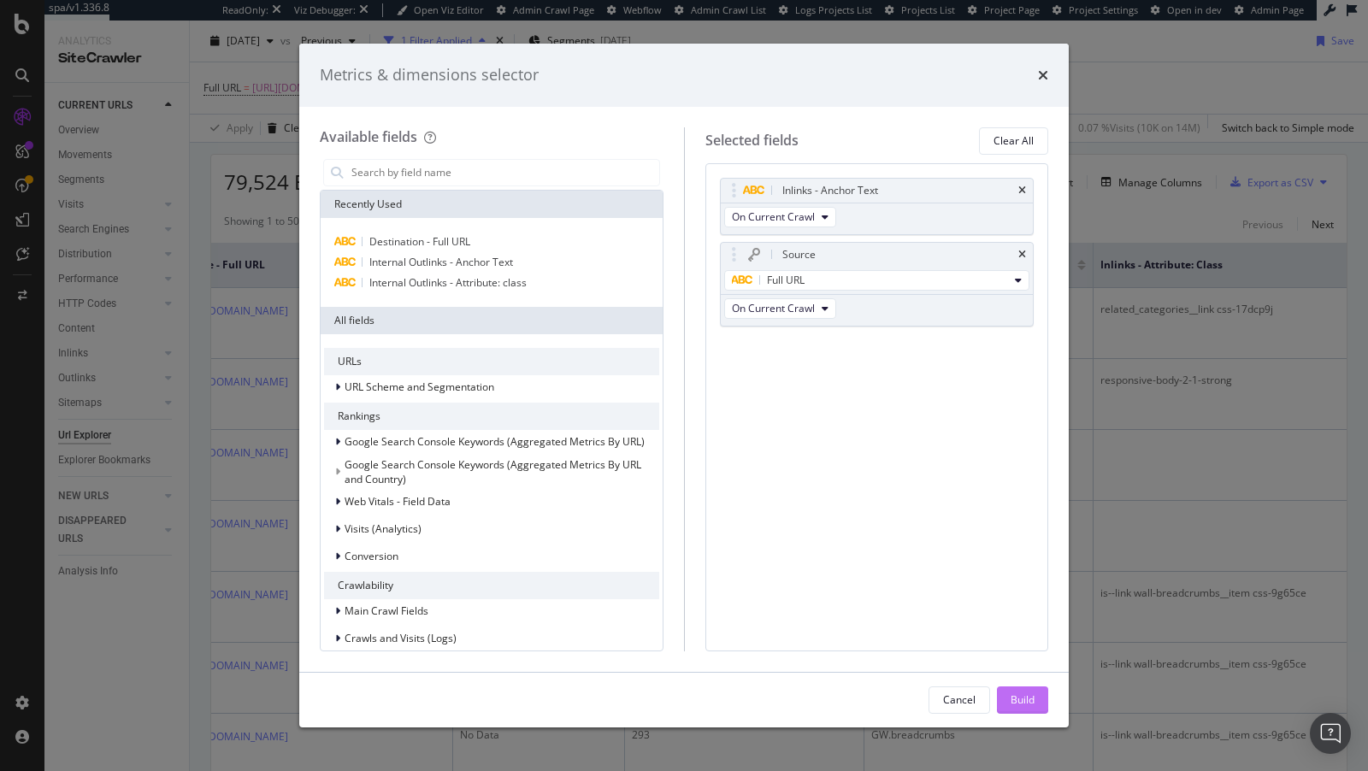
click at [1024, 688] on div "Build" at bounding box center [1023, 701] width 24 height 26
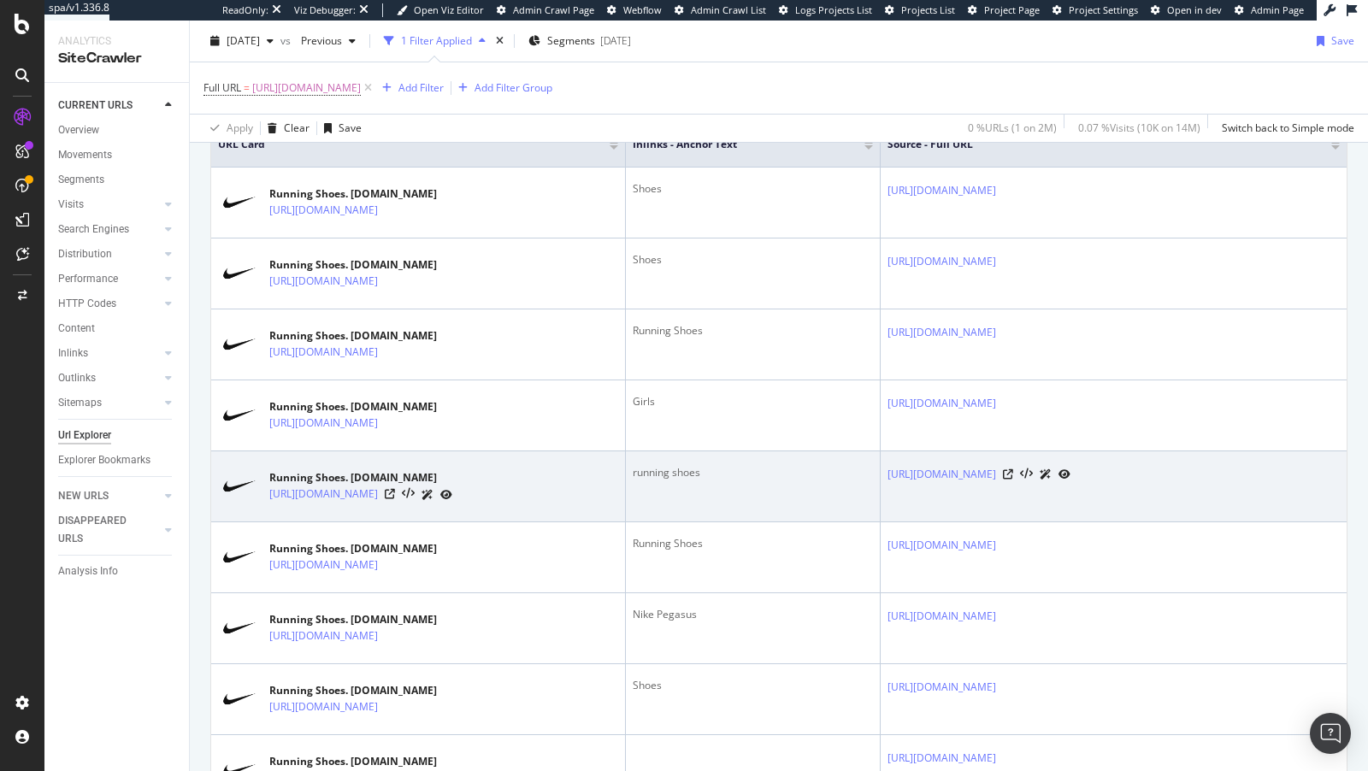
scroll to position [414, 0]
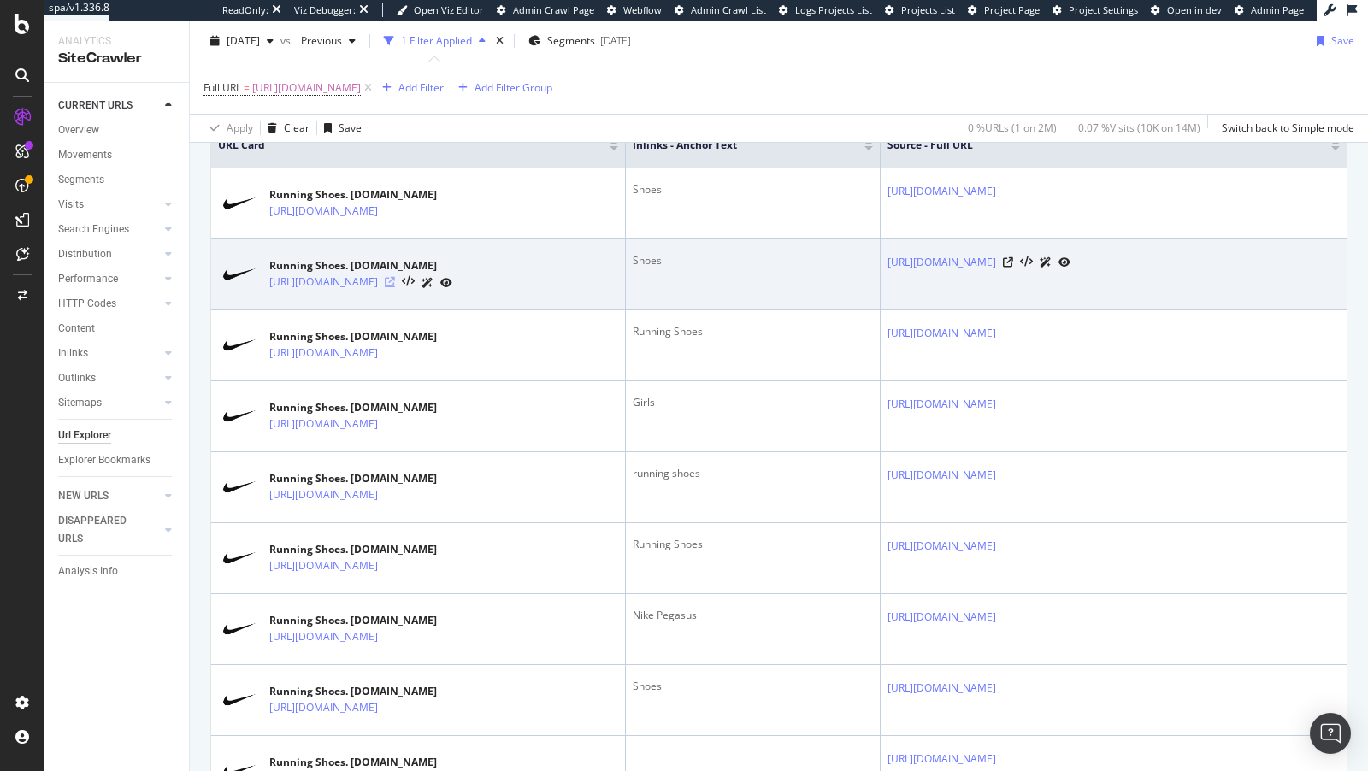
click at [395, 277] on icon at bounding box center [390, 282] width 10 height 10
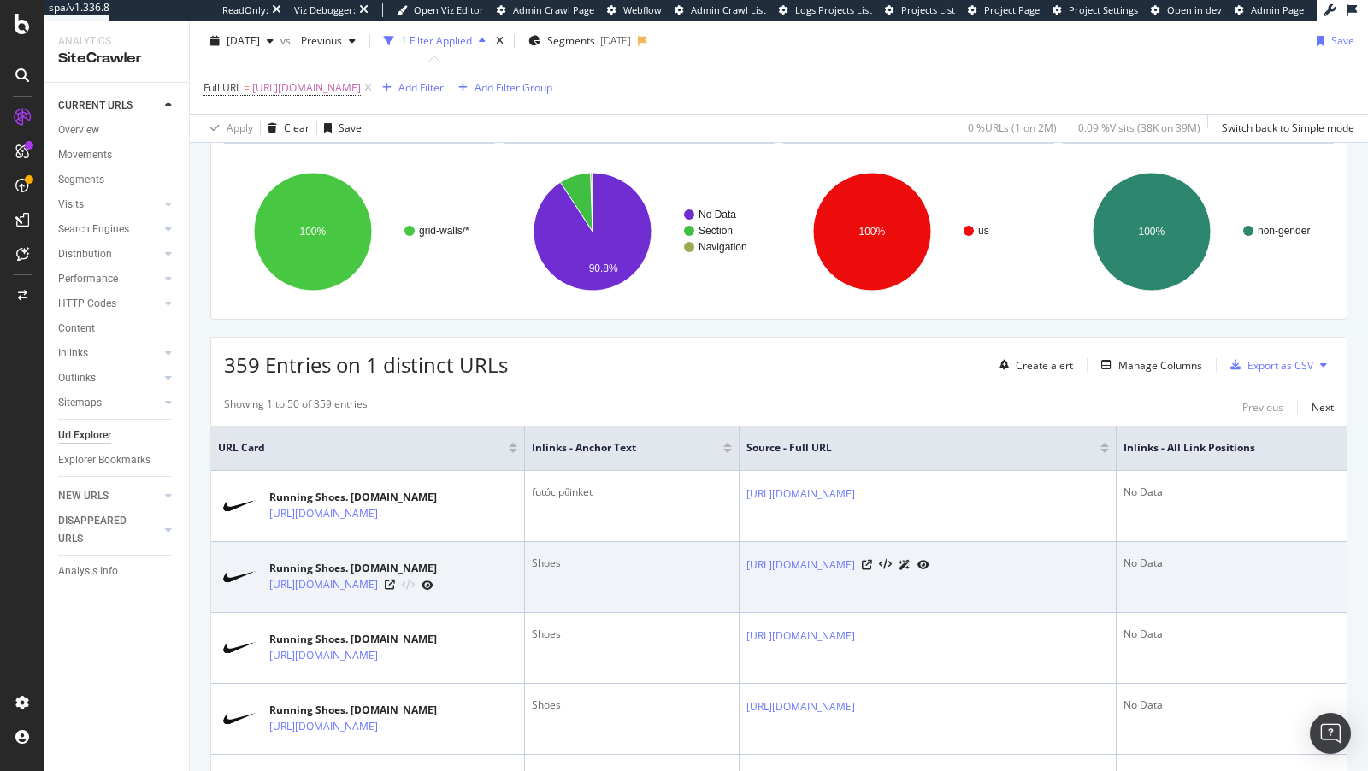
scroll to position [71, 0]
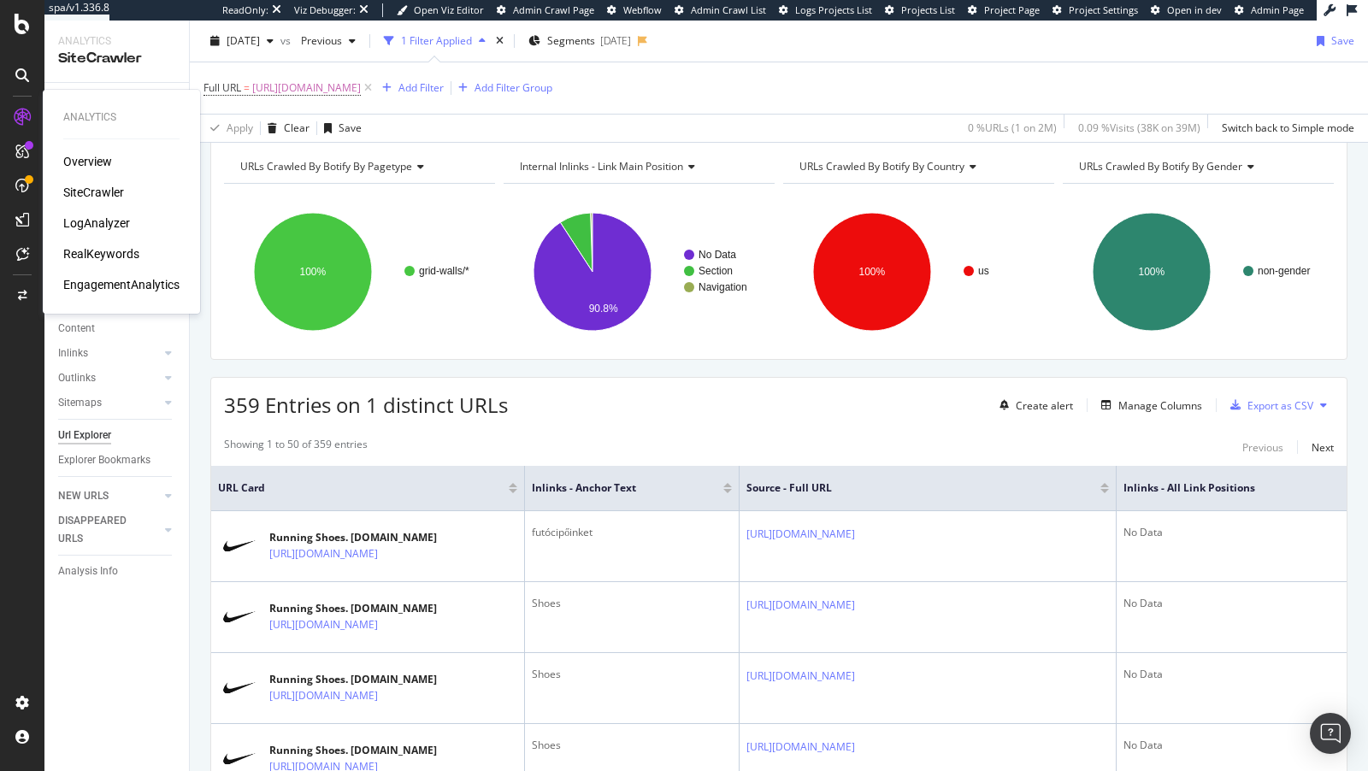
click at [84, 229] on div "LogAnalyzer" at bounding box center [96, 223] width 67 height 17
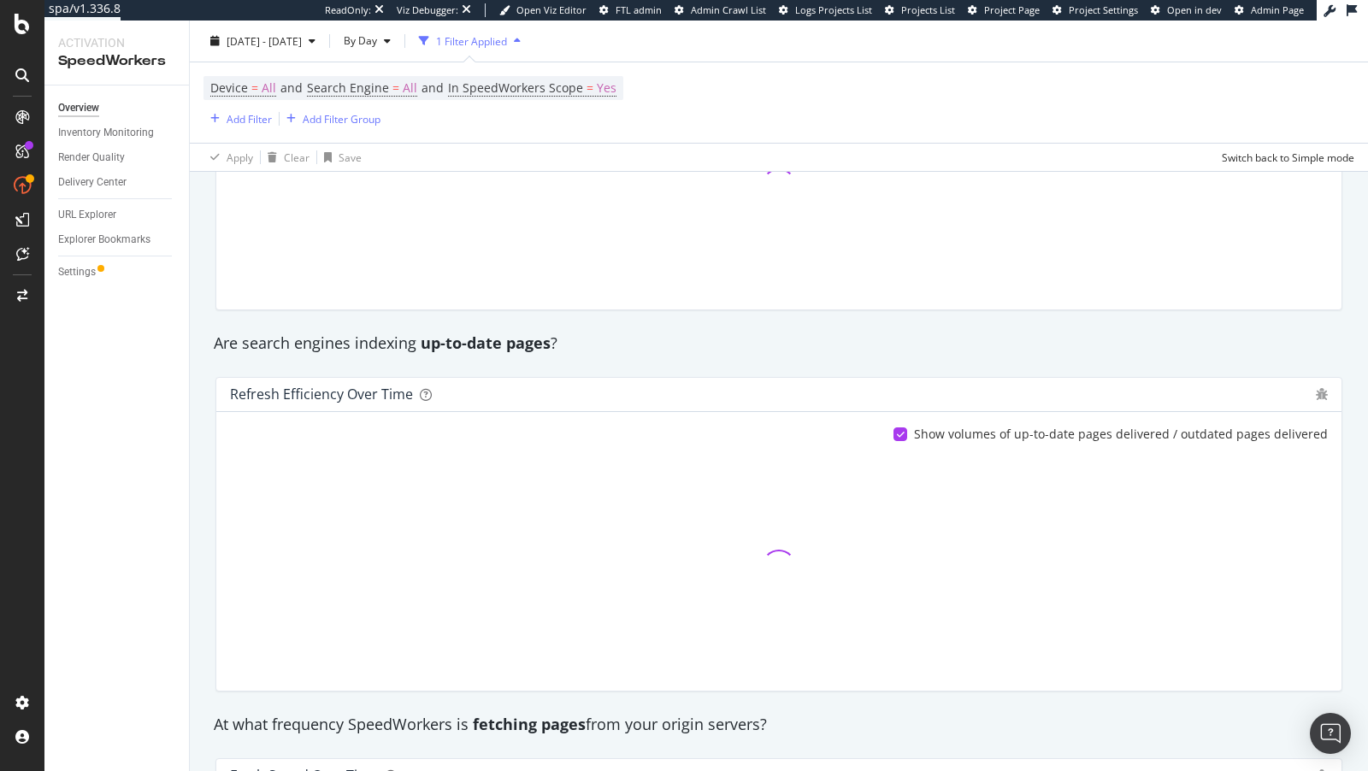
scroll to position [579, 0]
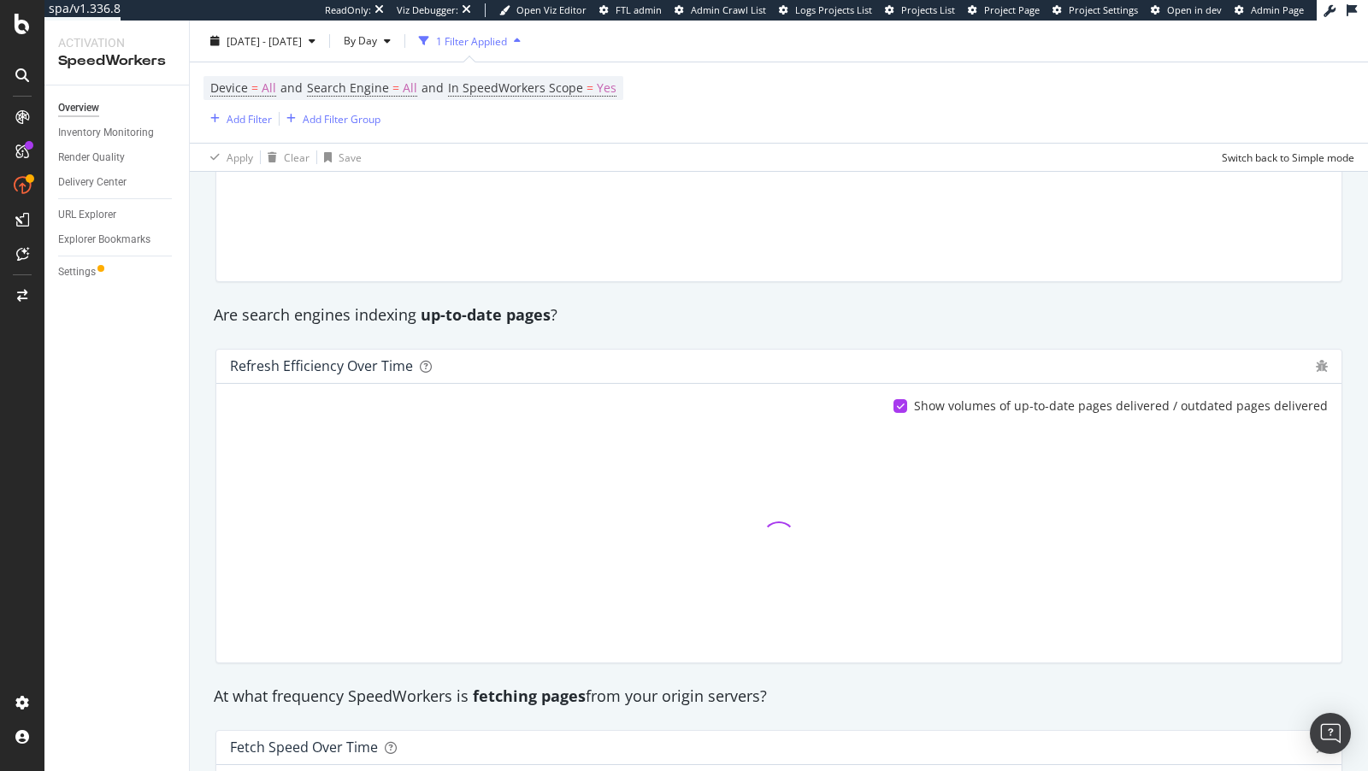
click at [74, 252] on div "Overview Inventory Monitoring Render Quality Delivery Center URL Explorer Explo…" at bounding box center [116, 429] width 145 height 686
click at [81, 275] on div "Settings" at bounding box center [77, 272] width 38 height 18
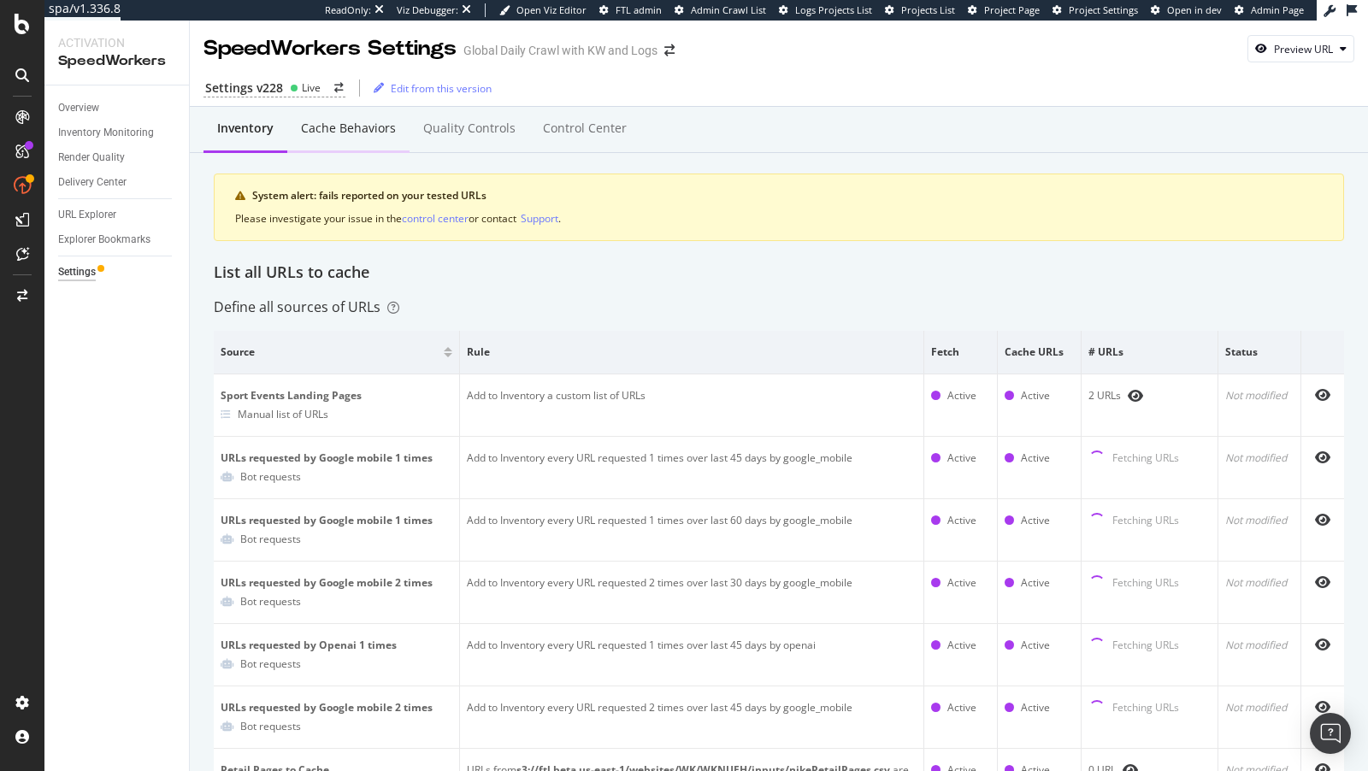
click at [347, 134] on div "Cache behaviors" at bounding box center [348, 128] width 95 height 17
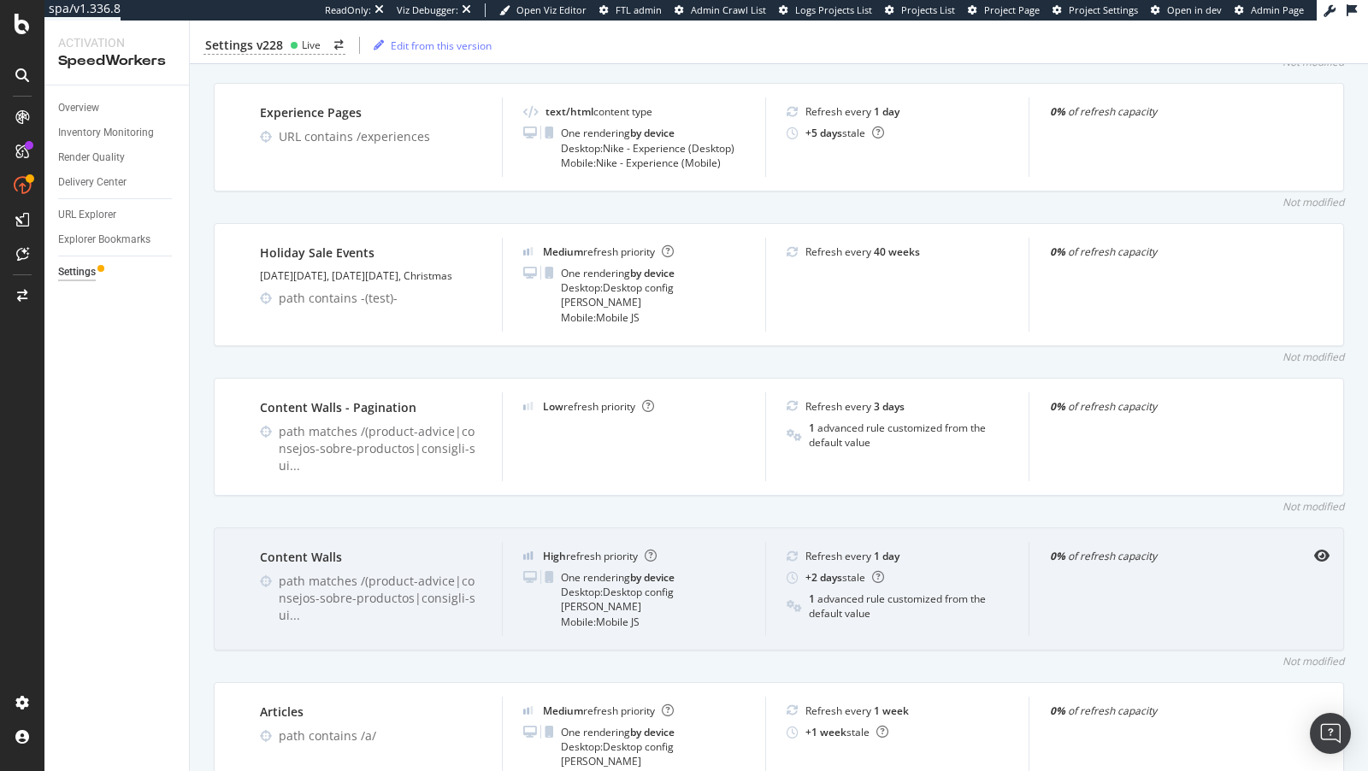
scroll to position [3270, 0]
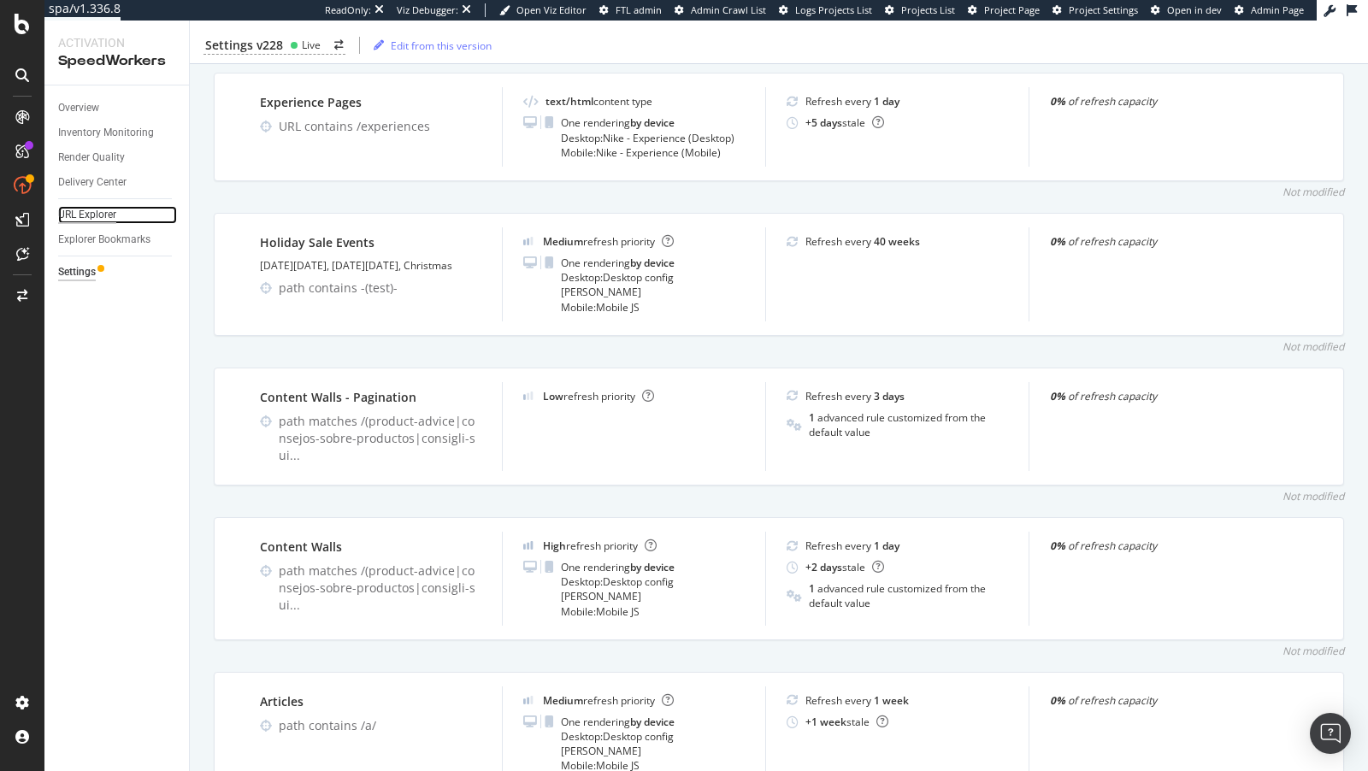
click at [103, 207] on div "URL Explorer" at bounding box center [87, 215] width 58 height 18
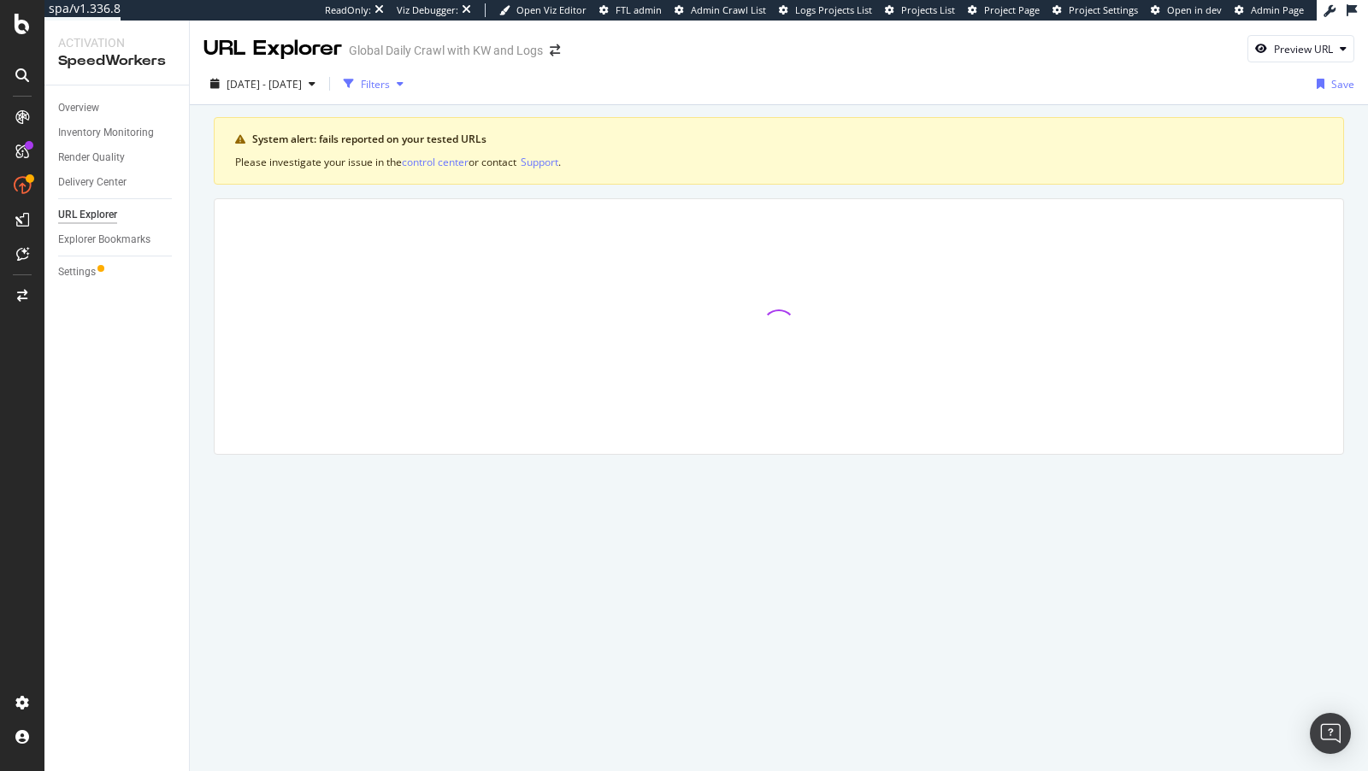
click at [390, 81] on div "Filters" at bounding box center [375, 84] width 29 height 15
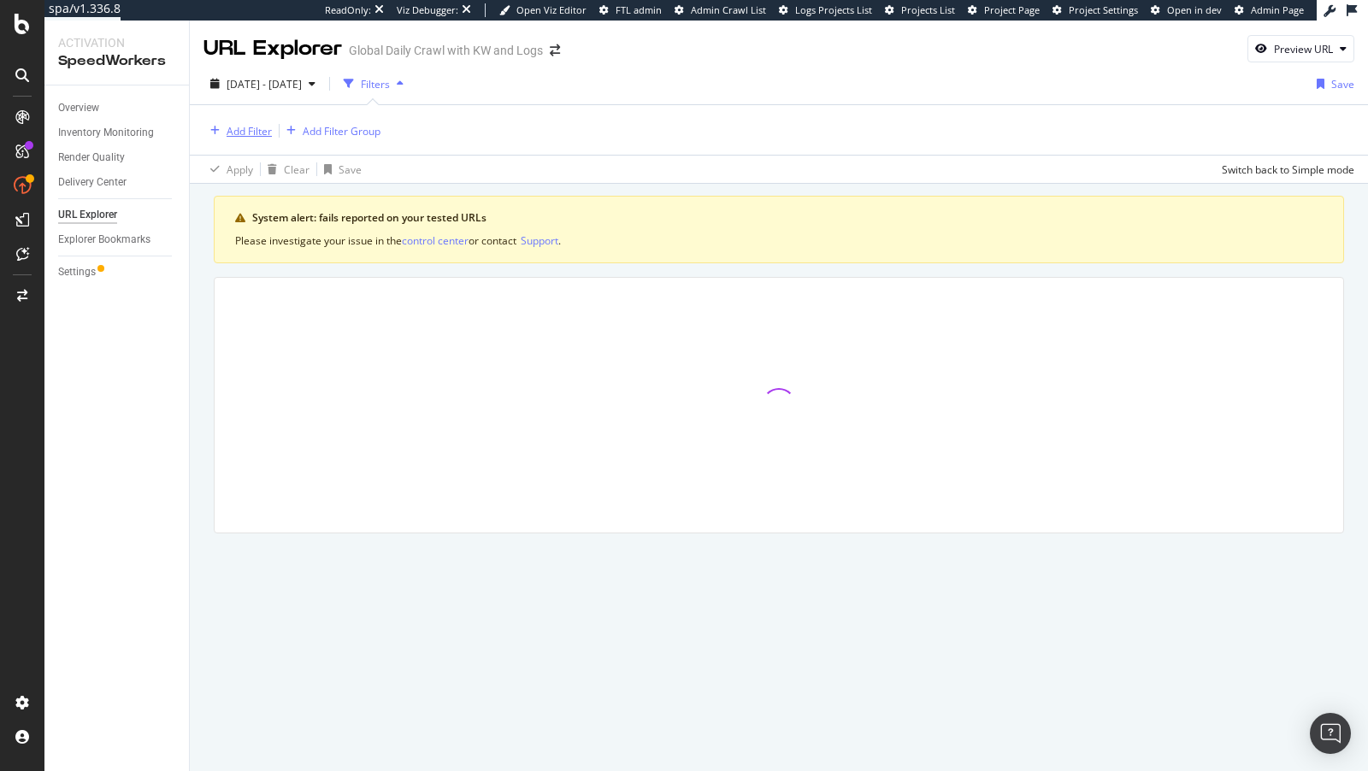
click at [260, 126] on div "Add Filter" at bounding box center [249, 131] width 45 height 15
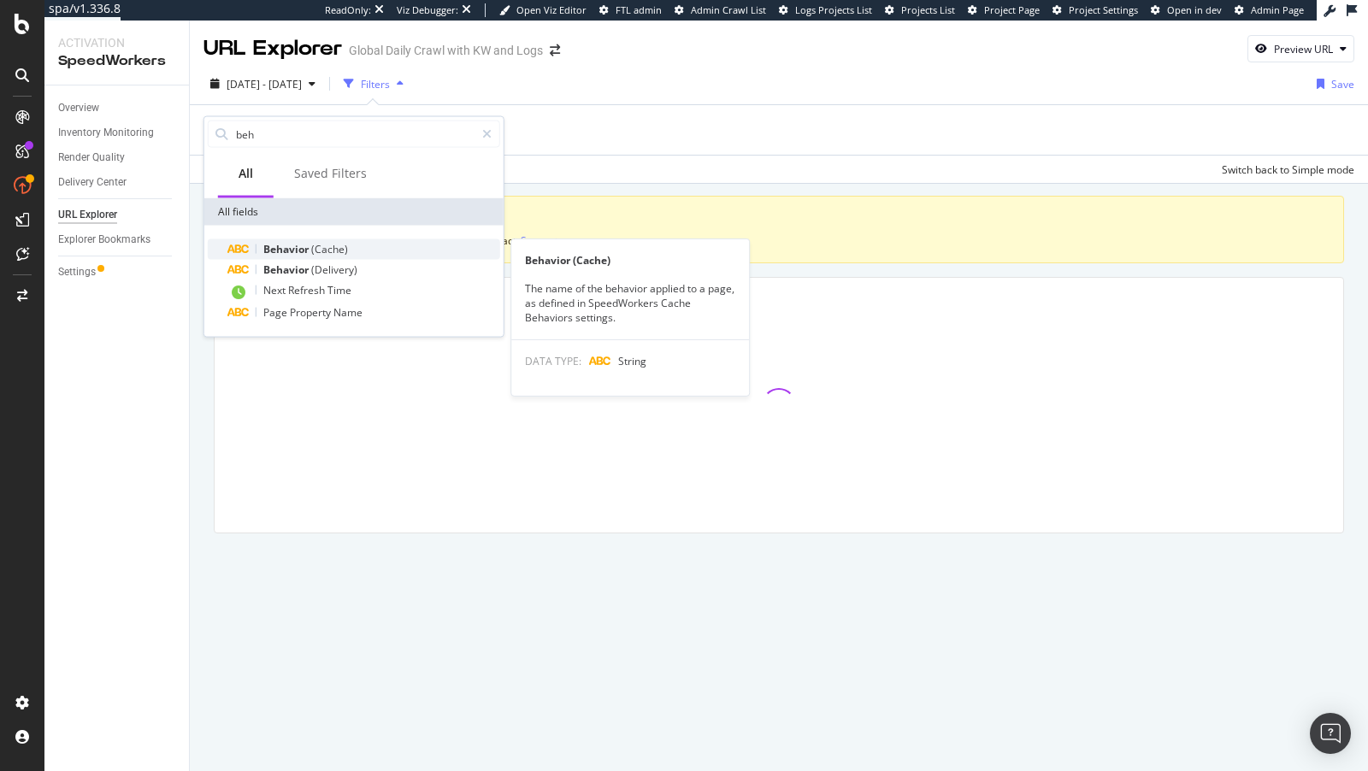
type input "beh"
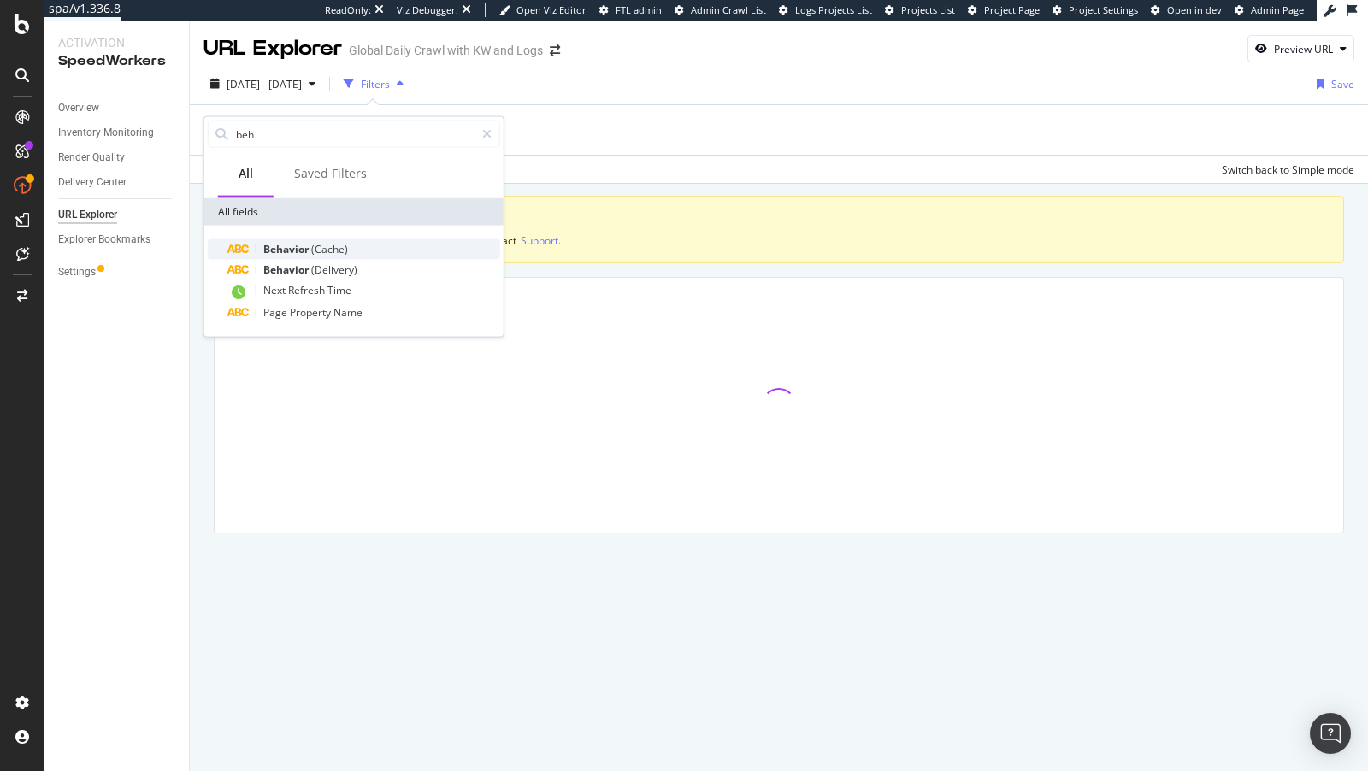
click at [330, 256] on div "Behavior (Cache)" at bounding box center [364, 249] width 272 height 21
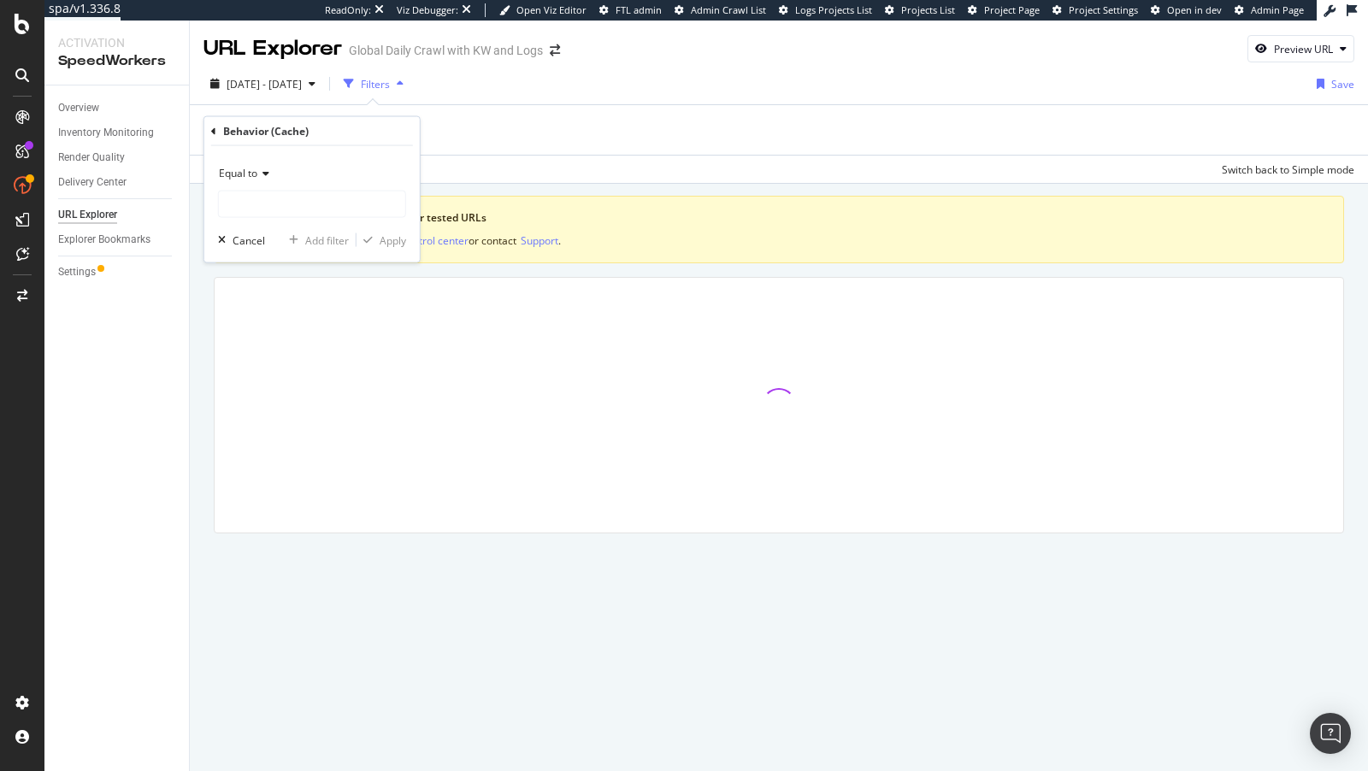
click at [231, 172] on span "Equal to" at bounding box center [238, 173] width 38 height 15
click at [385, 162] on div "Equal to" at bounding box center [312, 173] width 188 height 27
click at [364, 194] on input "text" at bounding box center [312, 204] width 186 height 27
type input "Content Wall"
click at [266, 174] on icon at bounding box center [263, 173] width 12 height 10
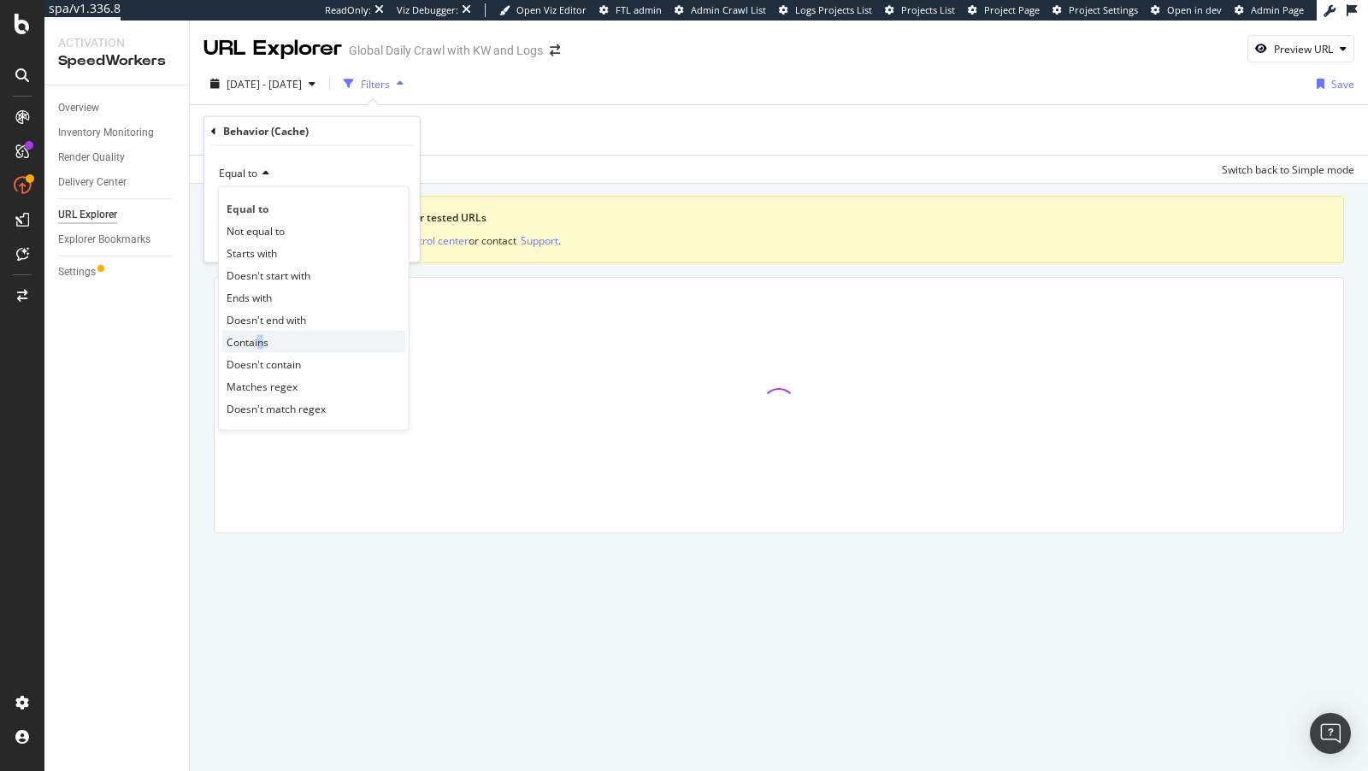
click at [259, 341] on span "Contains" at bounding box center [248, 341] width 42 height 15
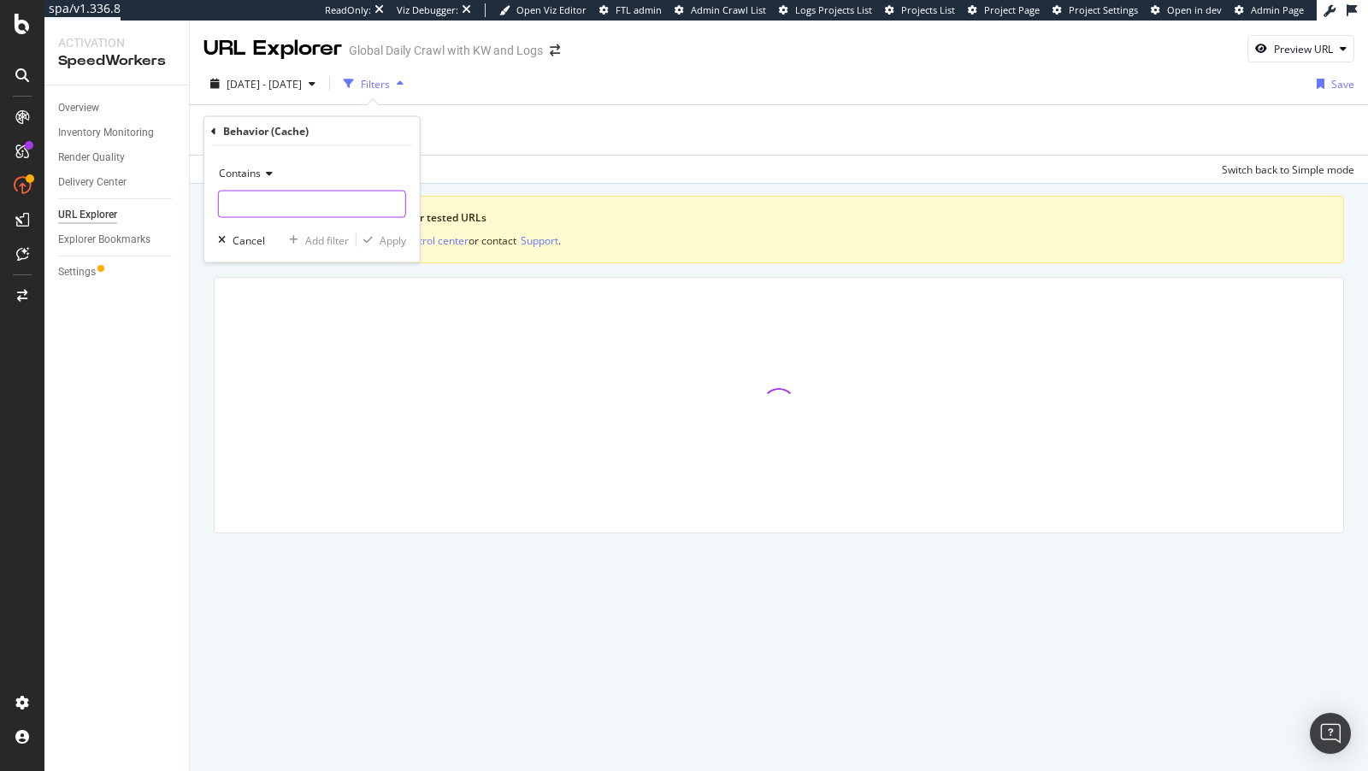
click at [303, 196] on input "text" at bounding box center [312, 204] width 186 height 27
type input "Content Wall"
click at [396, 236] on div "Apply" at bounding box center [393, 240] width 27 height 15
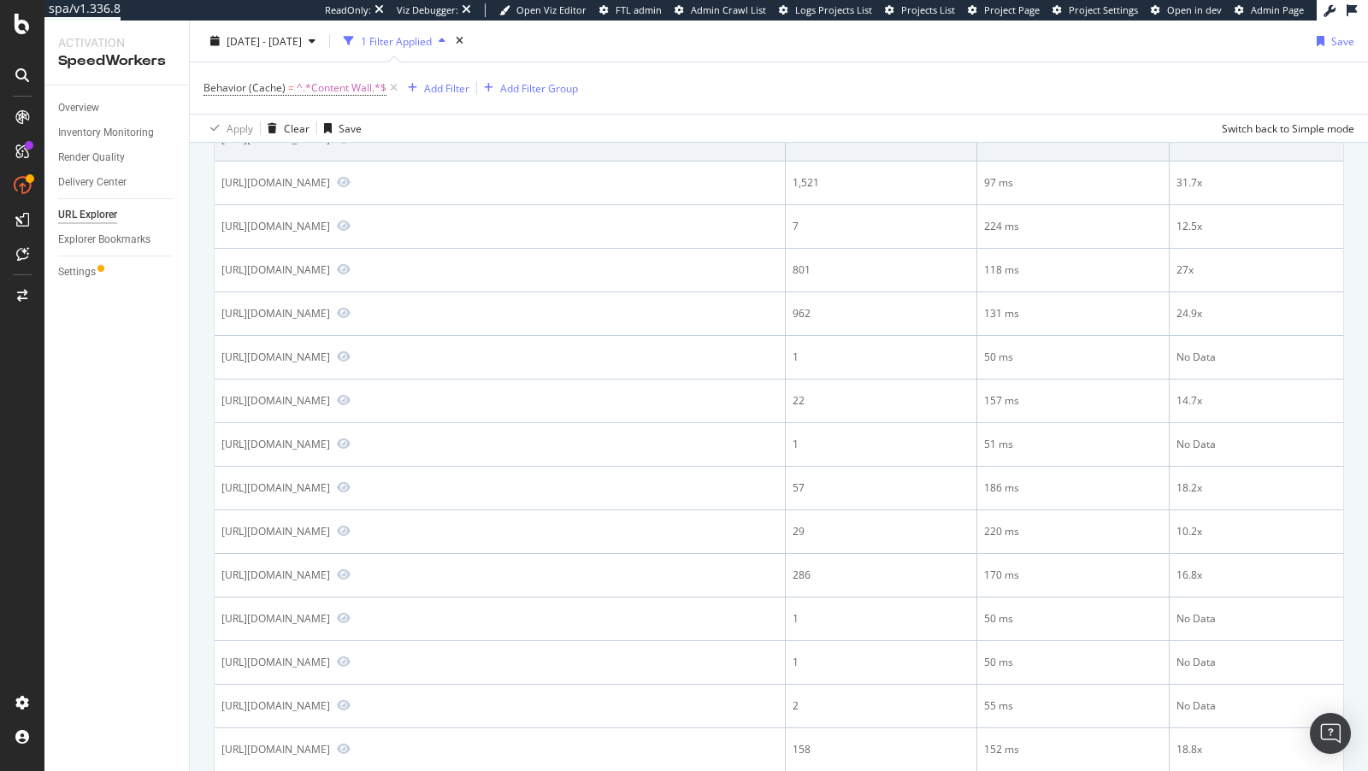
scroll to position [295, 0]
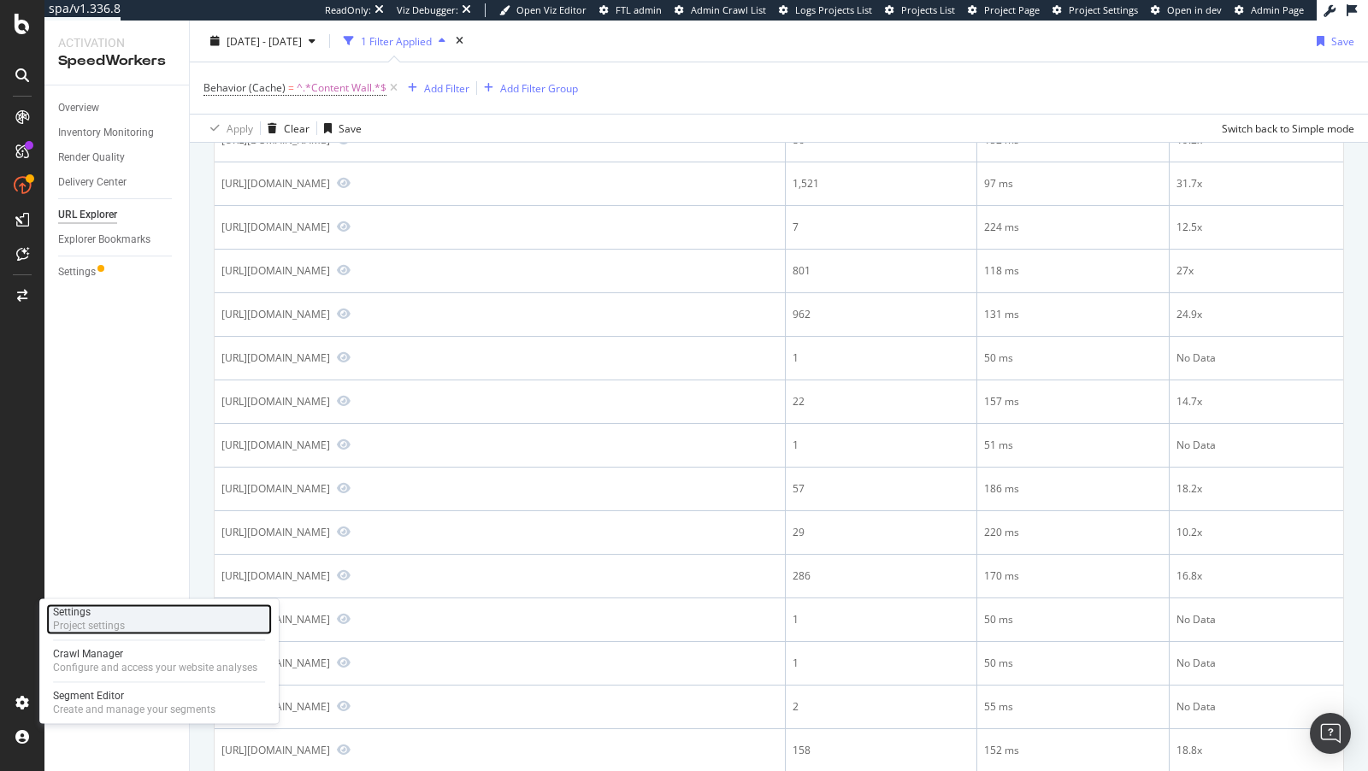
click at [103, 618] on div "Settings" at bounding box center [89, 612] width 72 height 14
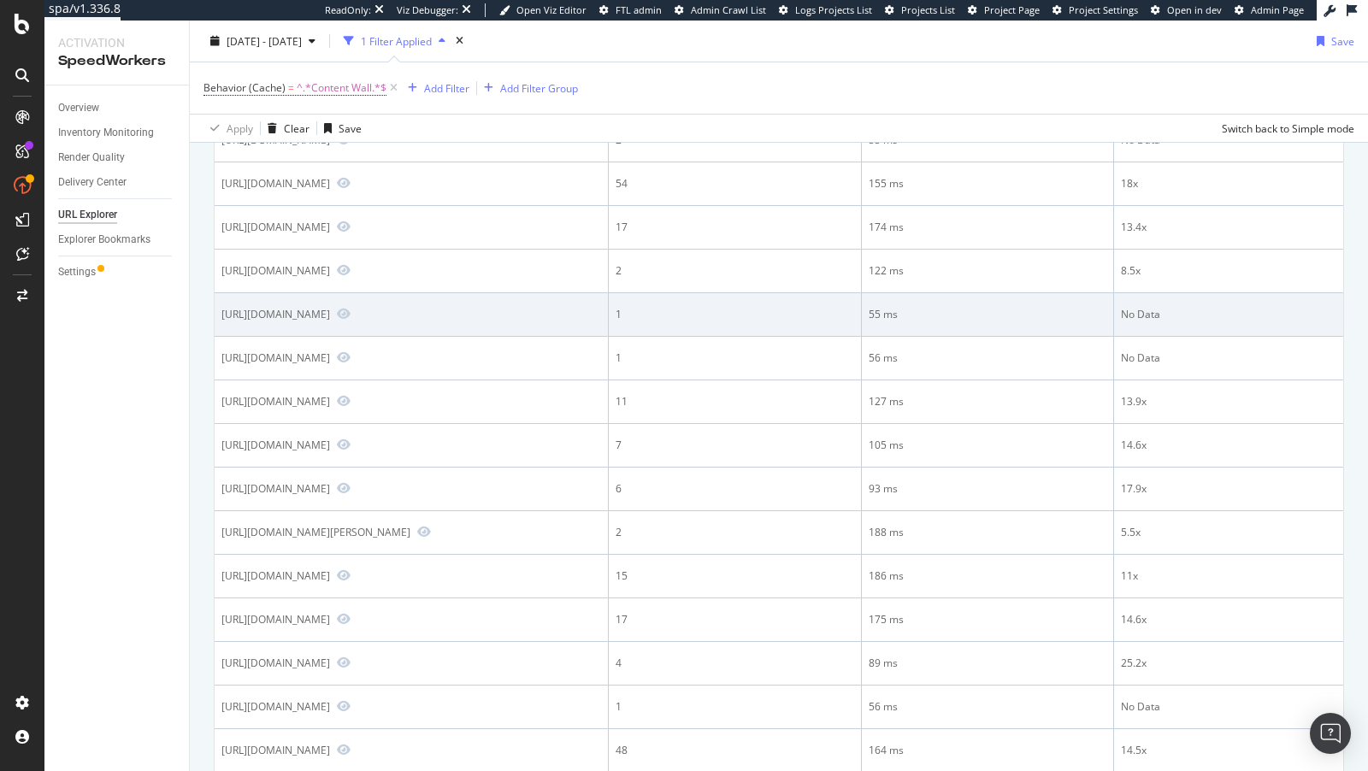
scroll to position [0, 0]
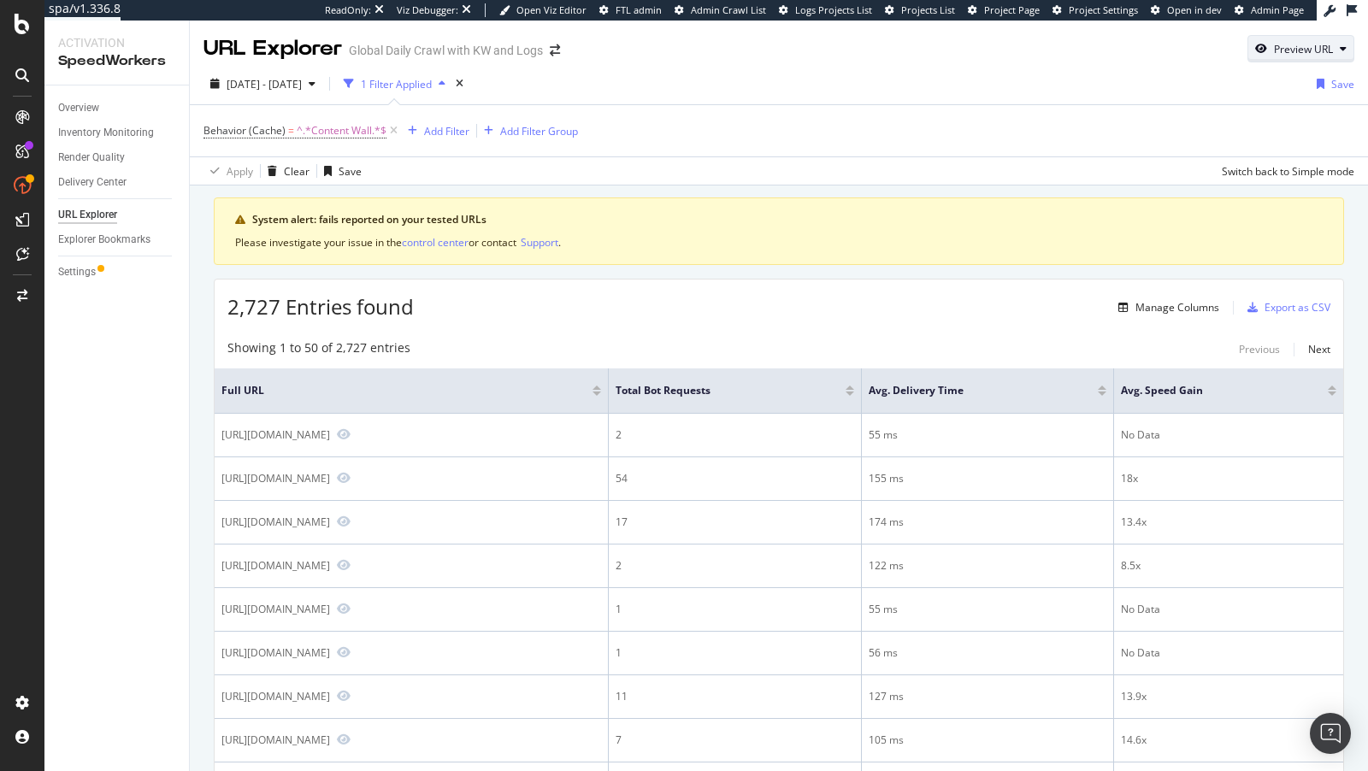
click at [1301, 50] on div "Preview URL" at bounding box center [1303, 49] width 59 height 15
click at [1239, 129] on input "url" at bounding box center [1248, 129] width 186 height 30
paste input "[URL][DOMAIN_NAME]"
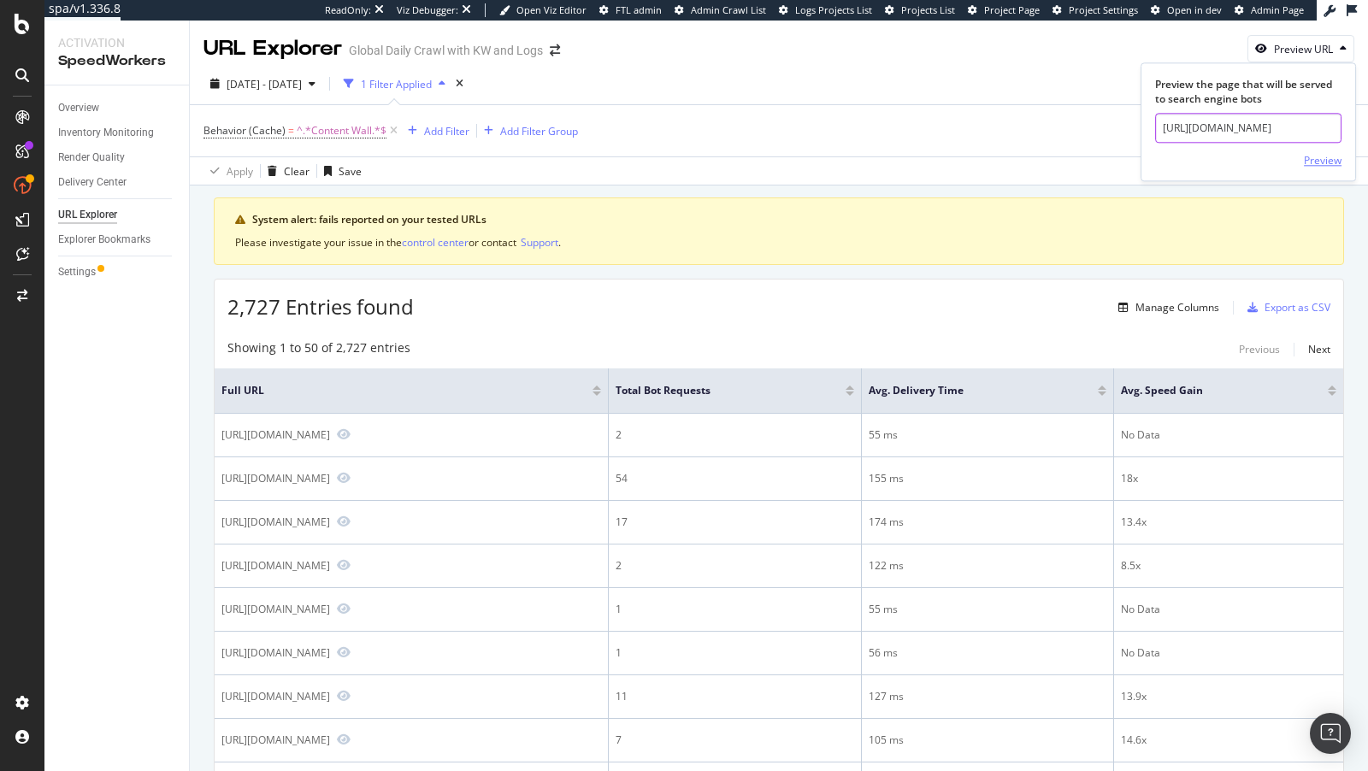
type input "[URL][DOMAIN_NAME]"
click at [1330, 165] on div "Preview" at bounding box center [1323, 160] width 38 height 15
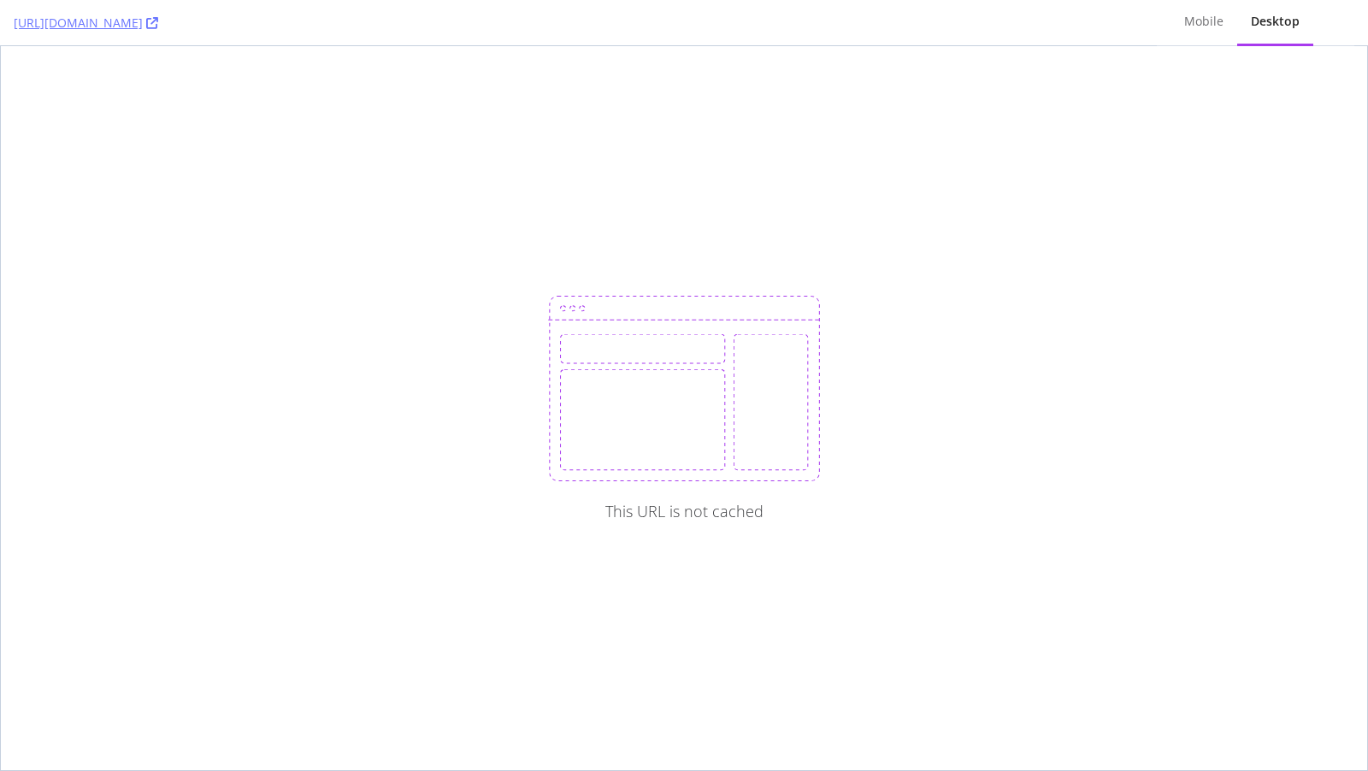
click at [1239, 29] on div "Desktop" at bounding box center [1275, 22] width 76 height 47
click at [1209, 28] on div "Mobile" at bounding box center [1203, 21] width 39 height 17
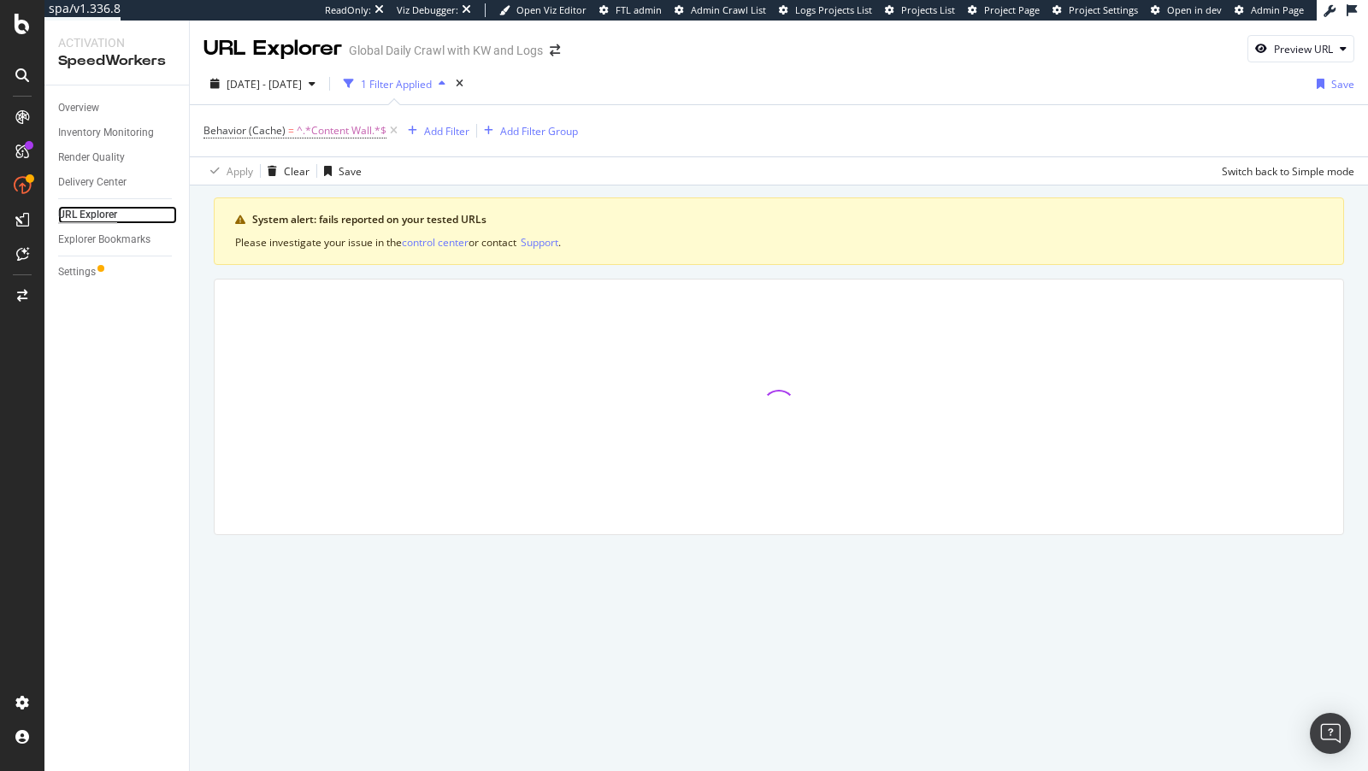
click at [103, 218] on div "URL Explorer" at bounding box center [87, 215] width 59 height 18
click at [467, 83] on div "times" at bounding box center [459, 83] width 15 height 17
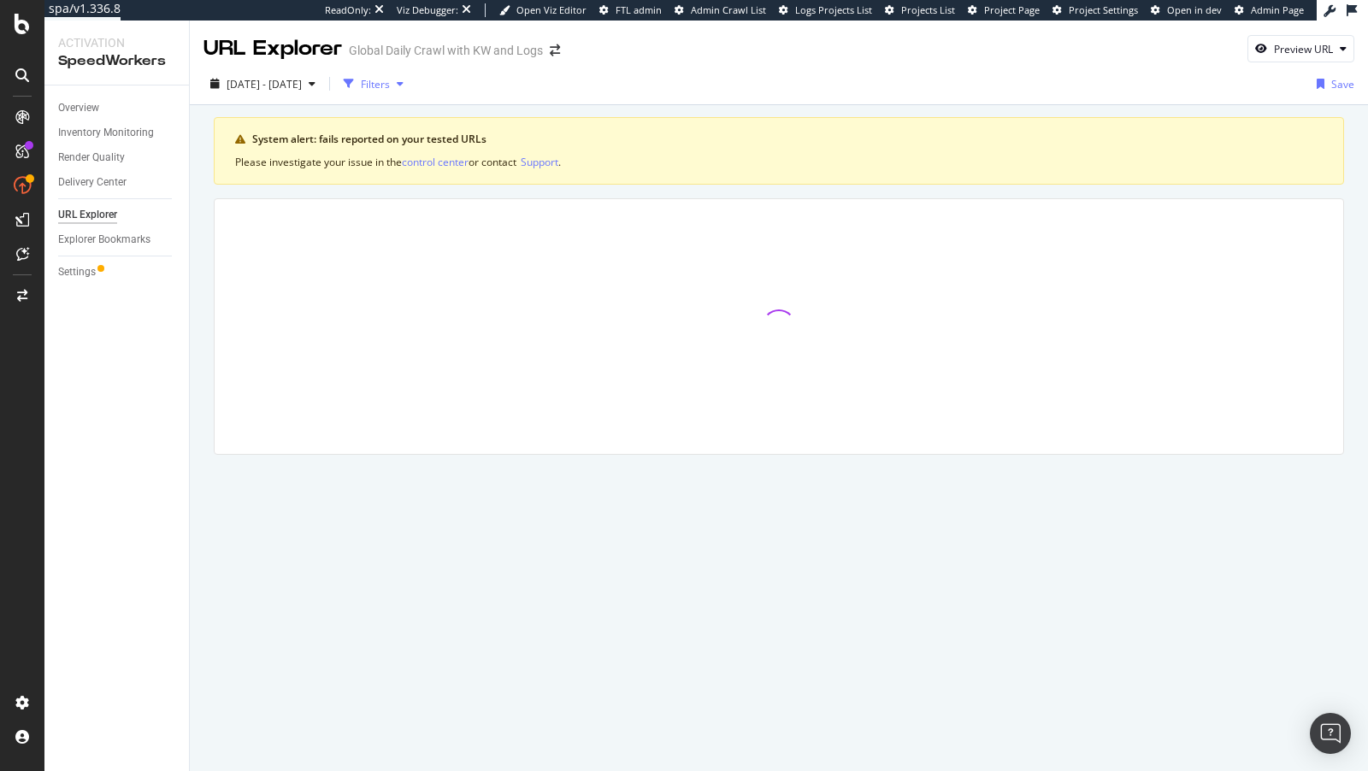
click at [361, 80] on div "button" at bounding box center [349, 84] width 24 height 24
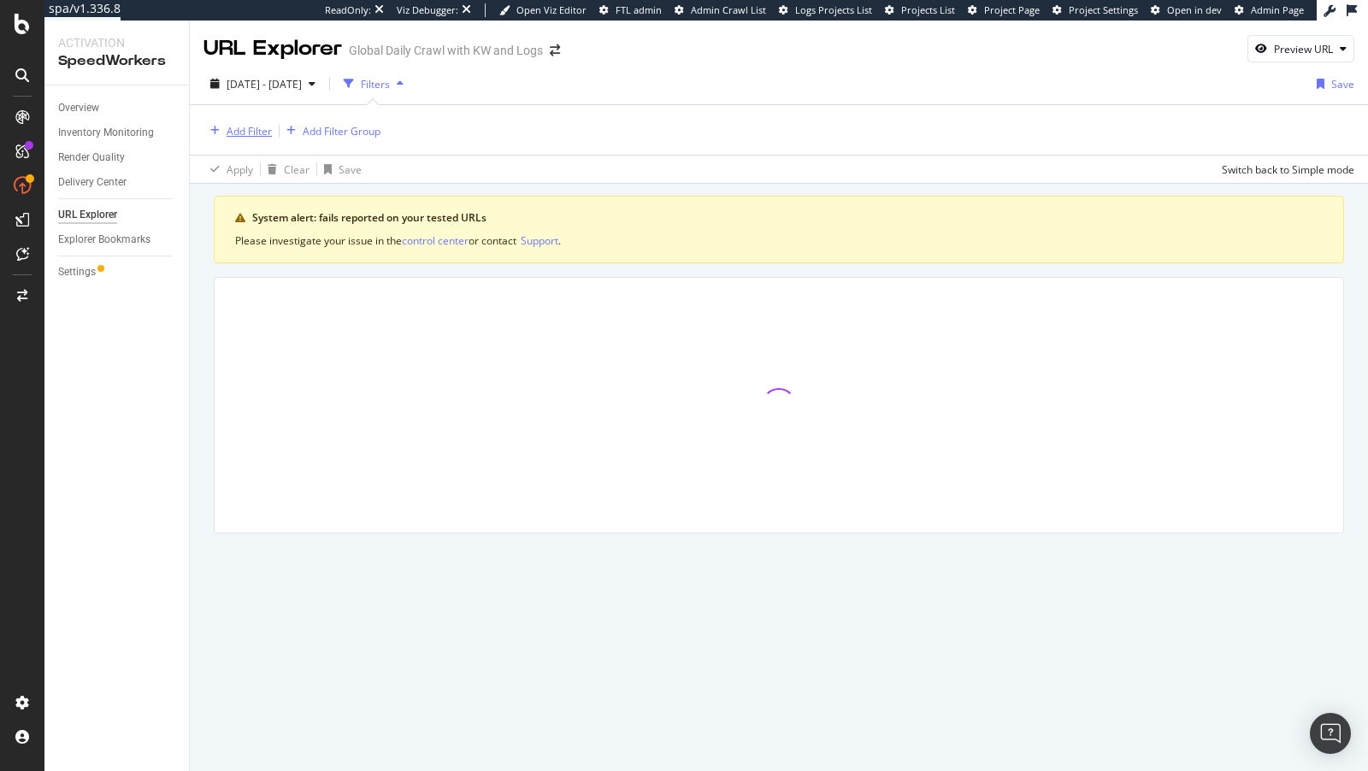
click at [223, 133] on div "button" at bounding box center [215, 131] width 23 height 10
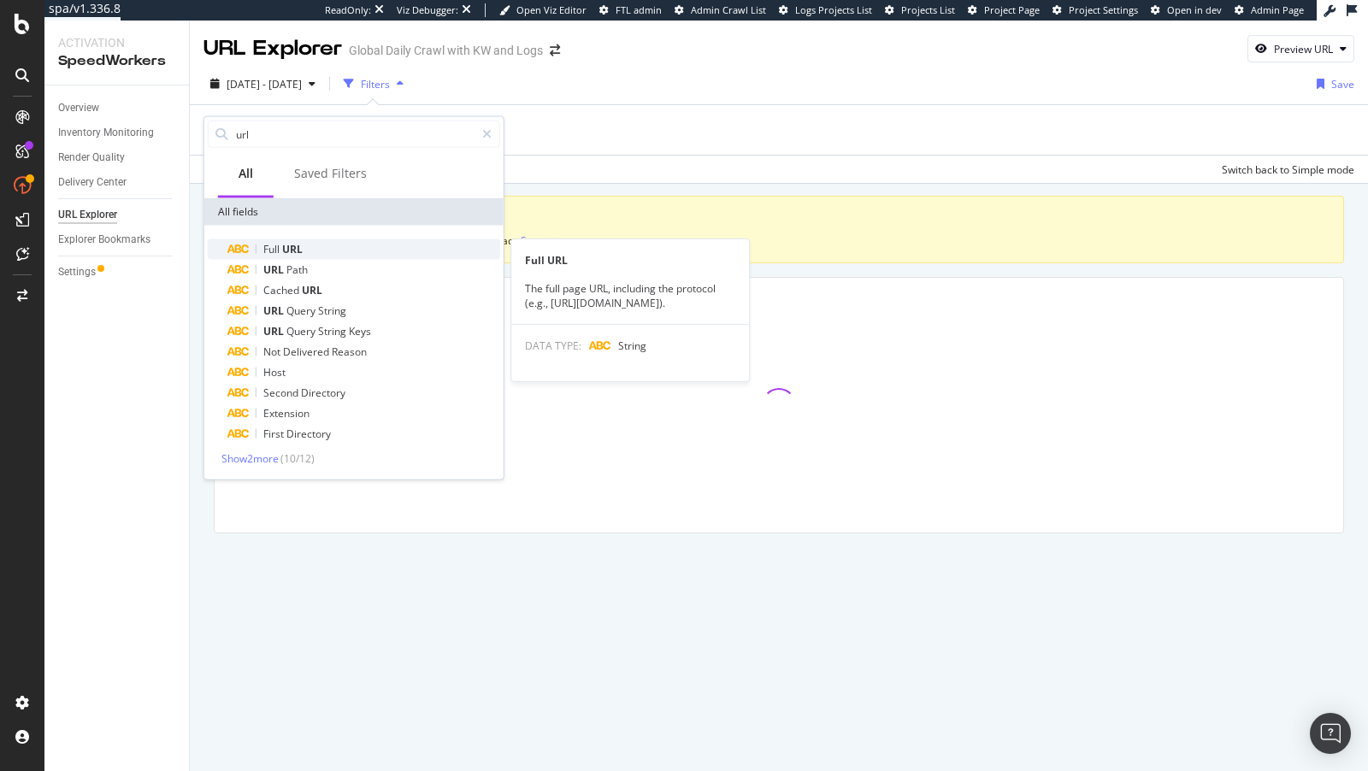
type input "url"
click at [303, 248] on div "Full URL" at bounding box center [364, 249] width 272 height 21
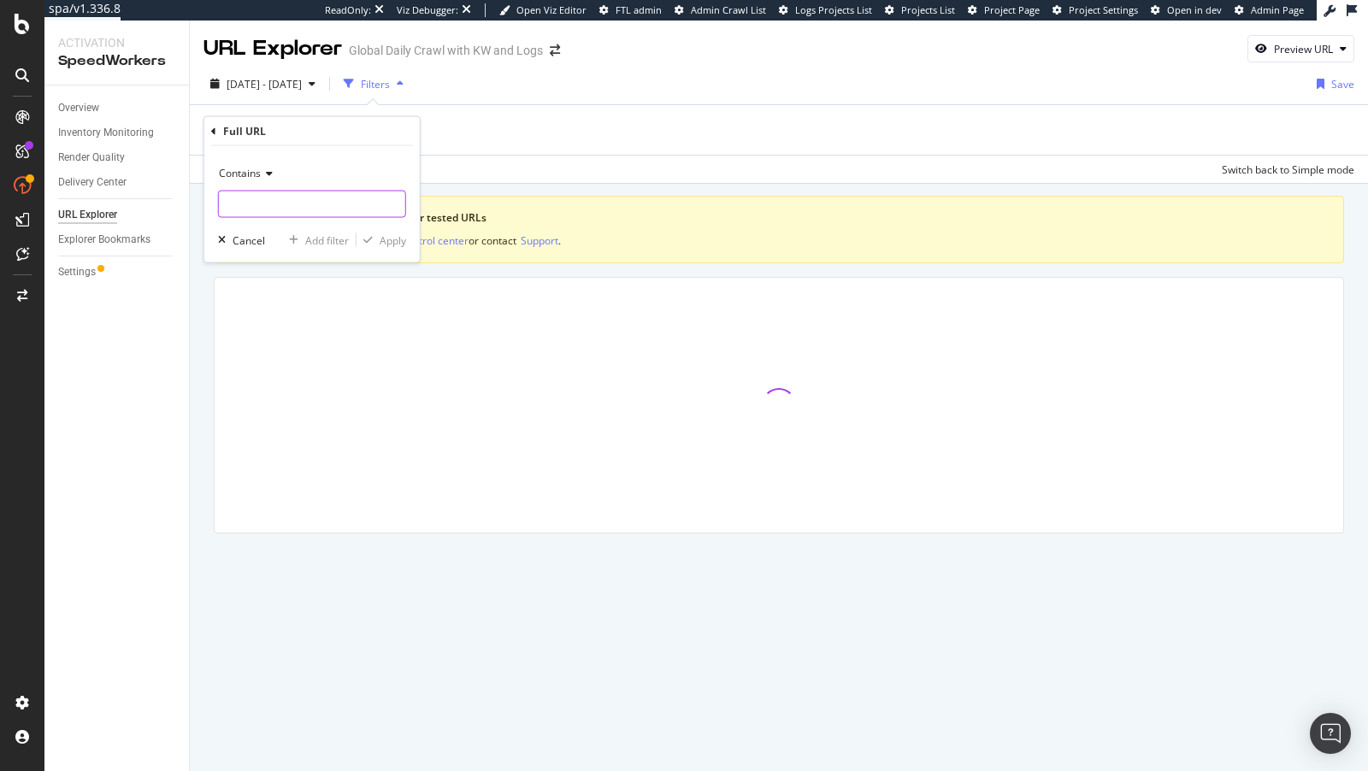
click at [295, 207] on input "text" at bounding box center [312, 204] width 186 height 27
paste input "[URL][DOMAIN_NAME]"
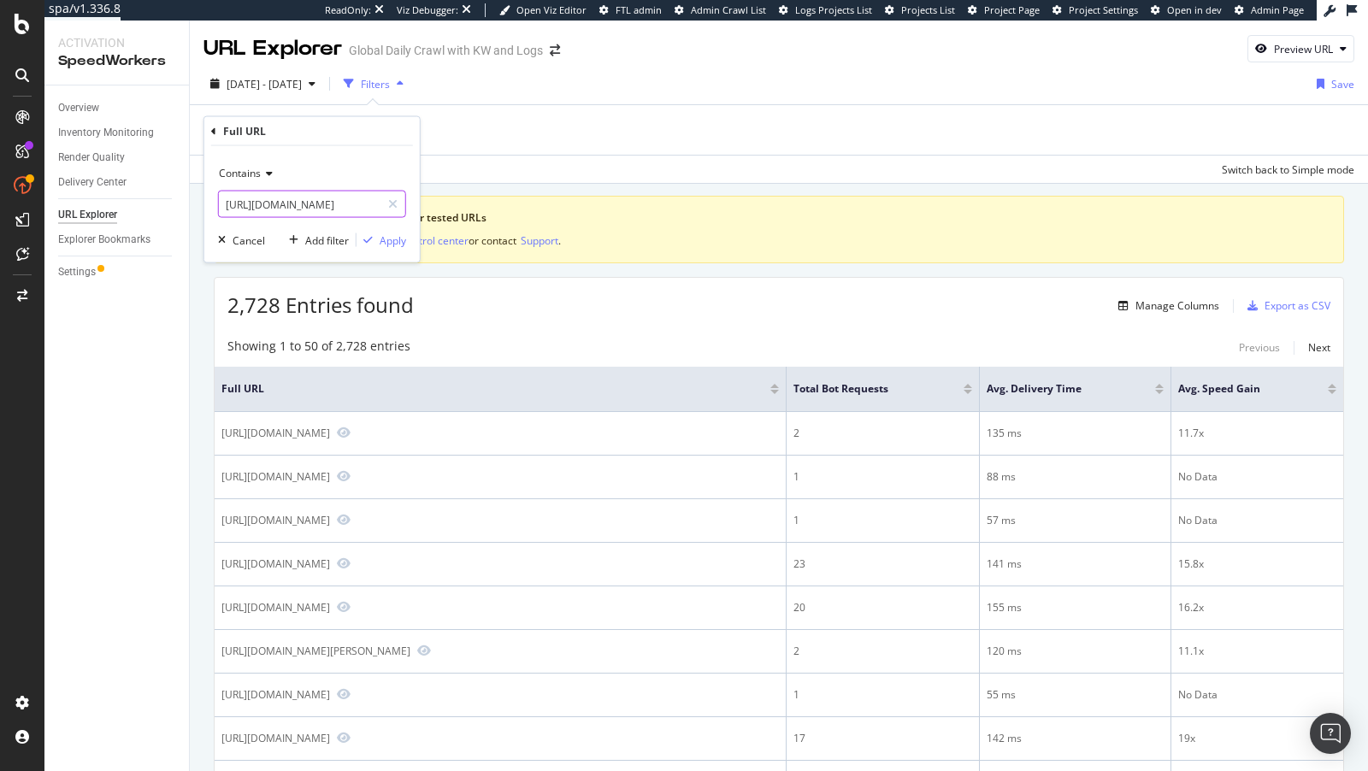
type input "[URL][DOMAIN_NAME]"
click at [261, 172] on icon at bounding box center [267, 173] width 12 height 10
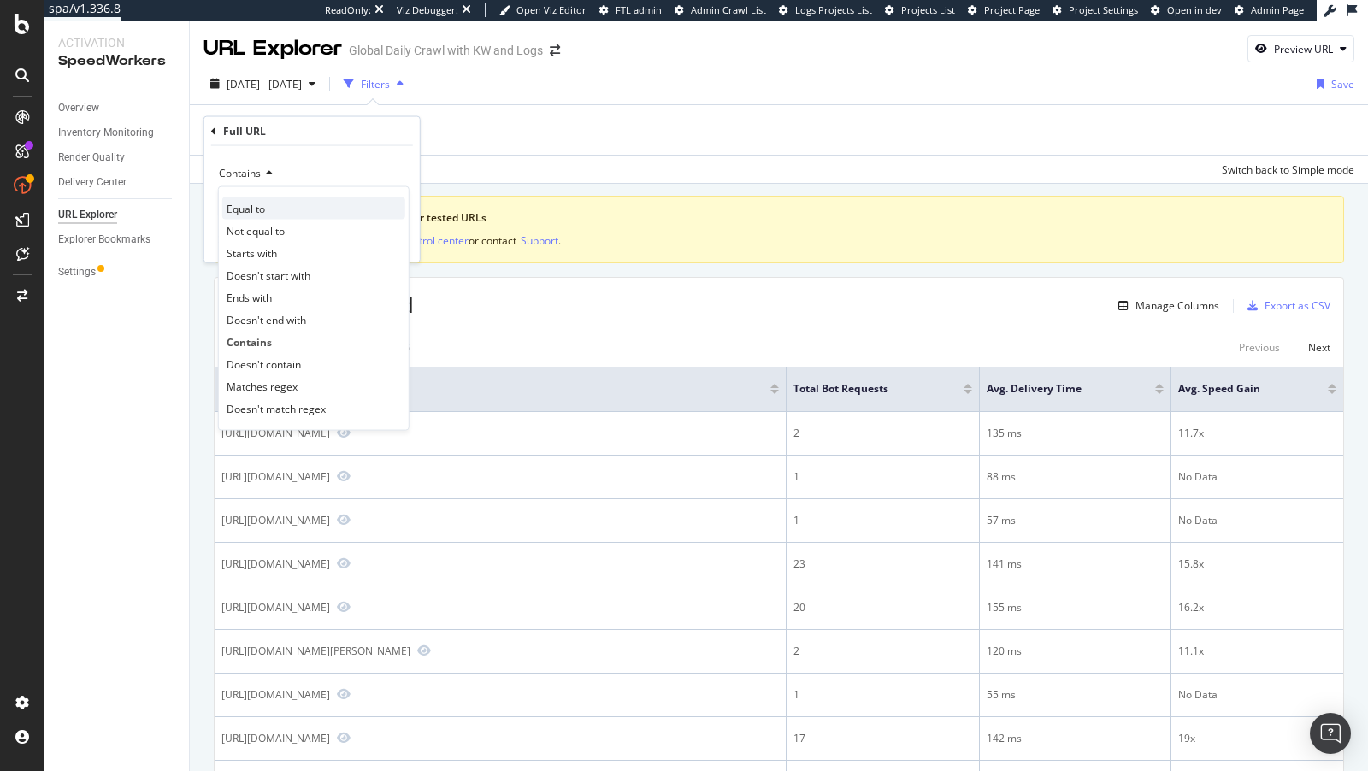
click at [270, 207] on div "Equal to" at bounding box center [313, 209] width 183 height 22
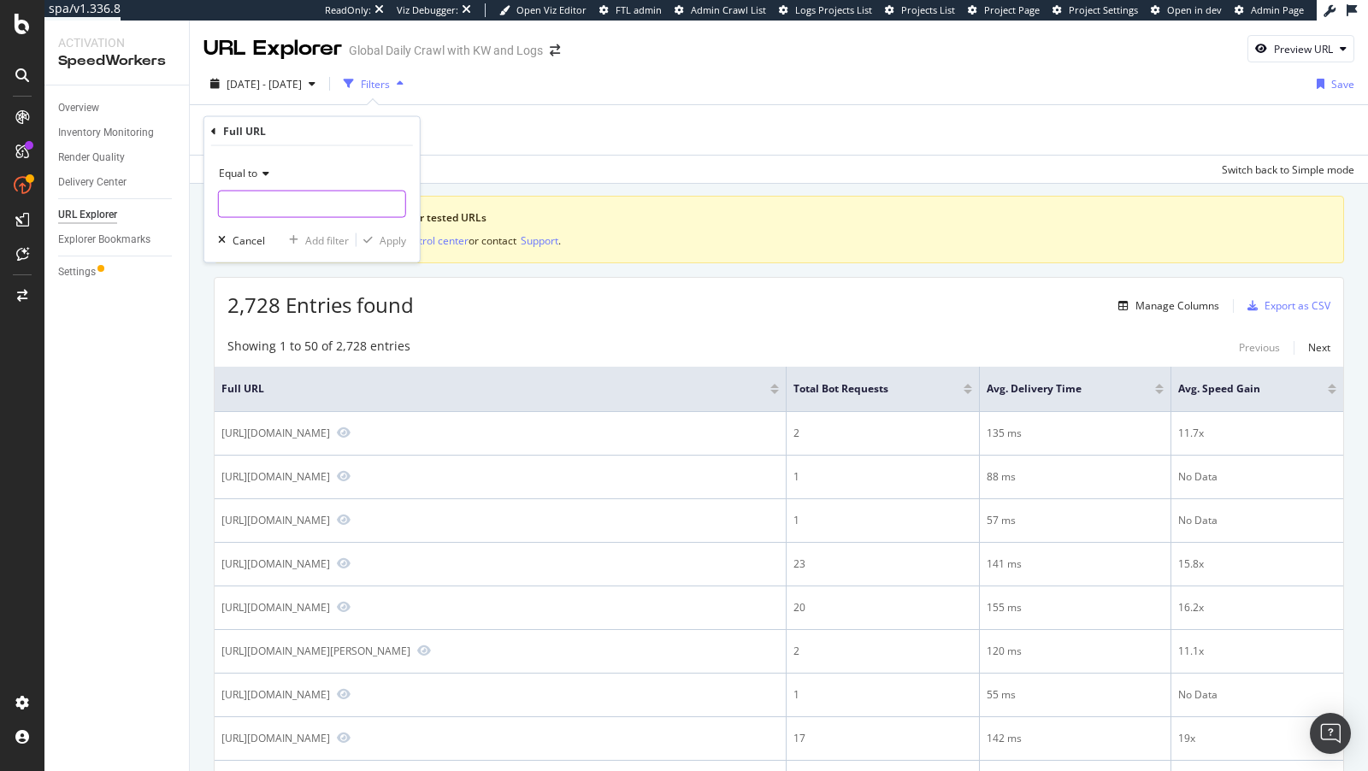
click at [324, 194] on input "text" at bounding box center [312, 204] width 186 height 27
paste input "[URL][DOMAIN_NAME]"
type input "[URL][DOMAIN_NAME]"
click at [410, 236] on div "Equal to [URL][DOMAIN_NAME] [URL][DOMAIN_NAME] Fetching suggestions Cancel Add …" at bounding box center [312, 204] width 216 height 116
click at [401, 237] on div "Apply" at bounding box center [393, 240] width 27 height 15
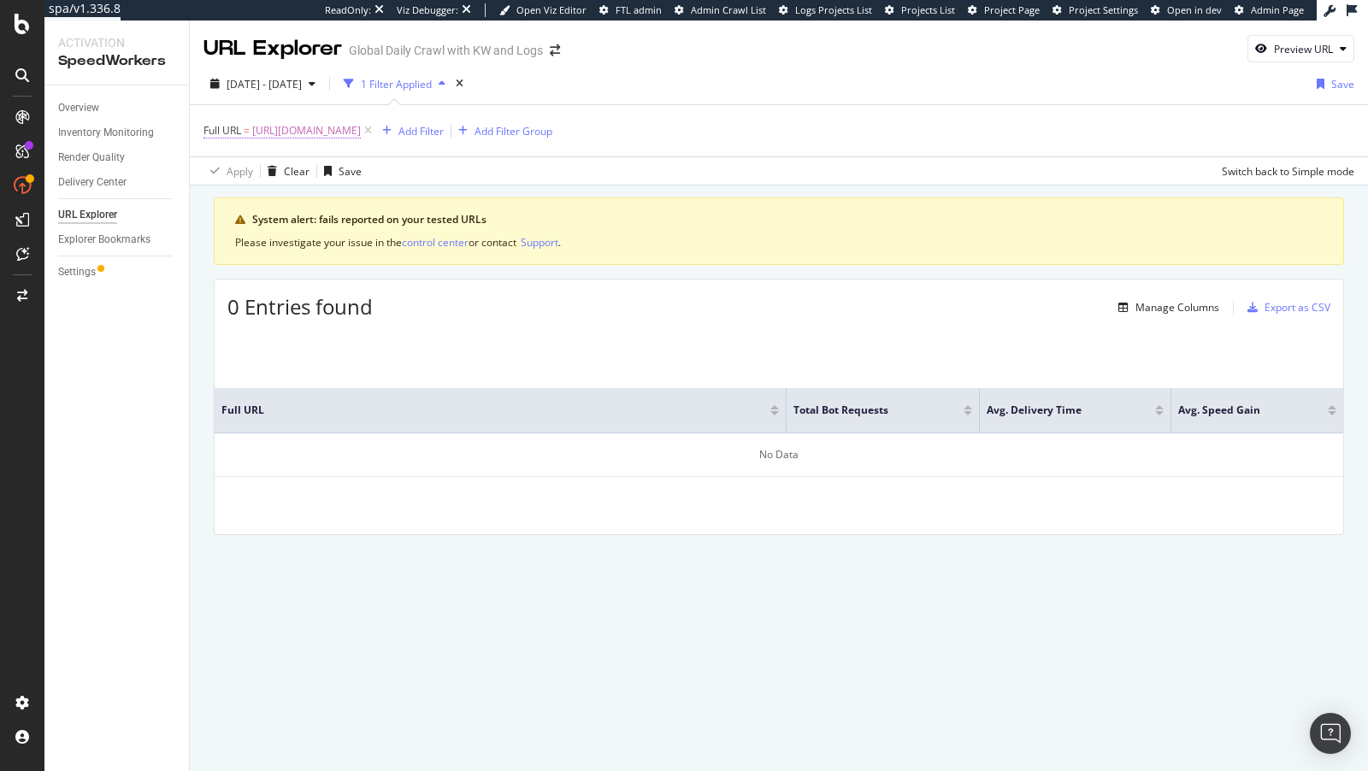
click at [312, 135] on span "[URL][DOMAIN_NAME]" at bounding box center [306, 131] width 109 height 24
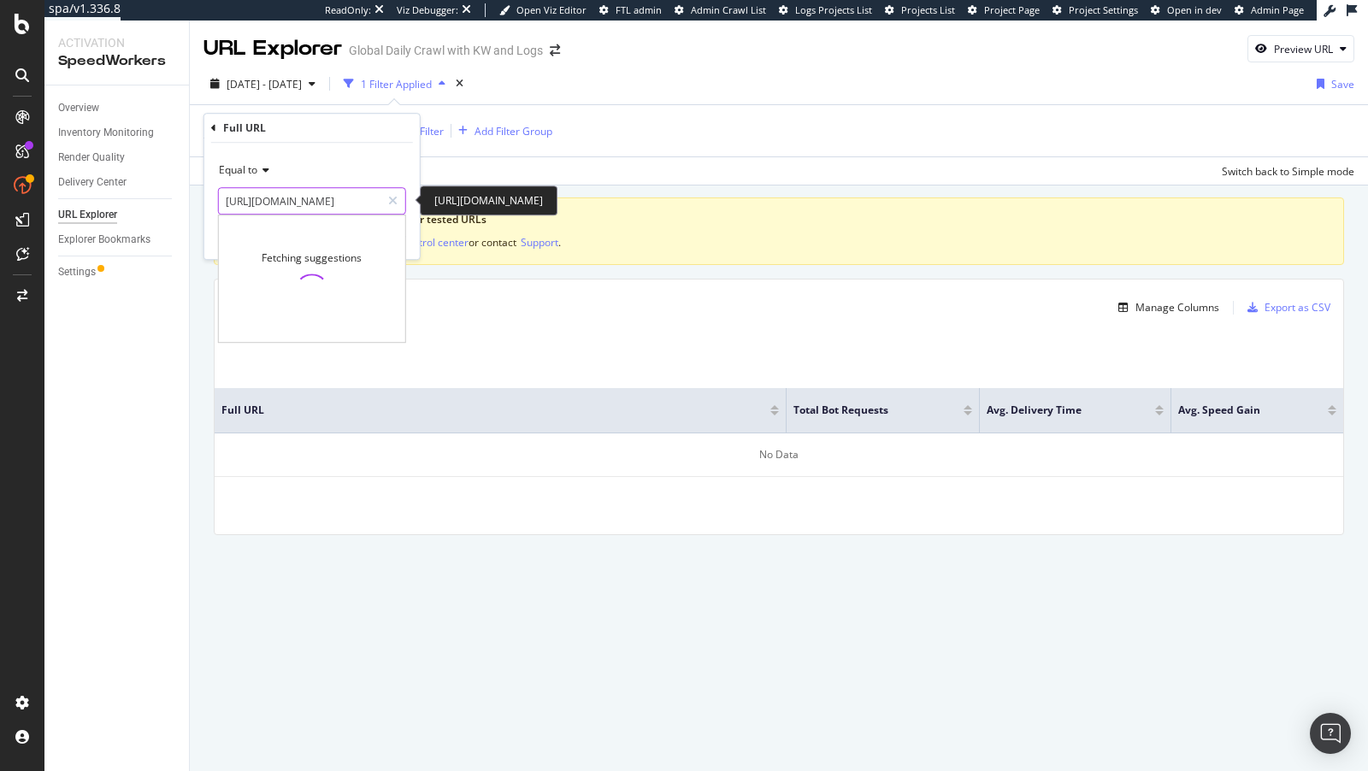
click at [340, 209] on input "[URL][DOMAIN_NAME]" at bounding box center [300, 200] width 162 height 27
click at [347, 199] on input "[URL][DOMAIN_NAME]" at bounding box center [300, 200] width 162 height 27
click at [253, 202] on input "[URL][DOMAIN_NAME]" at bounding box center [300, 200] width 162 height 27
click at [243, 174] on span "Equal to" at bounding box center [238, 169] width 38 height 15
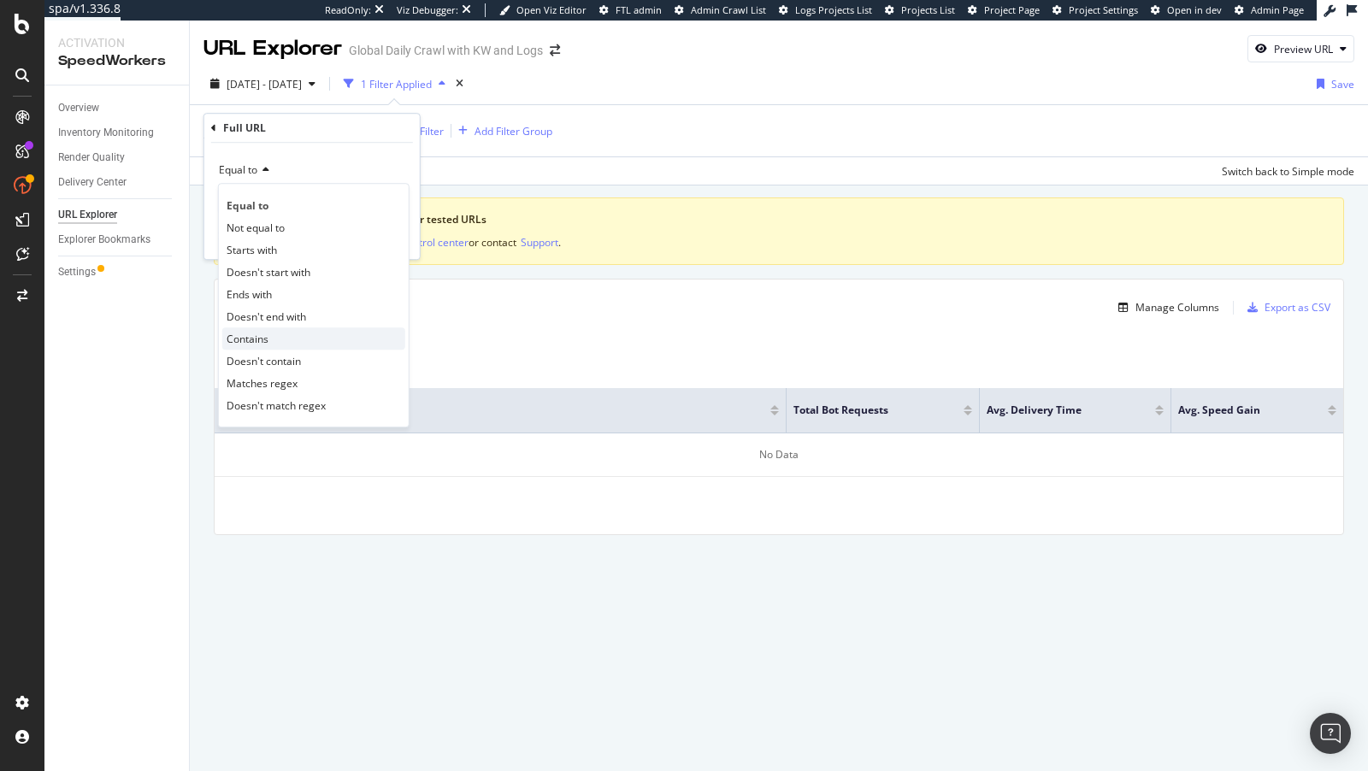
click at [265, 334] on span "Contains" at bounding box center [248, 339] width 42 height 15
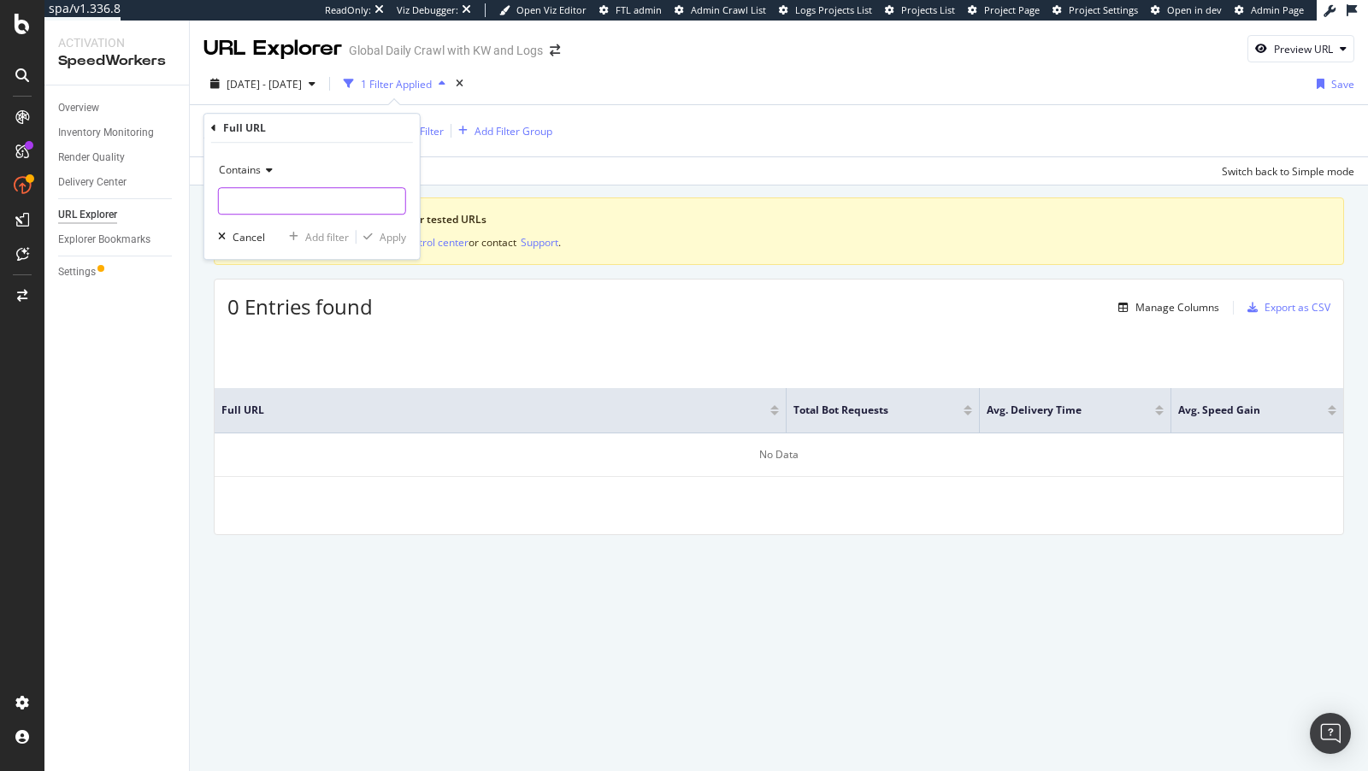
click at [283, 204] on input "text" at bounding box center [312, 200] width 186 height 27
type input "/teens"
click at [227, 167] on span "Contains" at bounding box center [240, 169] width 42 height 15
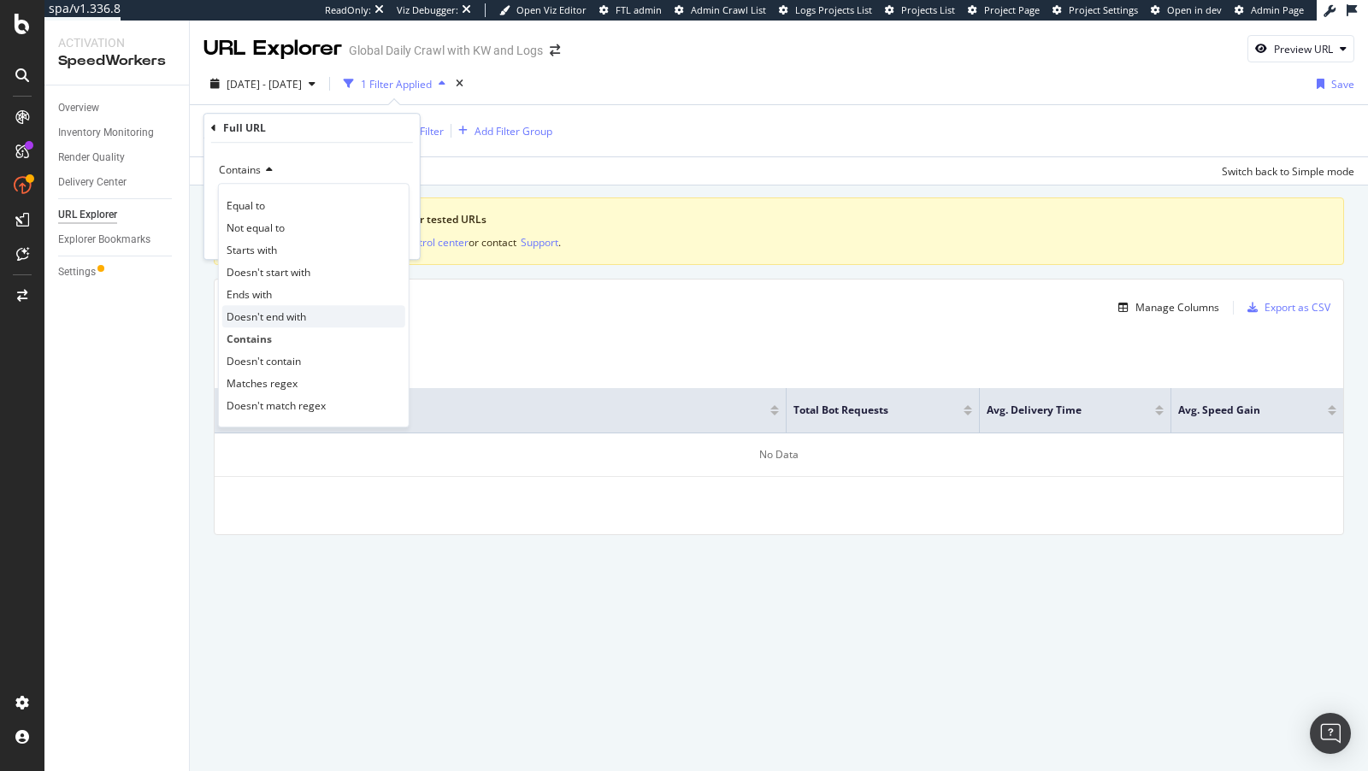
click at [275, 318] on span "Doesn't end with" at bounding box center [267, 317] width 80 height 15
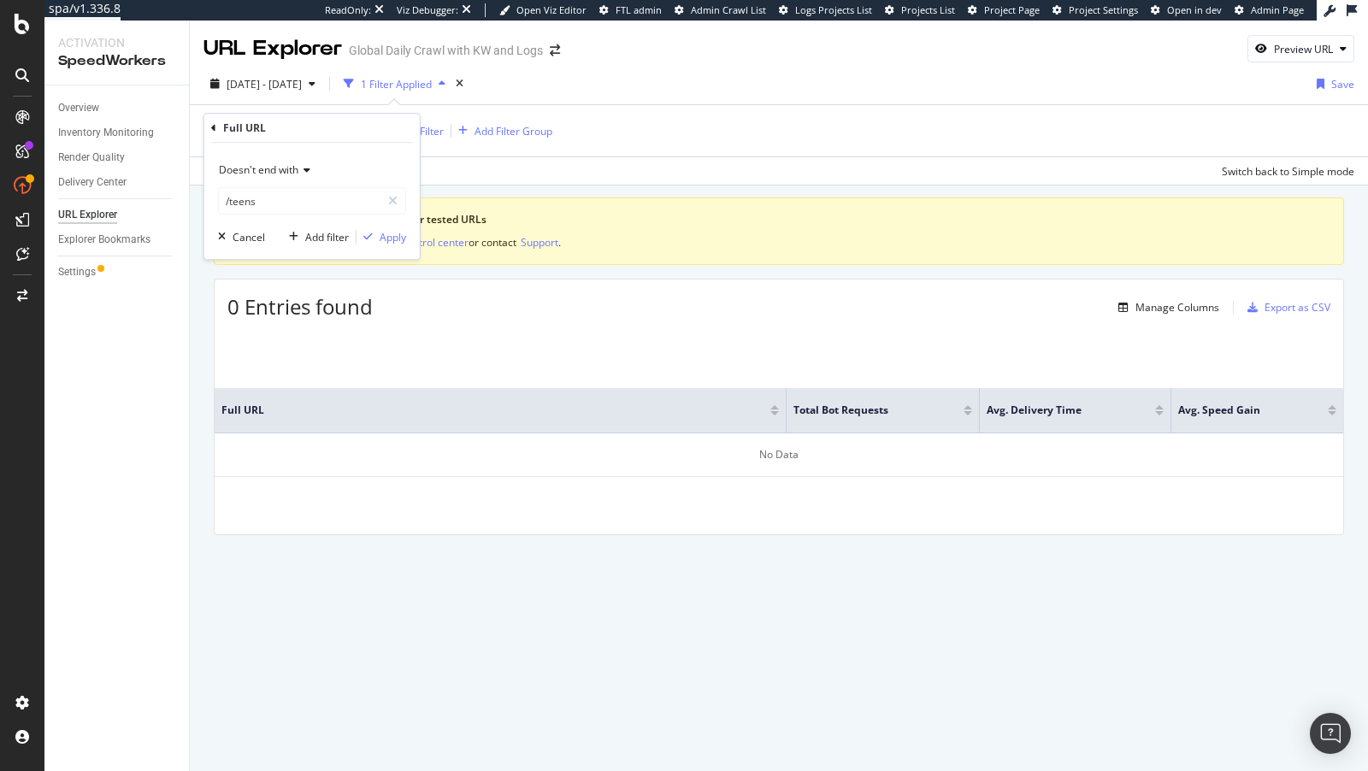
click at [287, 172] on span "Doesn't end with" at bounding box center [259, 169] width 80 height 15
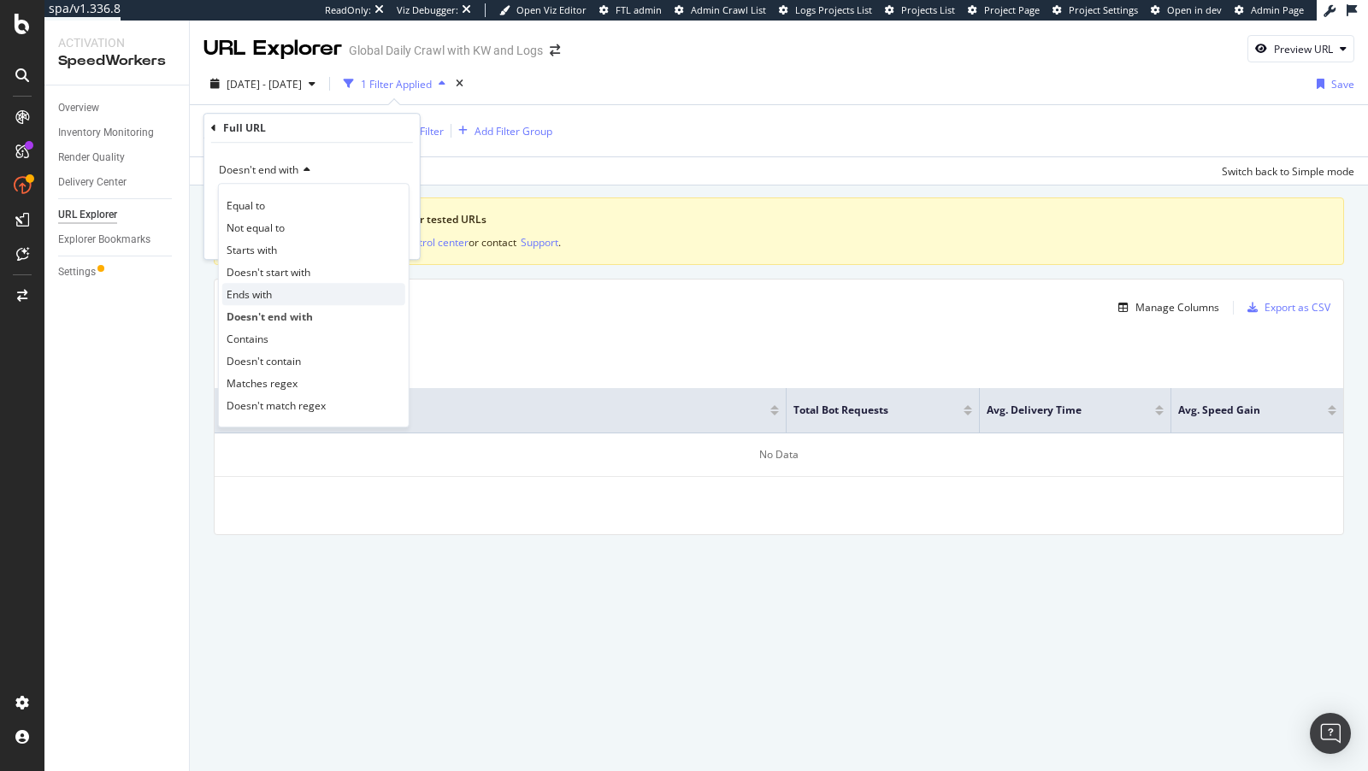
click at [265, 291] on span "Ends with" at bounding box center [249, 294] width 45 height 15
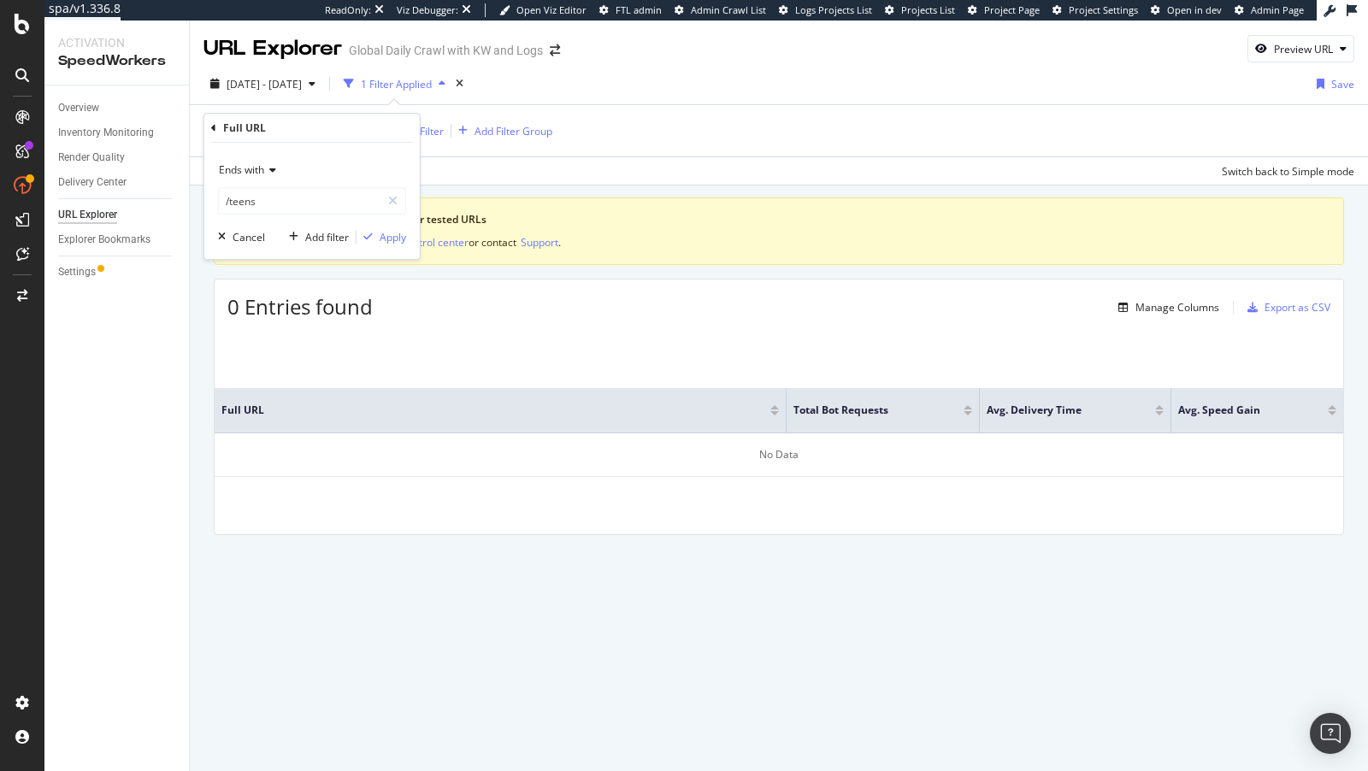
click at [391, 226] on div "Ends with /teens Cancel Add filter Apply" at bounding box center [312, 201] width 216 height 116
click at [390, 243] on div "Apply" at bounding box center [393, 237] width 27 height 15
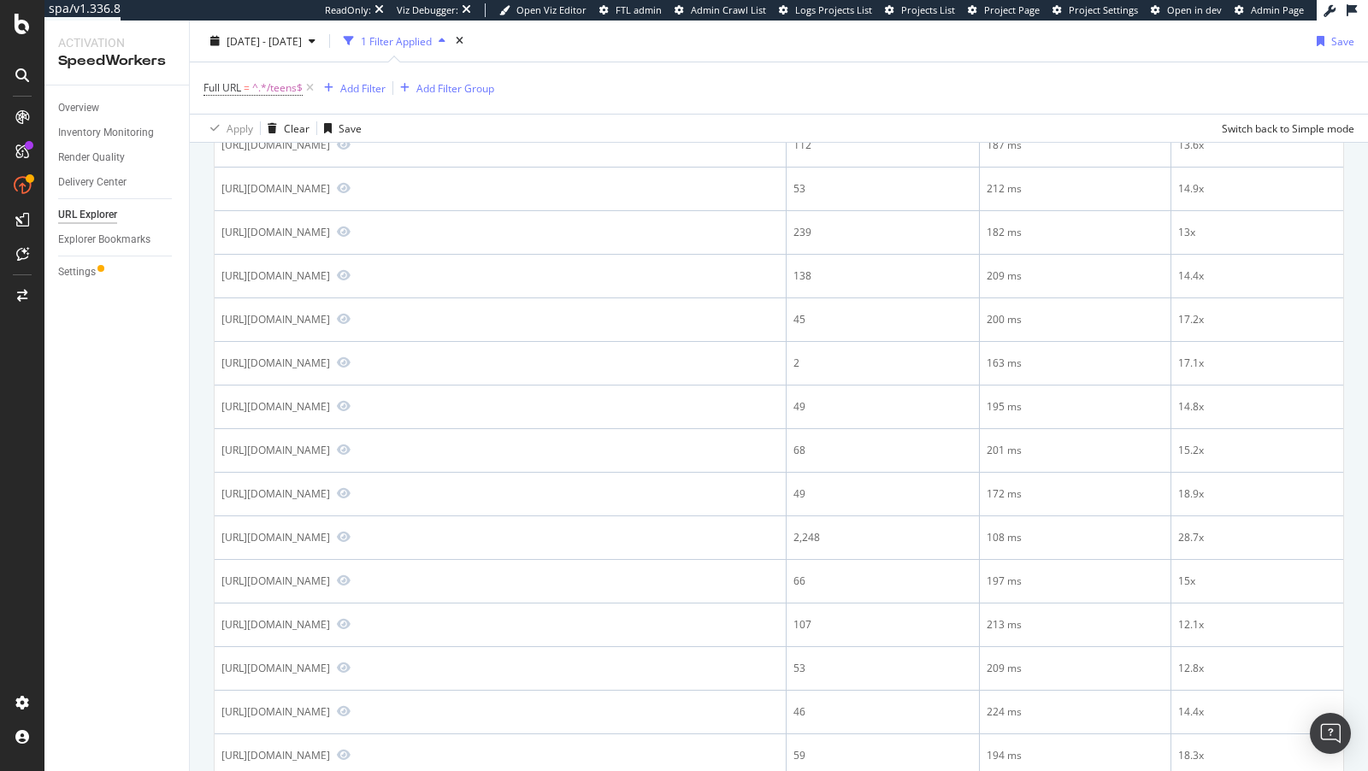
scroll to position [1293, 0]
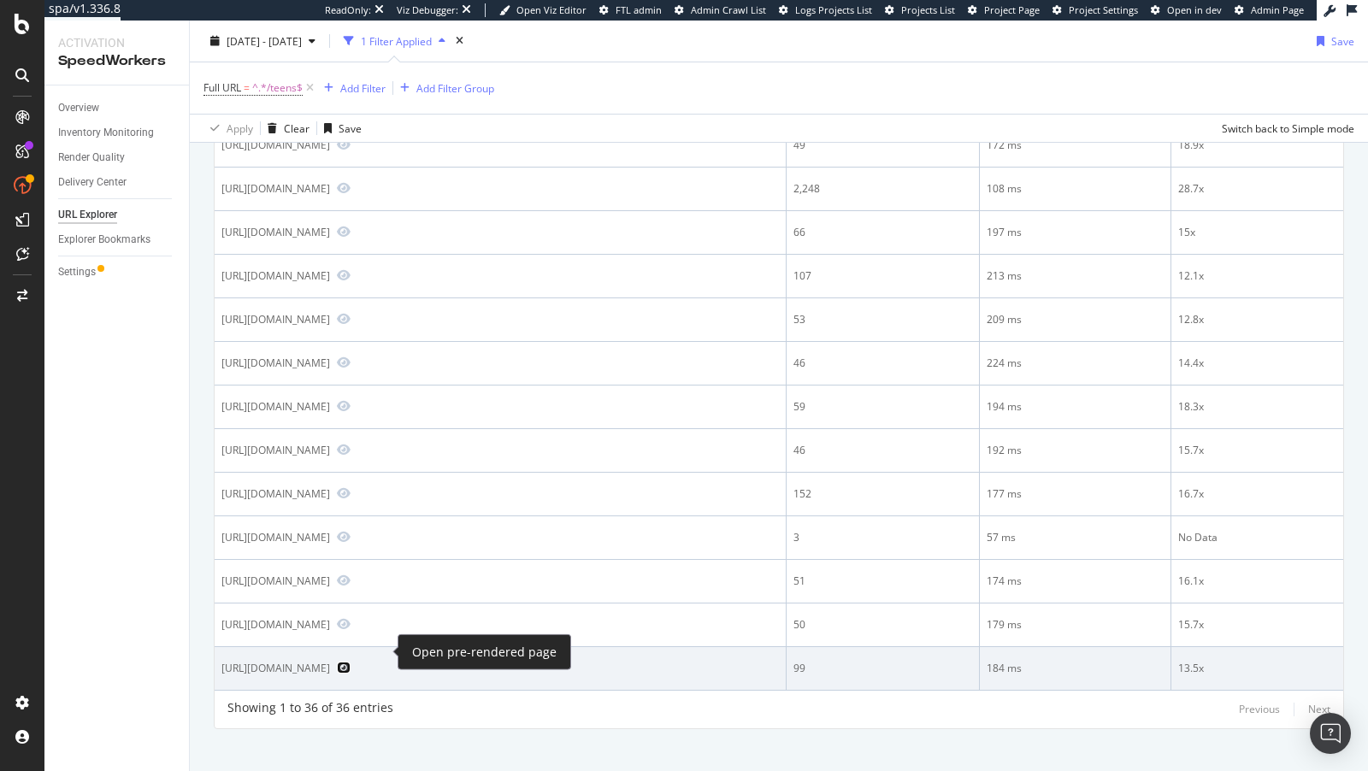
click at [351, 662] on icon "Preview https://www.nike.com/ca/teens" at bounding box center [344, 668] width 14 height 12
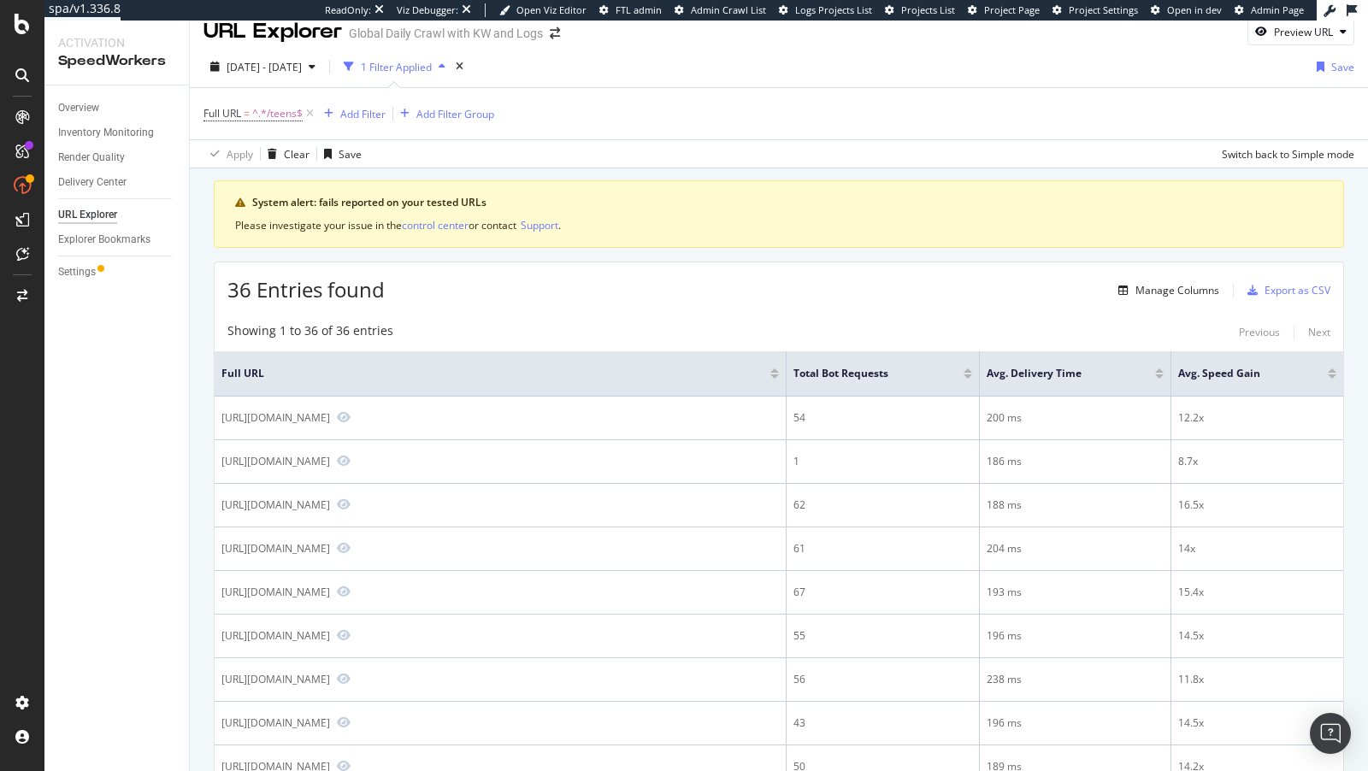
scroll to position [0, 0]
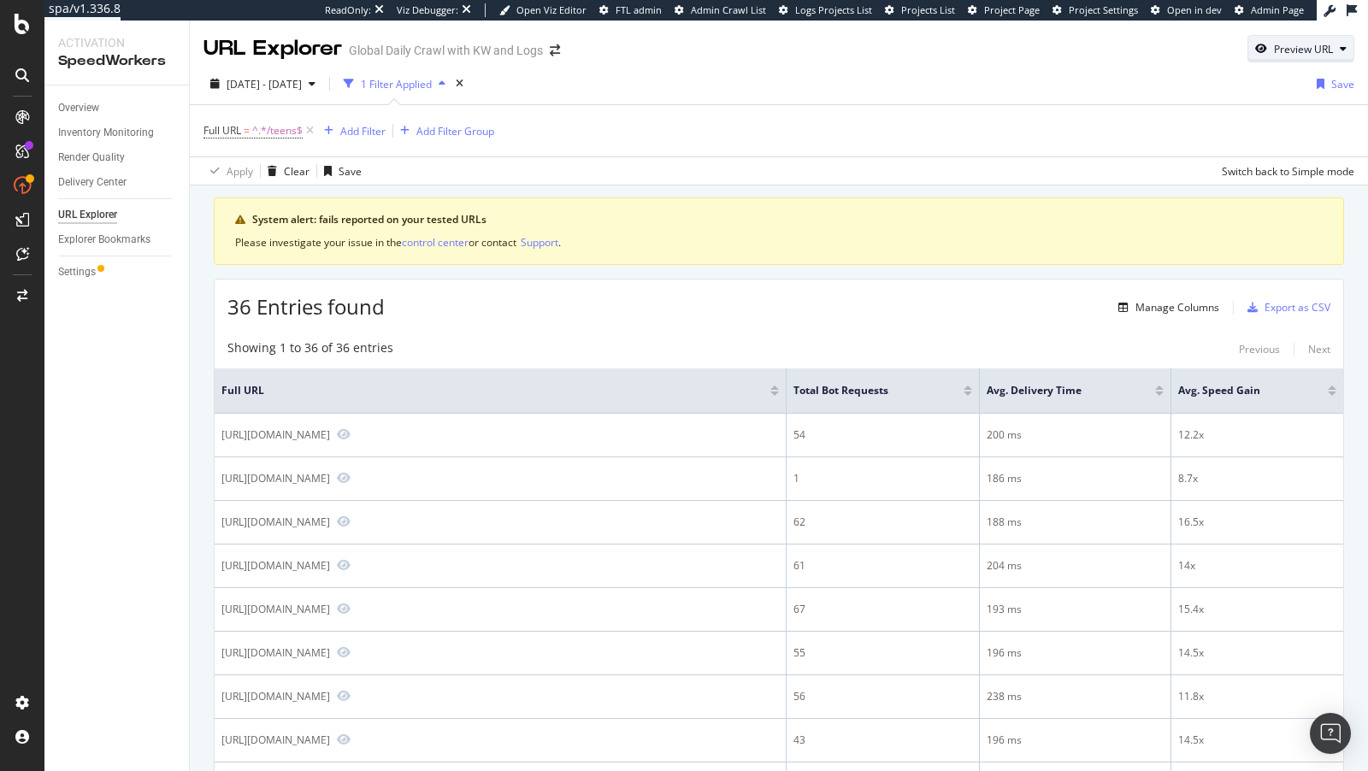
click at [1293, 41] on div "Preview URL" at bounding box center [1301, 49] width 105 height 24
click at [1205, 136] on input "url" at bounding box center [1248, 129] width 186 height 30
paste input "[URL][DOMAIN_NAME]"
type input "[URL][DOMAIN_NAME]"
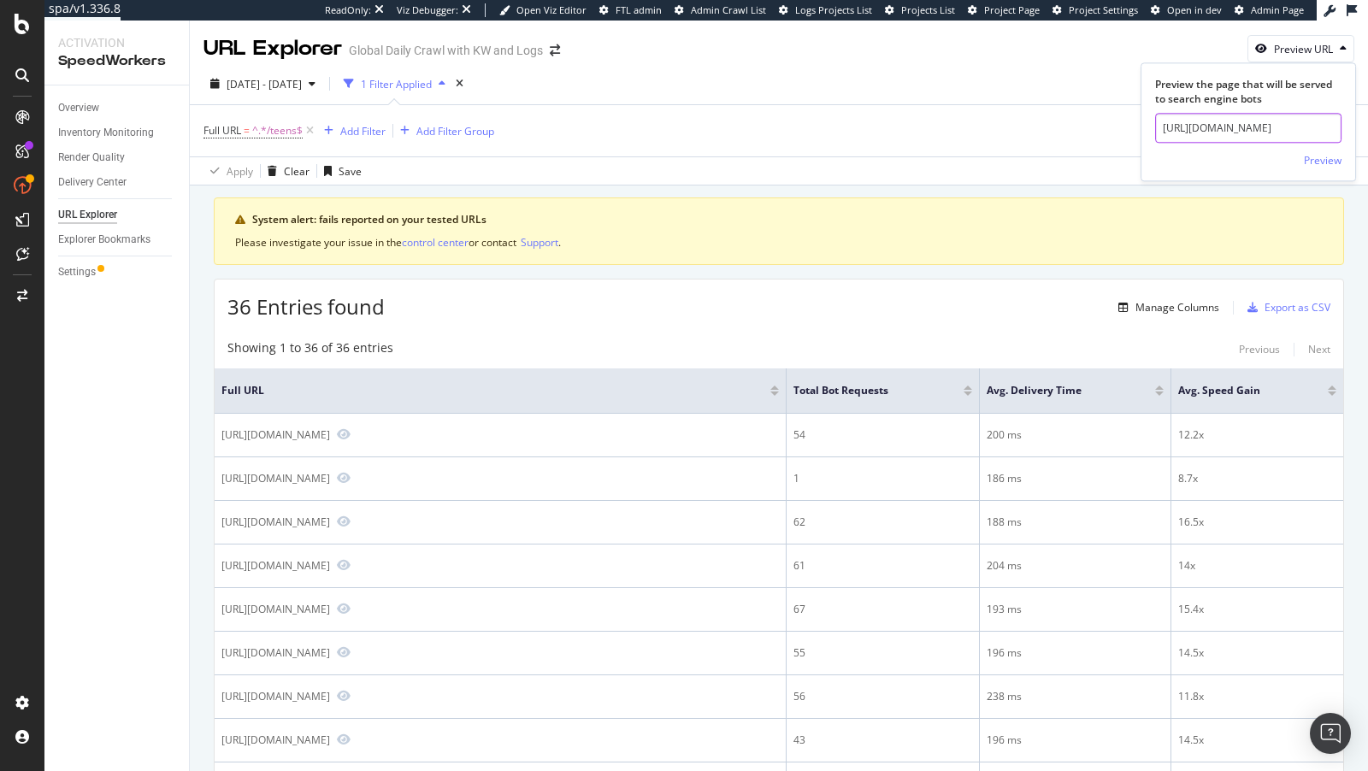
click button "Preview" at bounding box center [1323, 160] width 38 height 27
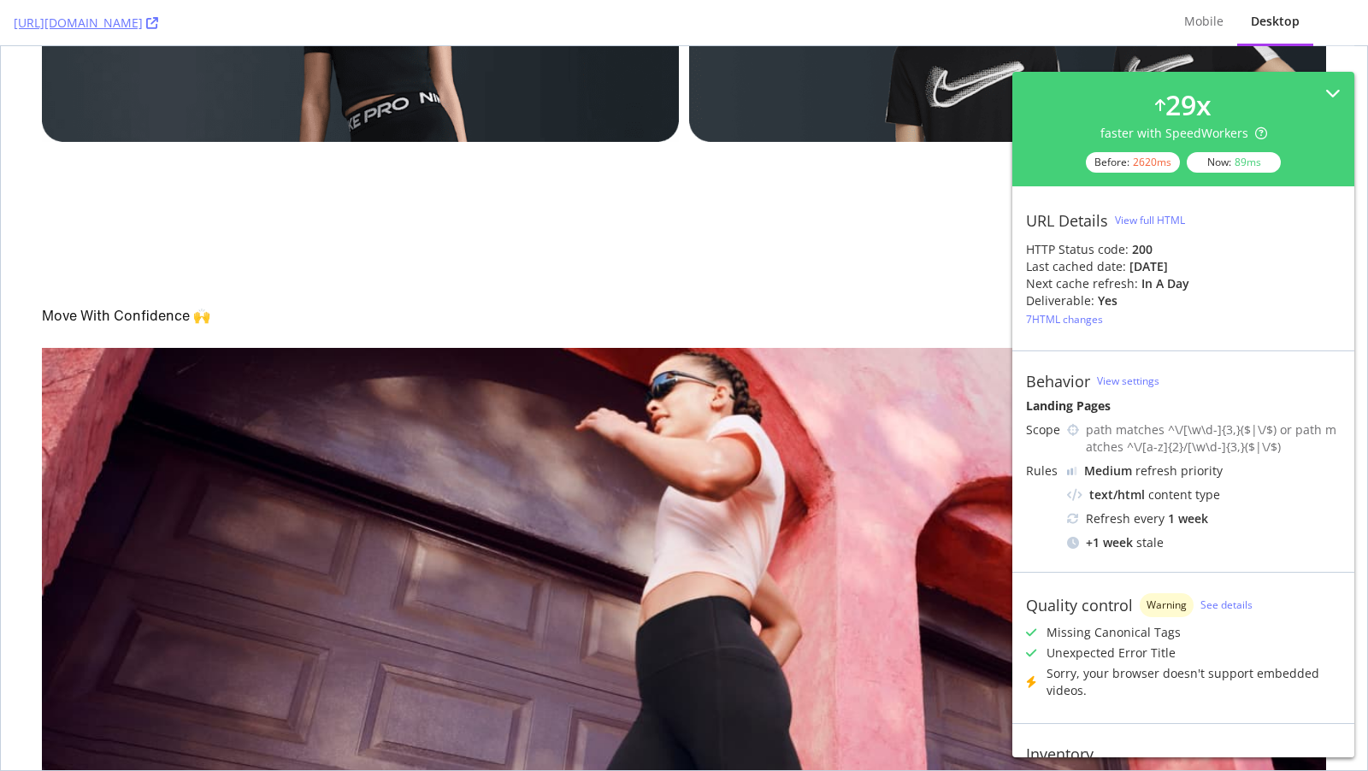
scroll to position [2636, 0]
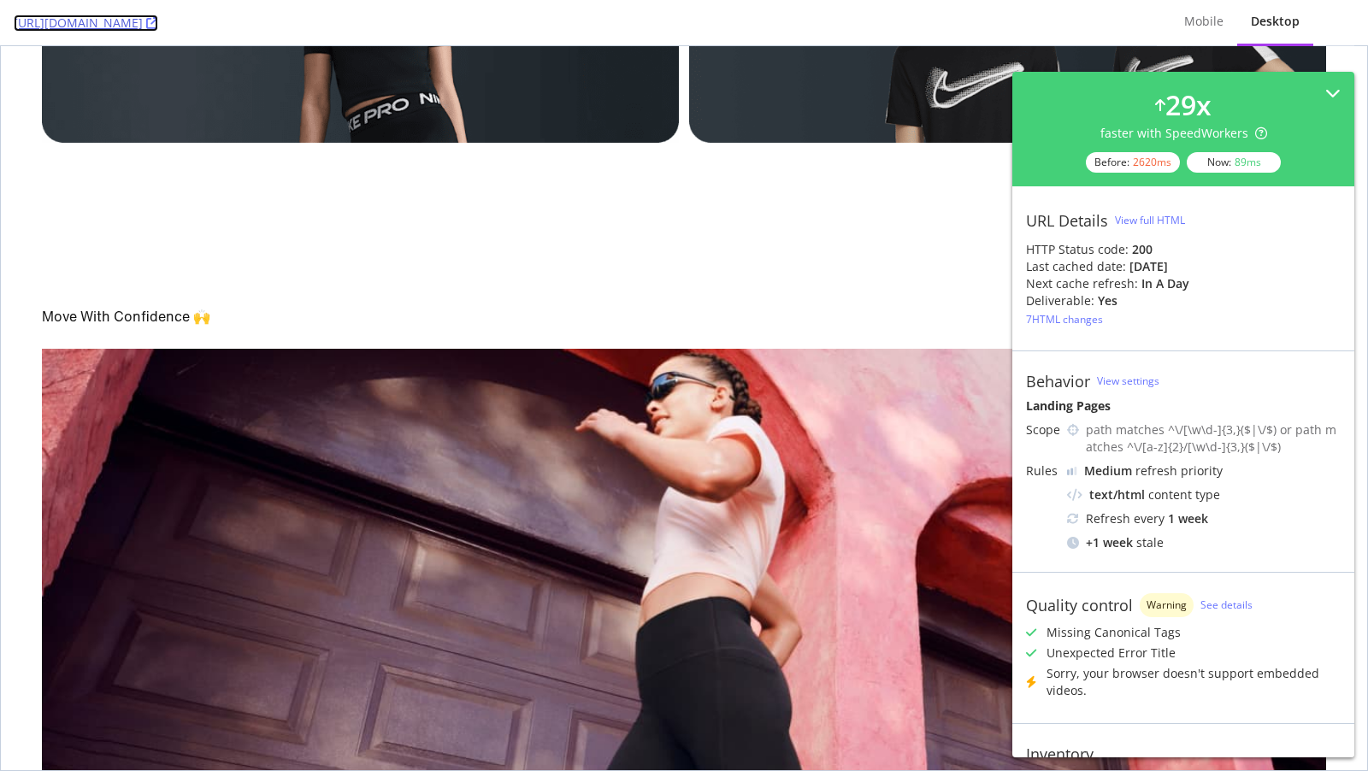
click at [158, 27] on icon at bounding box center [152, 23] width 12 height 12
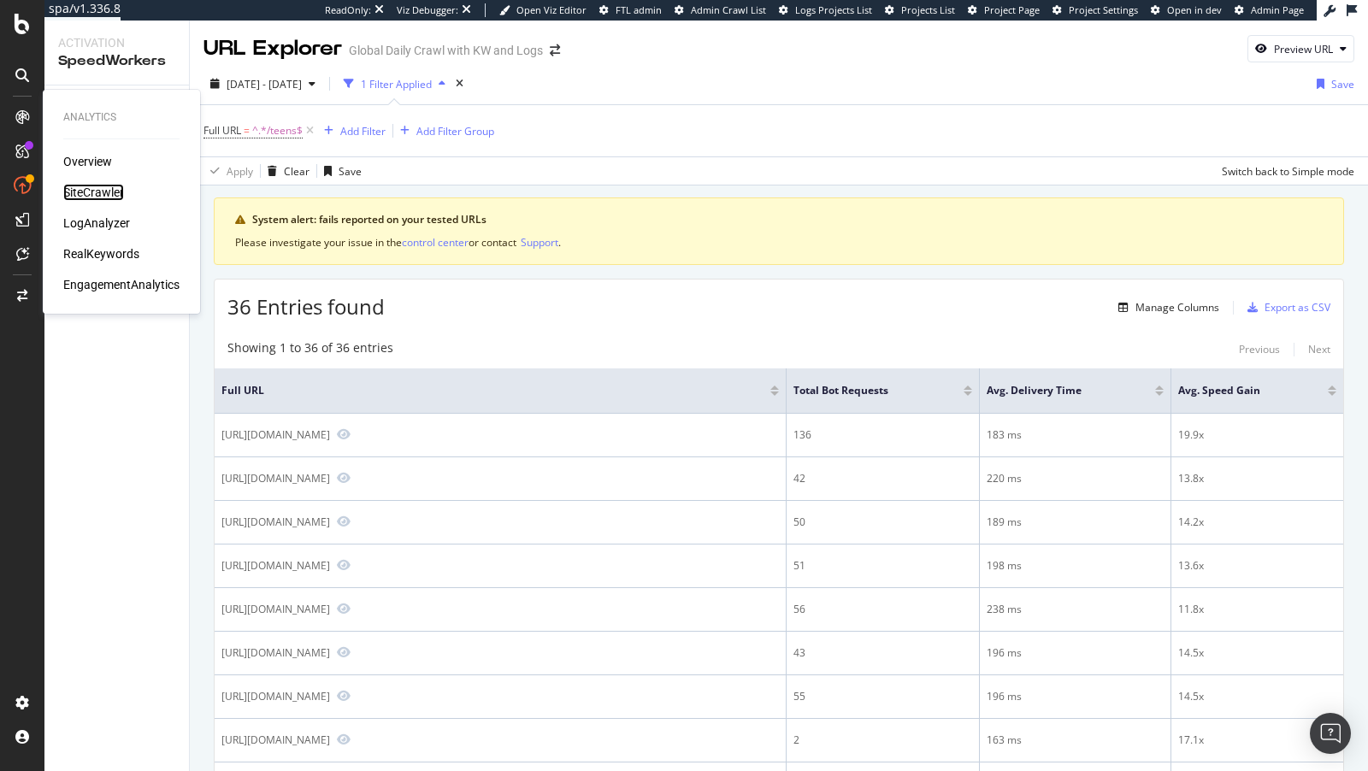
click at [88, 188] on div "SiteCrawler" at bounding box center [93, 192] width 61 height 17
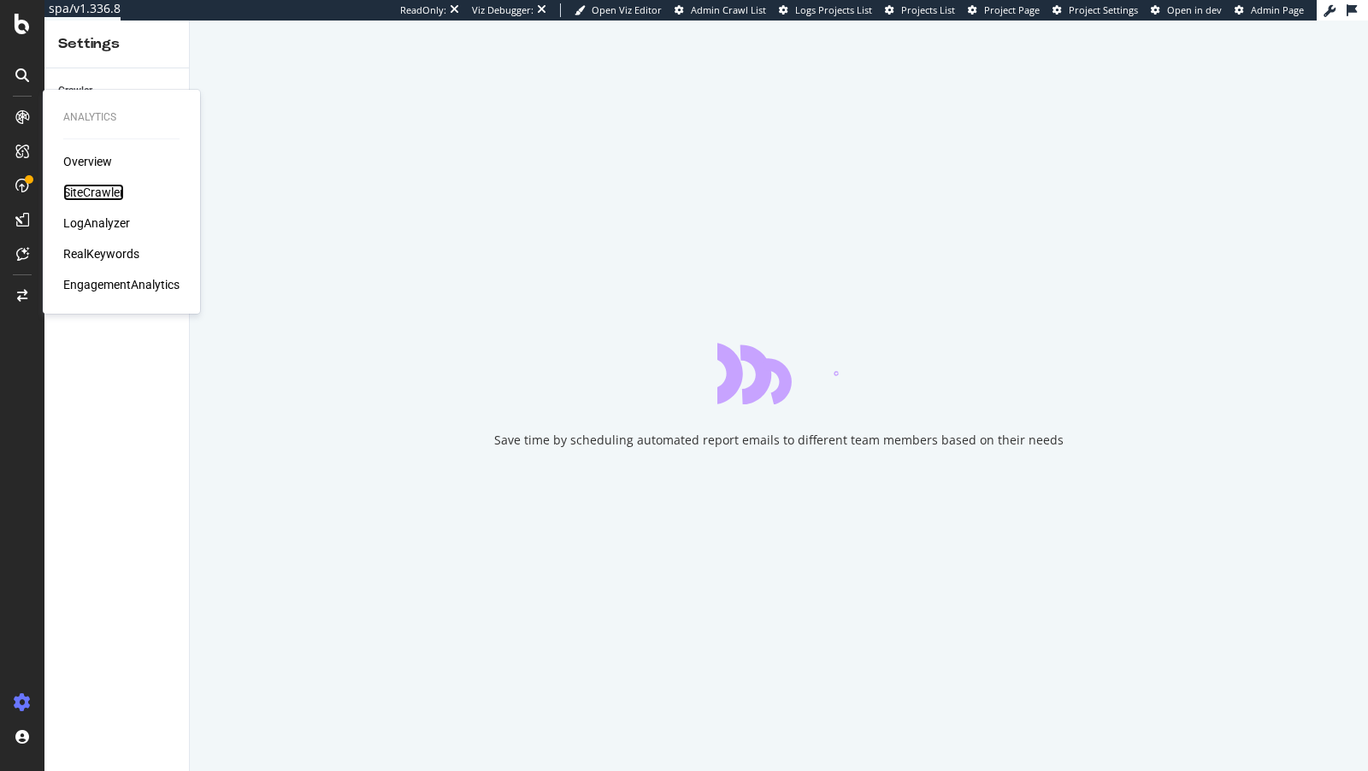
click at [93, 198] on div "SiteCrawler" at bounding box center [93, 192] width 61 height 17
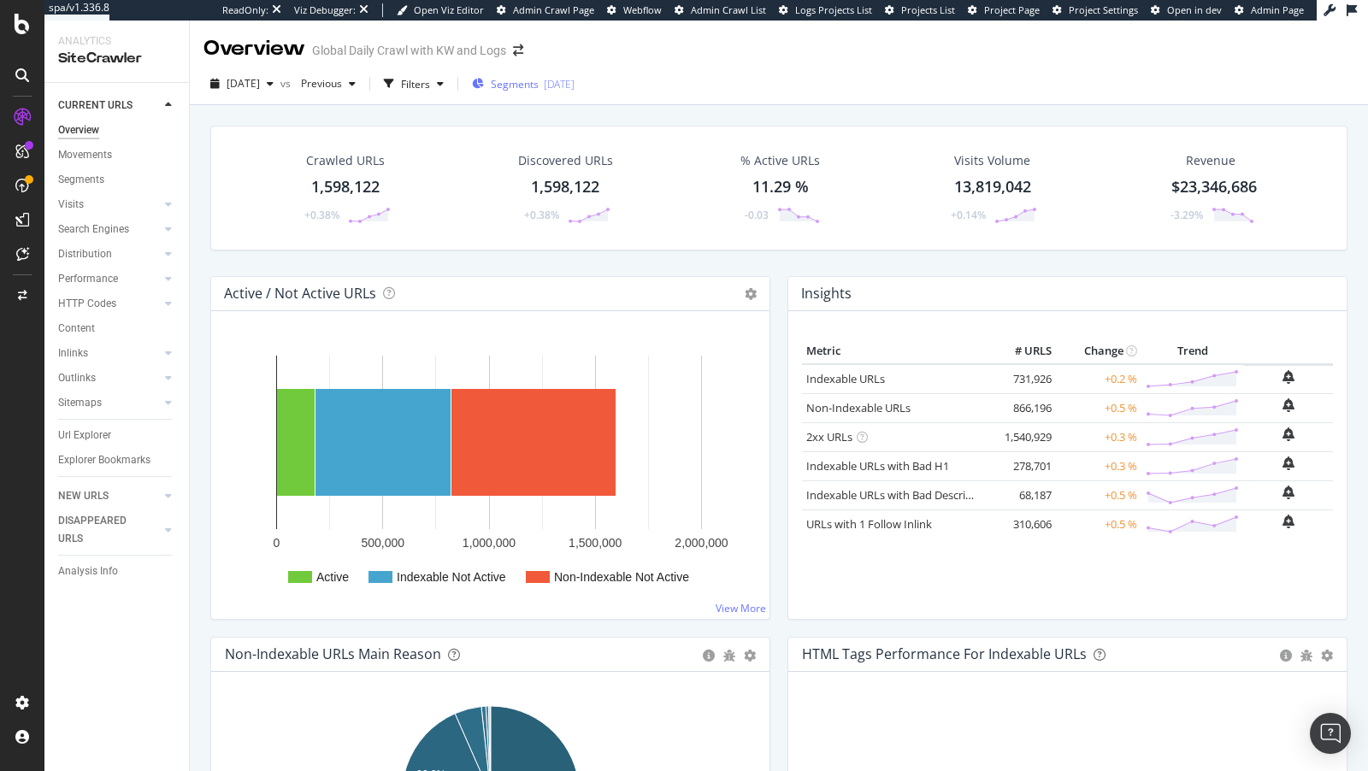
click at [547, 92] on div "Segments [DATE]" at bounding box center [523, 84] width 103 height 26
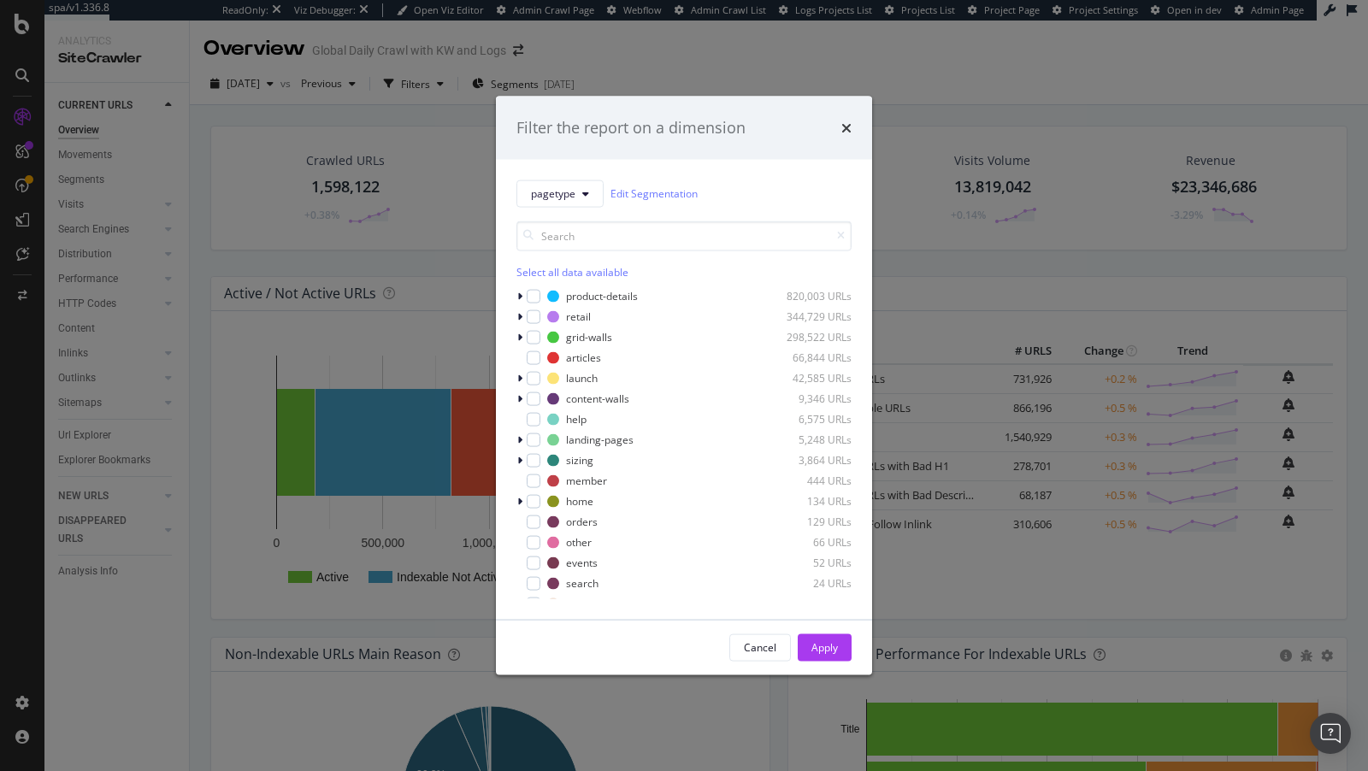
click at [174, 546] on div "Filter the report on a dimension pagetype Edit Segmentation Select all data ava…" at bounding box center [684, 385] width 1368 height 771
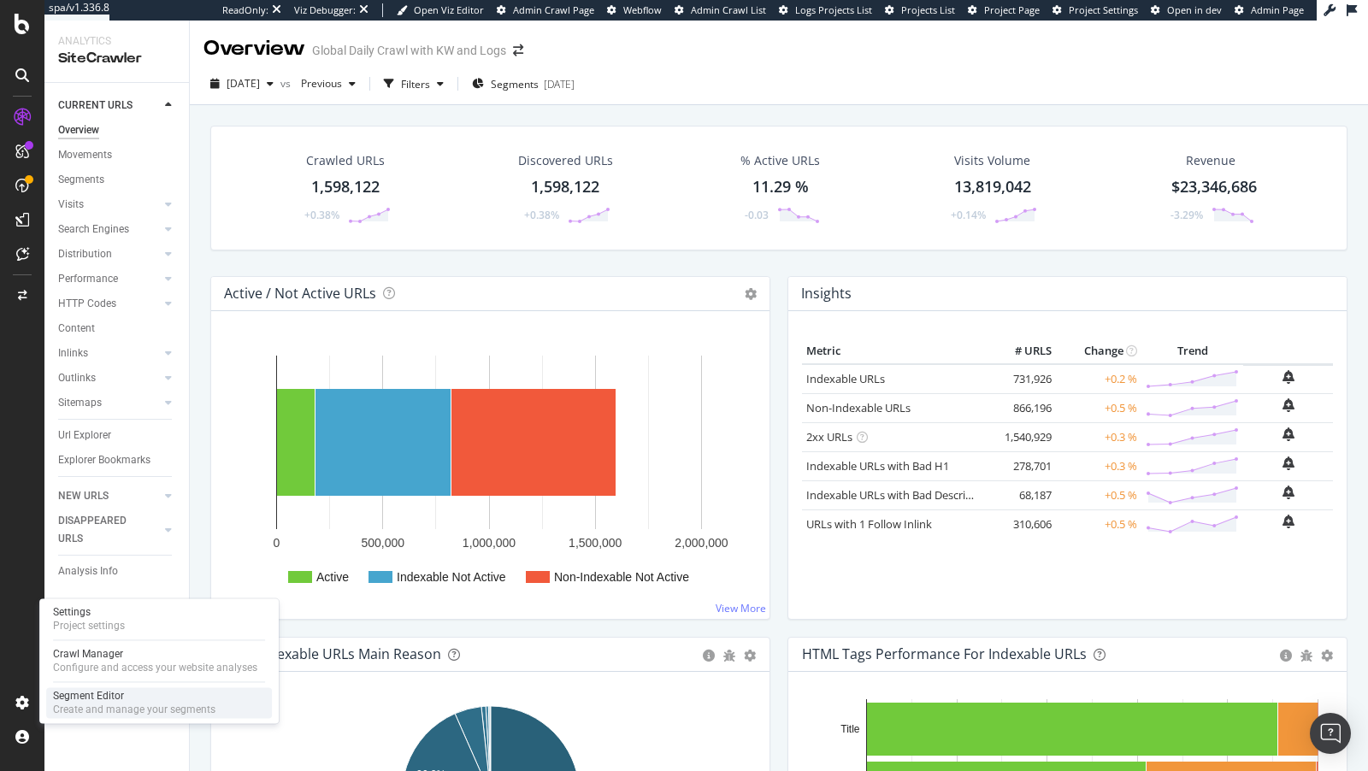
click at [109, 711] on div "Create and manage your segments" at bounding box center [134, 710] width 162 height 14
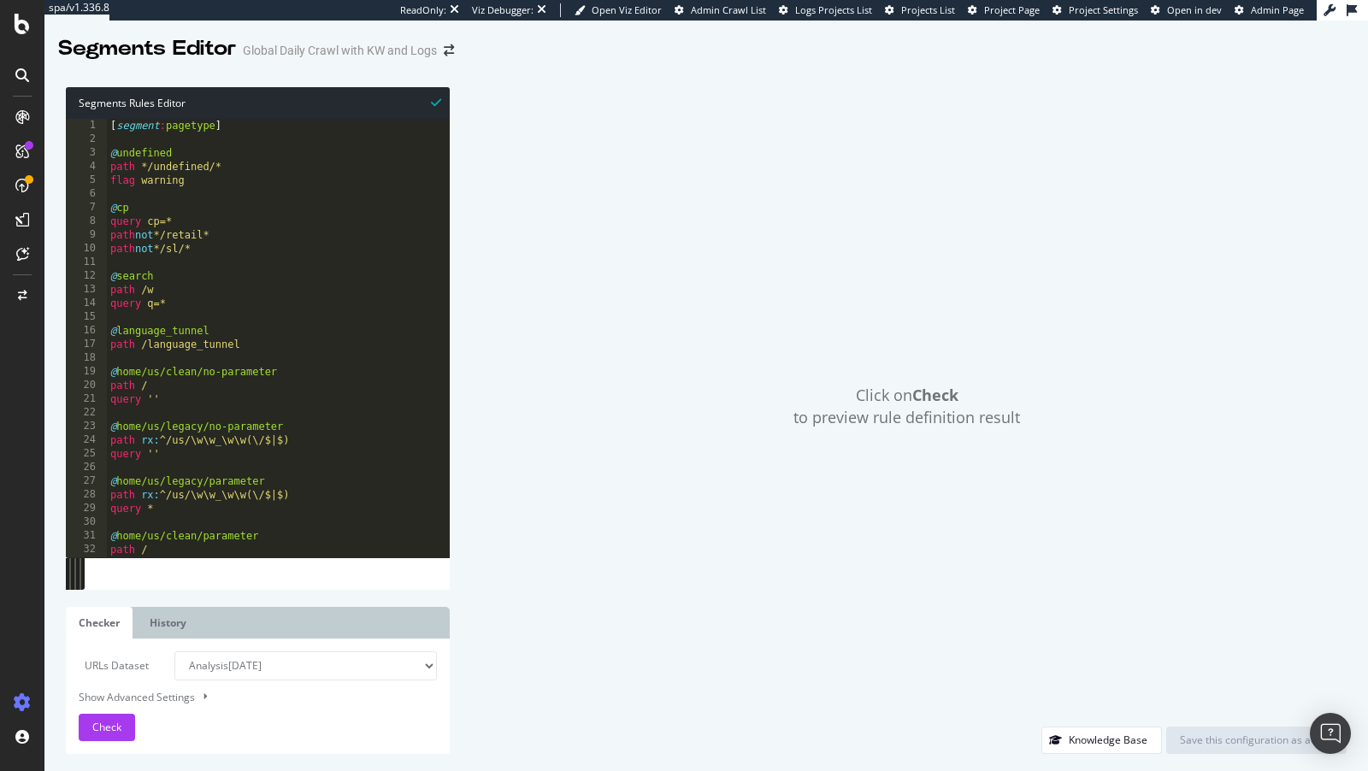
type textarea "@home/us/legacy/no-parameter"
click at [275, 422] on div "[ segment : pagetype ] @ undefined path */undefined/* flag warning @ cp query c…" at bounding box center [436, 352] width 659 height 467
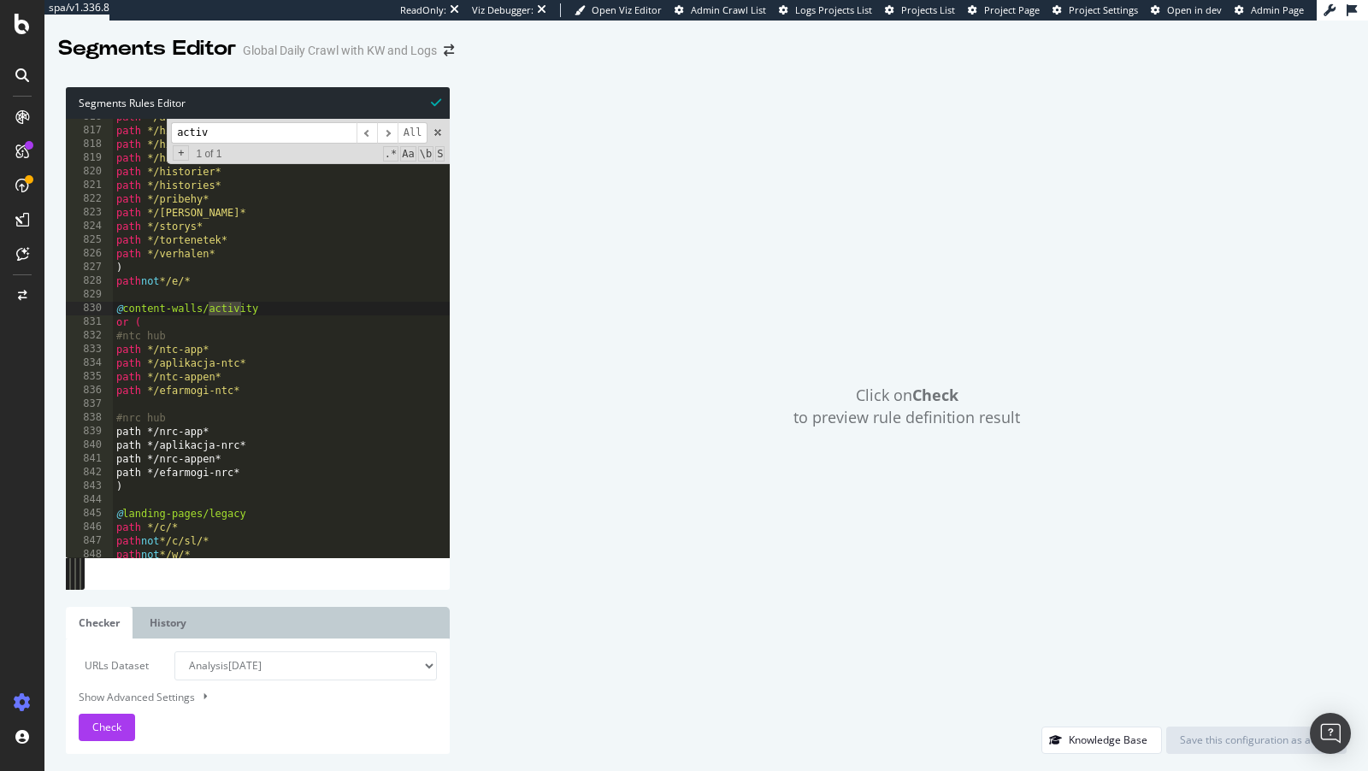
scroll to position [2645, 0]
type input "activ"
click at [187, 409] on div "path */articles* path */hikayeler* path */historias* path */historie* path */hi…" at bounding box center [442, 343] width 659 height 467
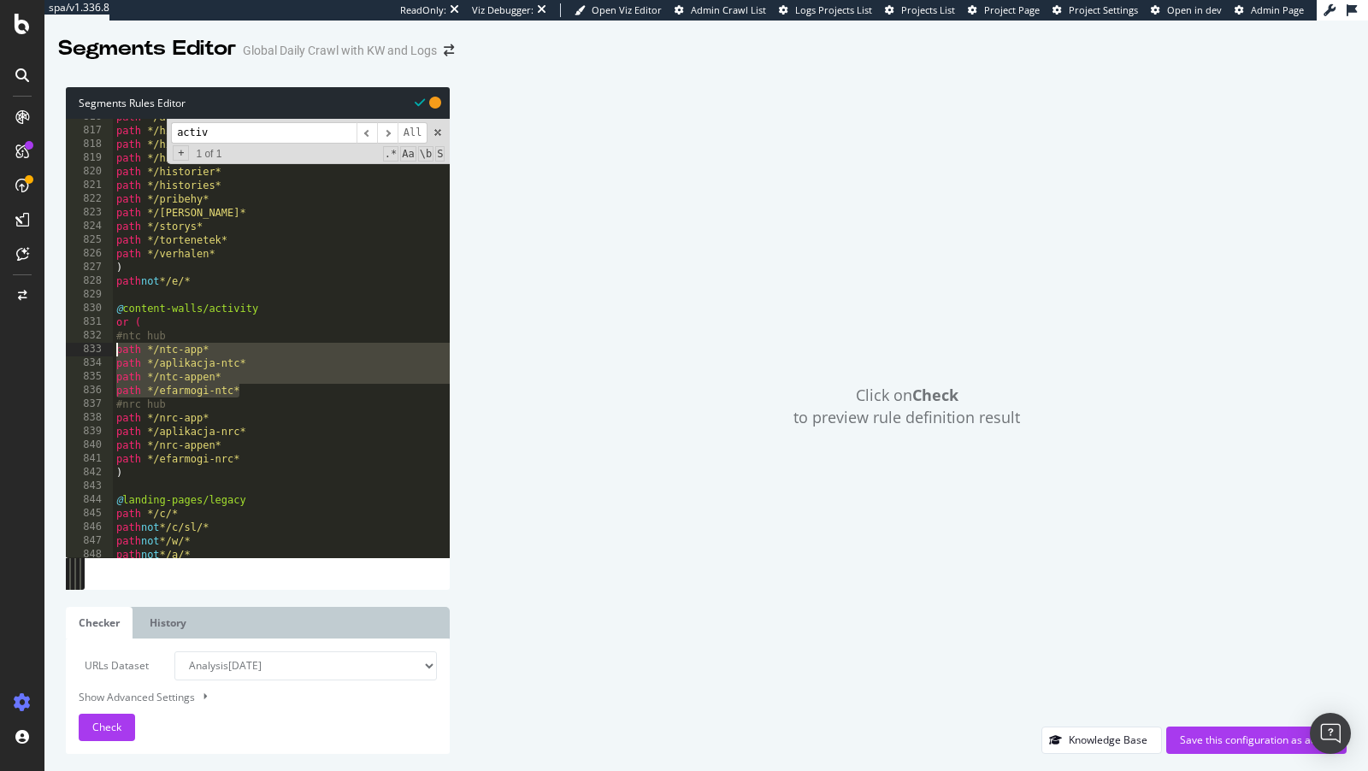
drag, startPoint x: 266, startPoint y: 396, endPoint x: 72, endPoint y: 347, distance: 200.1
click at [72, 347] on div "path */efarmogi-ntc* 816 817 818 819 820 821 822 823 824 825 826 827 828 829 83…" at bounding box center [258, 338] width 384 height 439
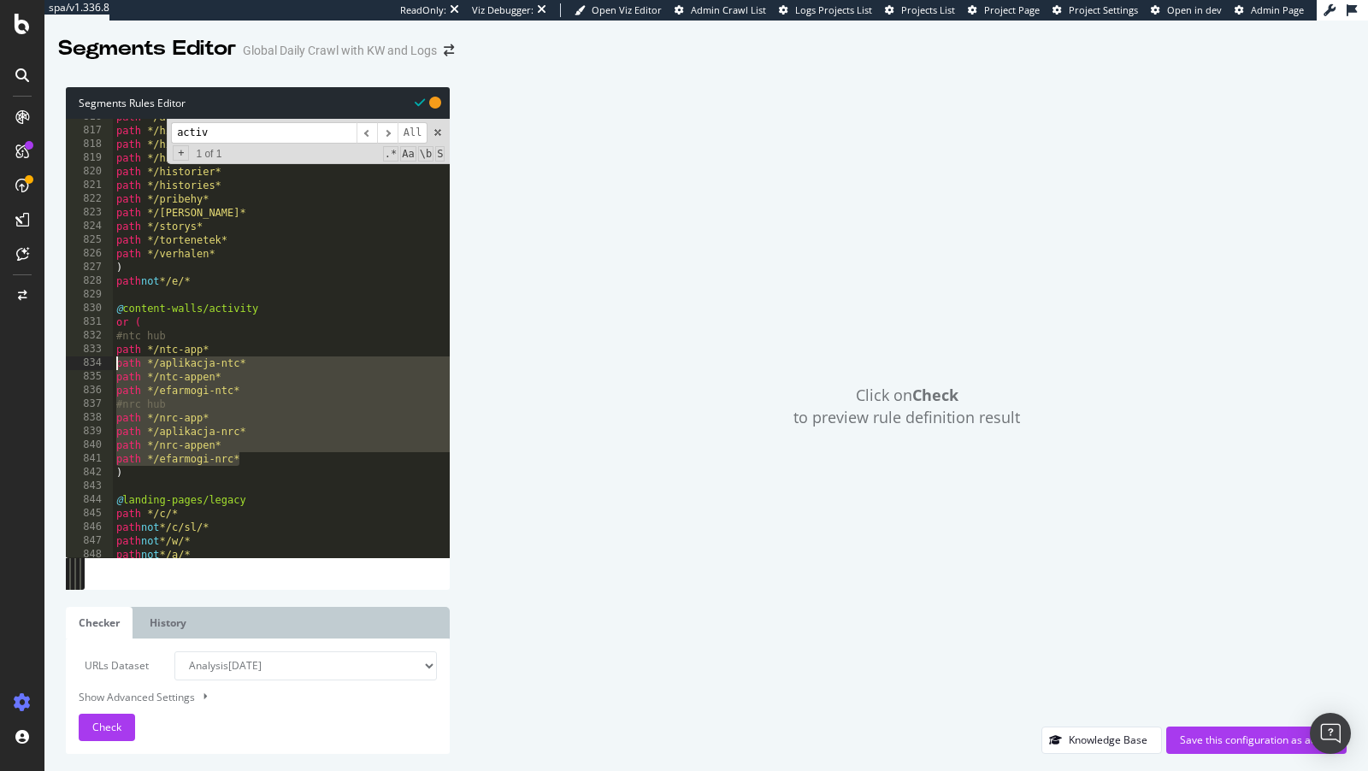
drag, startPoint x: 262, startPoint y: 453, endPoint x: 111, endPoint y: 362, distance: 176.1
click at [111, 362] on div "path */ntc-app* path */aplikacja-ntc* 816 817 818 819 820 821 822 823 824 825 8…" at bounding box center [258, 338] width 384 height 439
click at [291, 395] on div "path */articles* path */hikayeler* path */historias* path */historie* path */hi…" at bounding box center [442, 343] width 659 height 467
type textarea "path */efarmogi-ntc*"
drag, startPoint x: 257, startPoint y: 462, endPoint x: 92, endPoint y: 354, distance: 196.4
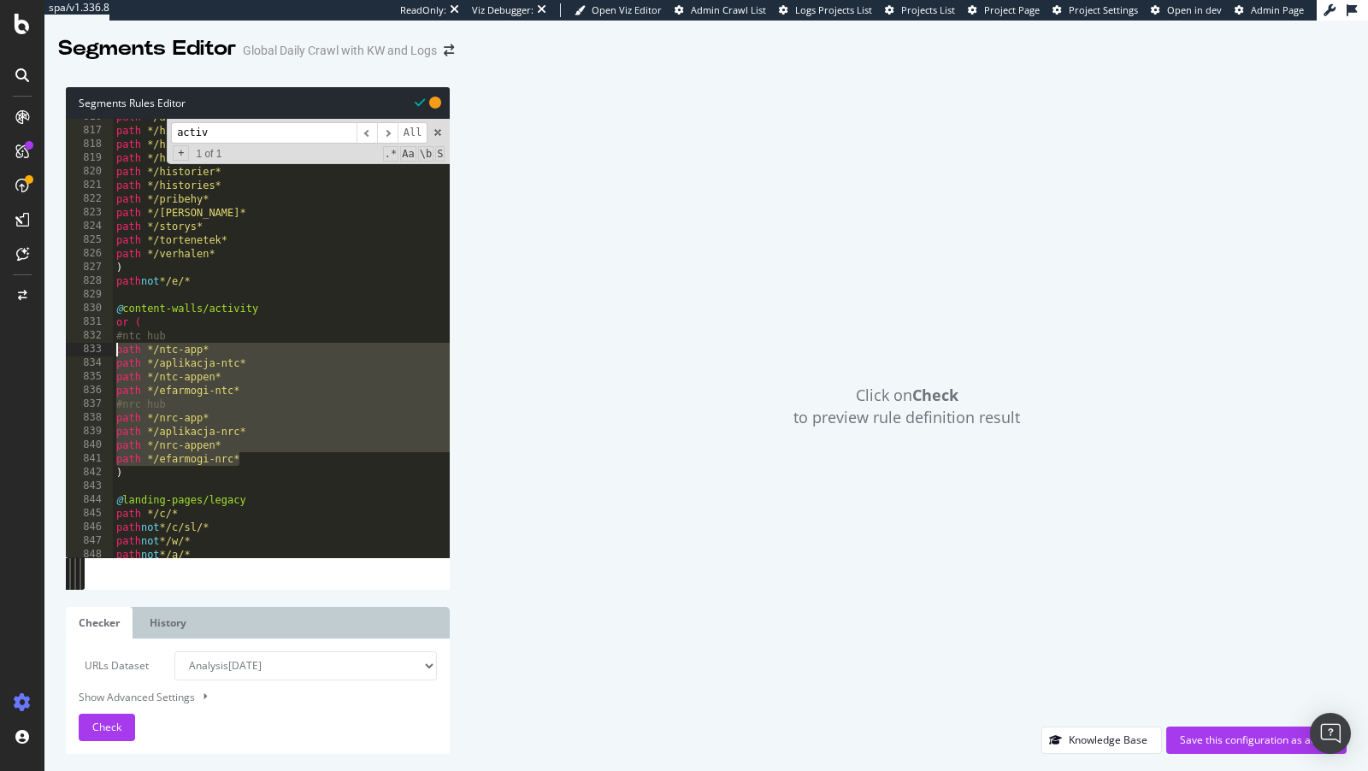
click at [92, 354] on div "path */efarmogi-ntc* 816 817 818 819 820 821 822 823 824 825 826 827 828 829 83…" at bounding box center [258, 338] width 384 height 439
type textarea "path */ntc-app* path */aplikacja-ntc*"
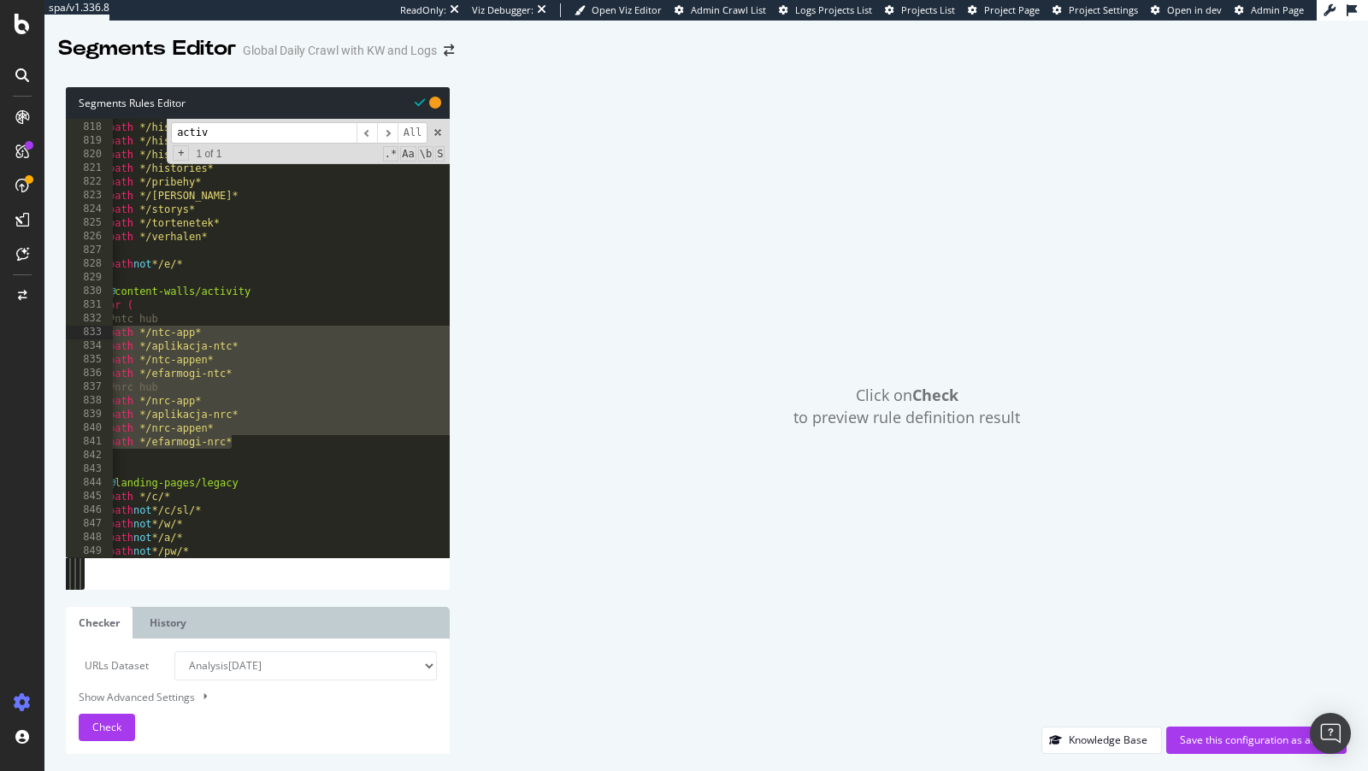
scroll to position [0, 8]
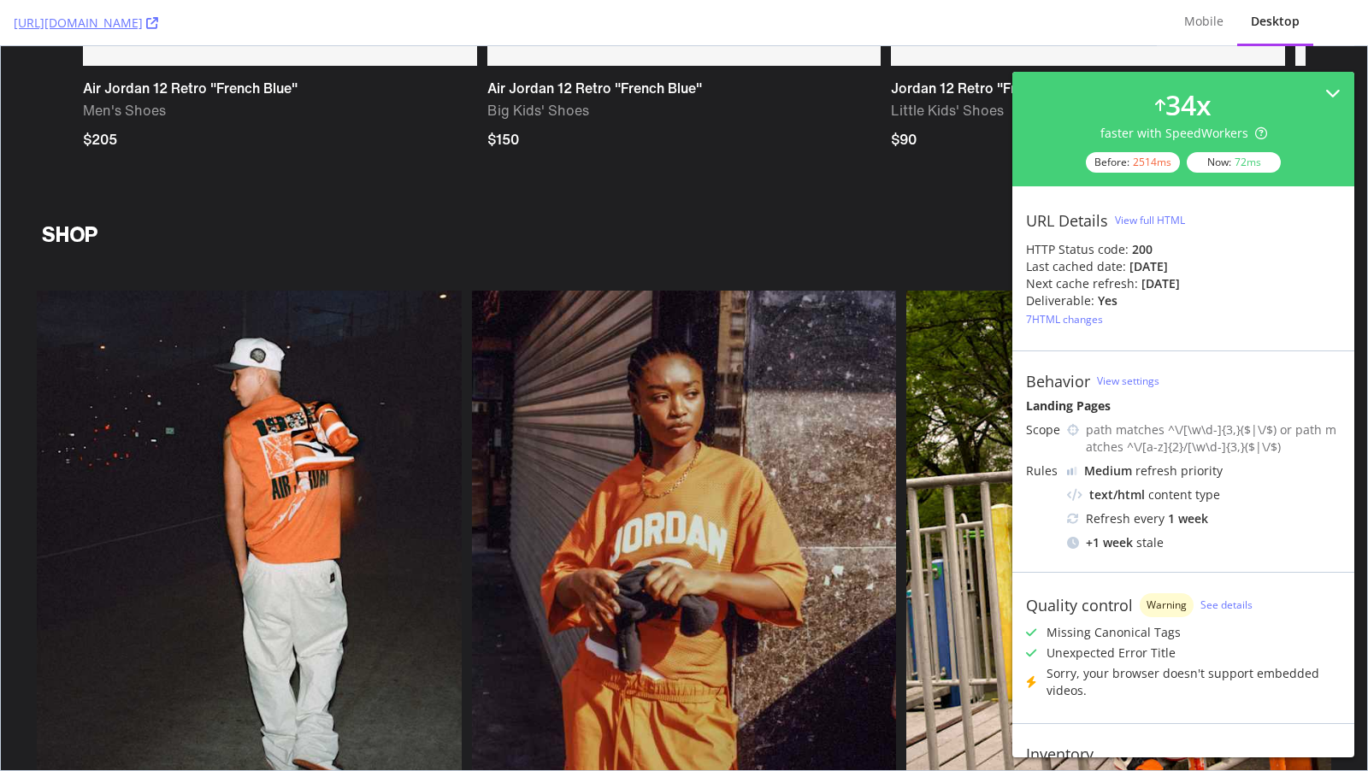
scroll to position [4338, 0]
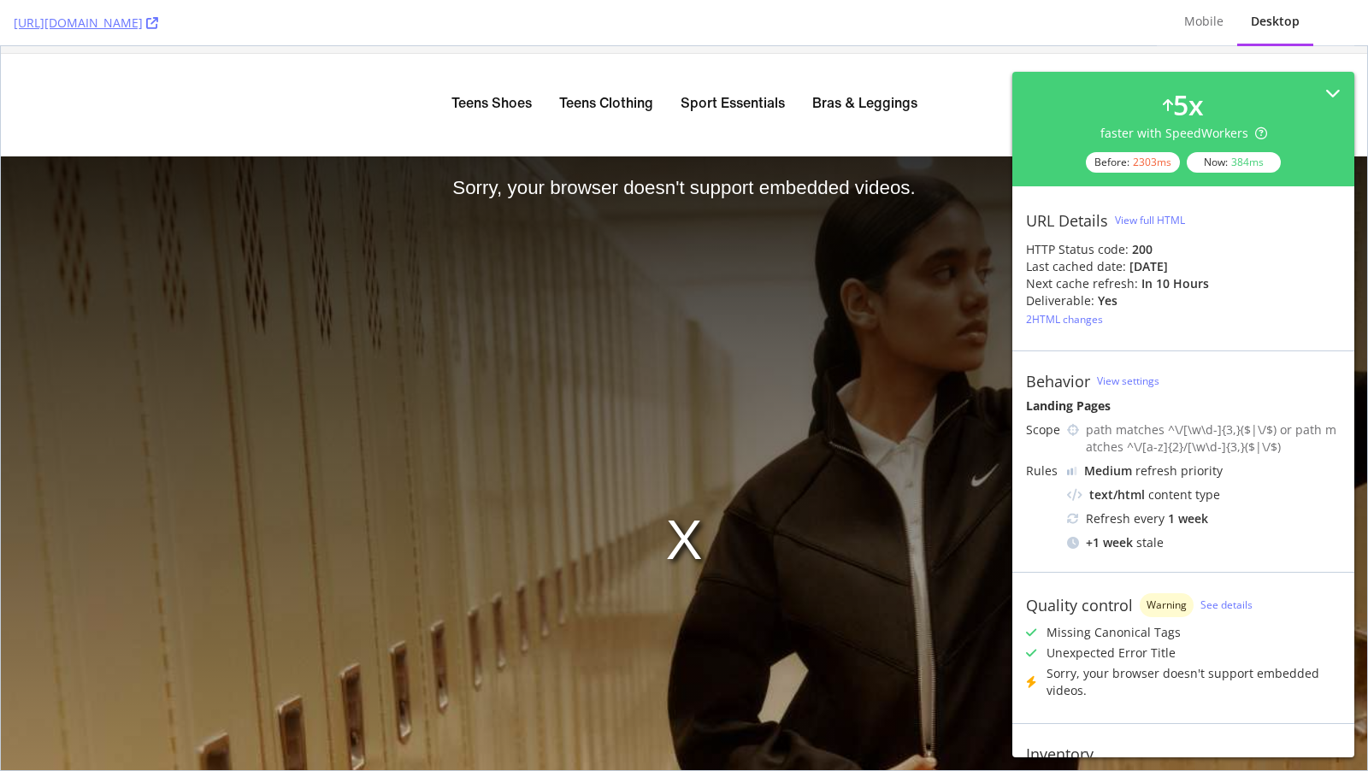
scroll to position [11, 0]
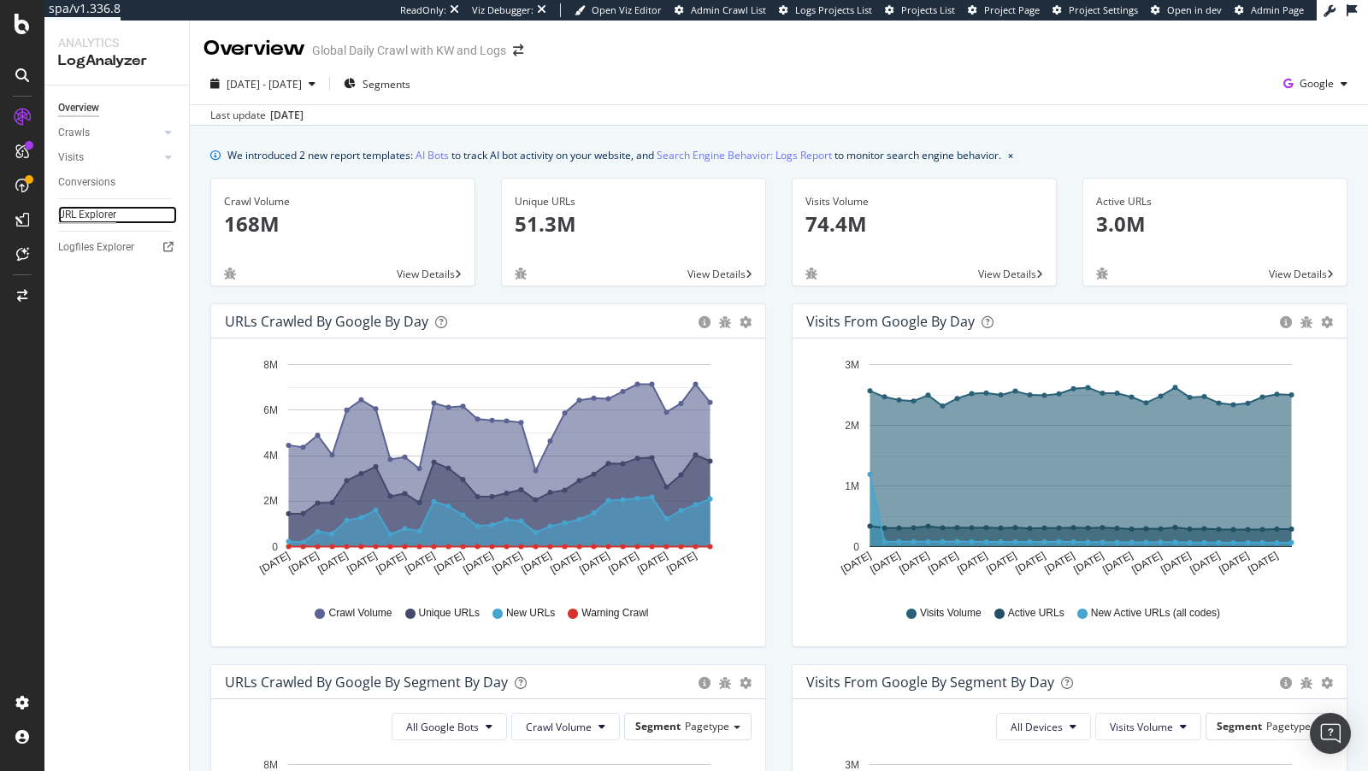
click at [81, 210] on div "URL Explorer" at bounding box center [87, 215] width 58 height 18
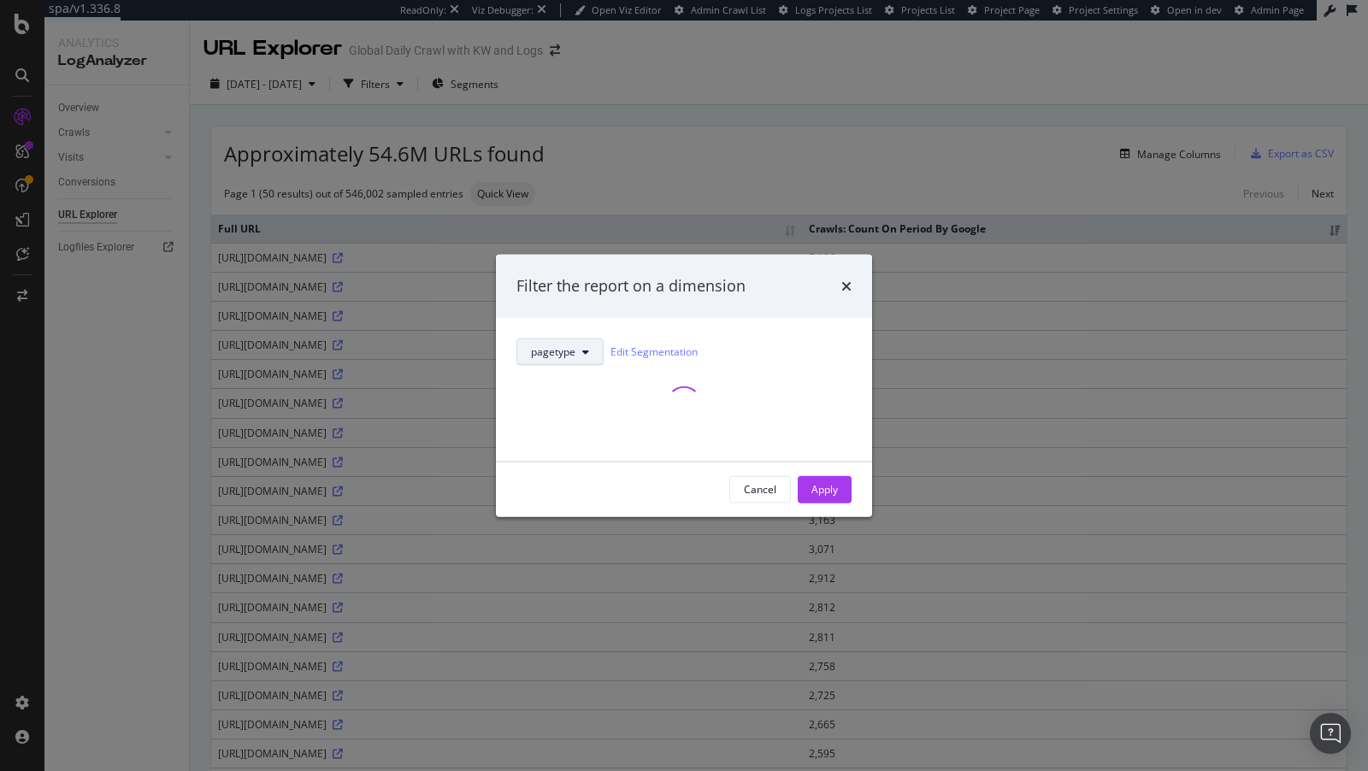
click at [582, 356] on icon "modal" at bounding box center [585, 351] width 7 height 10
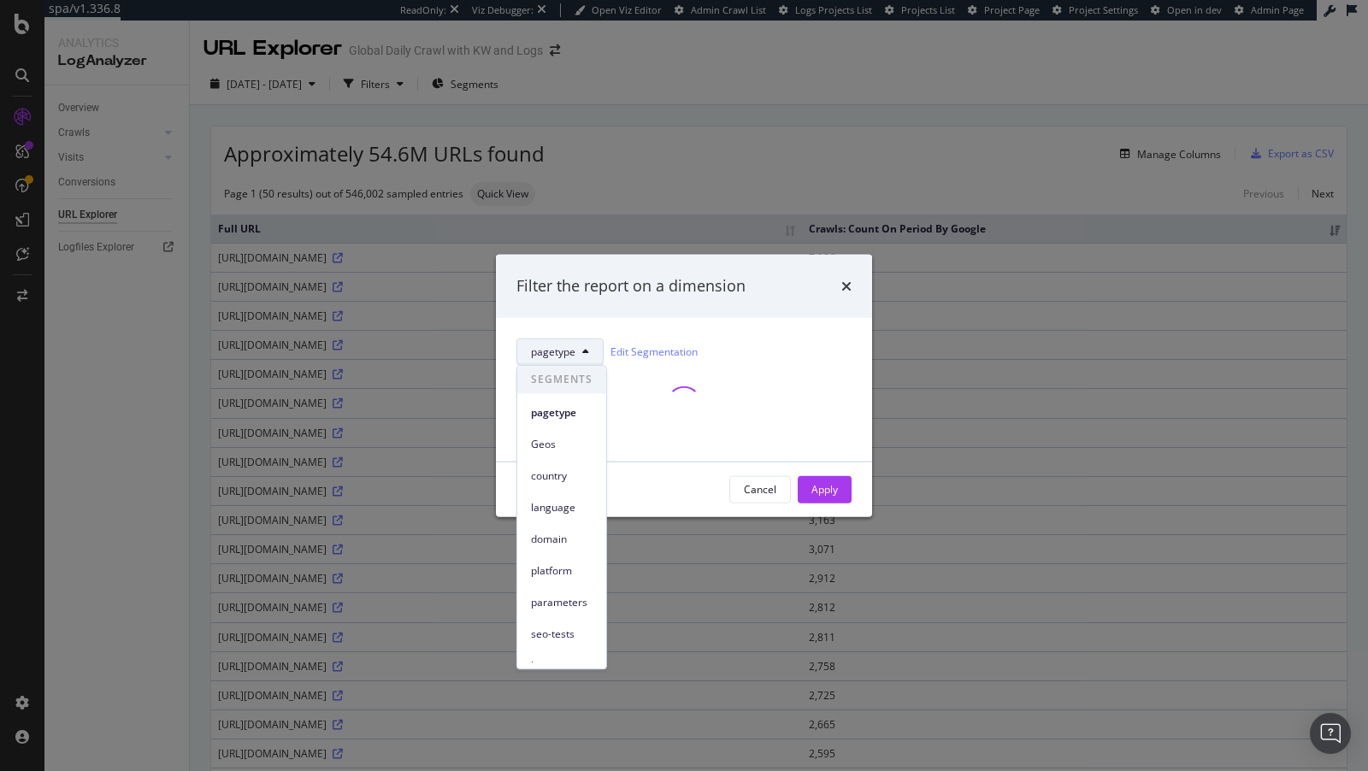
click at [770, 382] on div "modal" at bounding box center [684, 402] width 335 height 75
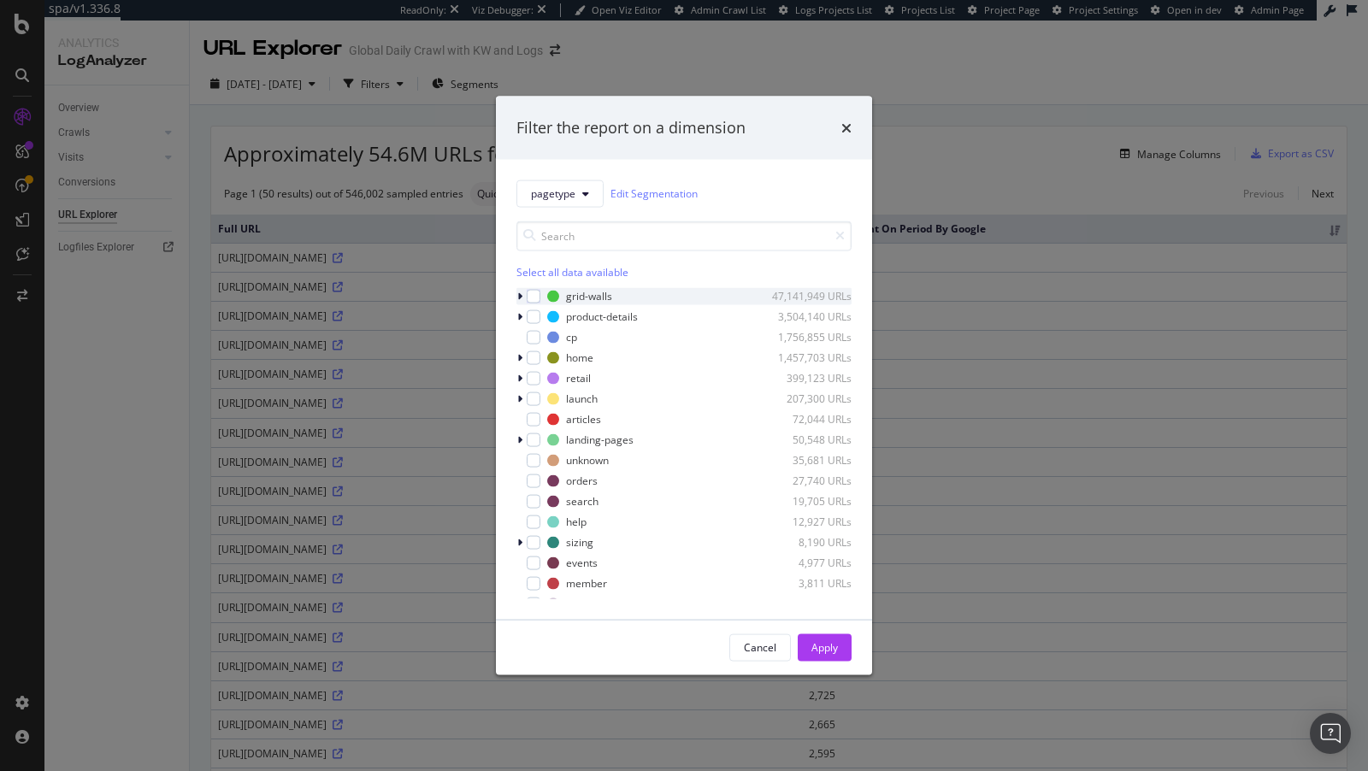
click at [521, 294] on icon "modal" at bounding box center [519, 296] width 5 height 10
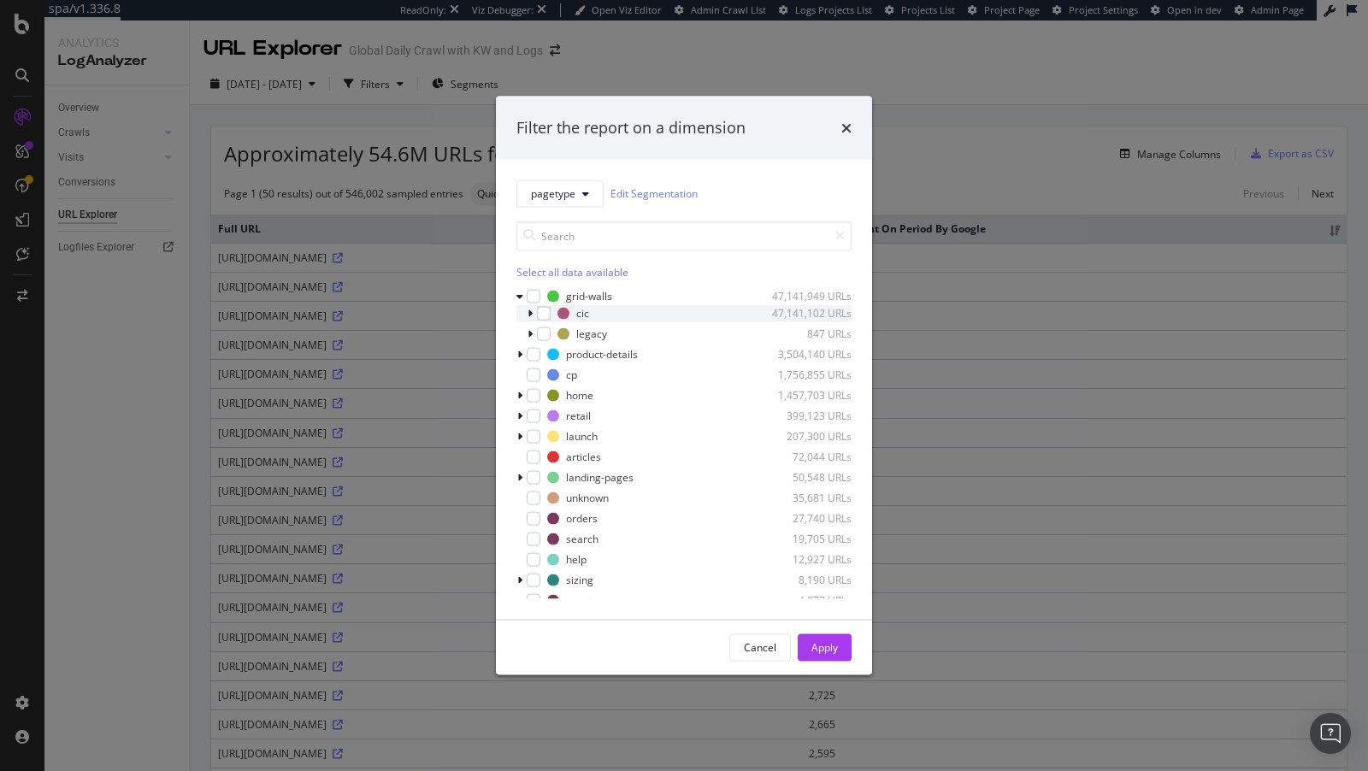
click at [535, 316] on div "modal" at bounding box center [532, 312] width 10 height 17
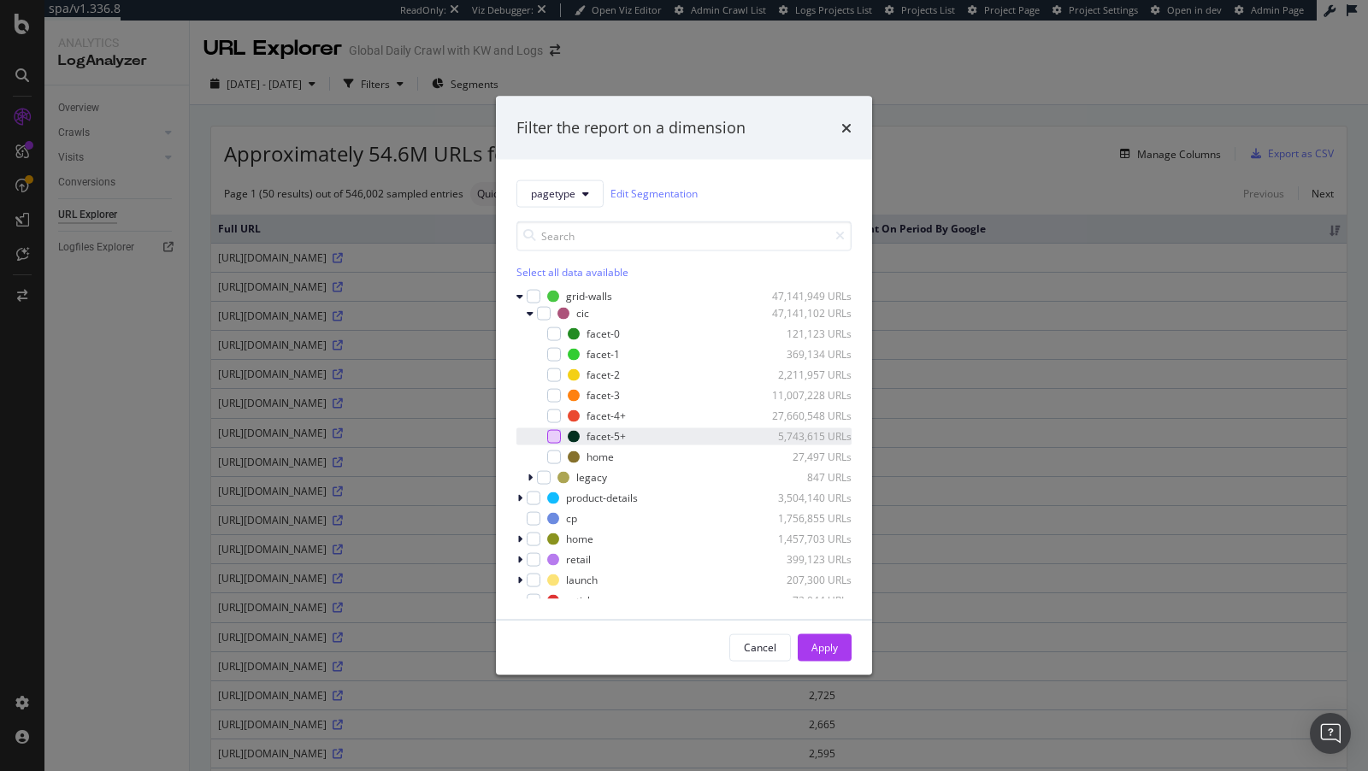
click at [558, 436] on div "modal" at bounding box center [554, 436] width 14 height 14
click at [828, 652] on div "Apply" at bounding box center [825, 648] width 27 height 15
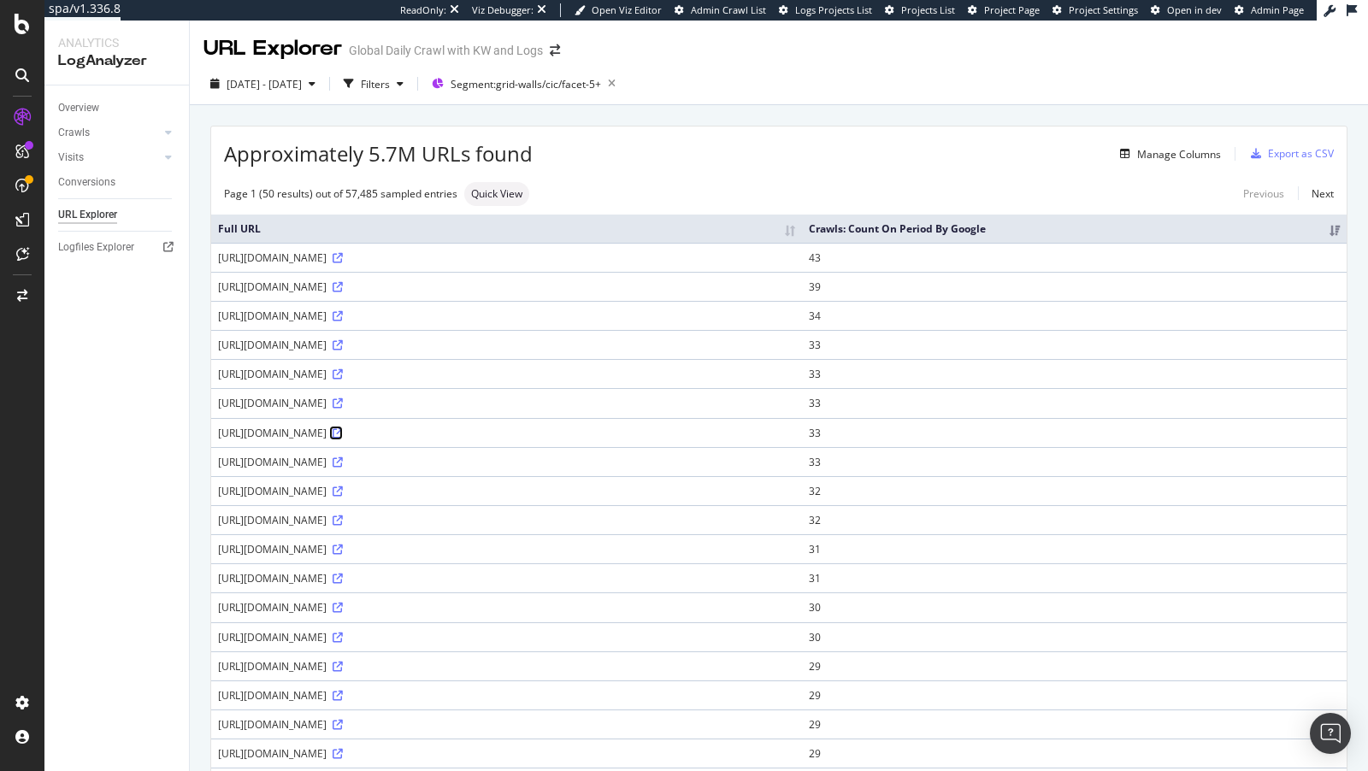
click at [343, 439] on icon at bounding box center [338, 433] width 10 height 10
drag, startPoint x: 330, startPoint y: 462, endPoint x: 358, endPoint y: 464, distance: 28.3
click at [358, 440] on div "https://www.nike.com/it/w/abbigliamento-maglie-1805hz1gdj0z1jcnaz2dlpvz6ymx6z99…" at bounding box center [506, 433] width 577 height 15
click at [351, 440] on div "https://www.nike.com/it/w/abbigliamento-maglie-1805hz1gdj0z1jcnaz2dlpvz6ymx6z99…" at bounding box center [506, 433] width 577 height 15
drag, startPoint x: 351, startPoint y: 461, endPoint x: 457, endPoint y: 463, distance: 106.1
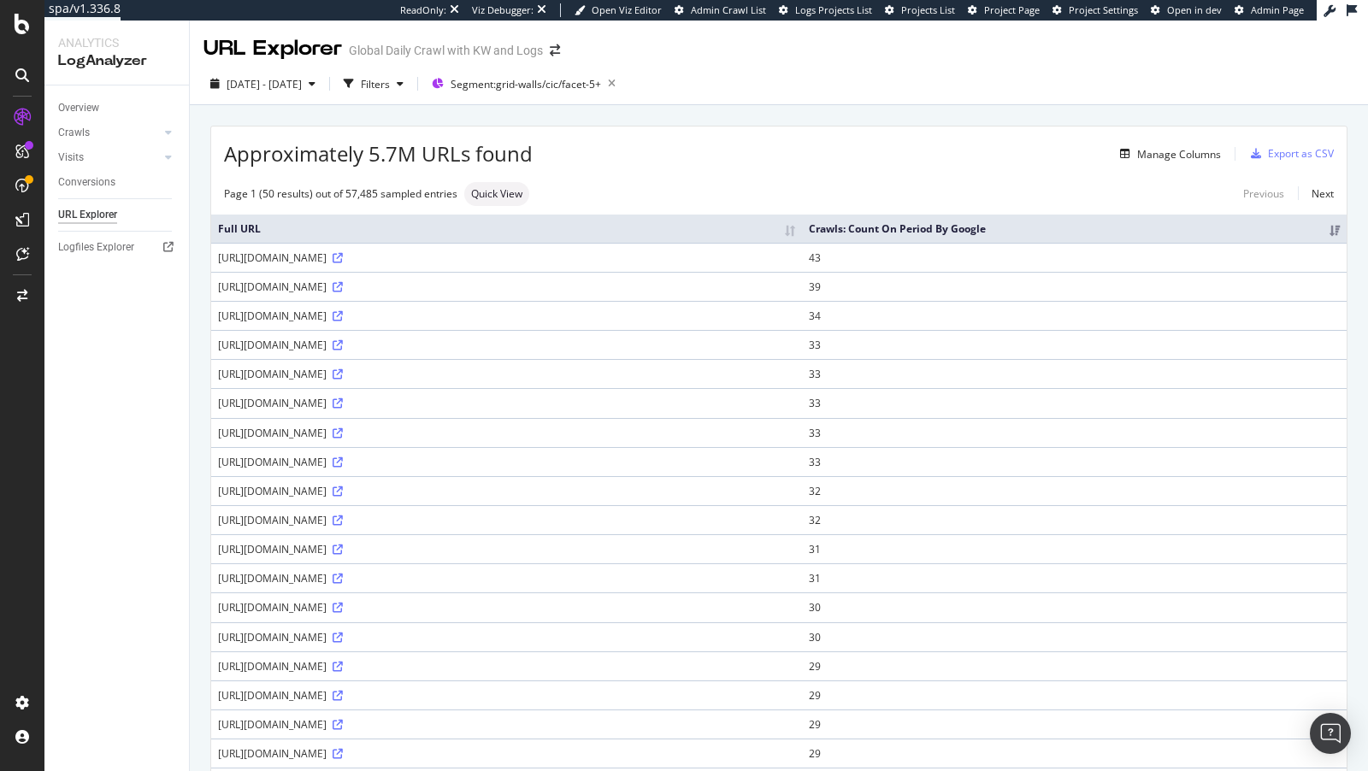
click at [457, 440] on div "https://www.nike.com/it/w/abbigliamento-maglie-1805hz1gdj0z1jcnaz2dlpvz6ymx6z99…" at bounding box center [506, 433] width 577 height 15
click at [451, 440] on div "https://www.nike.com/it/w/abbigliamento-maglie-1805hz1gdj0z1jcnaz2dlpvz6ymx6z99…" at bounding box center [506, 433] width 577 height 15
click at [457, 440] on div "https://www.nike.com/it/w/abbigliamento-maglie-1805hz1gdj0z1jcnaz2dlpvz6ymx6z99…" at bounding box center [506, 433] width 577 height 15
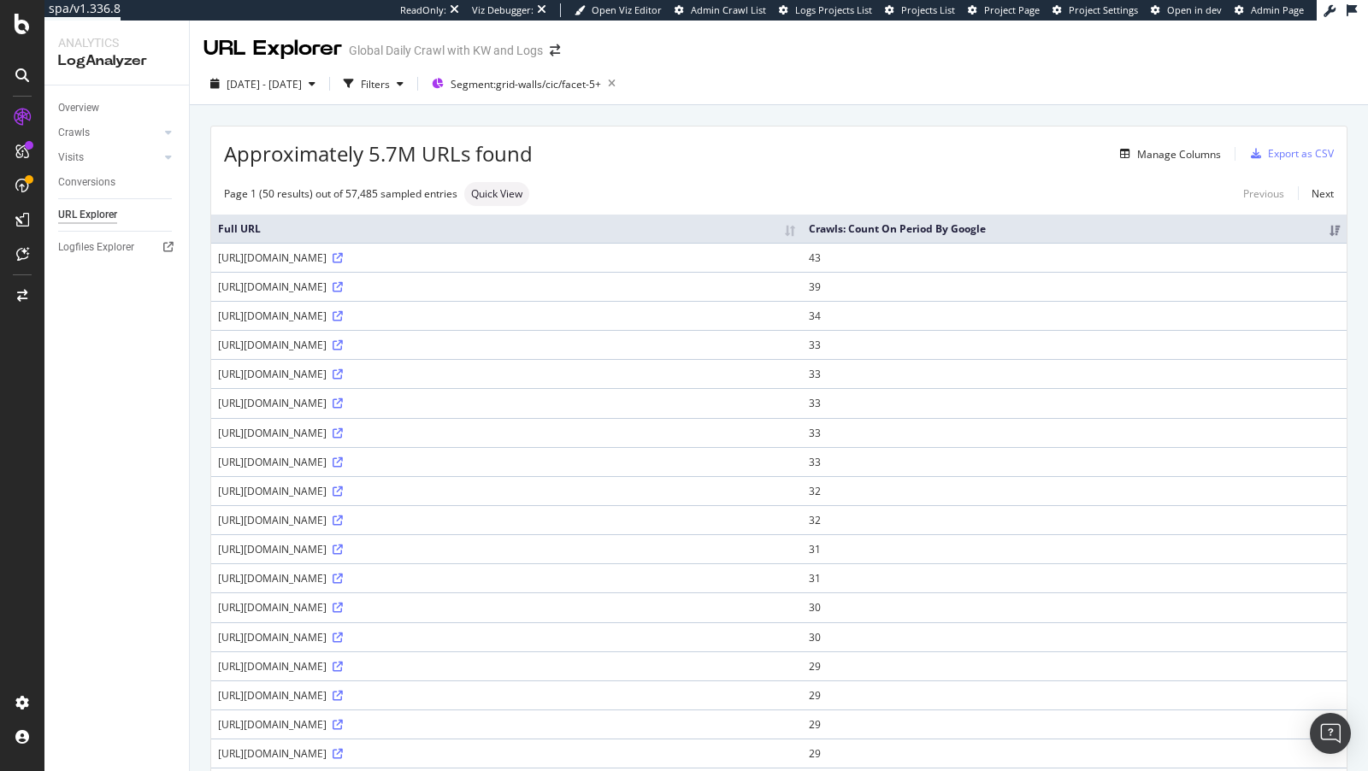
click at [452, 440] on div "https://www.nike.com/it/w/abbigliamento-maglie-1805hz1gdj0z1jcnaz2dlpvz6ymx6z99…" at bounding box center [506, 433] width 577 height 15
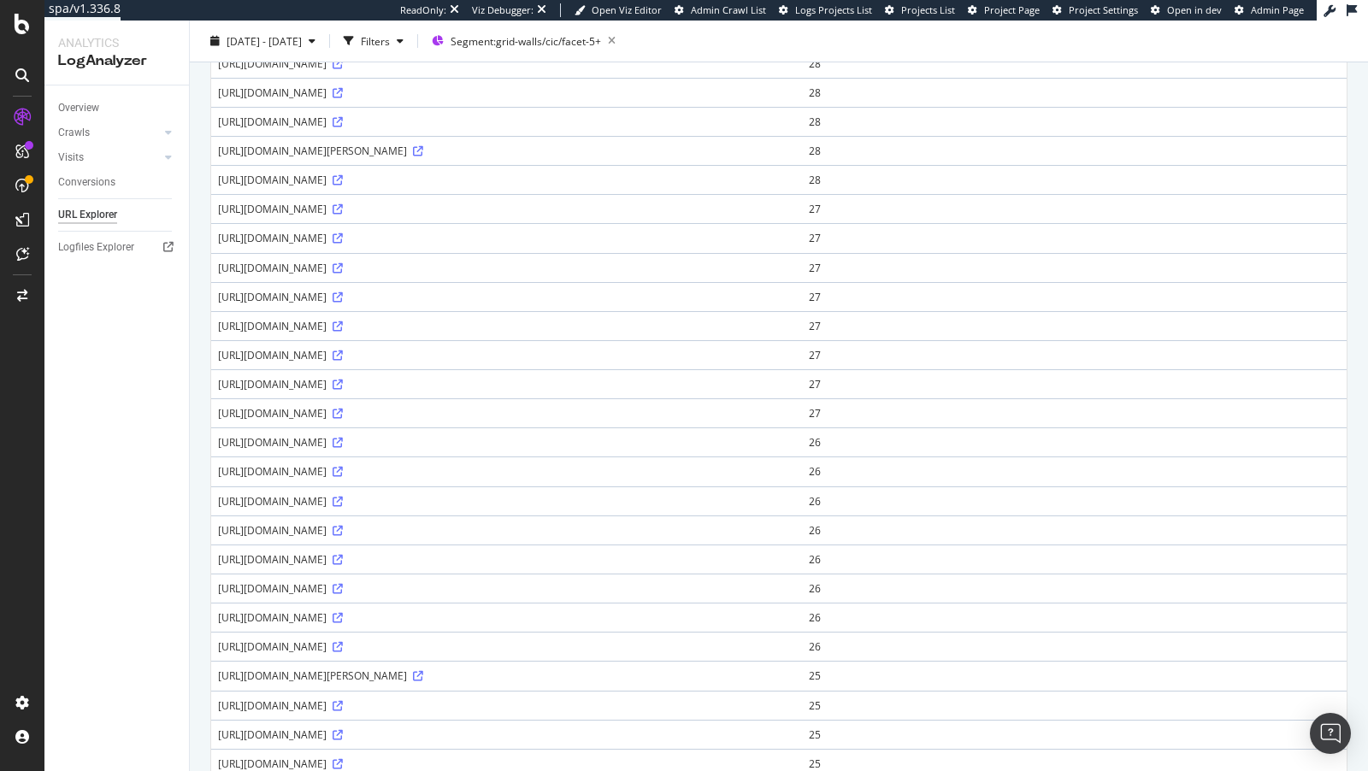
scroll to position [881, 0]
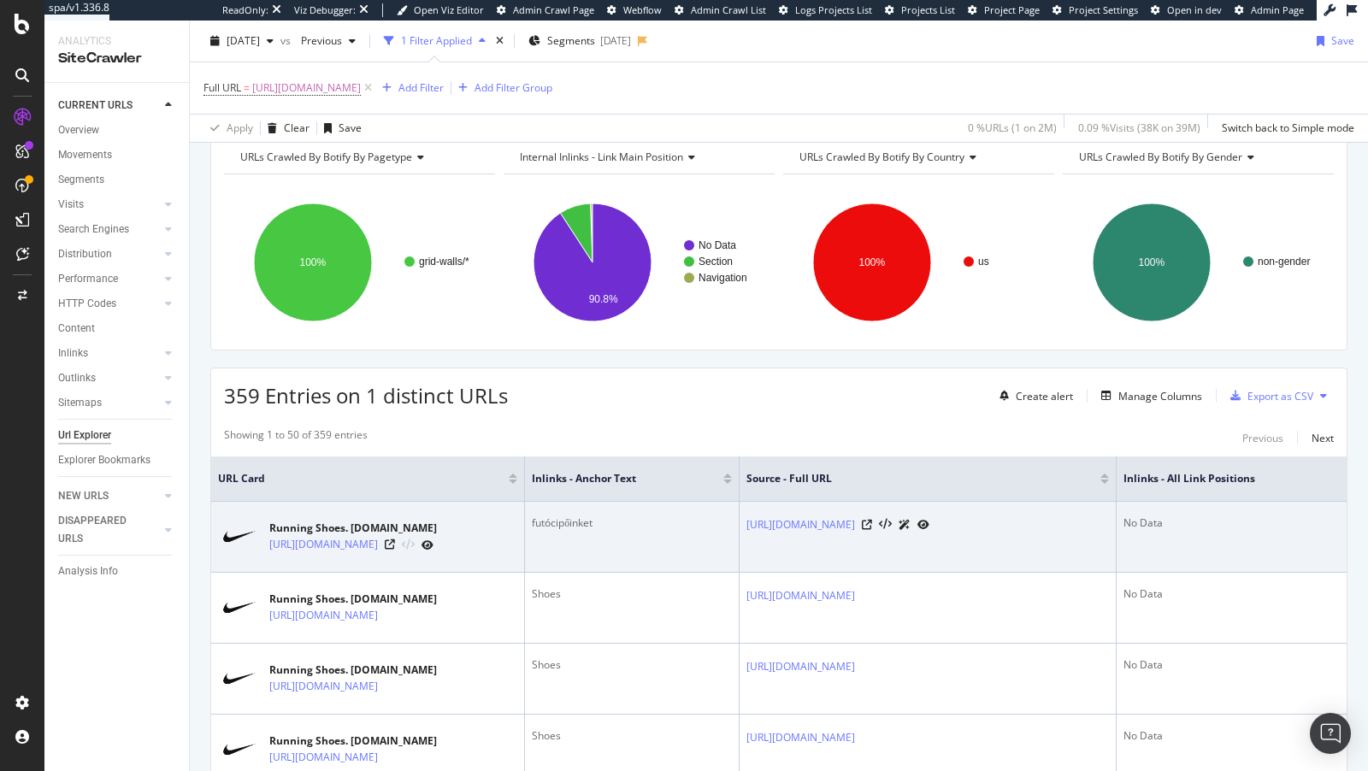
scroll to position [96, 0]
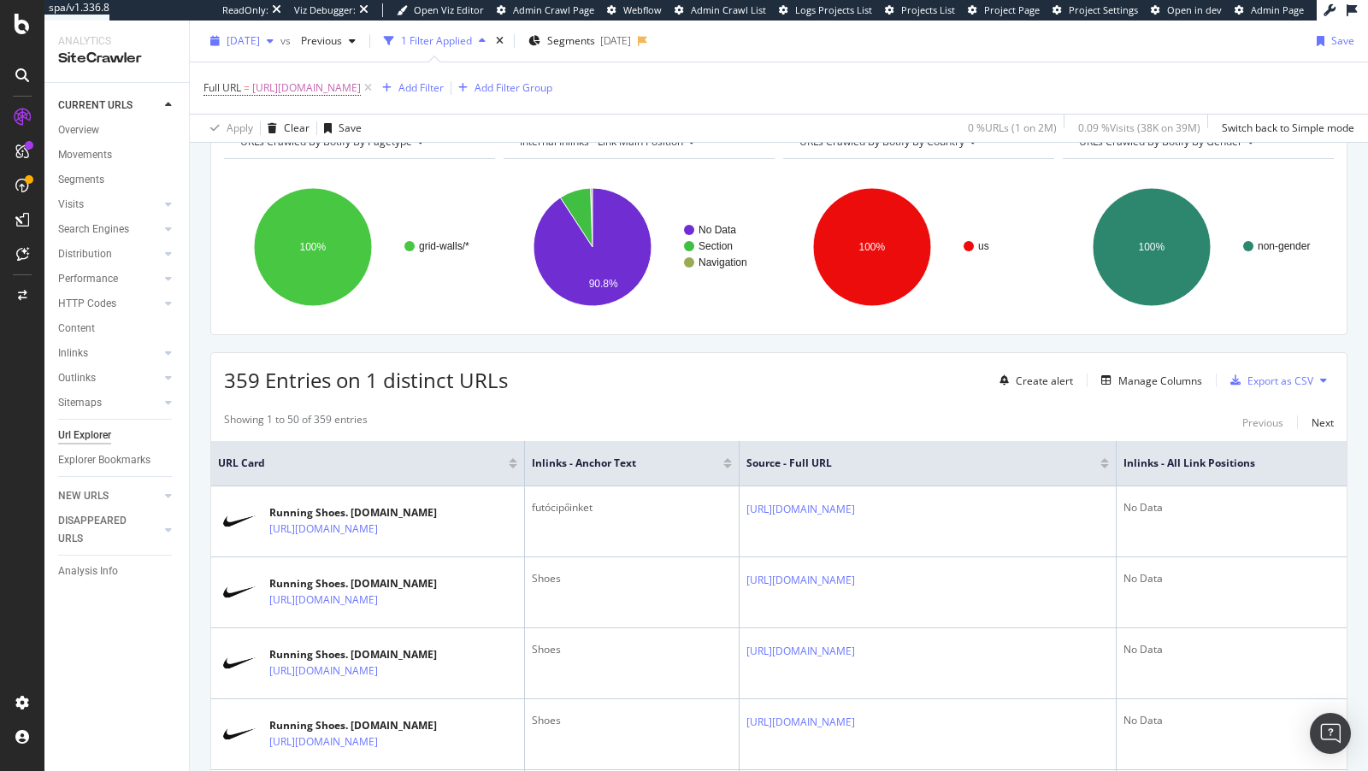
click at [260, 36] on span "[DATE]" at bounding box center [243, 40] width 33 height 15
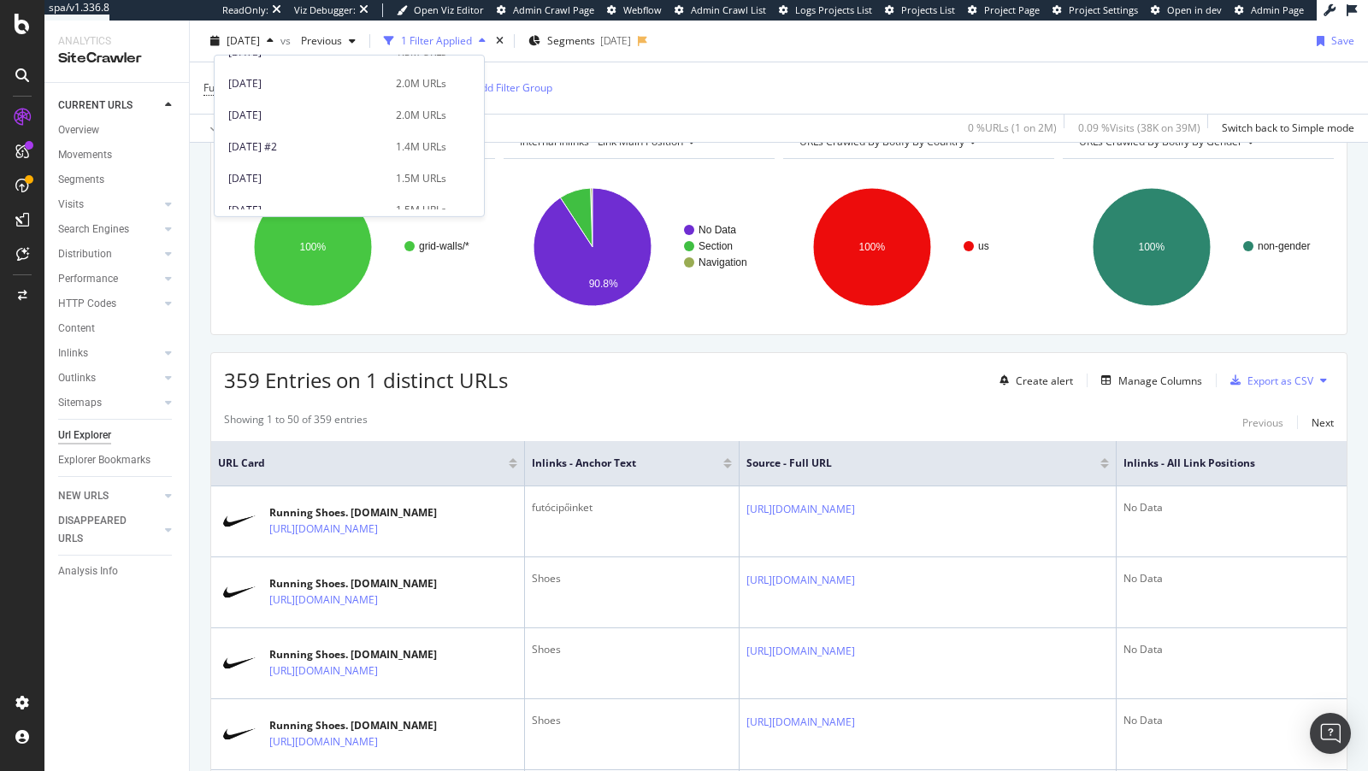
scroll to position [4736, 0]
click at [278, 104] on div "[DATE]" at bounding box center [306, 107] width 157 height 15
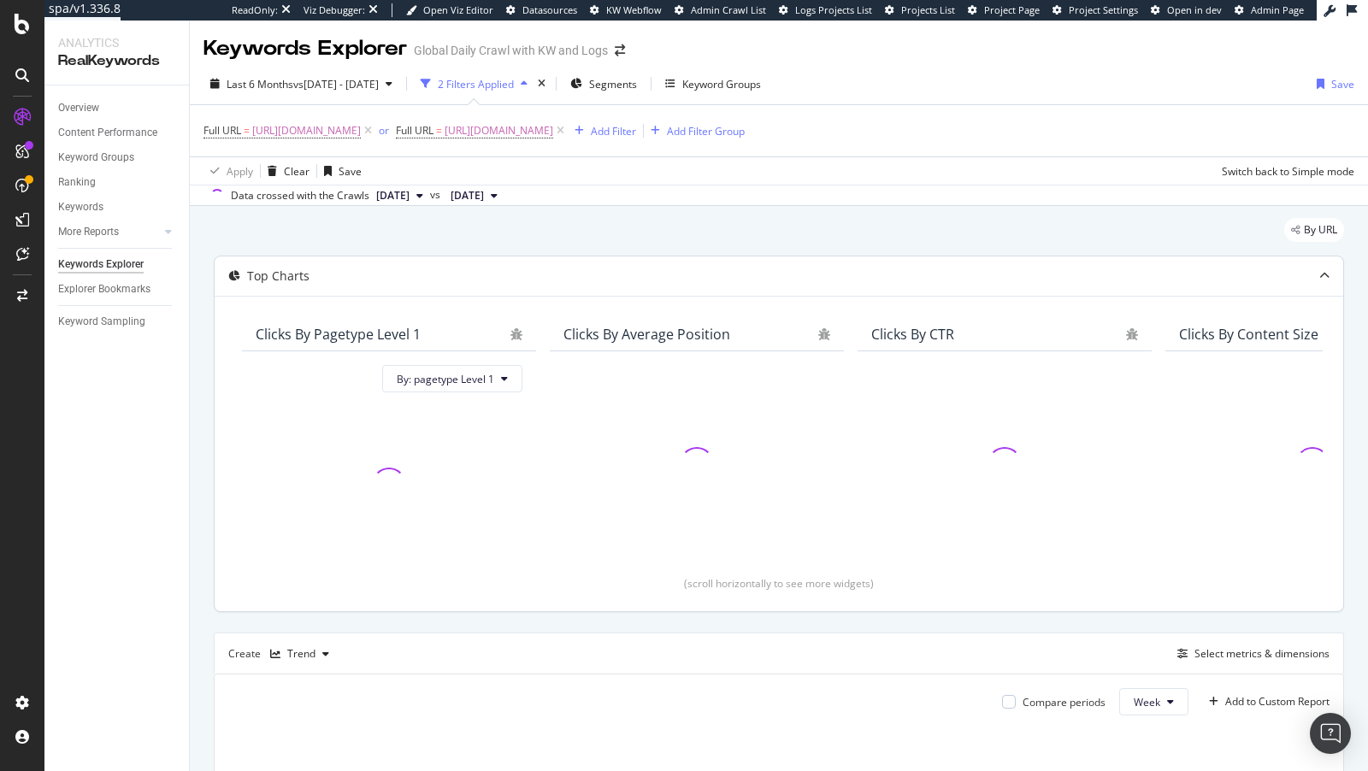
scroll to position [392, 0]
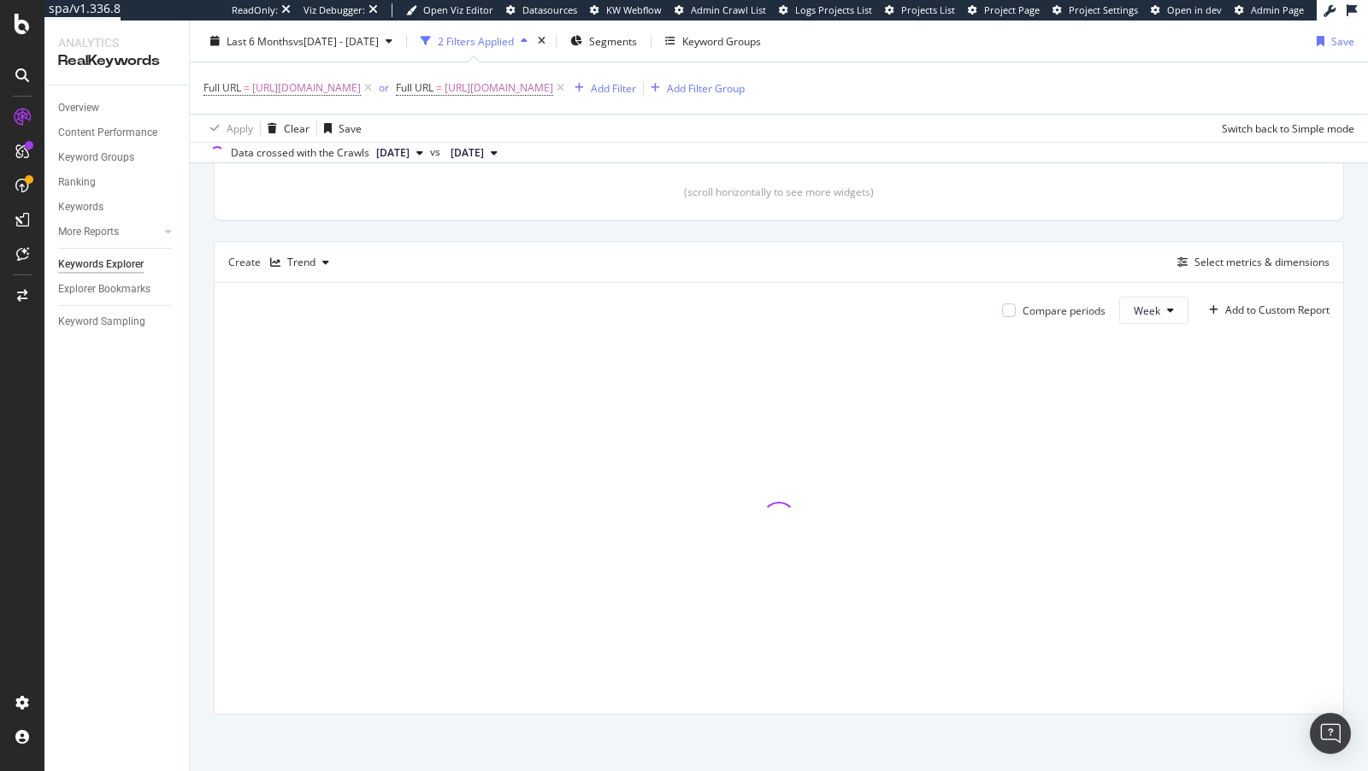
click at [410, 156] on span "[DATE]" at bounding box center [392, 152] width 33 height 15
click at [484, 156] on span "[DATE]" at bounding box center [467, 152] width 33 height 15
click at [395, 139] on div "Apply Clear Save Switch back to Simple mode" at bounding box center [779, 128] width 1178 height 28
click at [396, 157] on span "[DATE]" at bounding box center [392, 152] width 33 height 15
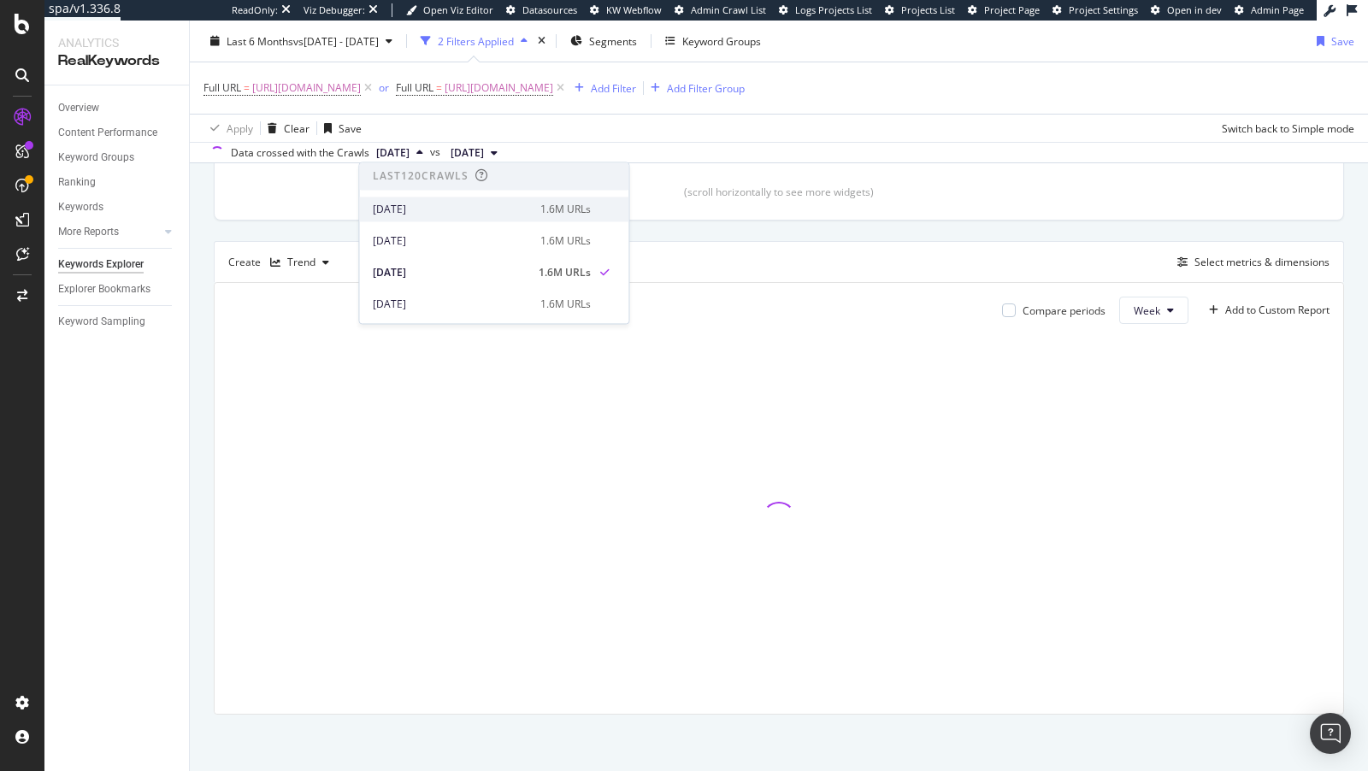
click at [431, 215] on div "[DATE]" at bounding box center [451, 209] width 157 height 15
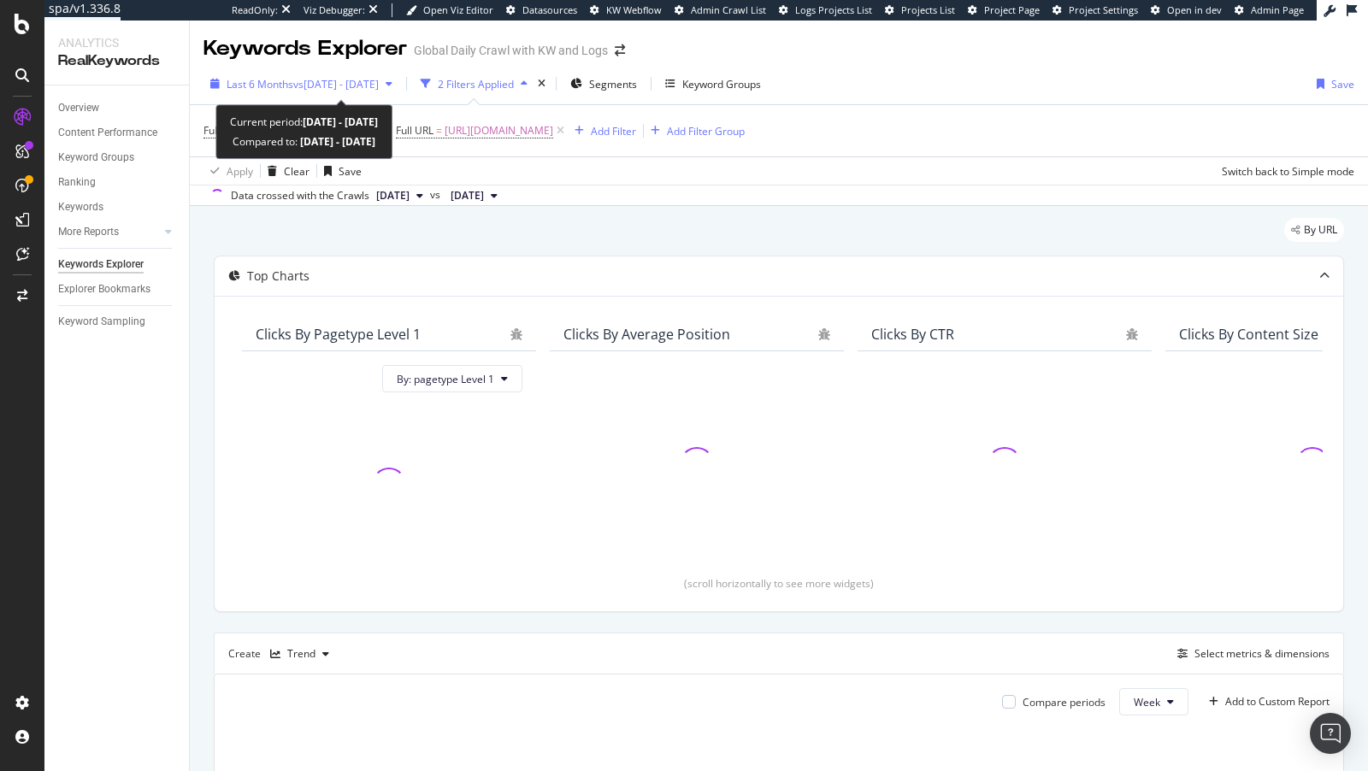
click at [361, 88] on span "vs [DATE] - [DATE]" at bounding box center [336, 84] width 86 height 15
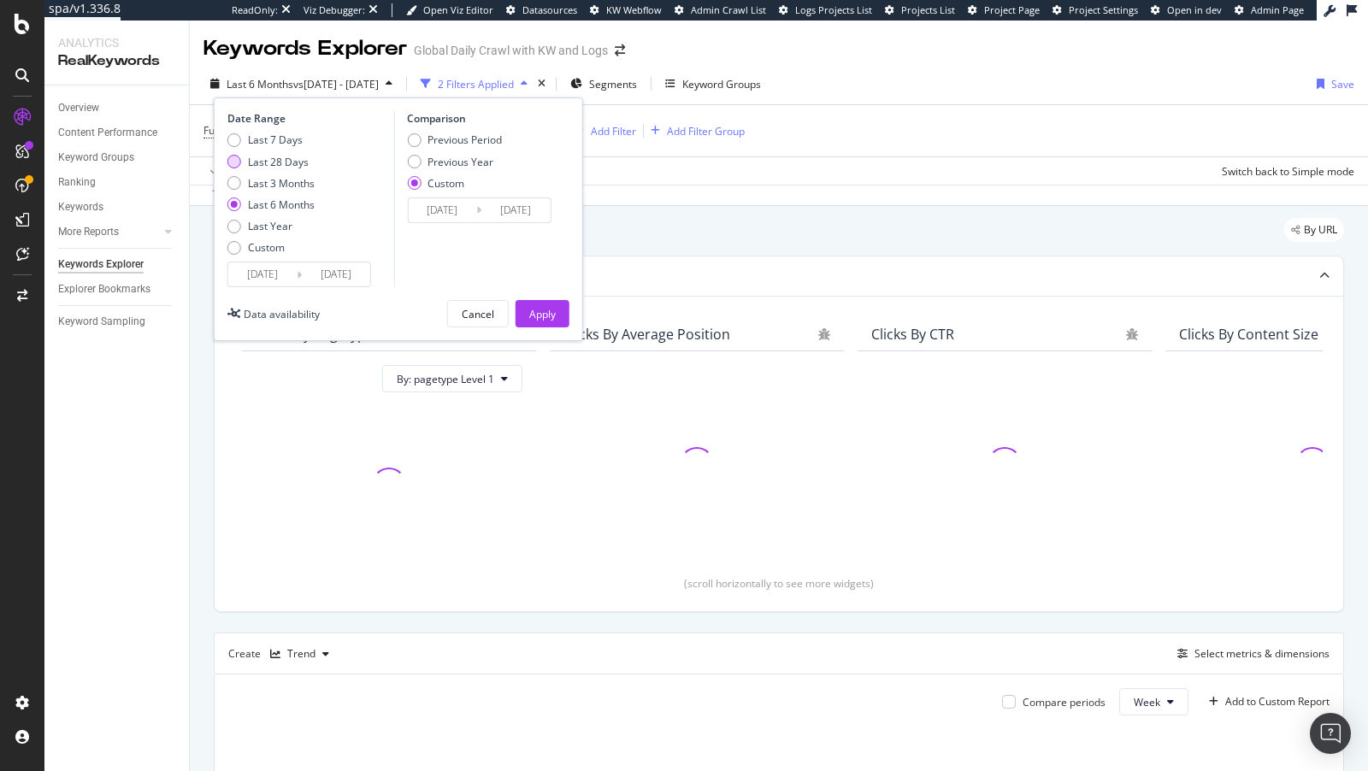
click at [270, 163] on div "Last 28 Days" at bounding box center [278, 162] width 61 height 15
type input "[DATE]"
click at [546, 308] on div "Apply" at bounding box center [542, 314] width 27 height 15
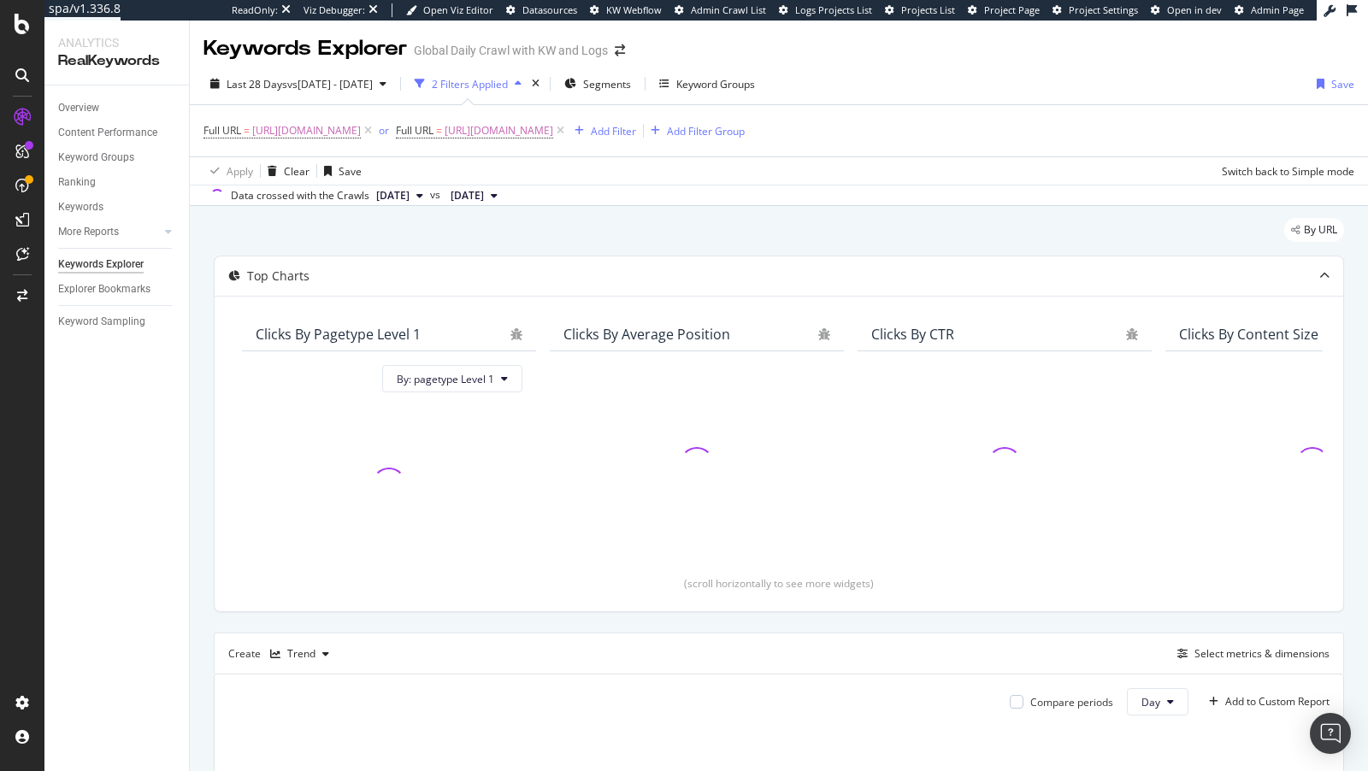
click at [484, 197] on span "[DATE]" at bounding box center [467, 195] width 33 height 15
click at [543, 345] on div "[DATE]" at bounding box center [563, 347] width 157 height 15
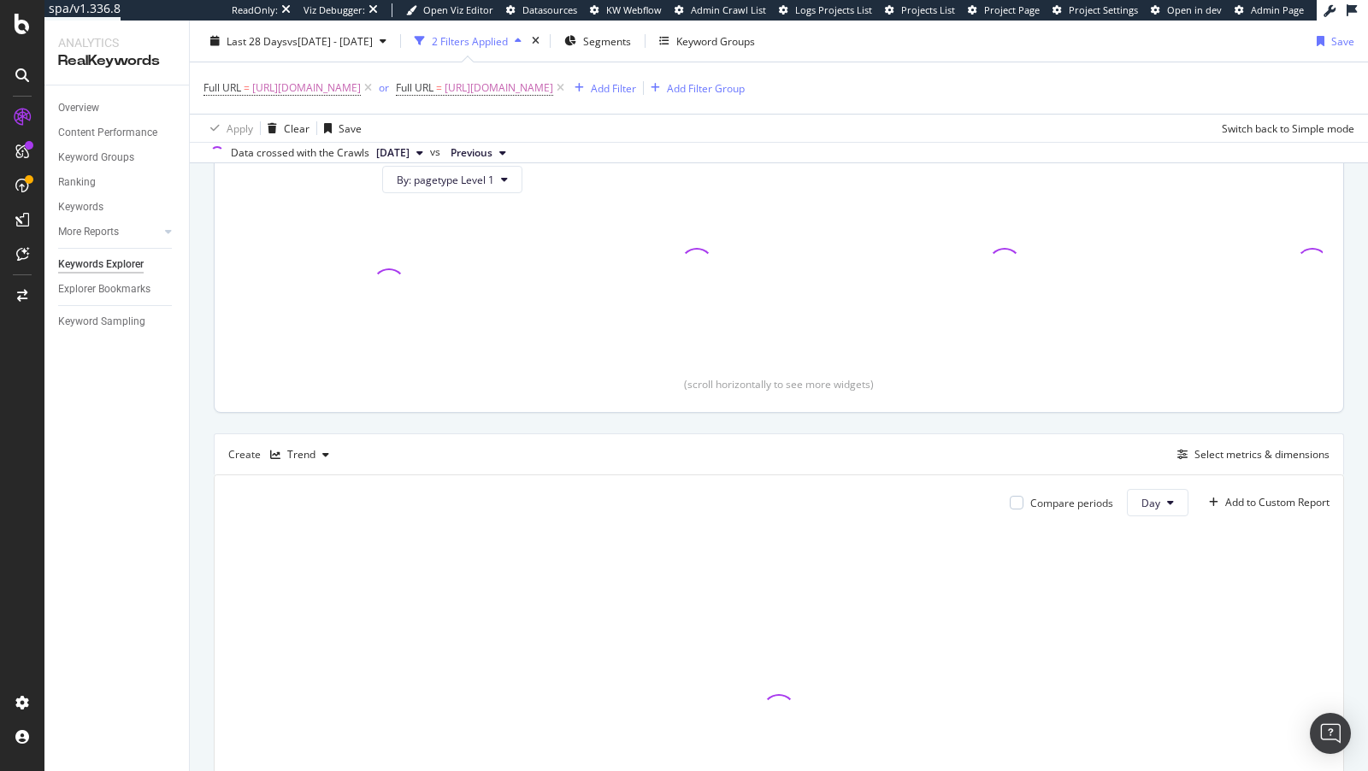
scroll to position [122, 0]
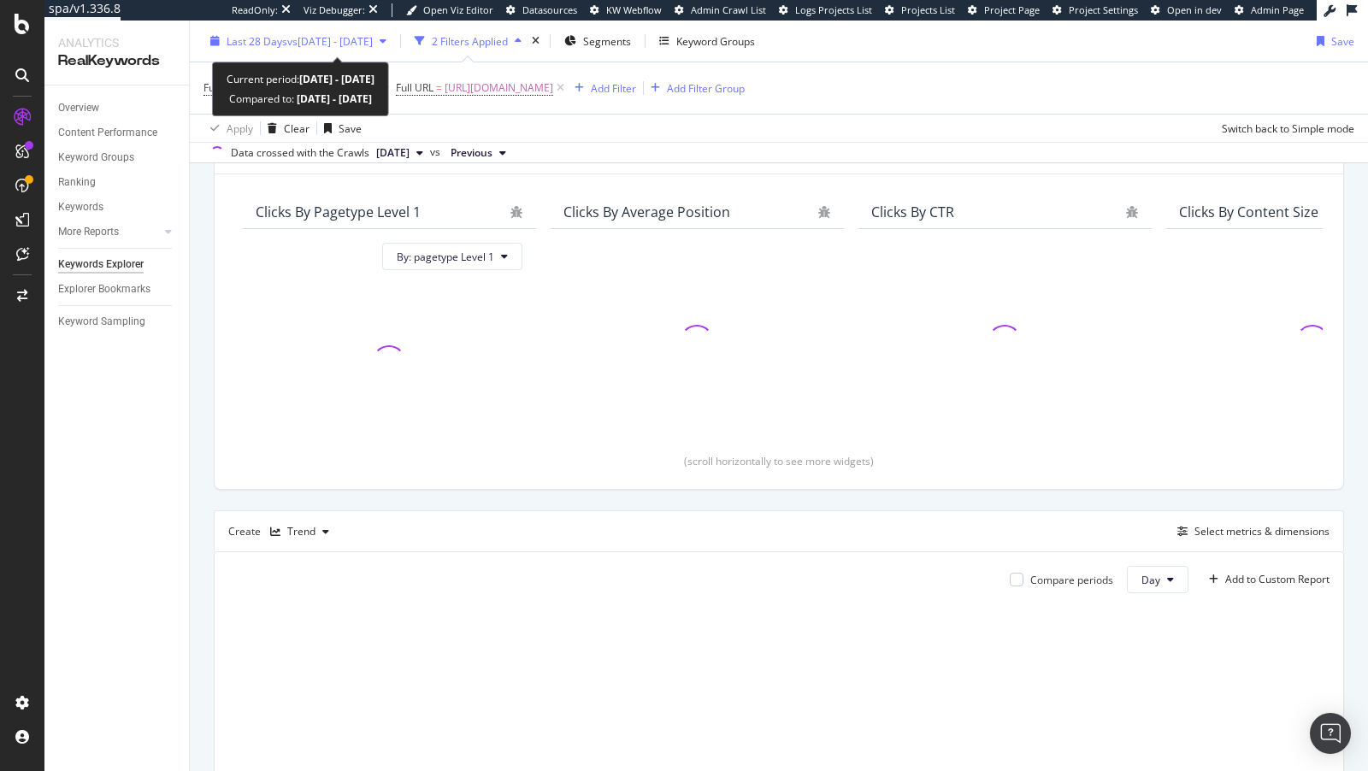
click at [319, 42] on span "vs [DATE] - [DATE]" at bounding box center [330, 40] width 86 height 15
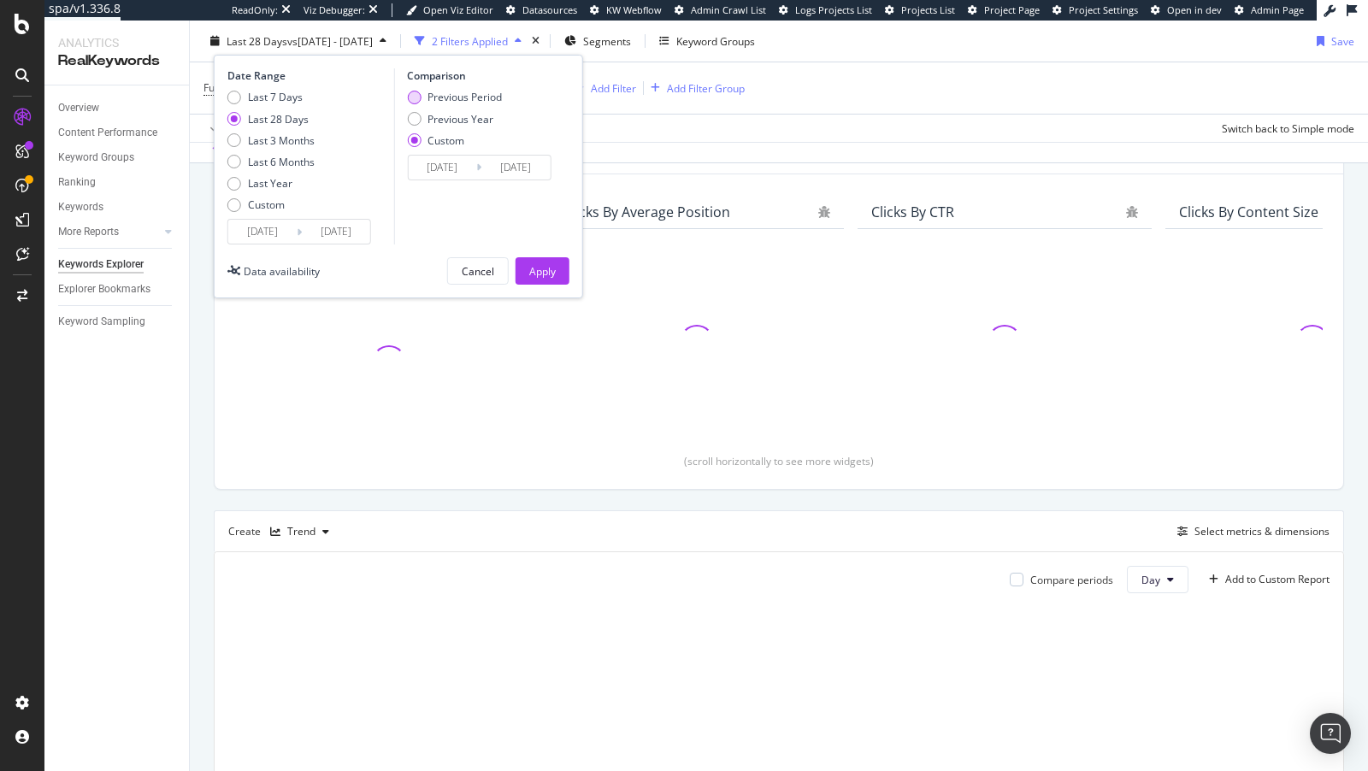
click at [463, 92] on div "Previous Period" at bounding box center [465, 97] width 74 height 15
type input "[DATE]"
click at [530, 268] on div "Apply" at bounding box center [542, 270] width 27 height 15
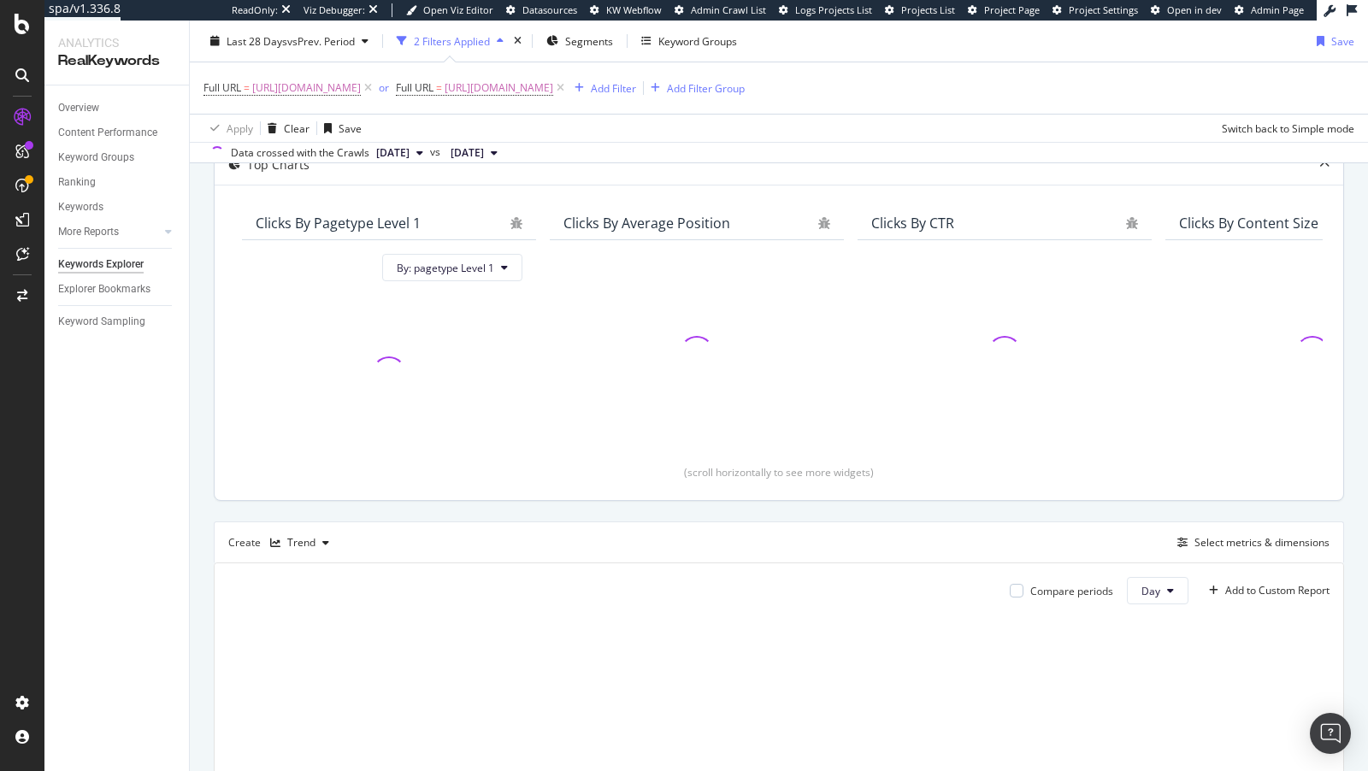
scroll to position [98, 0]
